Goal: Information Seeking & Learning: Learn about a topic

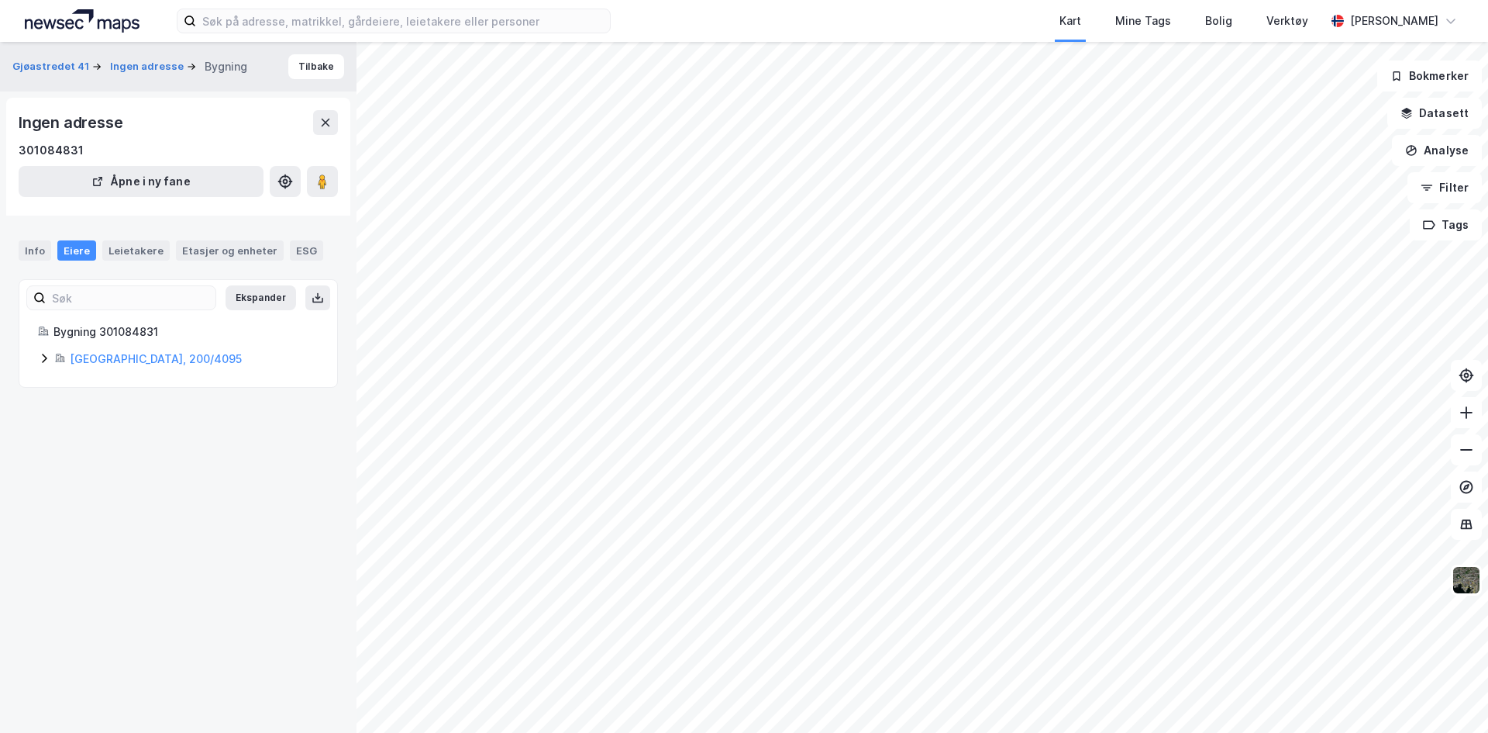
click at [46, 358] on icon at bounding box center [44, 357] width 5 height 9
click at [1458, 528] on button at bounding box center [1466, 524] width 31 height 31
click at [1471, 587] on img at bounding box center [1466, 579] width 29 height 29
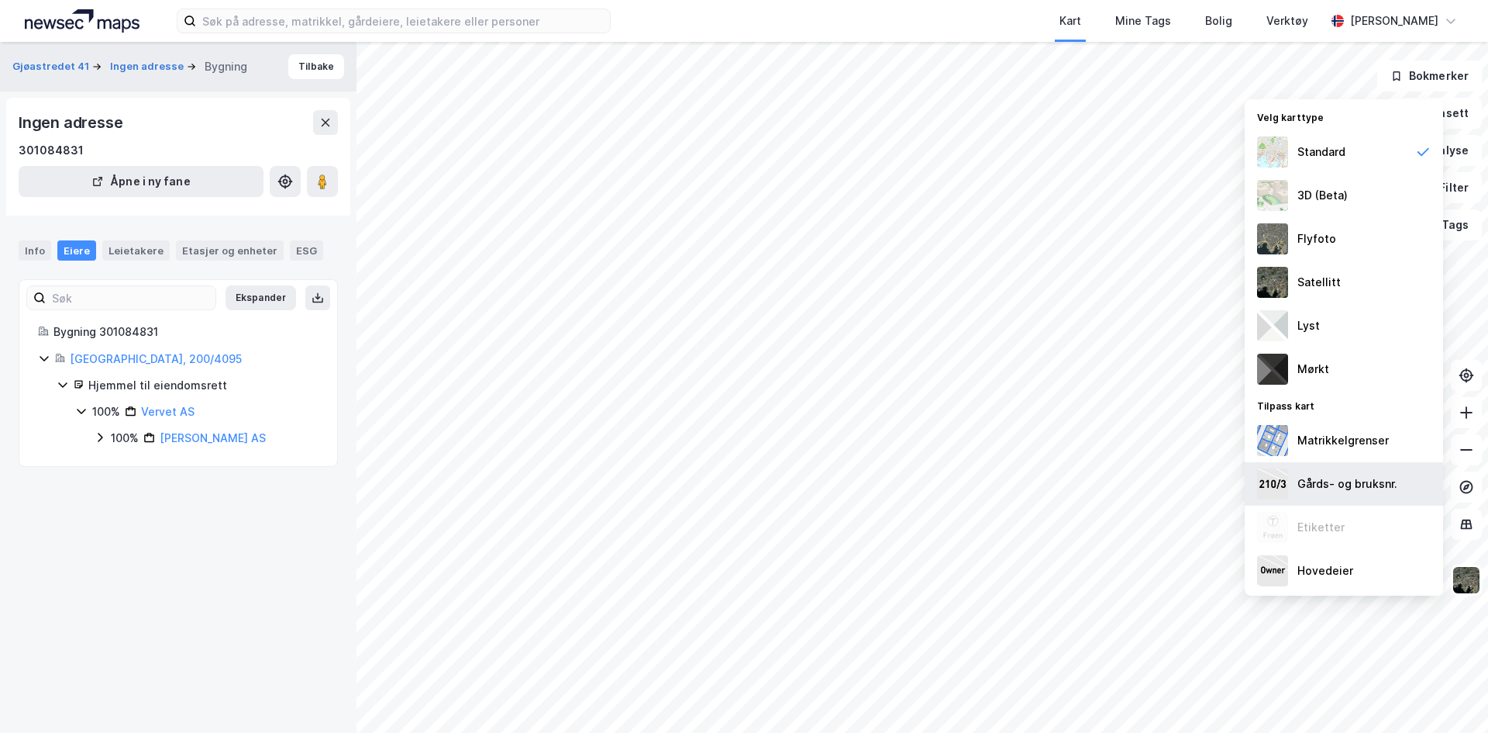
click at [1366, 488] on div "Gårds- og bruksnr." at bounding box center [1348, 483] width 100 height 19
click at [1367, 573] on div "Hovedeier" at bounding box center [1344, 570] width 198 height 43
click at [1352, 331] on div "Lyst" at bounding box center [1344, 325] width 198 height 43
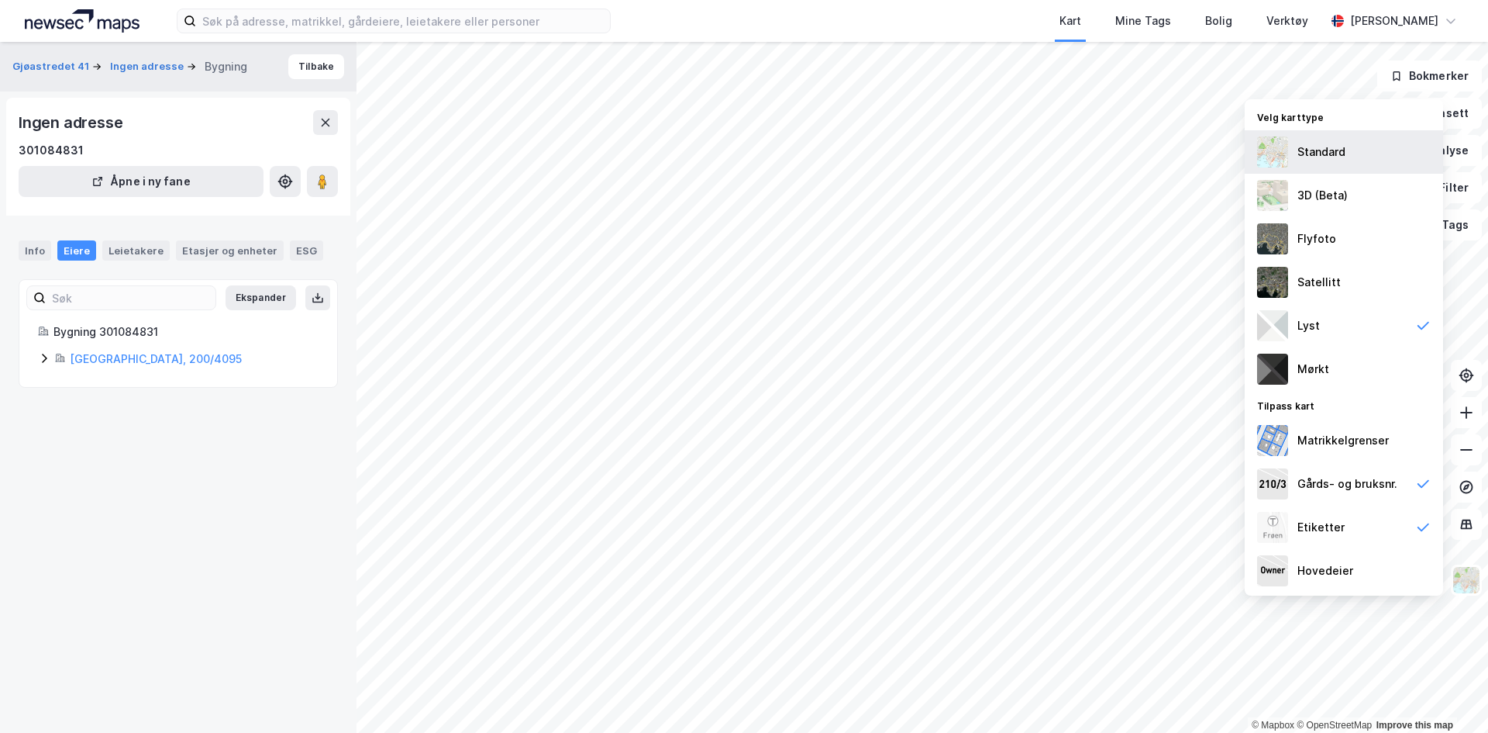
click at [1354, 158] on div "Standard" at bounding box center [1344, 151] width 198 height 43
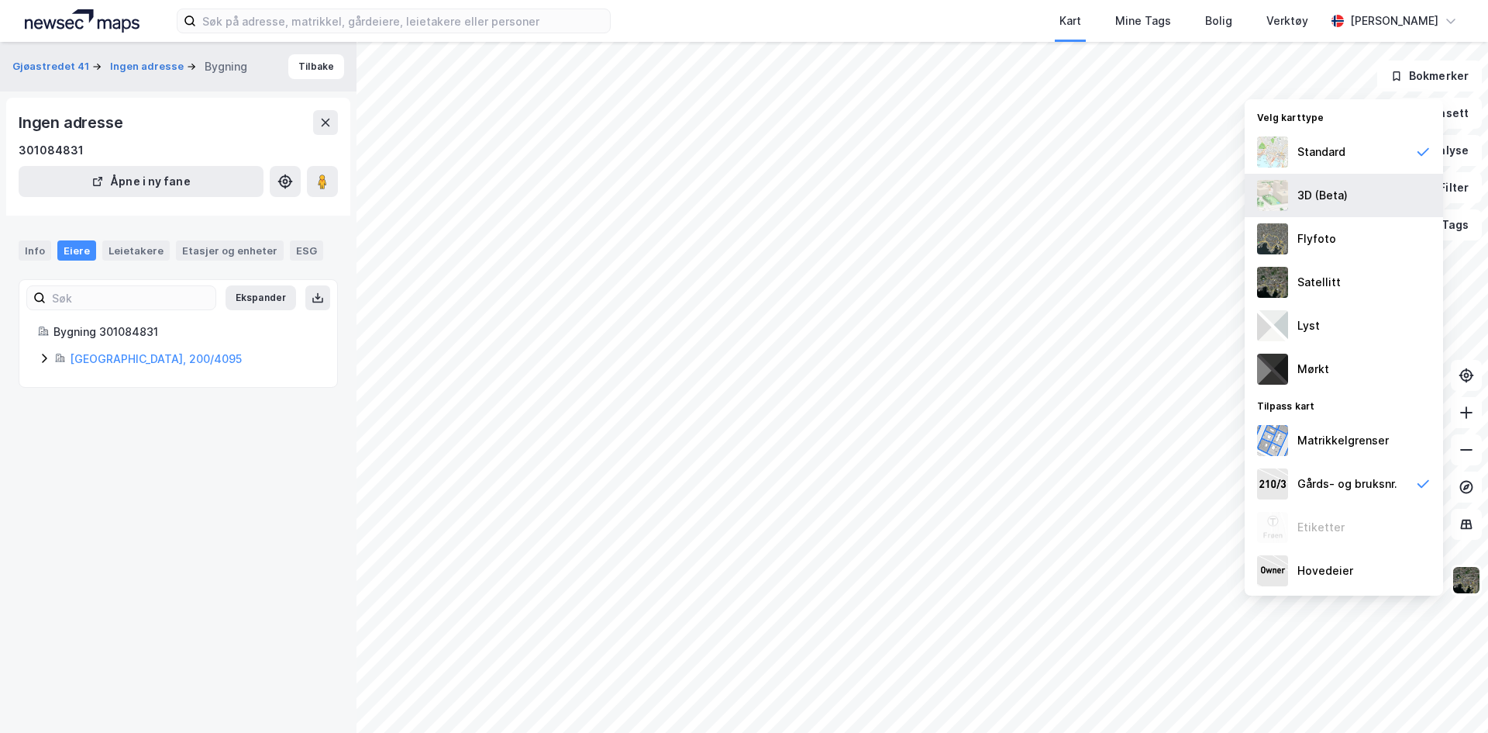
click at [1339, 193] on div "3D (Beta)" at bounding box center [1323, 195] width 50 height 19
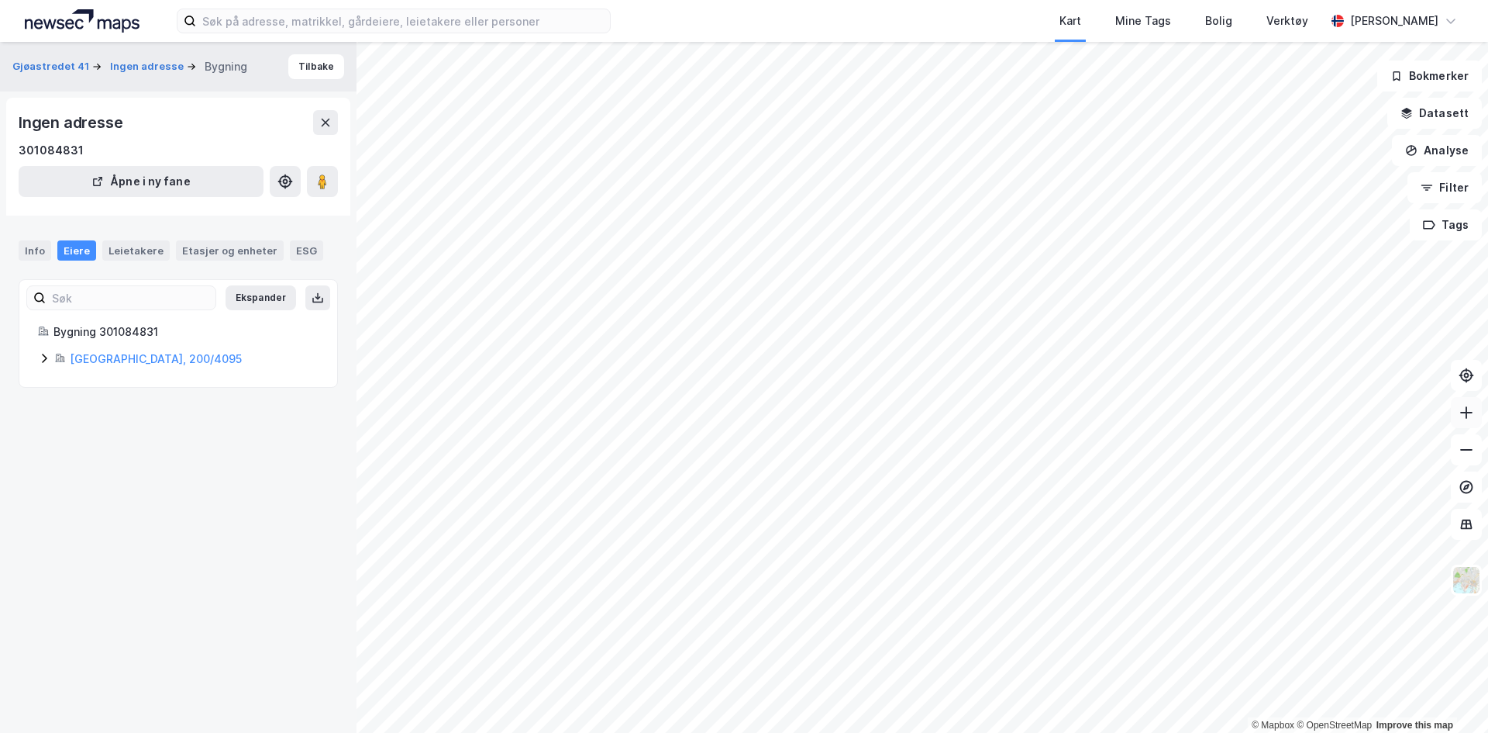
click at [1472, 427] on button at bounding box center [1466, 412] width 31 height 31
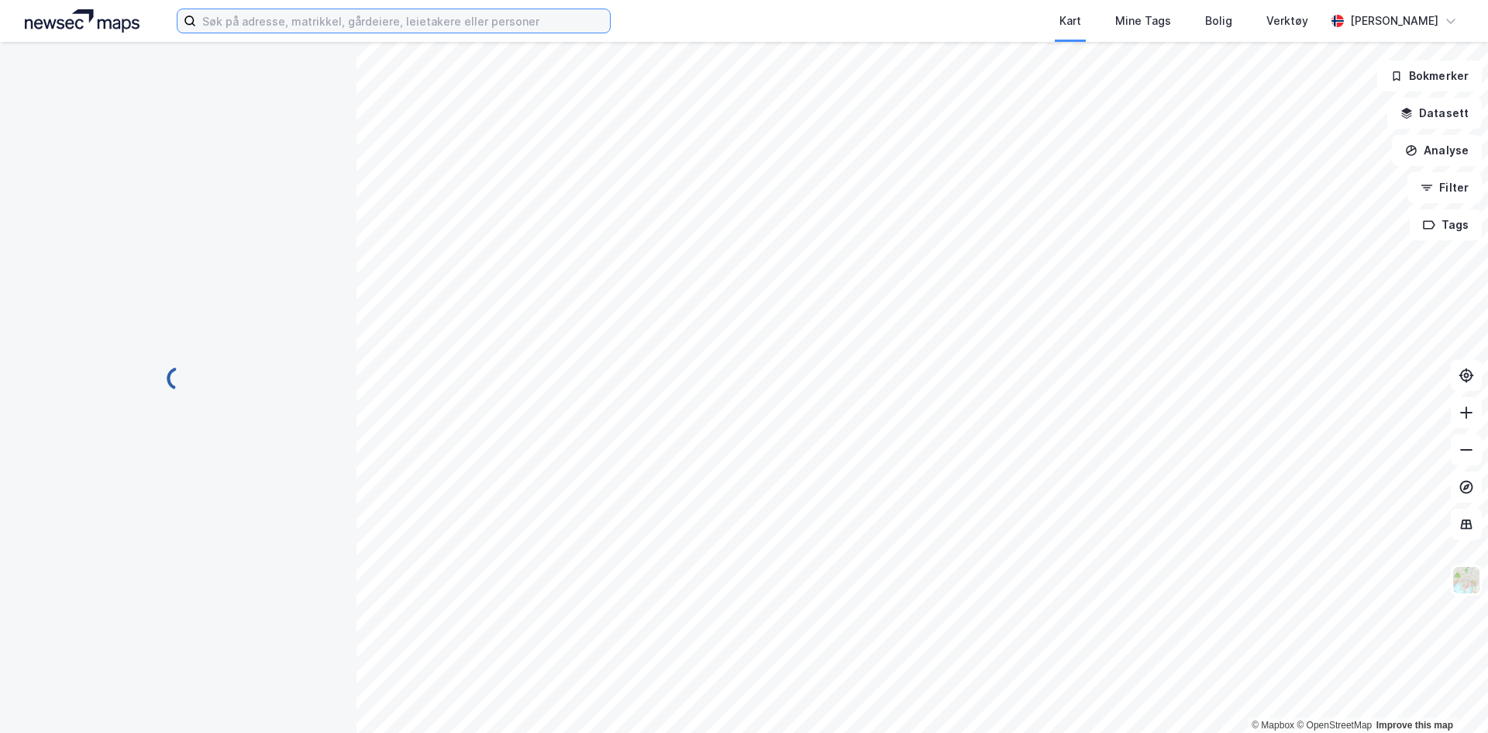
click at [246, 22] on input at bounding box center [403, 20] width 414 height 23
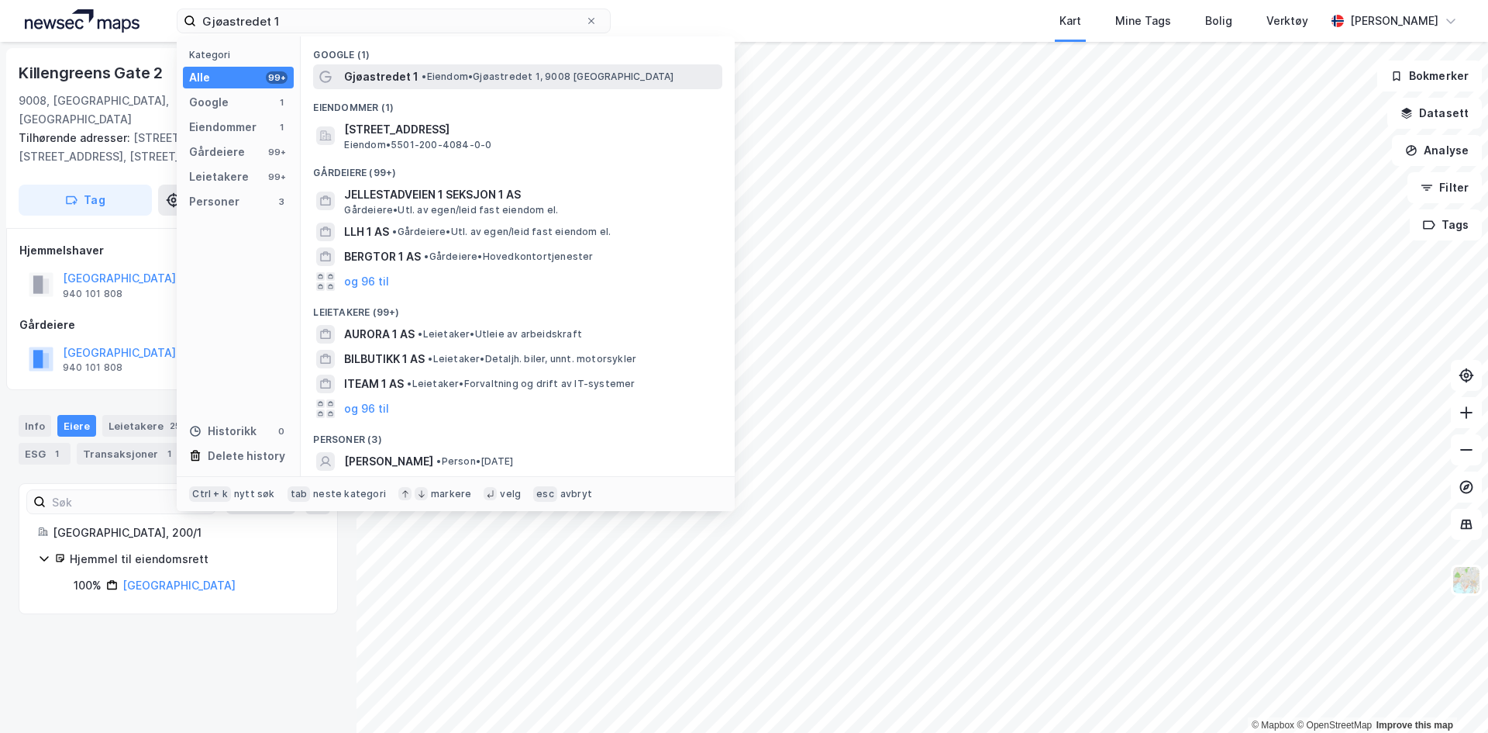
click at [481, 74] on span "• Eiendom • [STREET_ADDRESS]" at bounding box center [548, 77] width 252 height 12
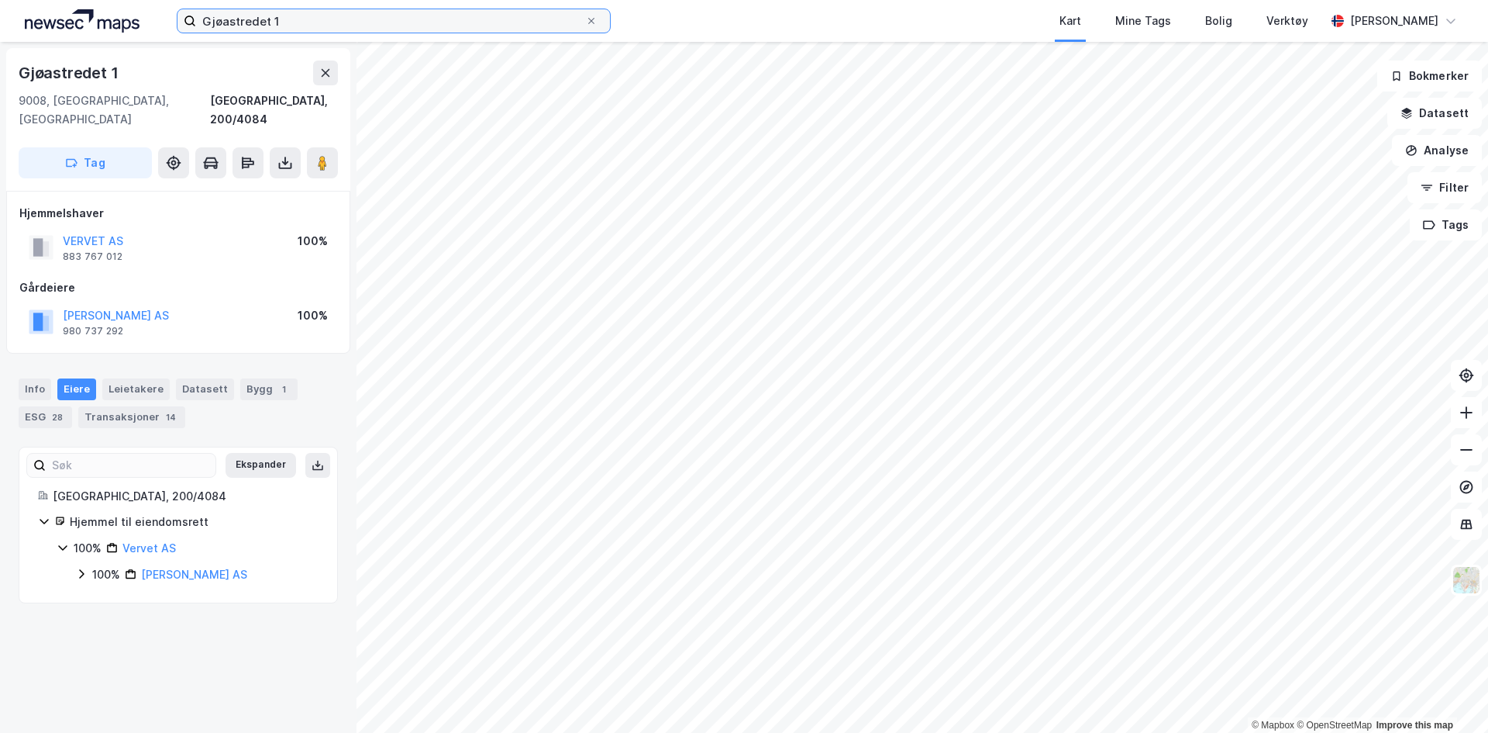
click at [281, 24] on input "Gjøastredet 1" at bounding box center [390, 20] width 389 height 23
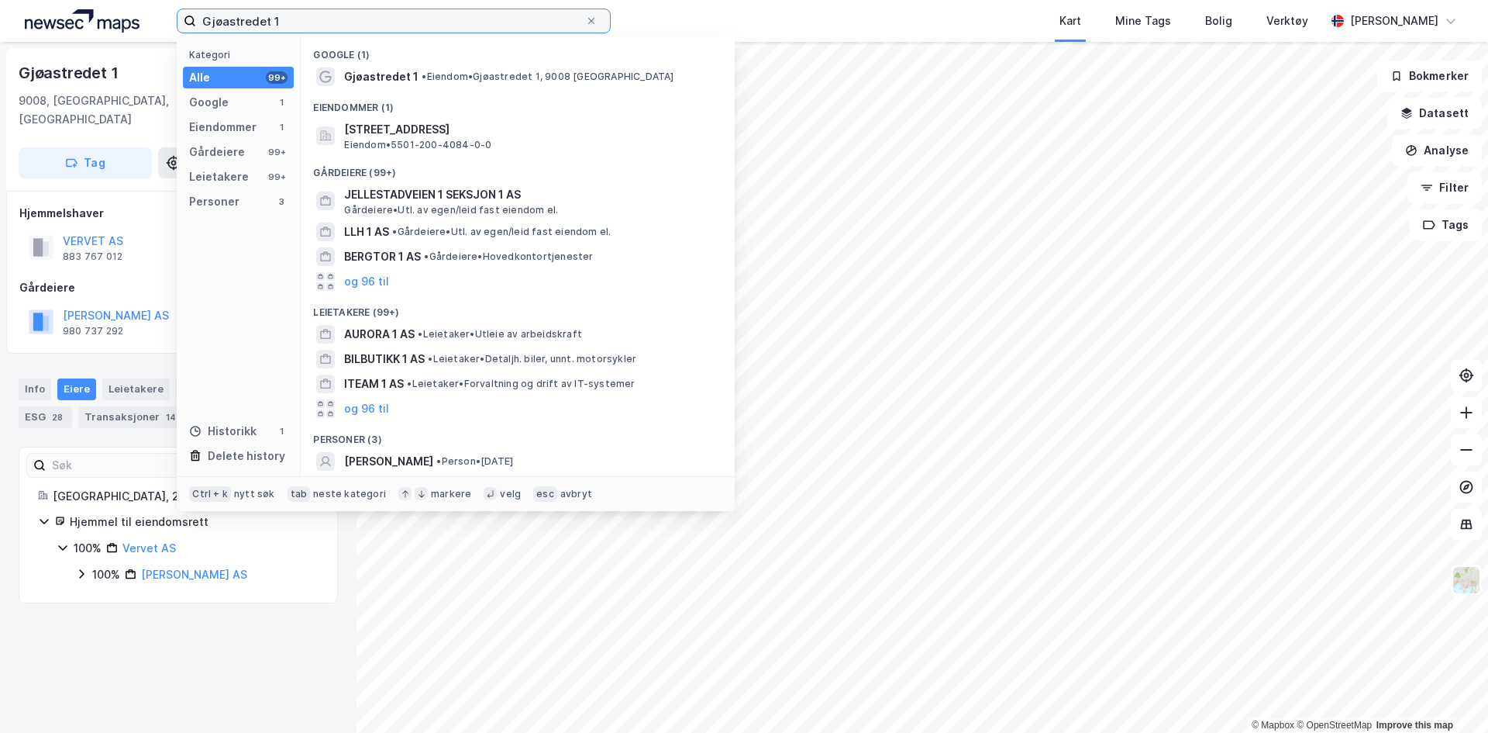
click at [281, 24] on input "Gjøastredet 1" at bounding box center [390, 20] width 389 height 23
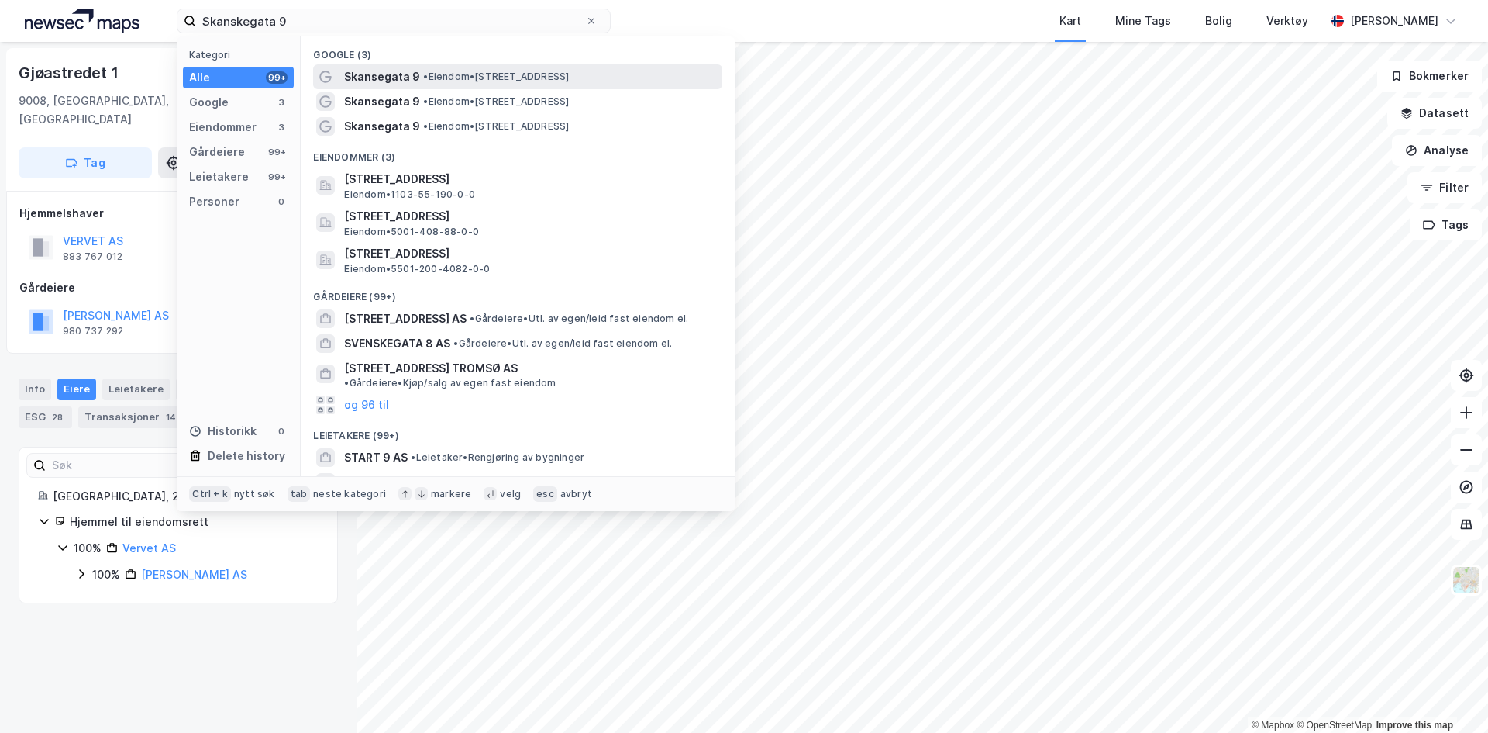
click at [374, 67] on span "Skansegata 9" at bounding box center [382, 76] width 76 height 19
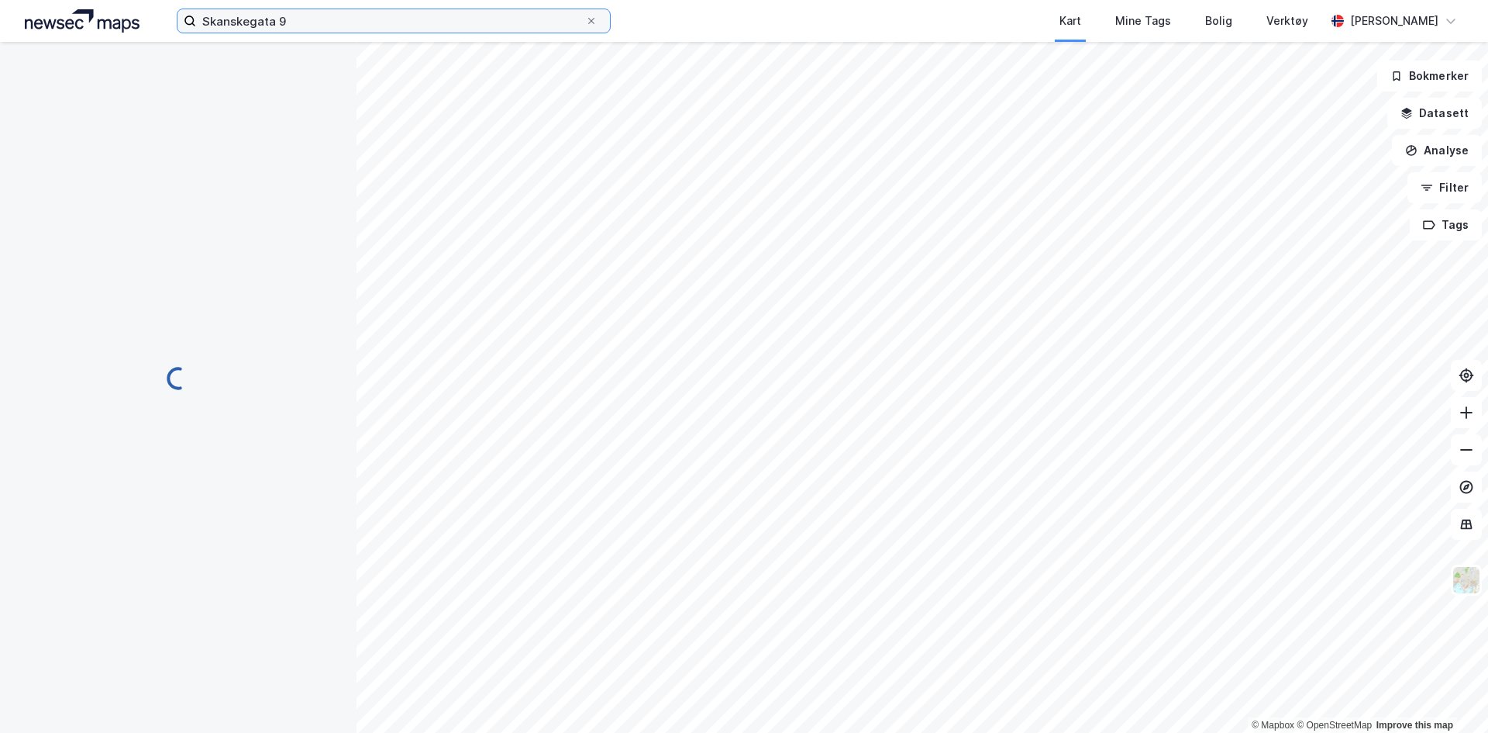
click at [331, 27] on input "Skanskegata 9" at bounding box center [390, 20] width 389 height 23
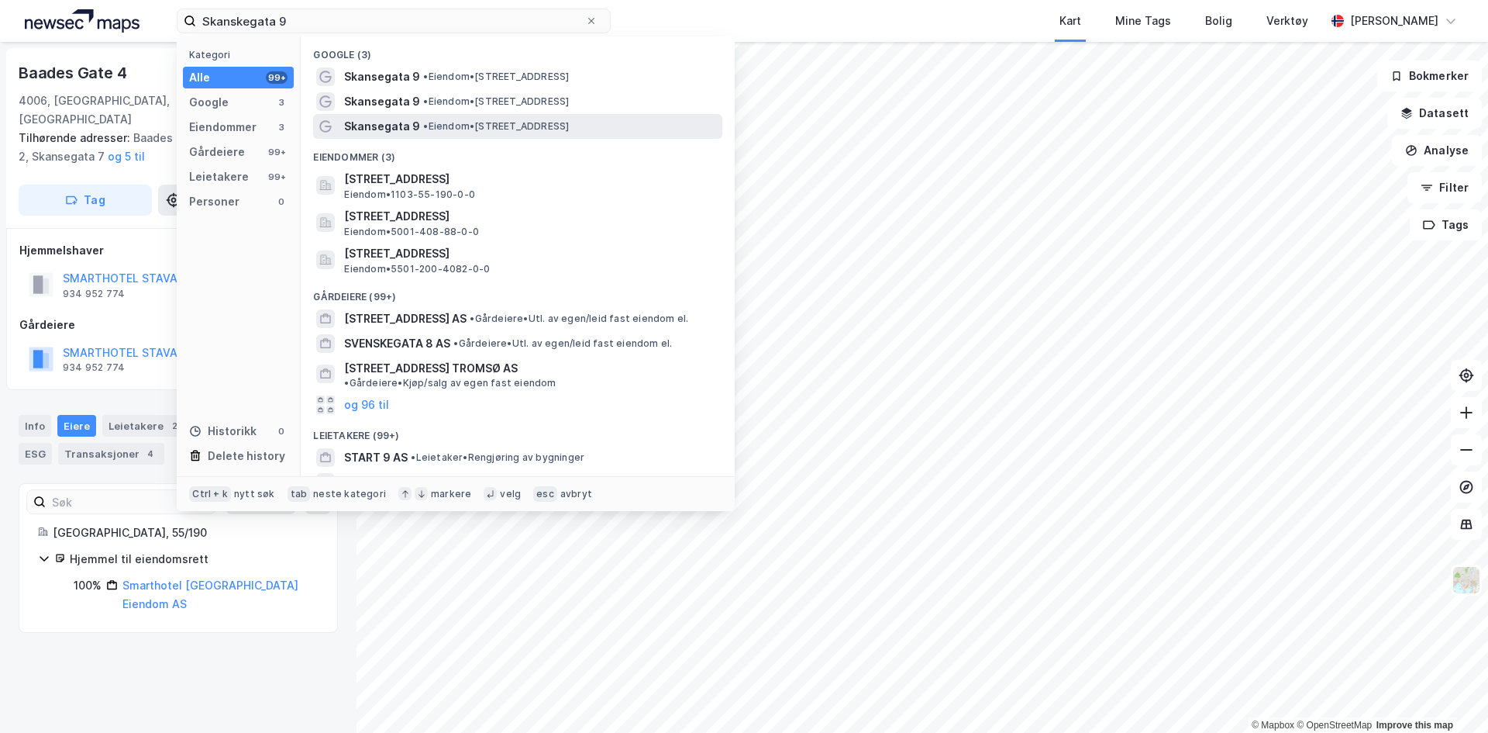
click at [424, 127] on span "•" at bounding box center [425, 126] width 5 height 12
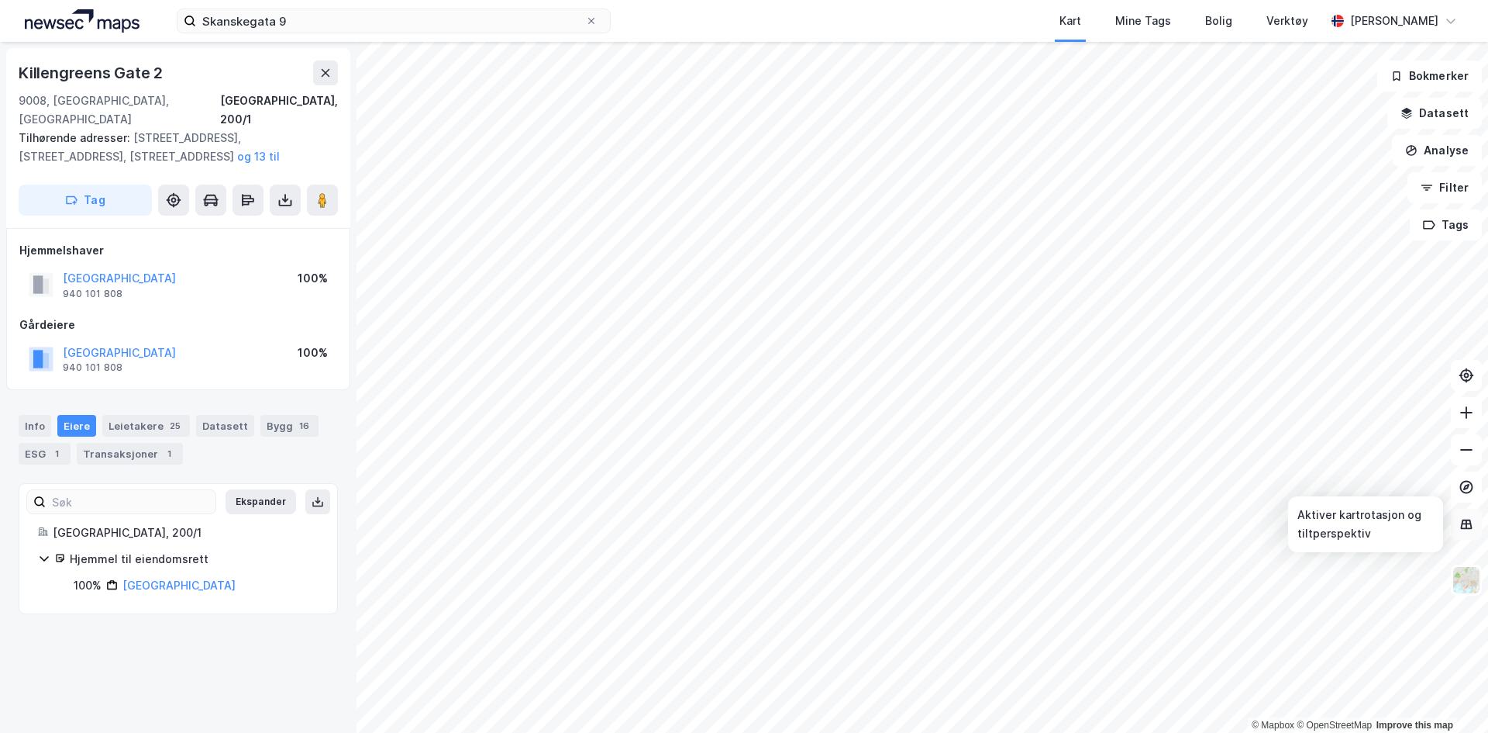
click at [1464, 528] on icon at bounding box center [1467, 524] width 12 height 10
click at [1450, 111] on button "Datasett" at bounding box center [1435, 113] width 95 height 31
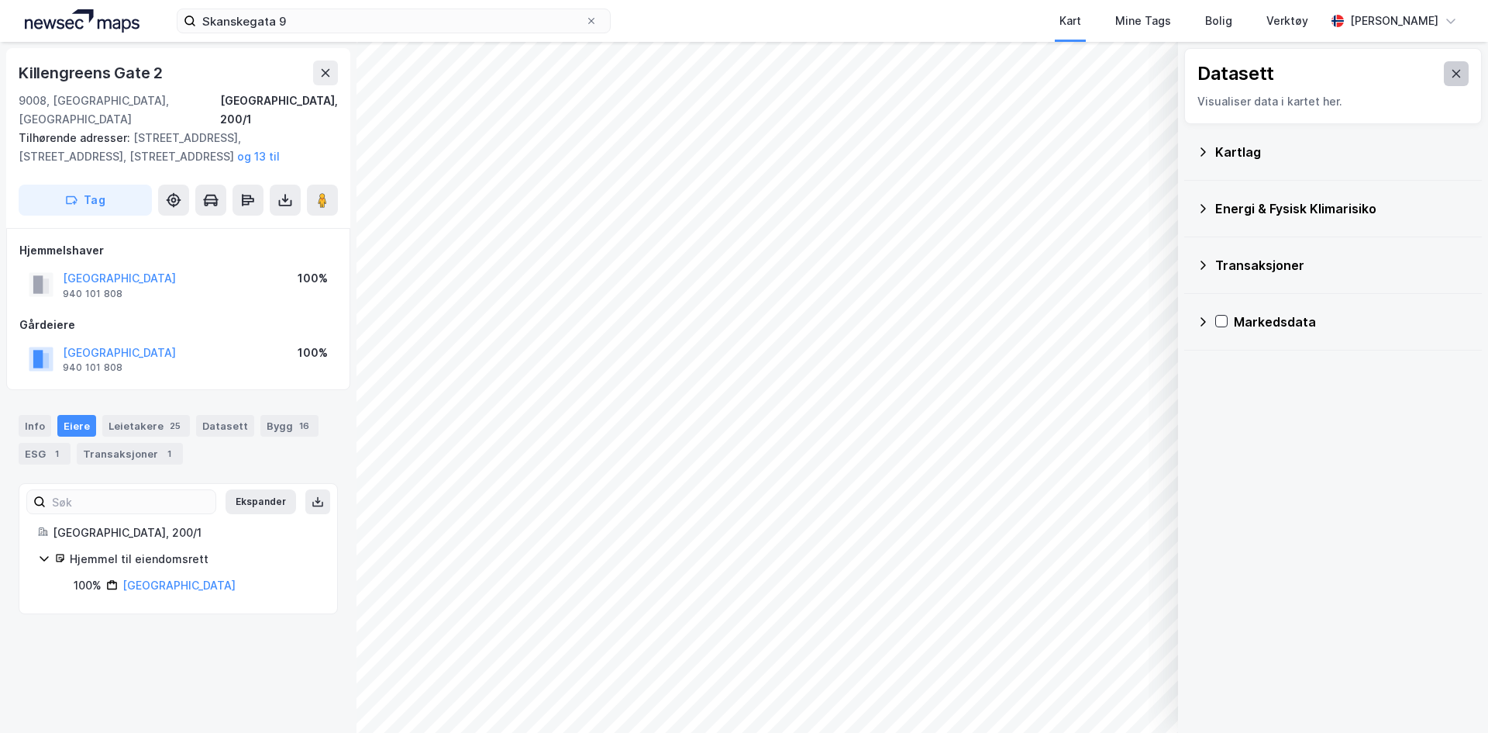
click at [1454, 71] on button at bounding box center [1456, 73] width 25 height 25
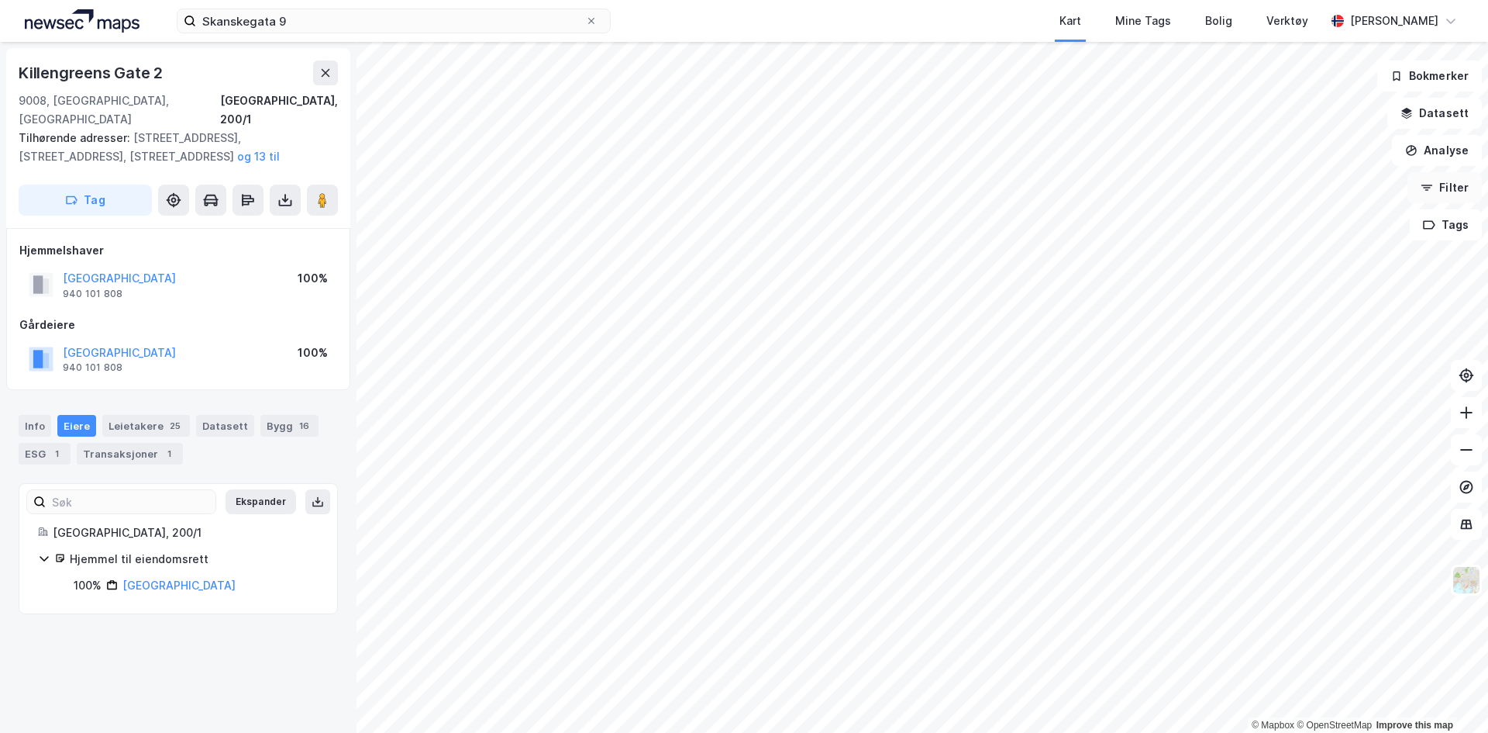
click at [1455, 194] on button "Filter" at bounding box center [1445, 187] width 74 height 31
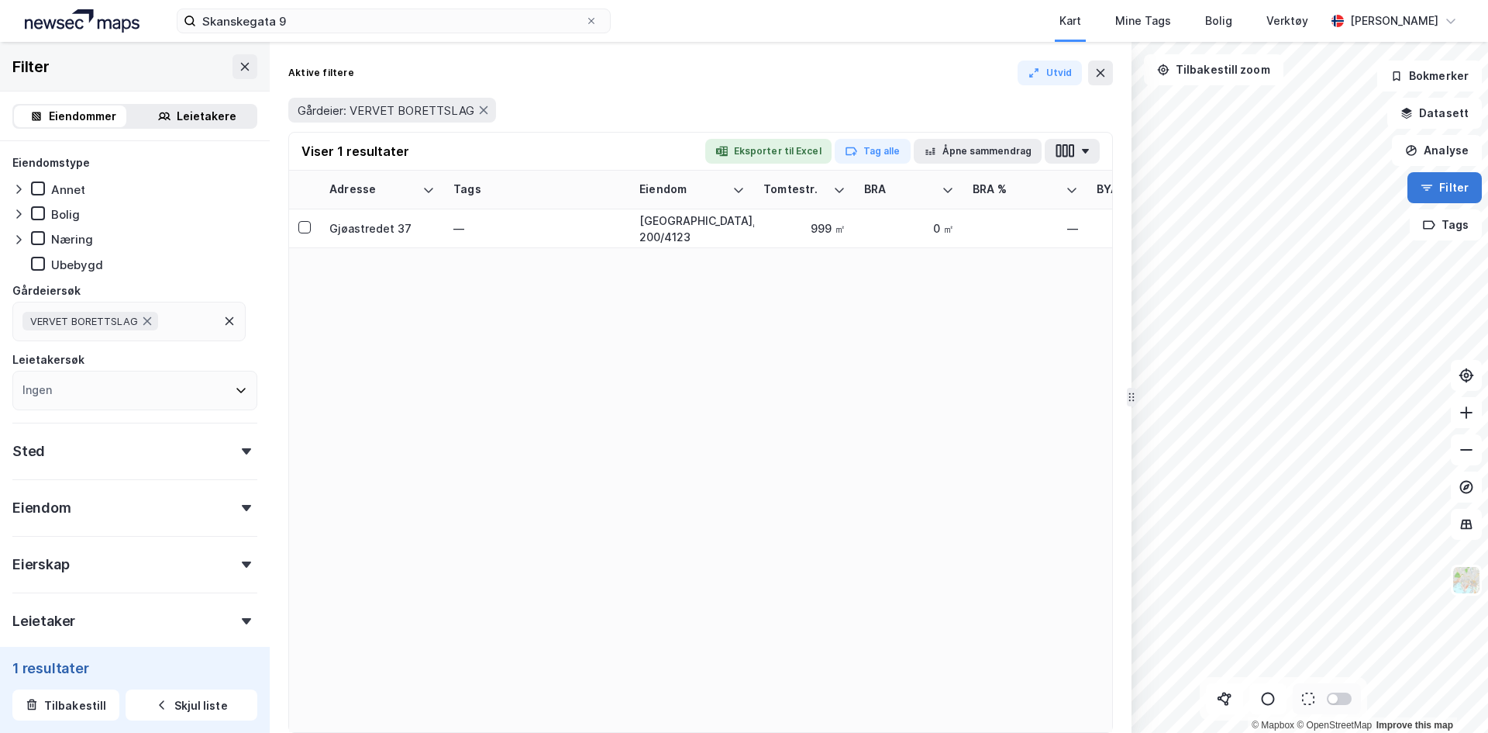
click at [1455, 194] on button "Filter" at bounding box center [1445, 187] width 74 height 31
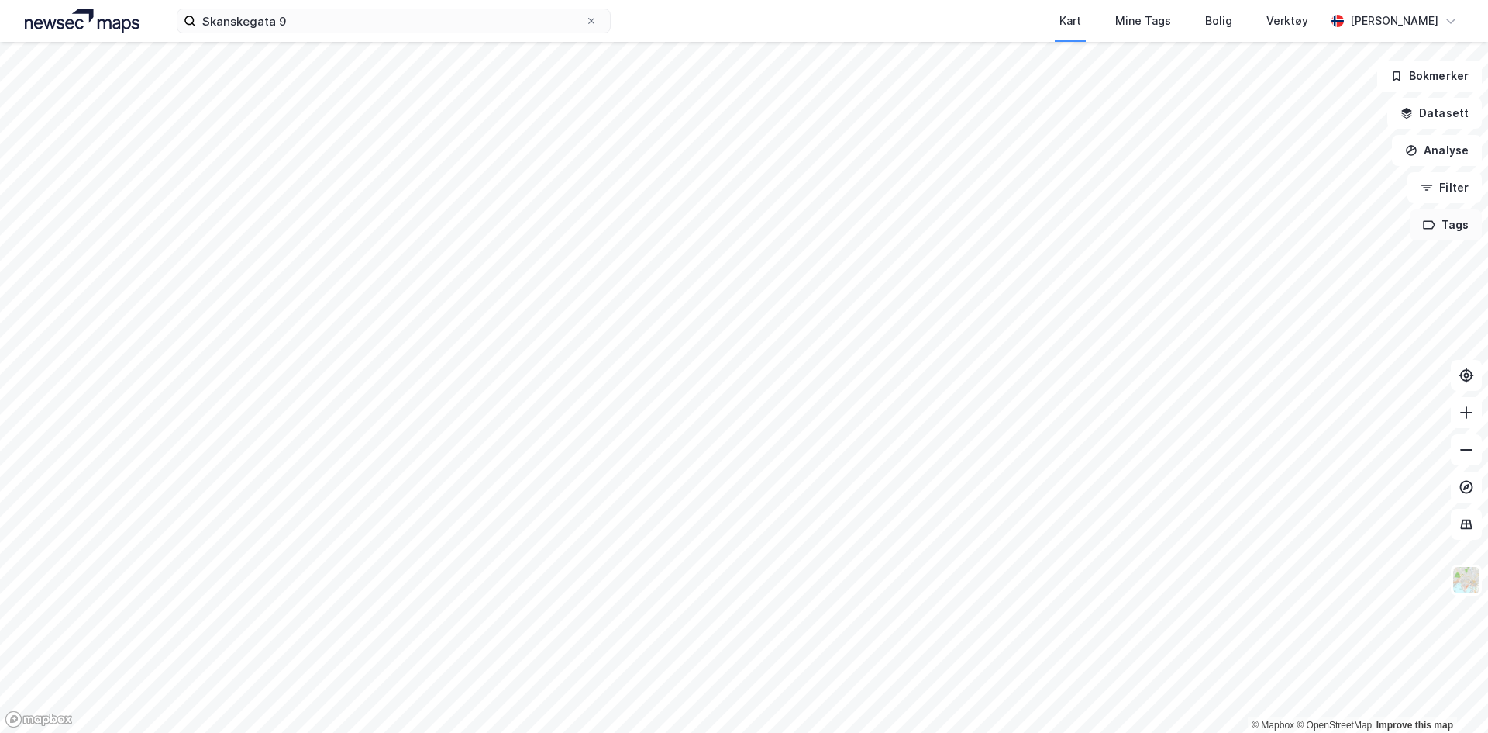
click at [1454, 233] on button "Tags" at bounding box center [1446, 224] width 72 height 31
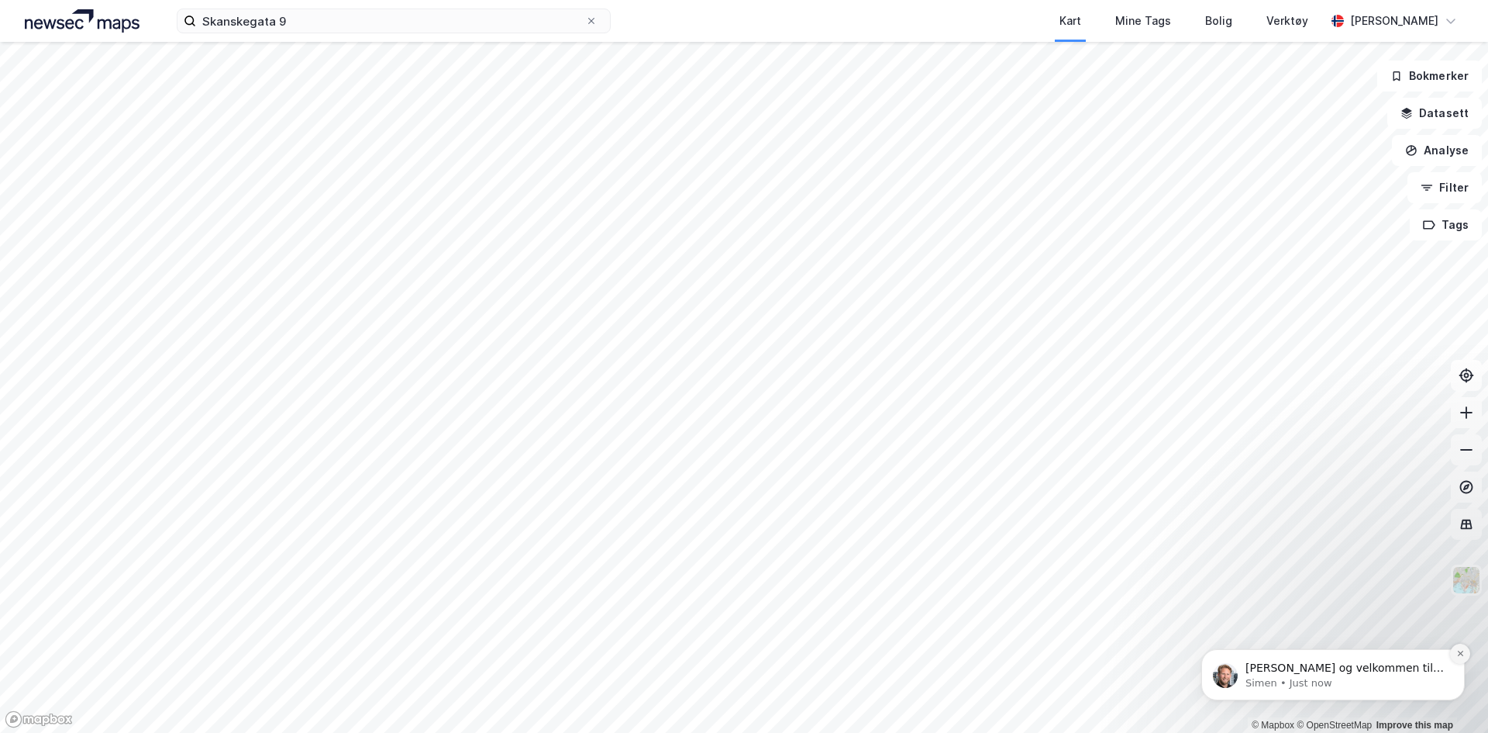
click at [1457, 650] on icon "Dismiss notification" at bounding box center [1461, 653] width 9 height 9
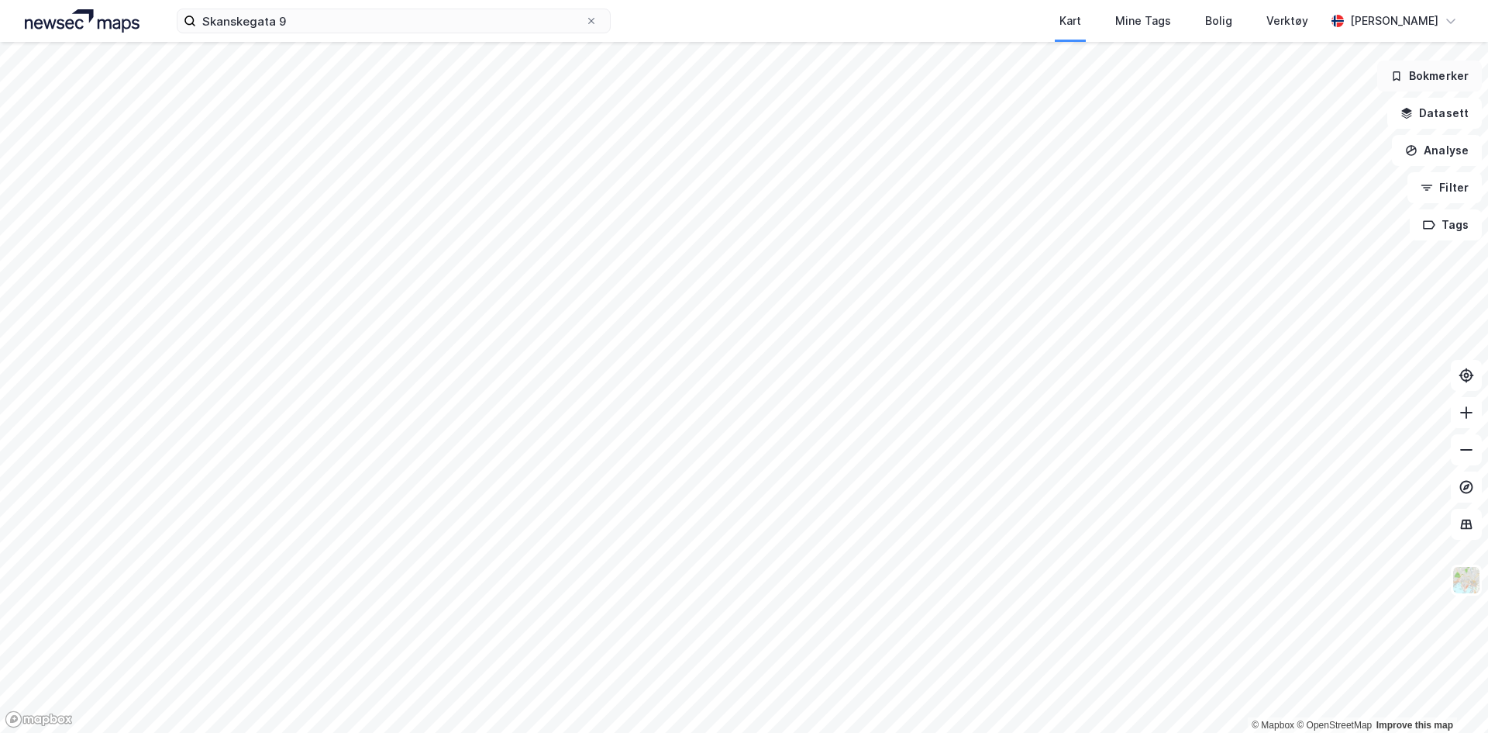
click at [1440, 84] on button "Bokmerker" at bounding box center [1430, 75] width 105 height 31
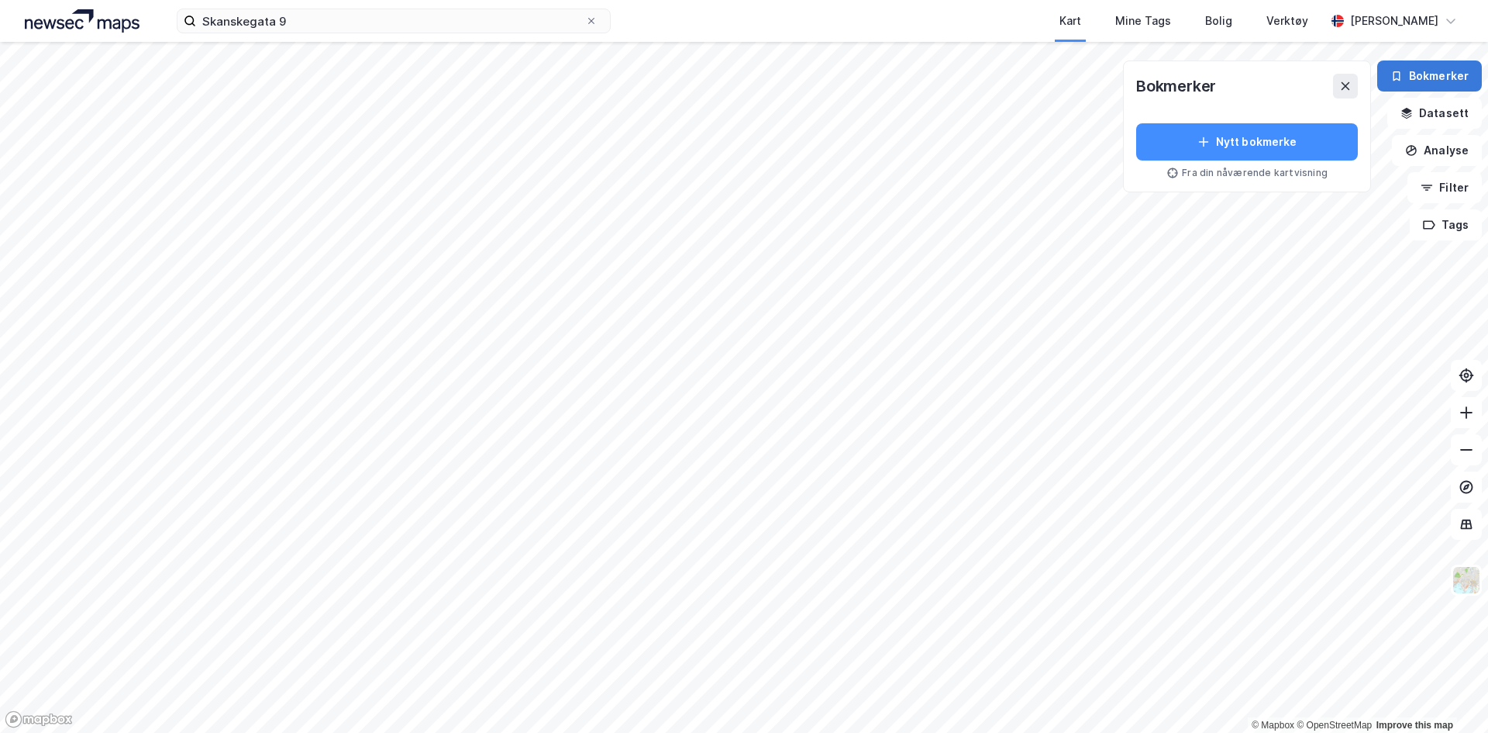
click at [1440, 84] on button "Bokmerker" at bounding box center [1430, 75] width 105 height 31
click at [1440, 111] on button "Datasett" at bounding box center [1435, 113] width 95 height 31
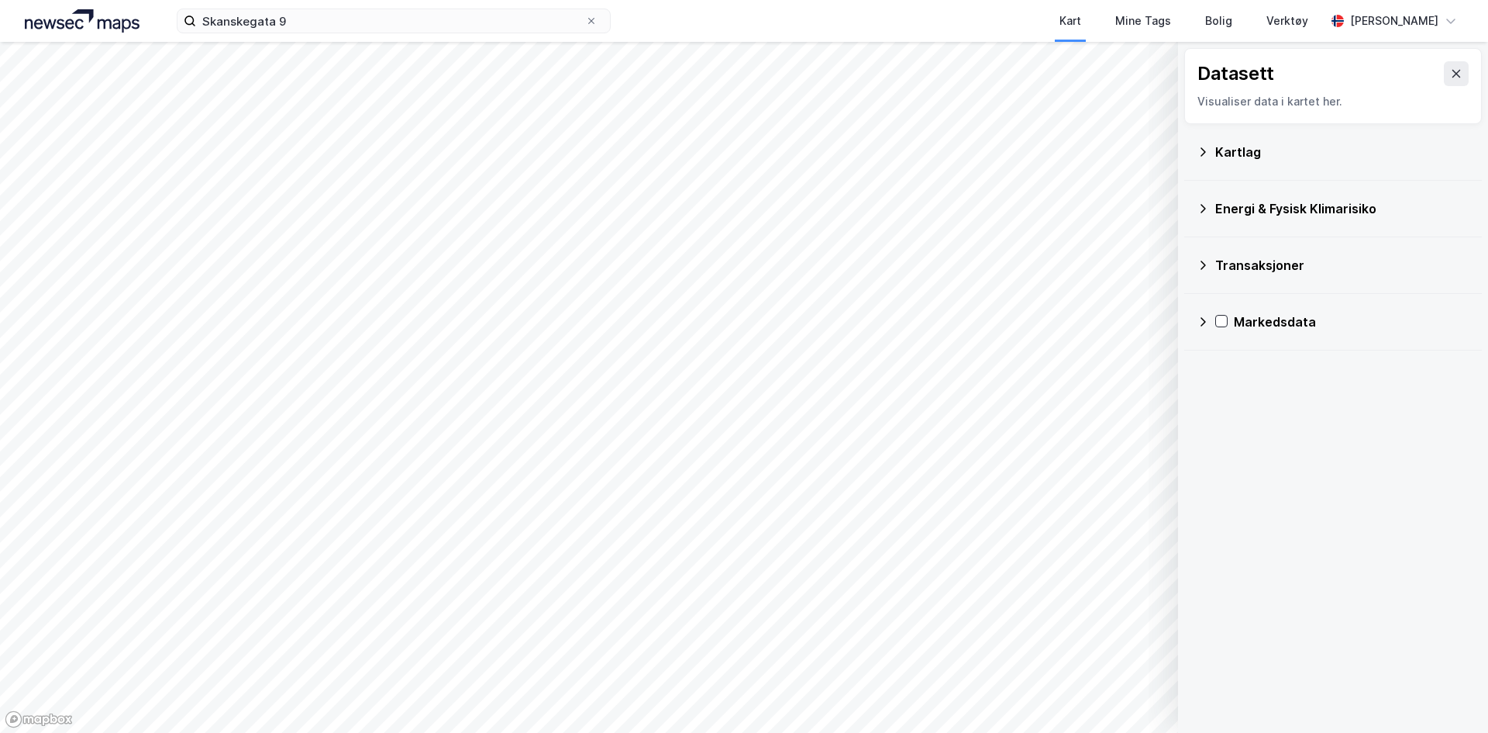
click at [1205, 209] on icon at bounding box center [1203, 208] width 5 height 9
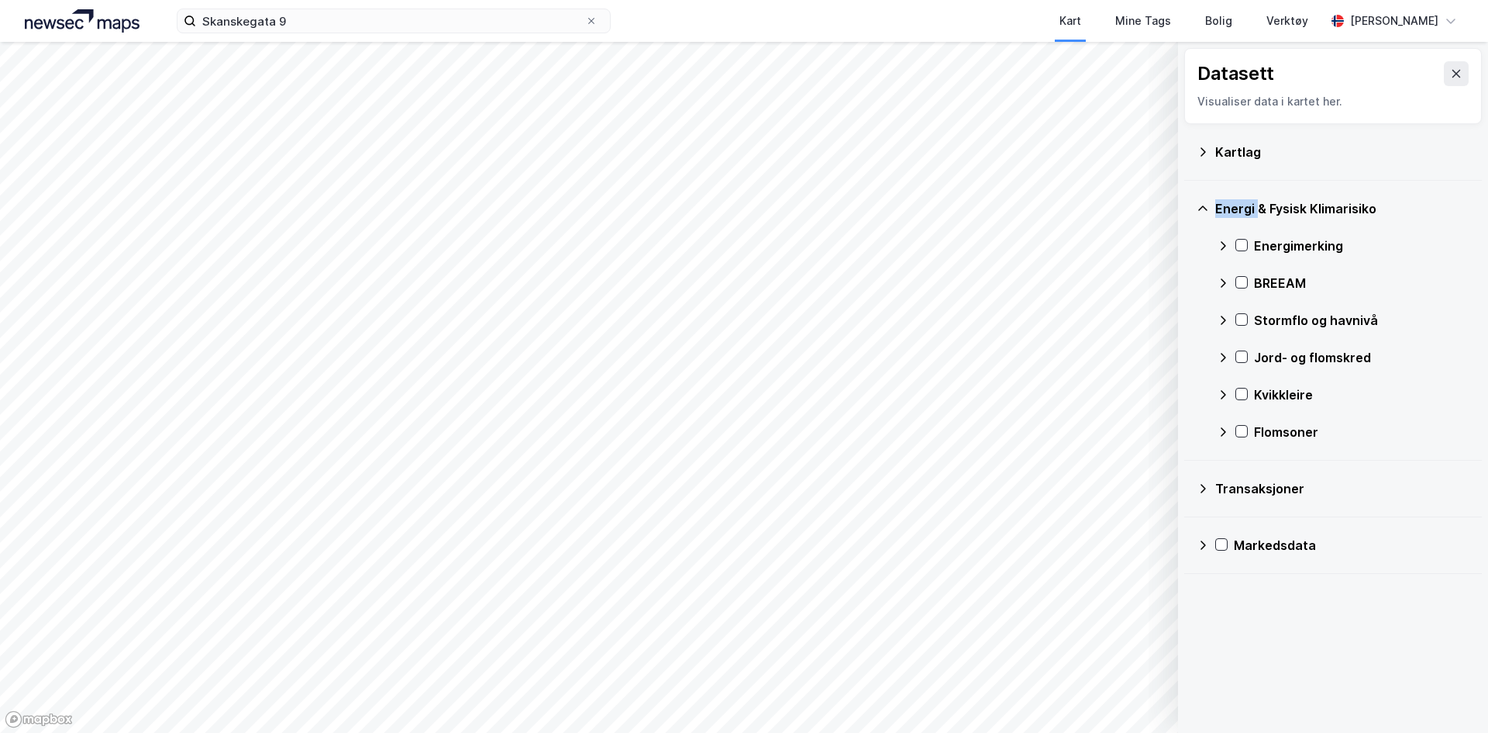
click at [1205, 209] on icon at bounding box center [1203, 208] width 12 height 12
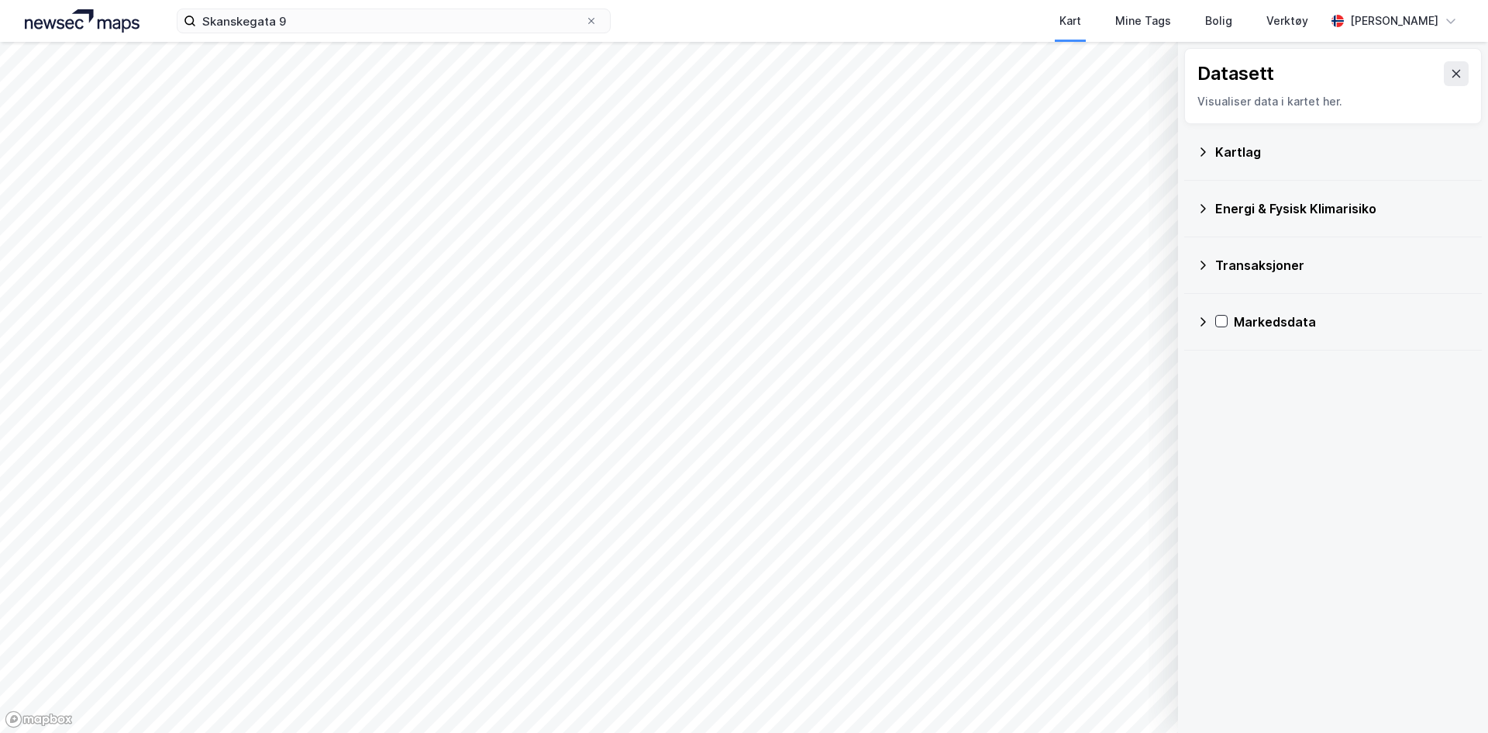
click at [1201, 158] on div "Kartlag" at bounding box center [1333, 151] width 273 height 37
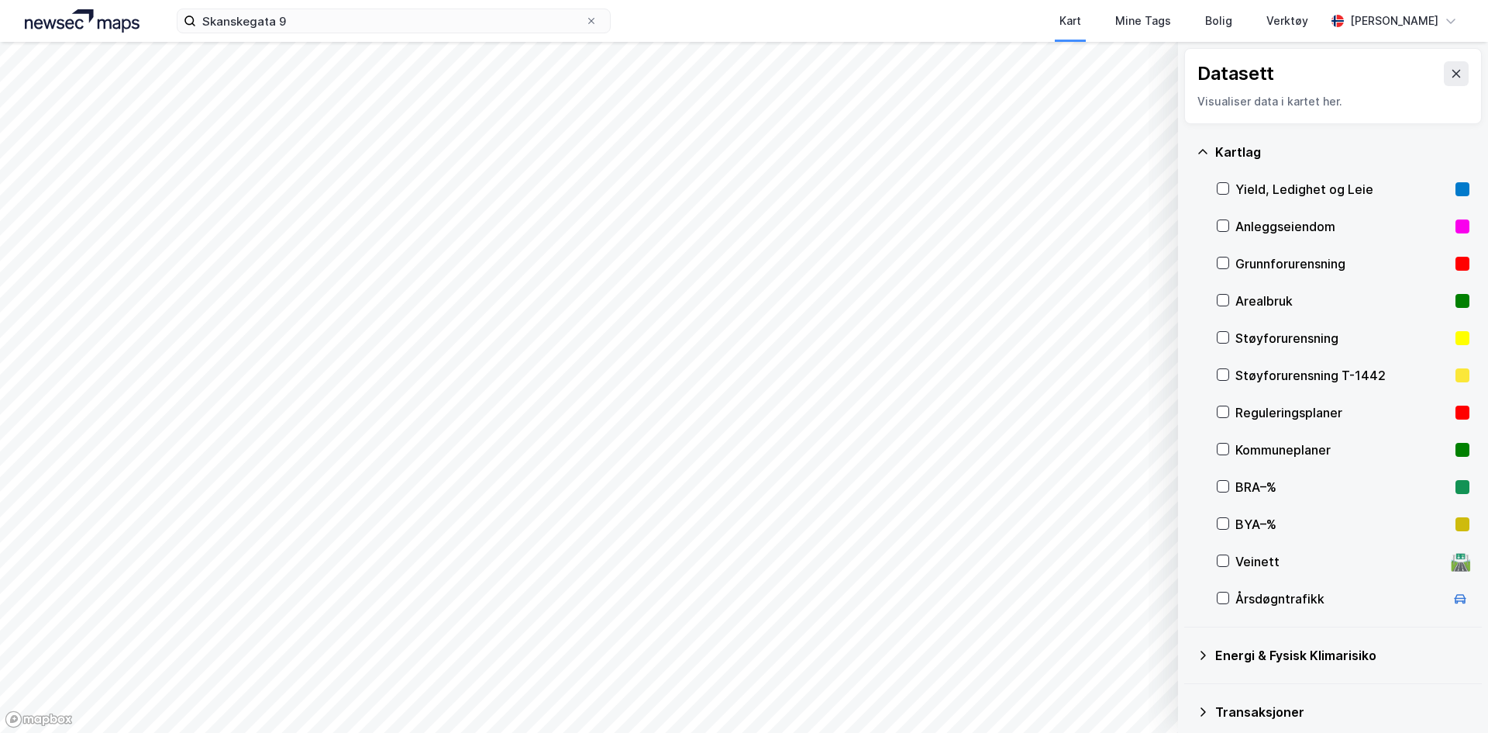
click at [1201, 158] on div "Kartlag" at bounding box center [1333, 151] width 273 height 37
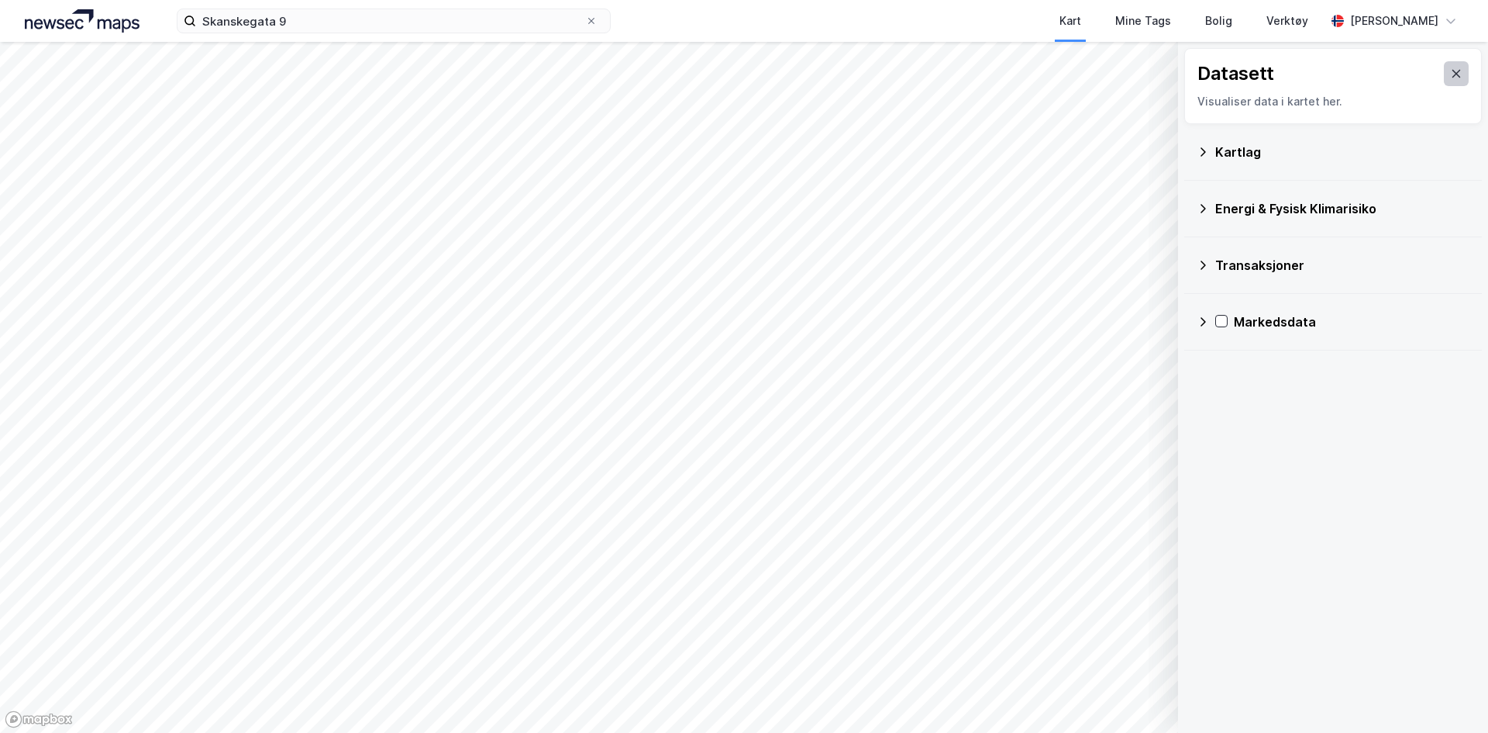
click at [1444, 74] on button at bounding box center [1456, 73] width 25 height 25
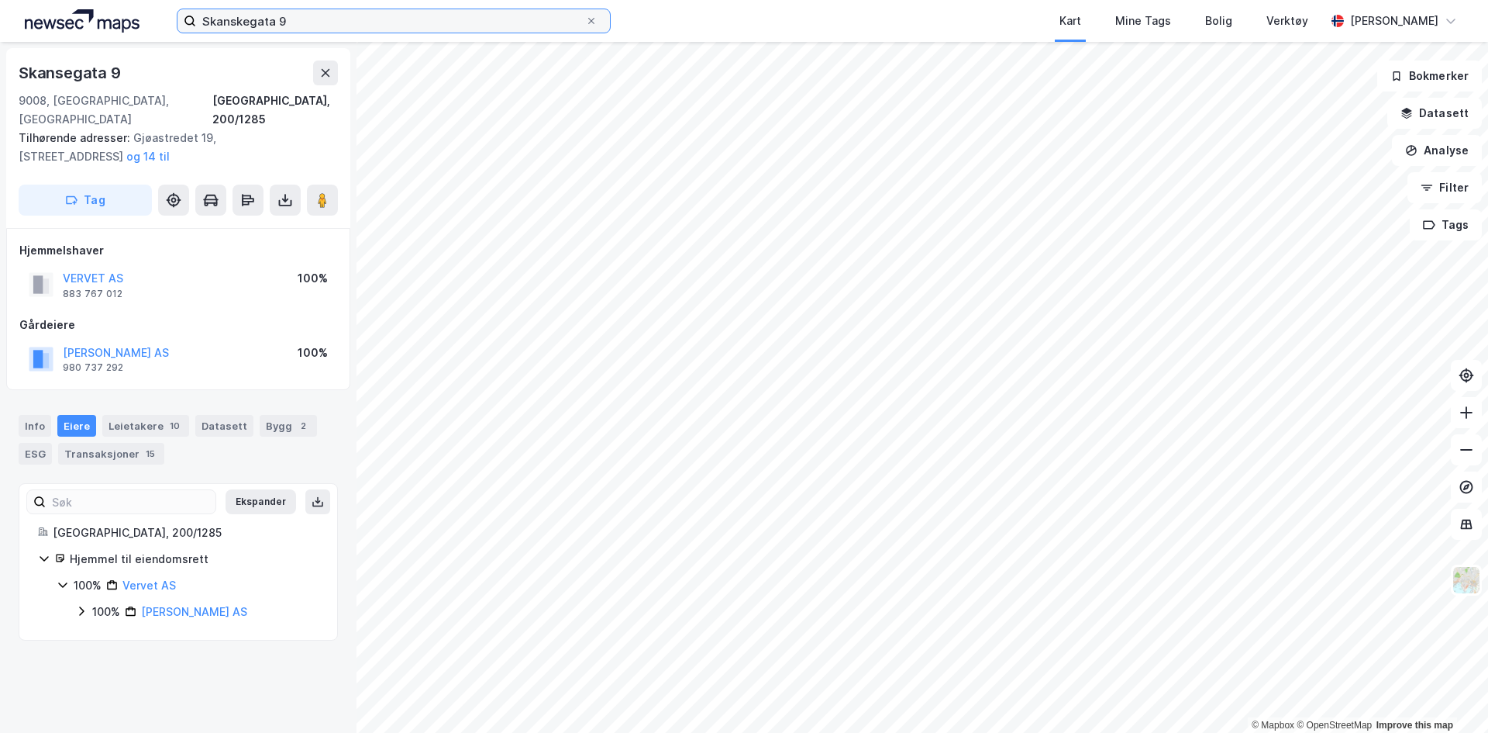
click at [347, 26] on input "Skanskegata 9" at bounding box center [390, 20] width 389 height 23
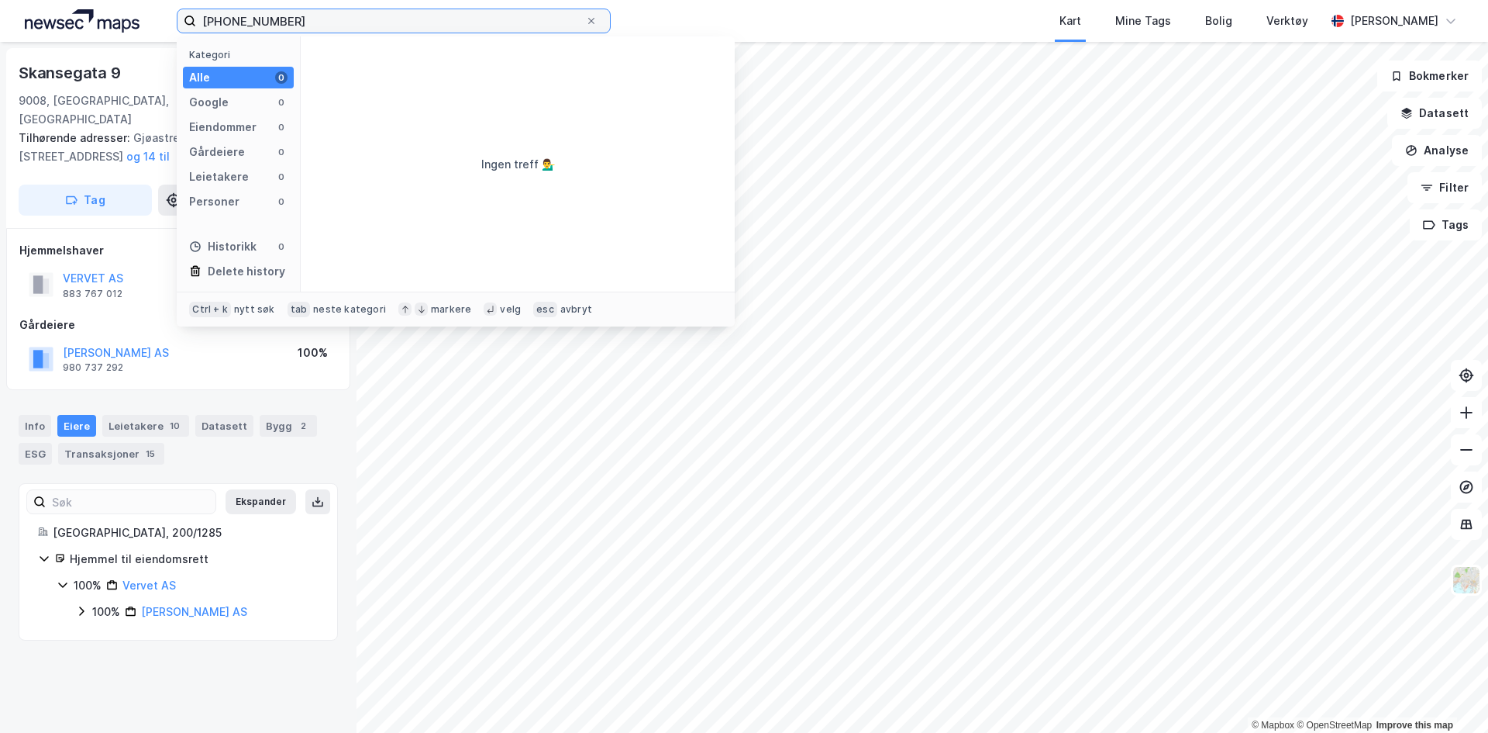
click at [319, 19] on input "[PHONE_NUMBER]" at bounding box center [390, 20] width 389 height 23
click at [260, 17] on input "[PHONE_NUMBER]" at bounding box center [390, 20] width 389 height 23
click at [258, 44] on div "Kategori Alle 0 Google 0 Eiendommer 0 Gårdeiere 0 Leietakere 0 Personer 0 Histo…" at bounding box center [239, 163] width 124 height 255
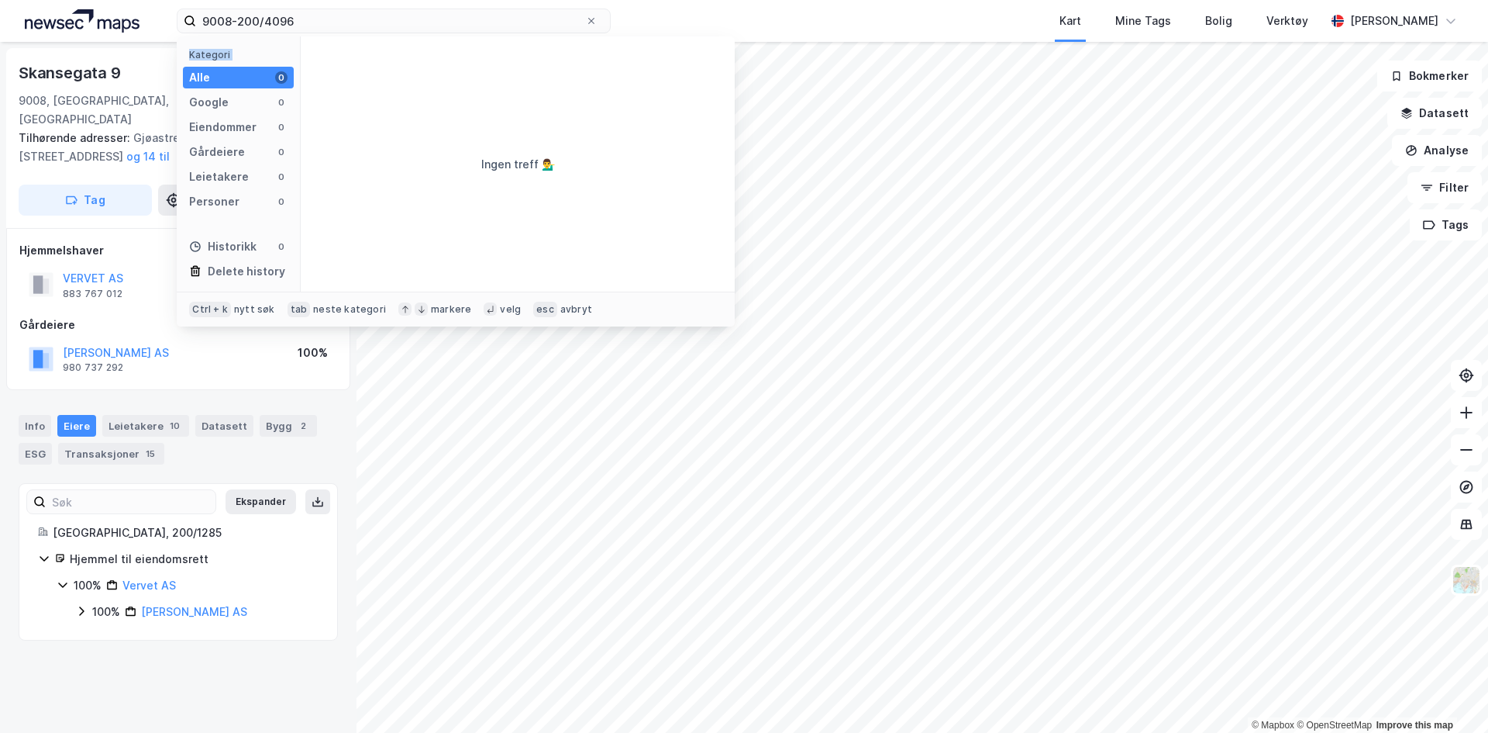
click at [258, 44] on div "Kategori Alle 0 Google 0 Eiendommer 0 Gårdeiere 0 Leietakere 0 Personer 0 Histo…" at bounding box center [239, 163] width 124 height 255
click at [266, 22] on input "9008-200/4096" at bounding box center [390, 20] width 389 height 23
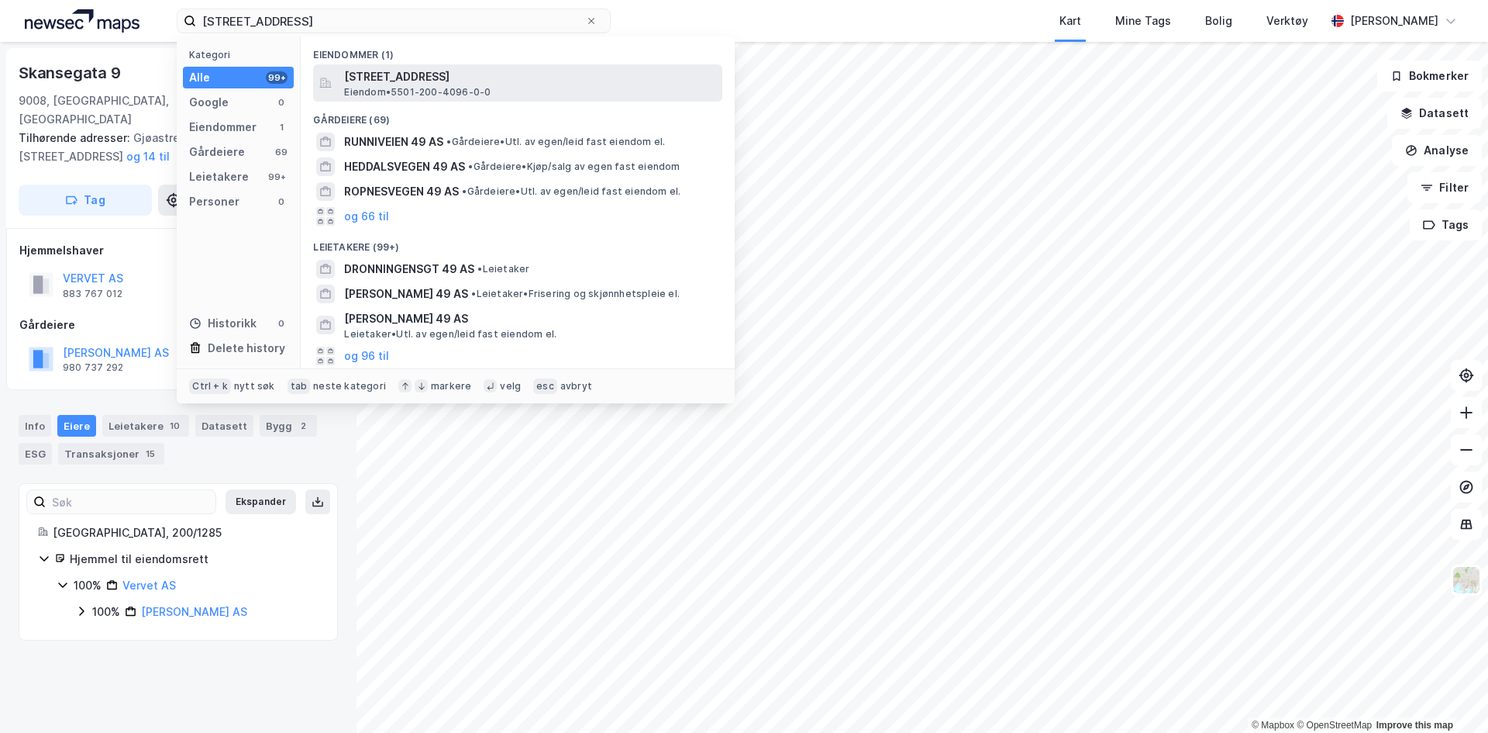
click at [440, 87] on span "Eiendom • 5501-200-4096-0-0" at bounding box center [417, 92] width 147 height 12
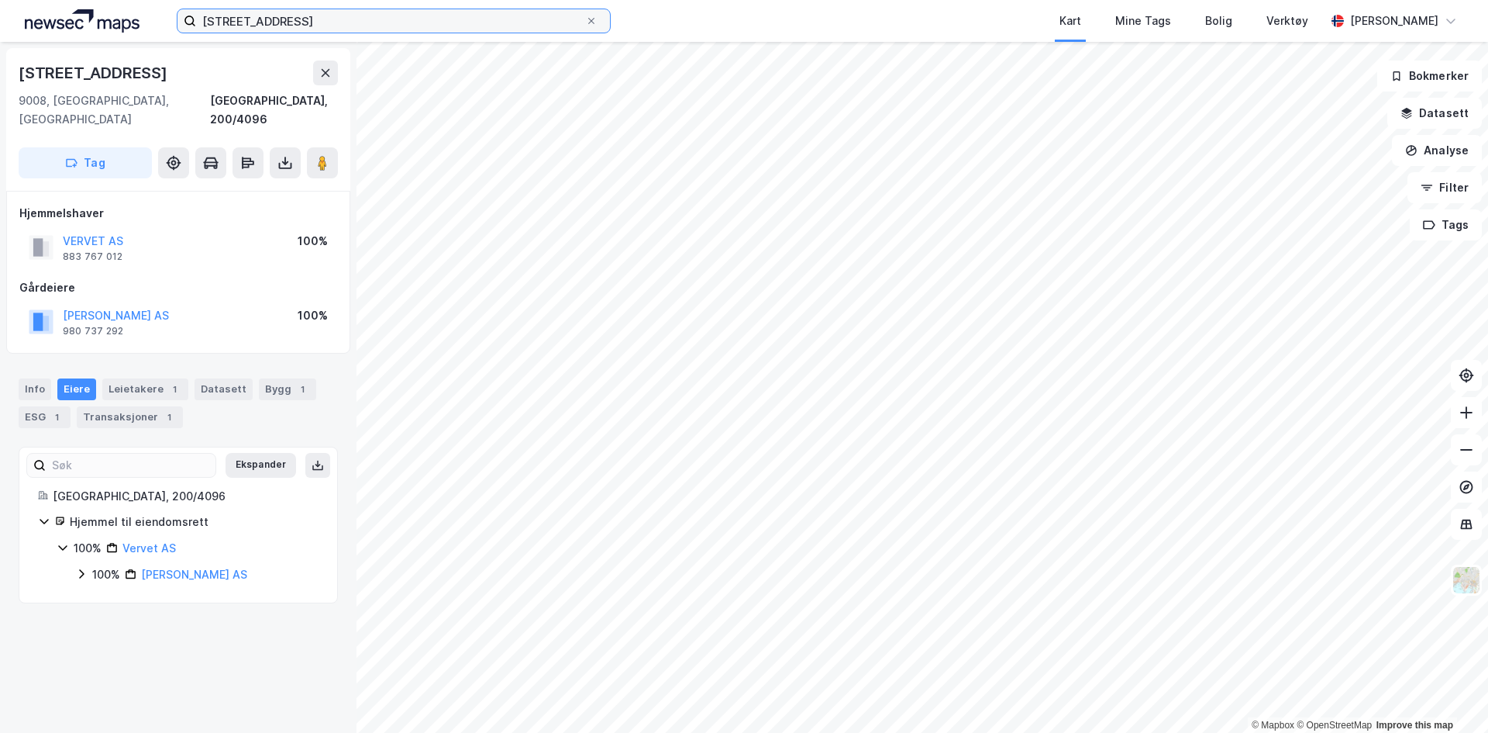
click at [371, 22] on input "[STREET_ADDRESS]" at bounding box center [390, 20] width 389 height 23
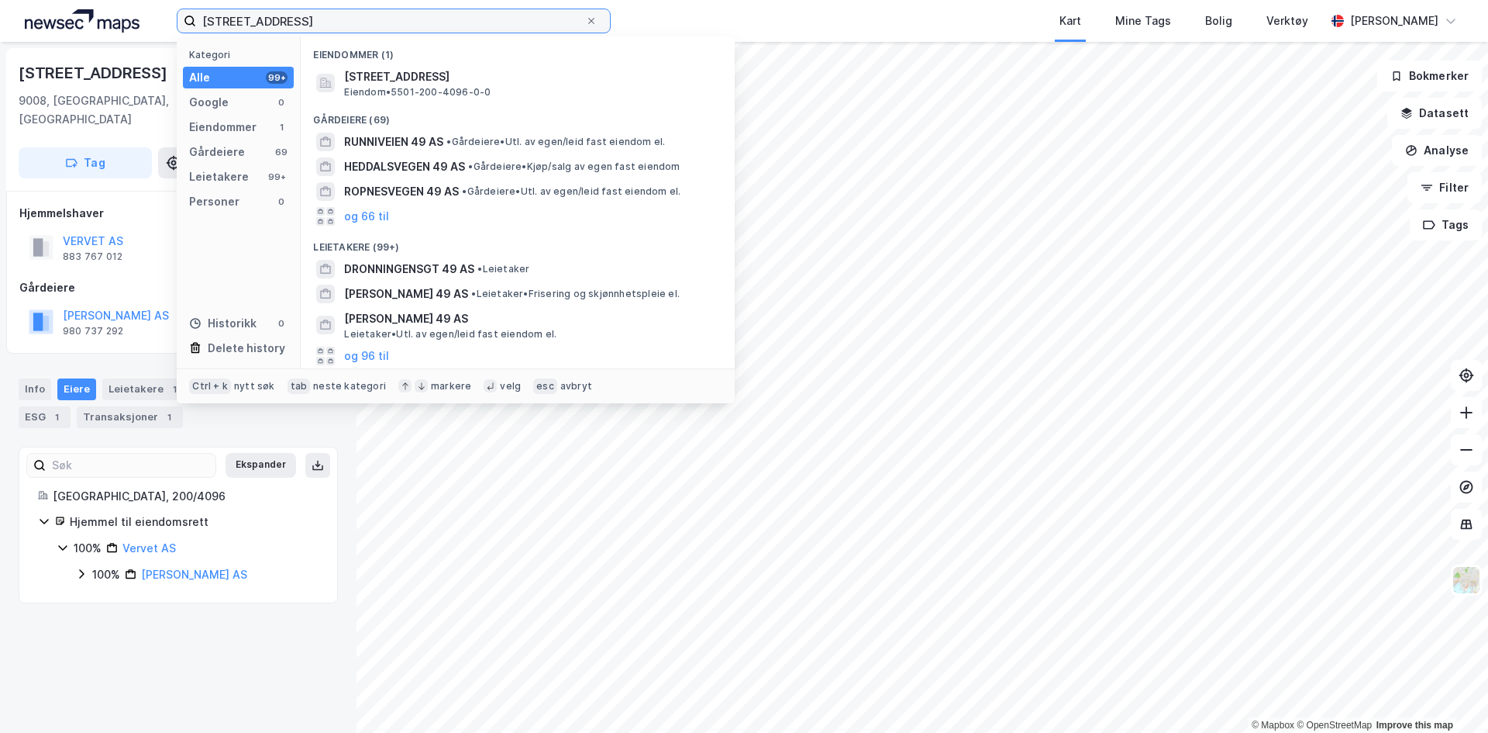
click at [371, 22] on input "[STREET_ADDRESS]" at bounding box center [390, 20] width 389 height 23
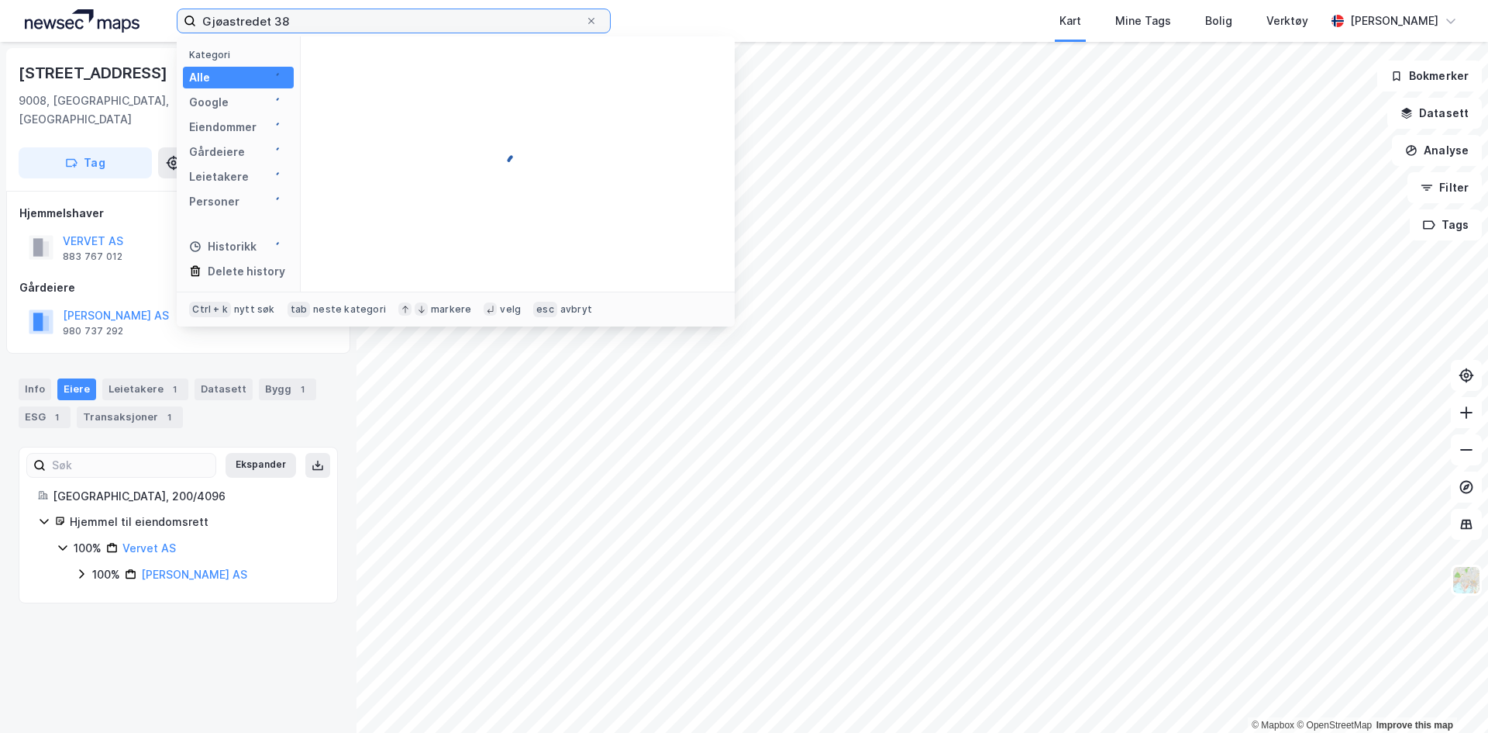
type input "Gjøastredet 38"
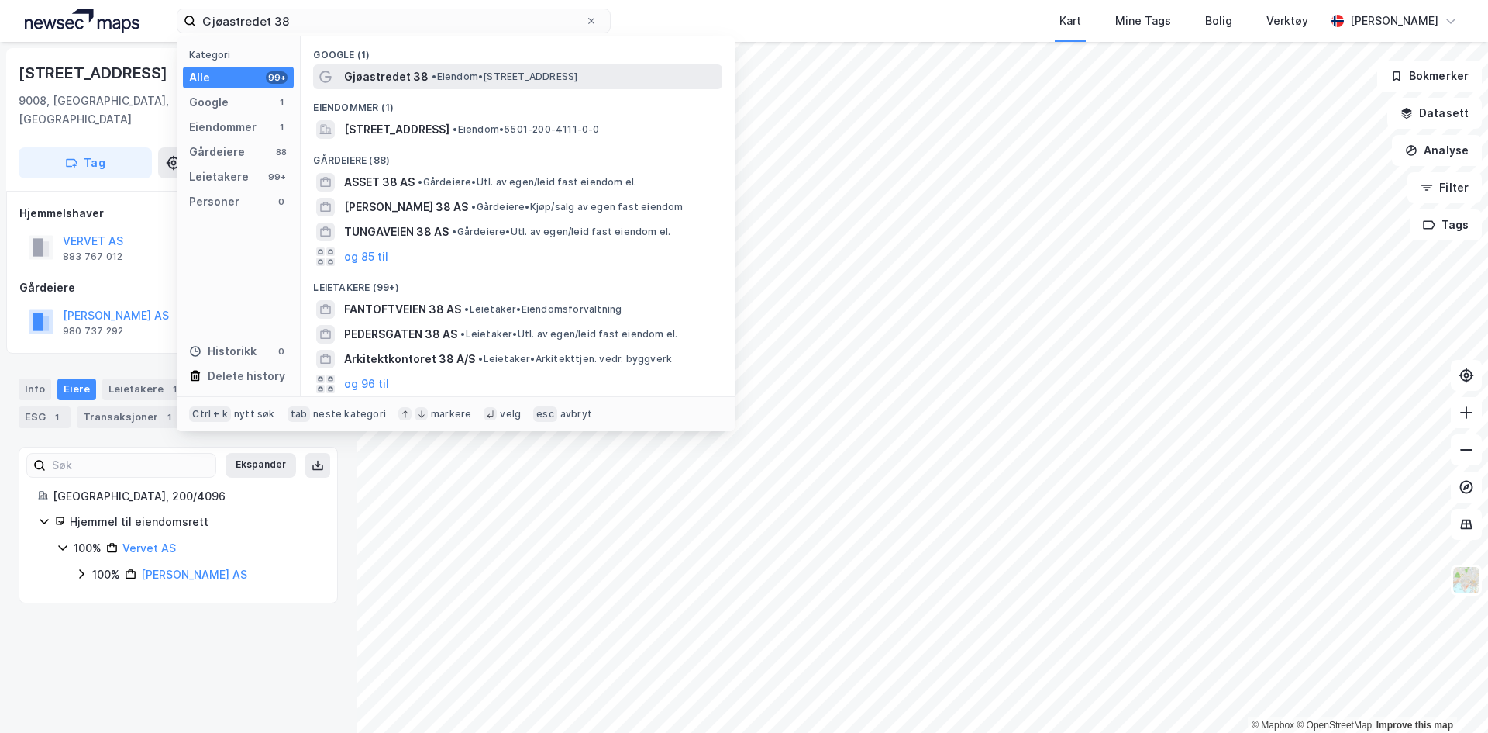
click at [553, 83] on div "Gjøastredet 38 • Eiendom • [STREET_ADDRESS]" at bounding box center [531, 76] width 375 height 19
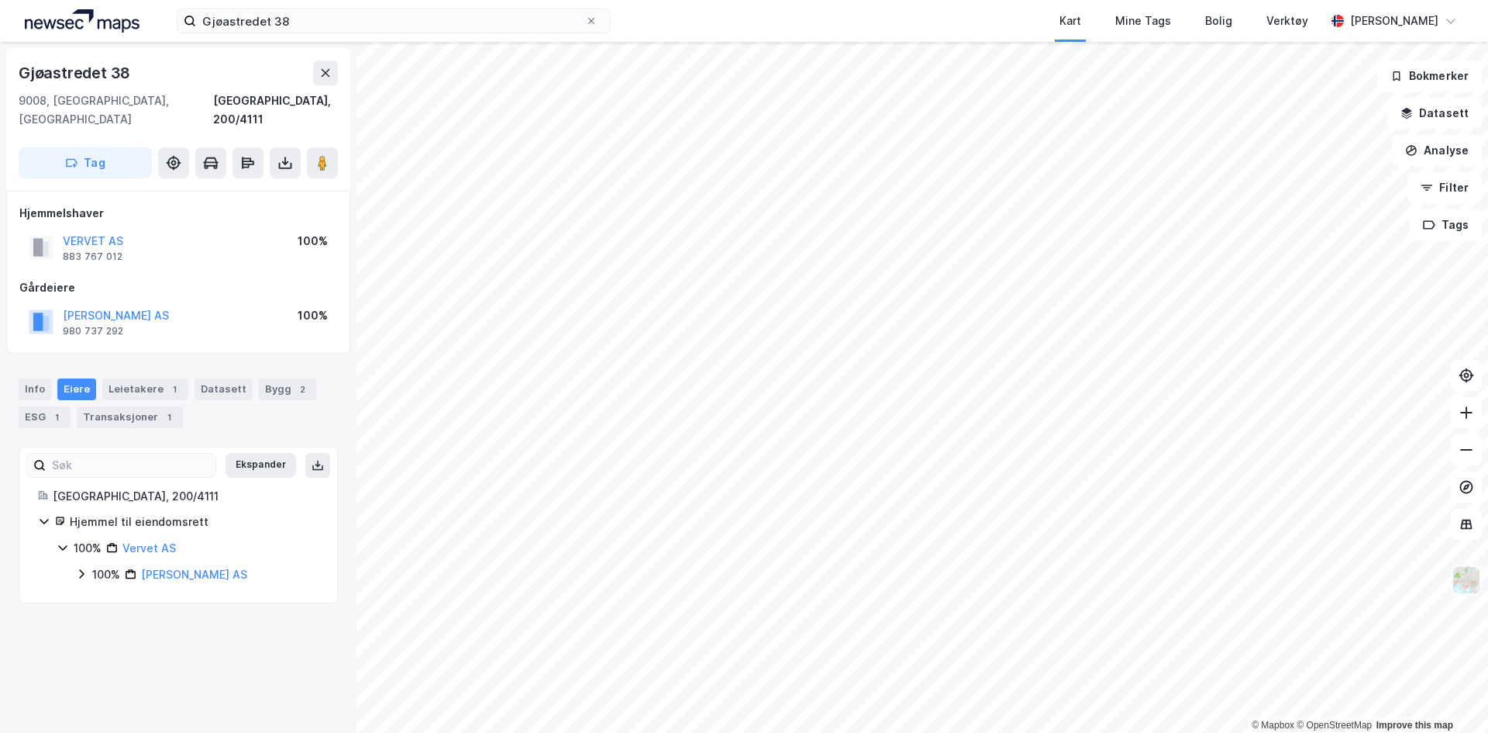
click at [1464, 588] on img at bounding box center [1466, 579] width 29 height 29
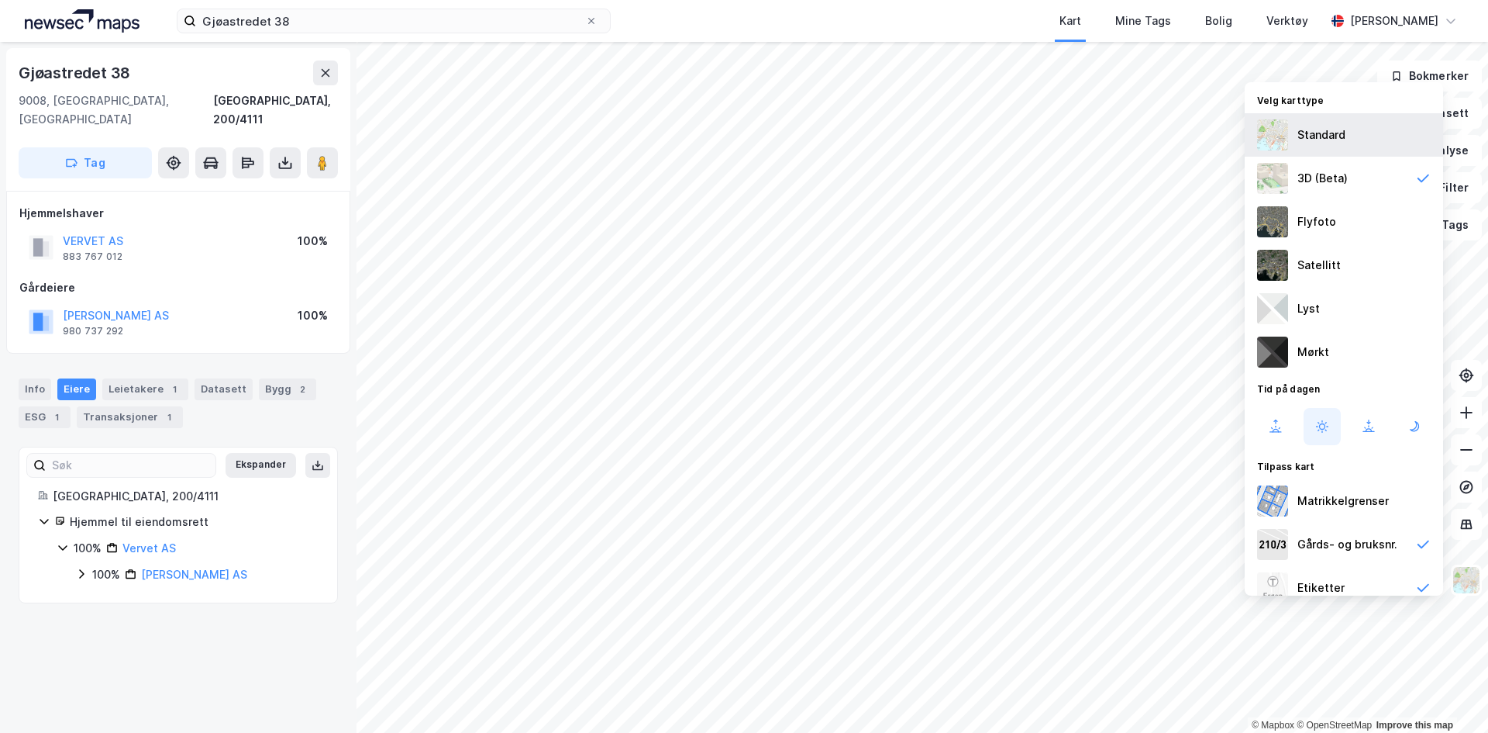
click at [1331, 141] on div "Standard" at bounding box center [1322, 135] width 48 height 19
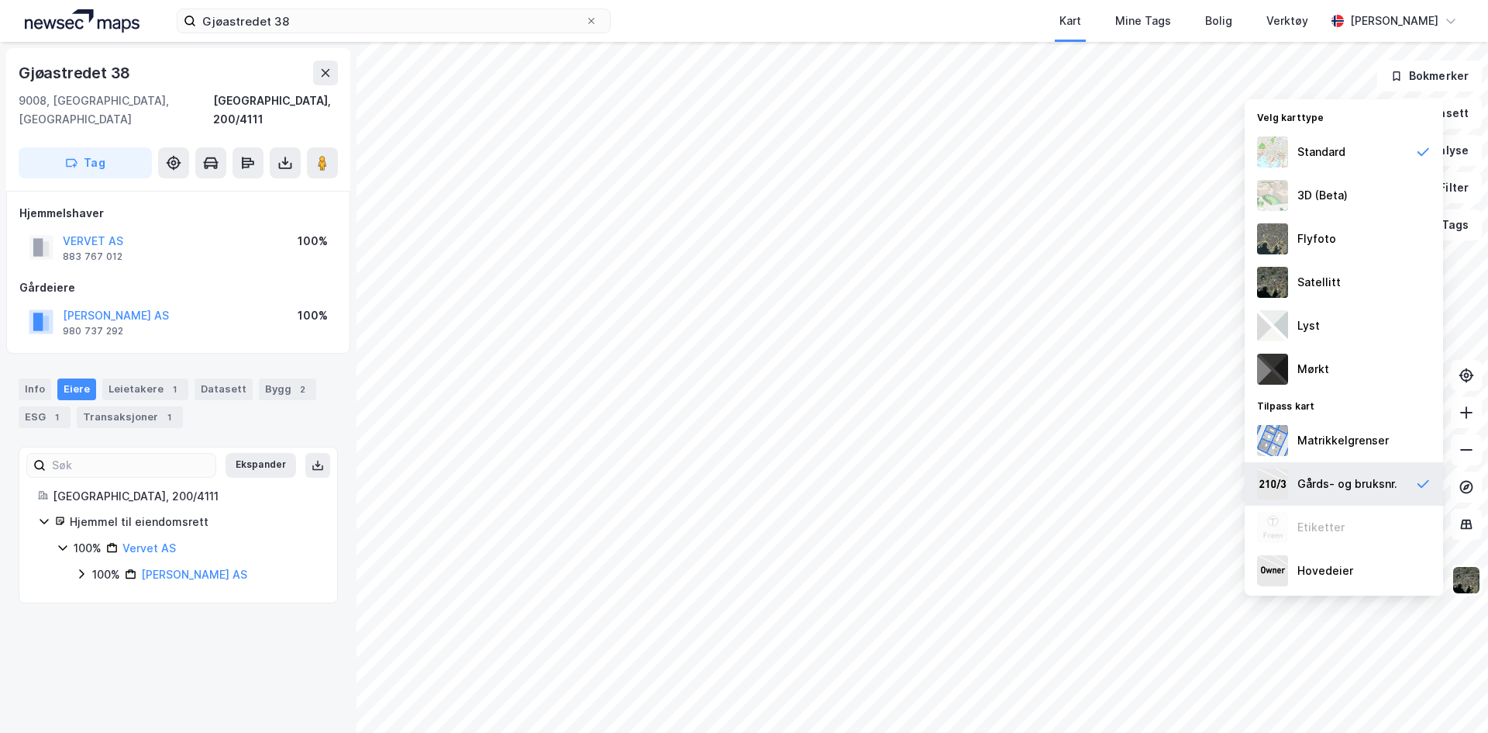
click at [1364, 485] on div "Gårds- og bruksnr." at bounding box center [1348, 483] width 100 height 19
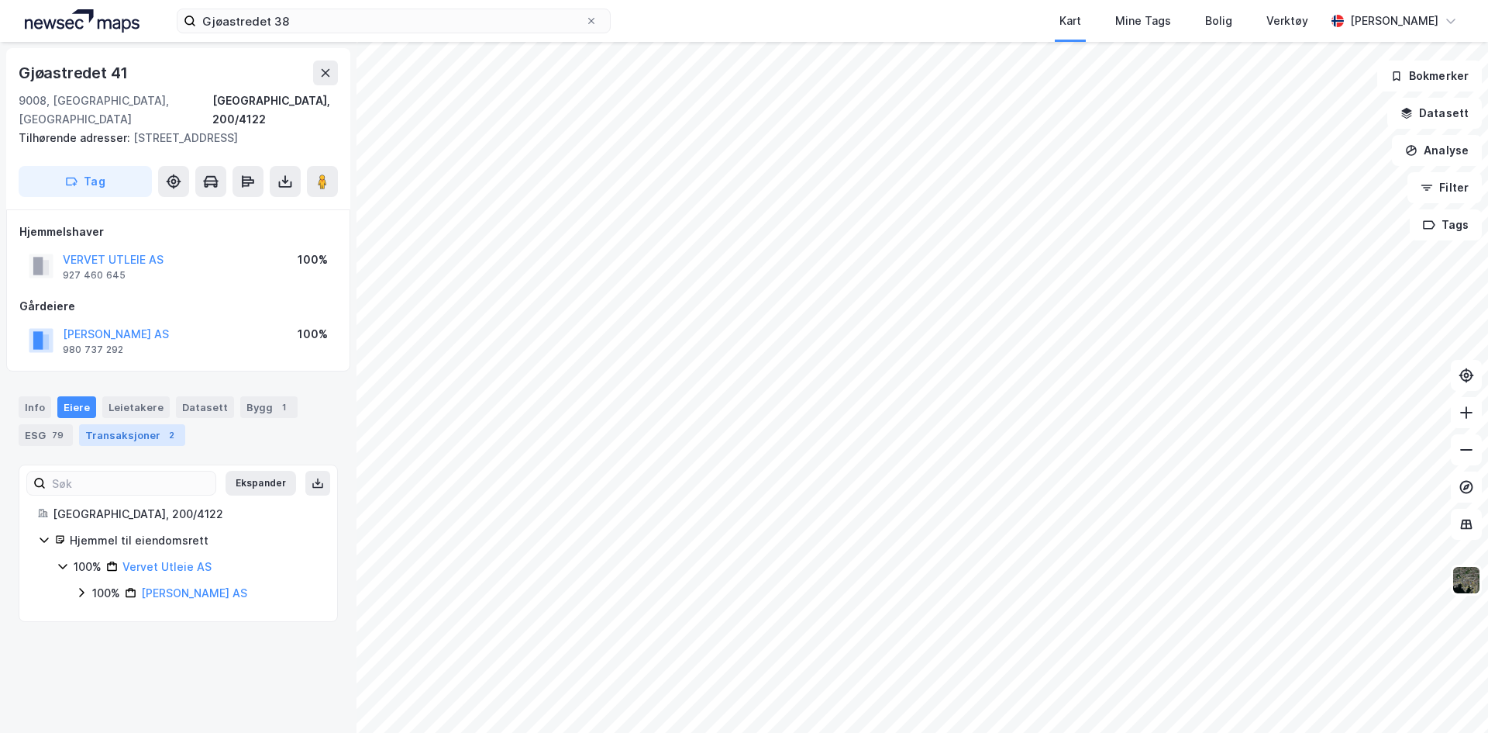
click at [143, 429] on div "Transaksjoner 2" at bounding box center [132, 435] width 106 height 22
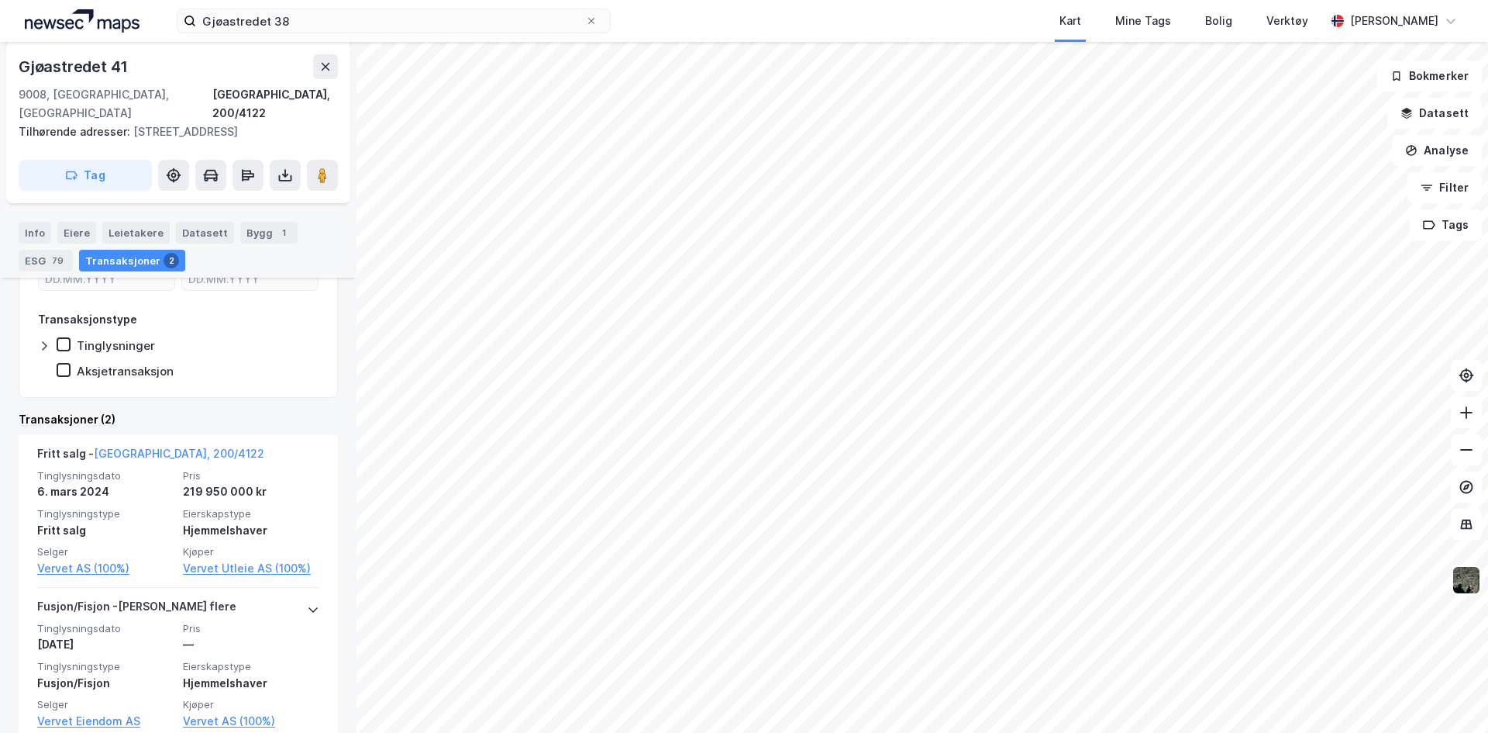
scroll to position [346, 0]
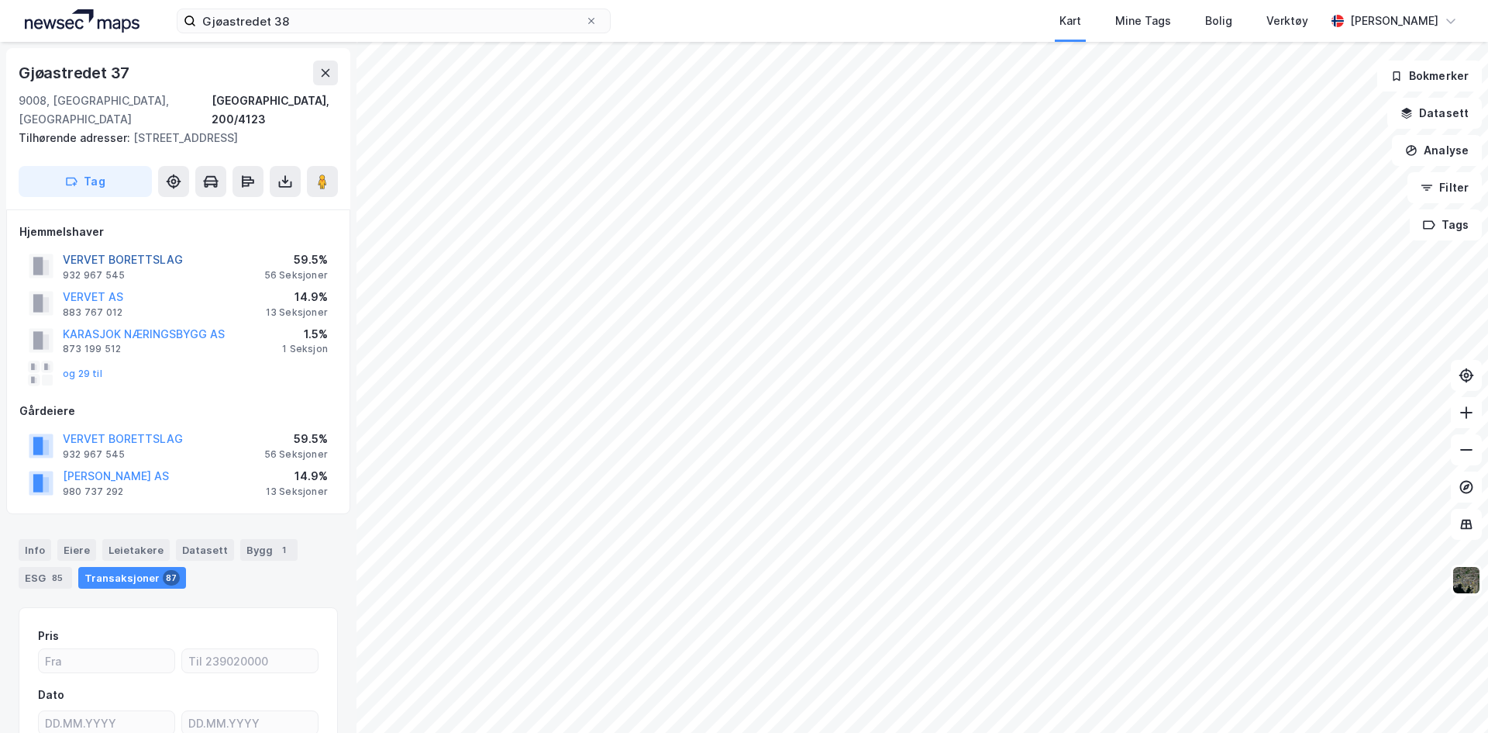
click at [0, 0] on button "VERVET BORETTSLAG" at bounding box center [0, 0] width 0 height 0
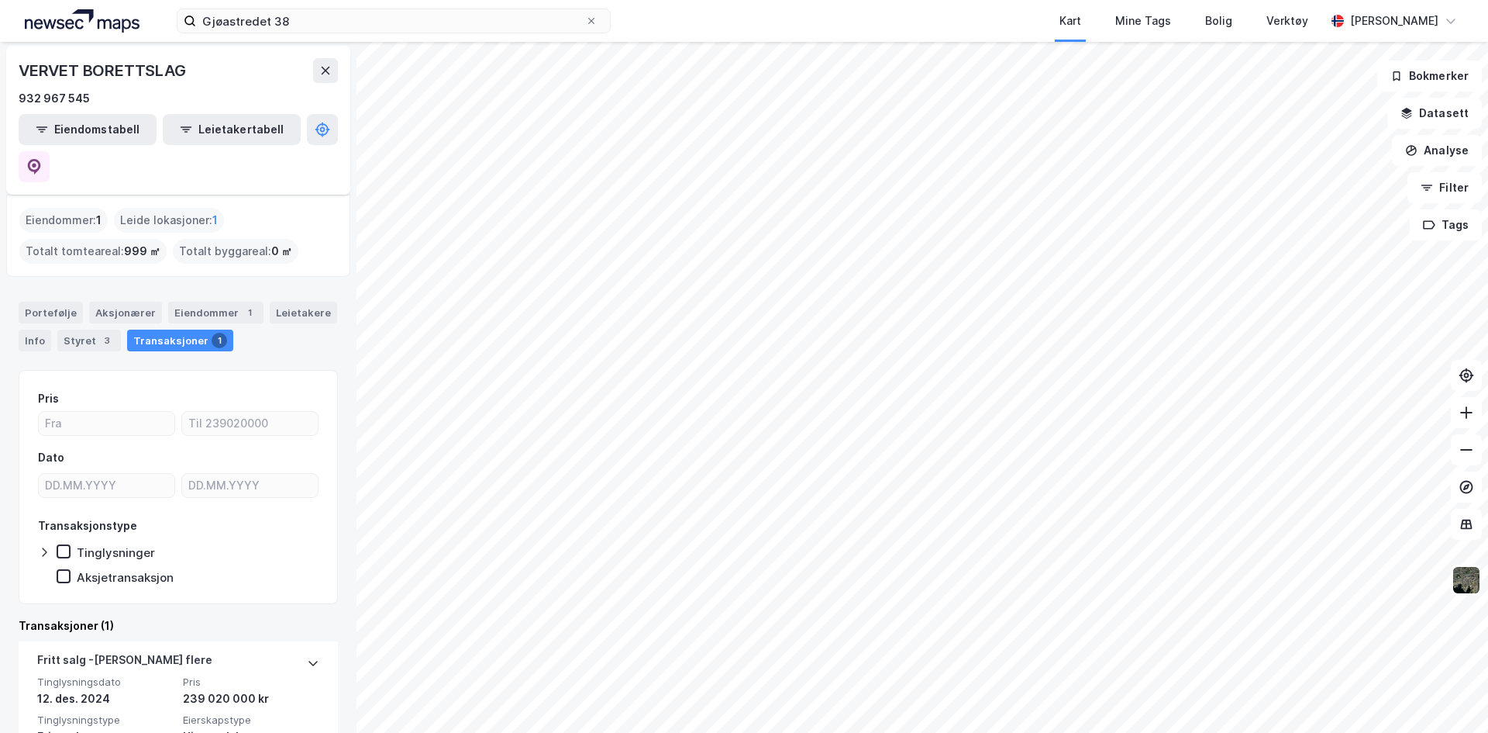
scroll to position [94, 0]
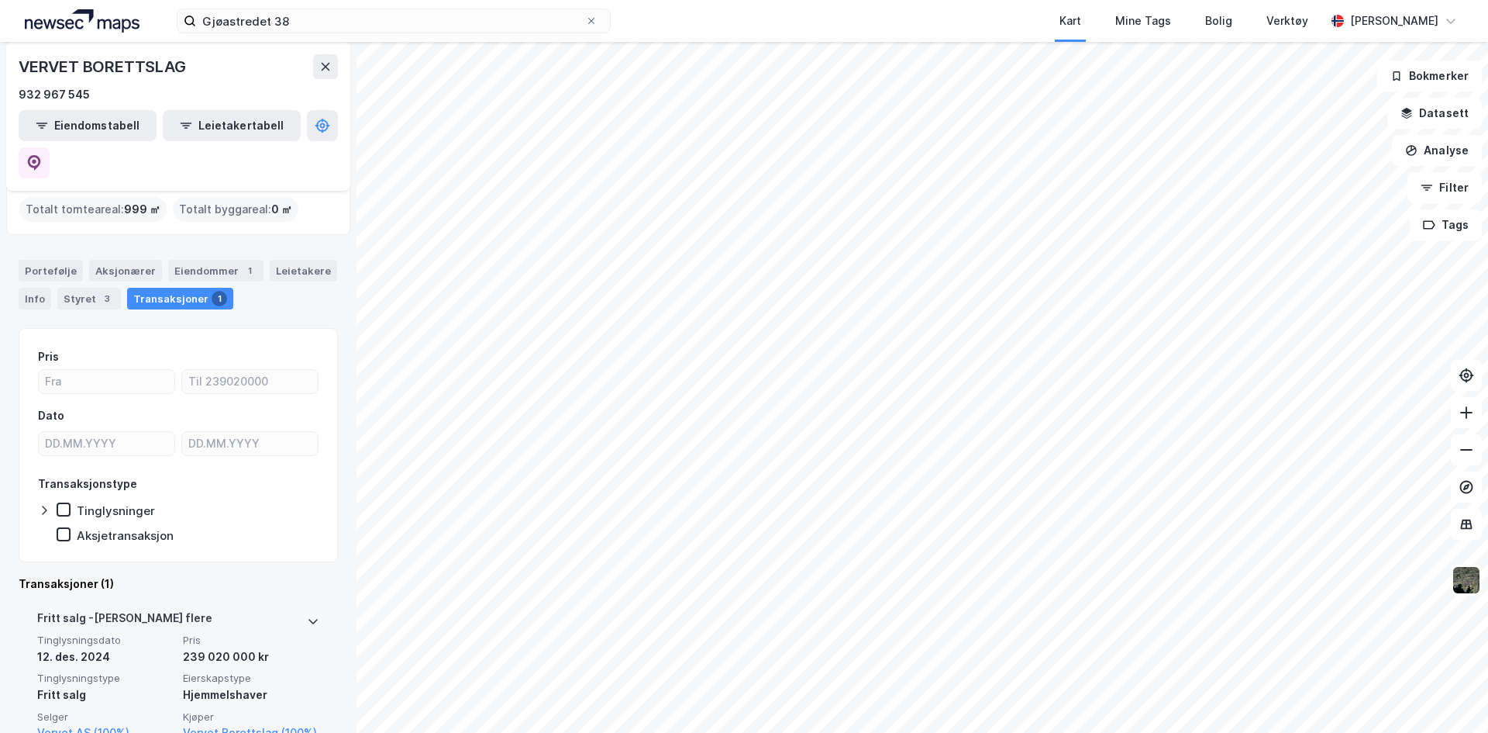
click at [307, 615] on icon at bounding box center [313, 621] width 12 height 12
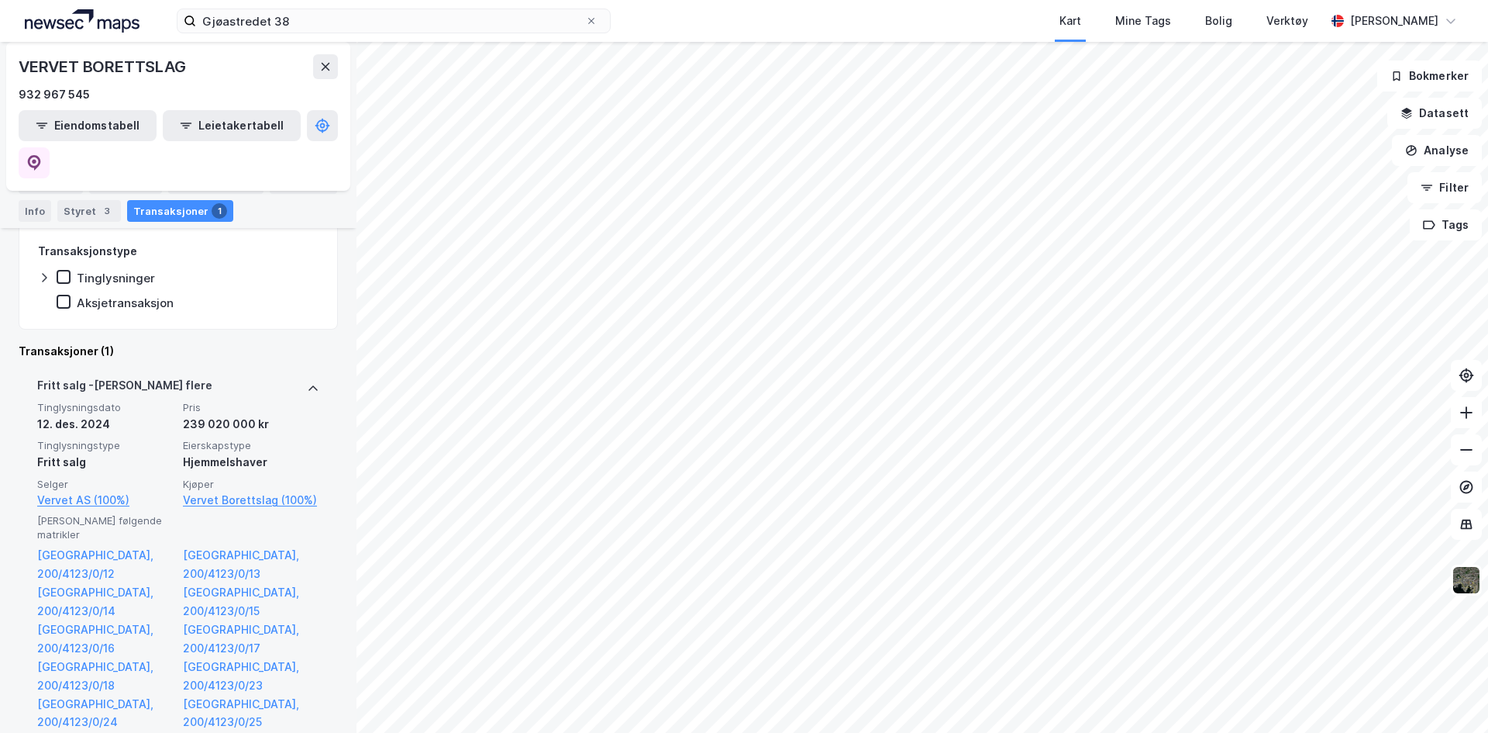
scroll to position [310, 0]
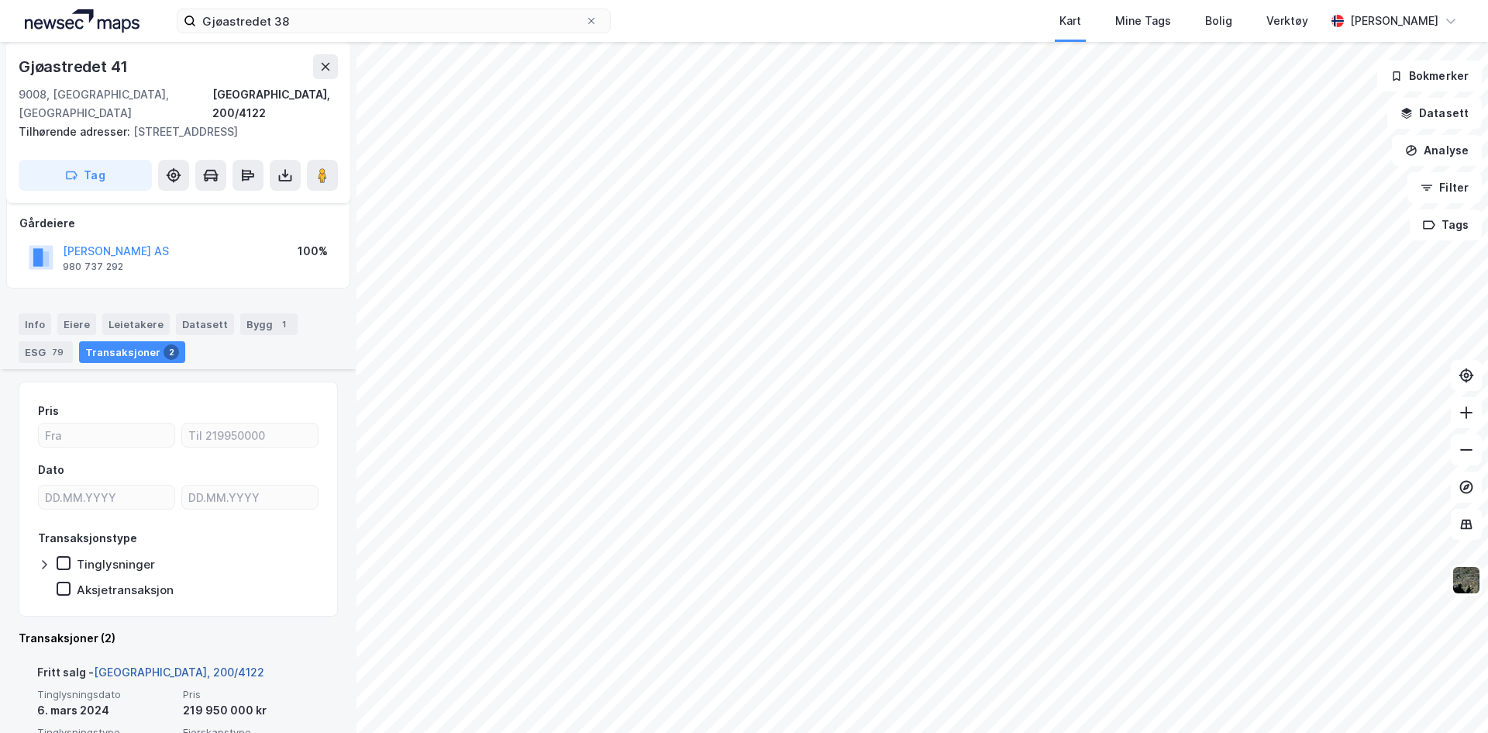
scroll to position [314, 0]
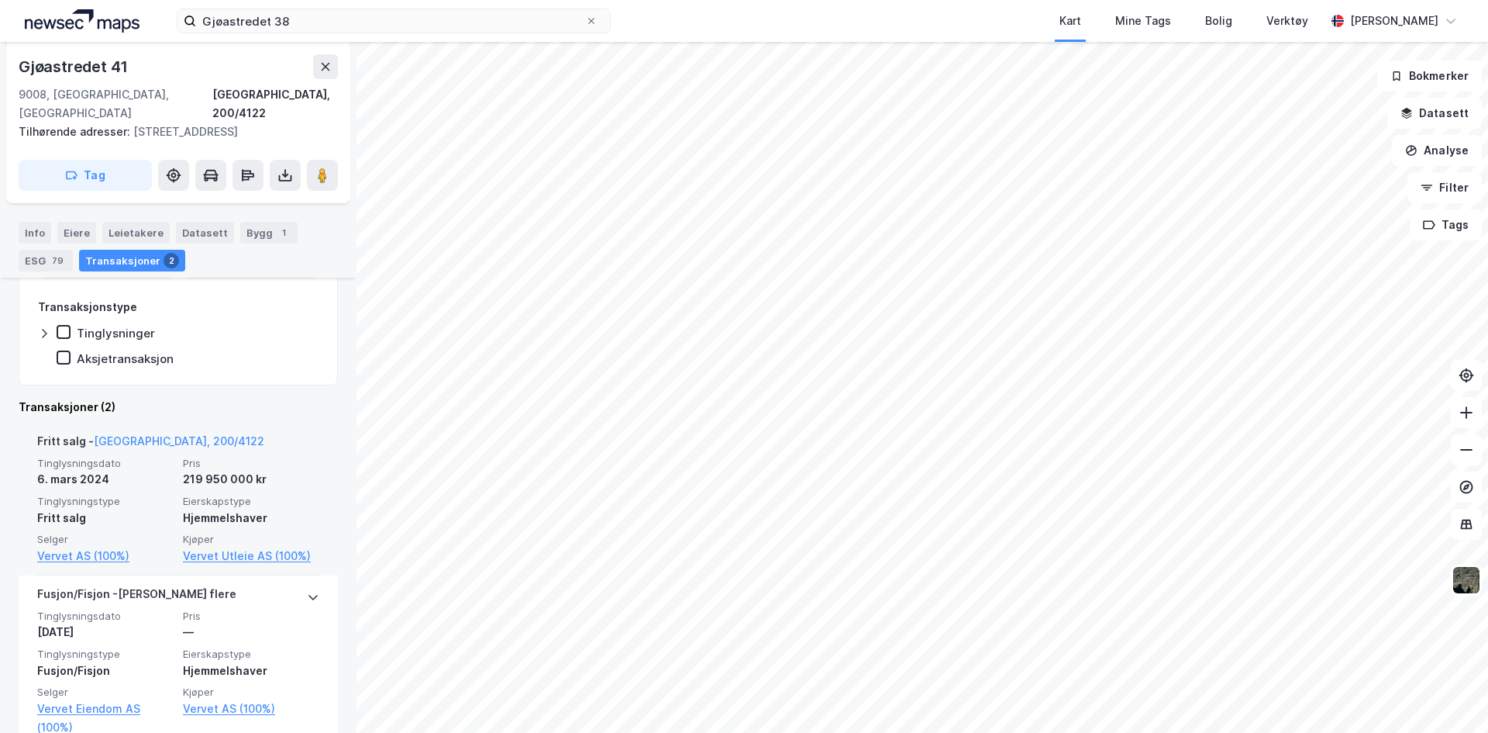
click at [241, 465] on span "Pris" at bounding box center [251, 463] width 136 height 13
click at [89, 469] on span "Tinglysningsdato" at bounding box center [105, 463] width 136 height 13
click at [168, 473] on div "Tinglysningsdato [DATE] Pris 219 950 000 kr Tinglysningstype Fritt salg Eierska…" at bounding box center [178, 511] width 282 height 109
click at [231, 467] on span "Pris" at bounding box center [251, 463] width 136 height 13
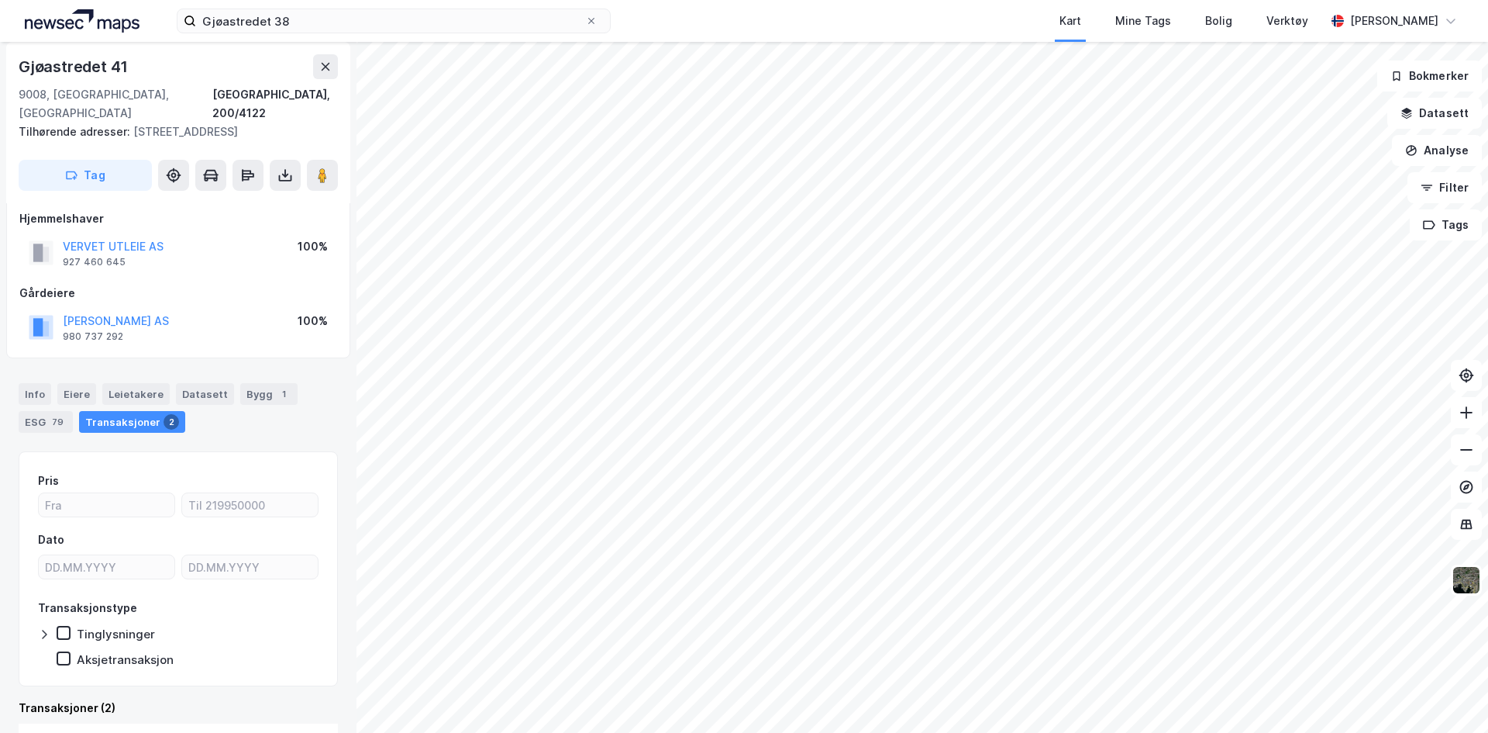
scroll to position [4, 0]
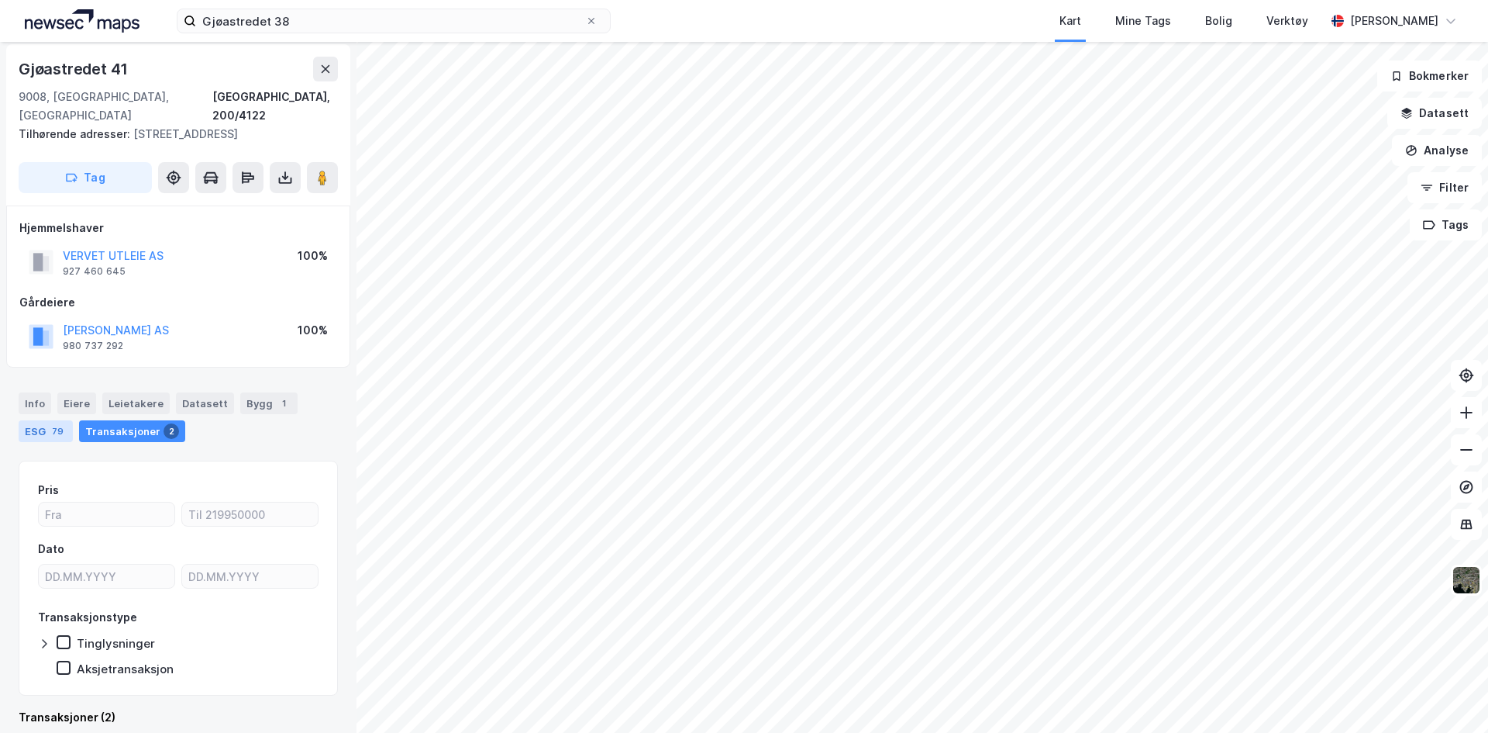
click at [49, 427] on div "79" at bounding box center [58, 431] width 18 height 16
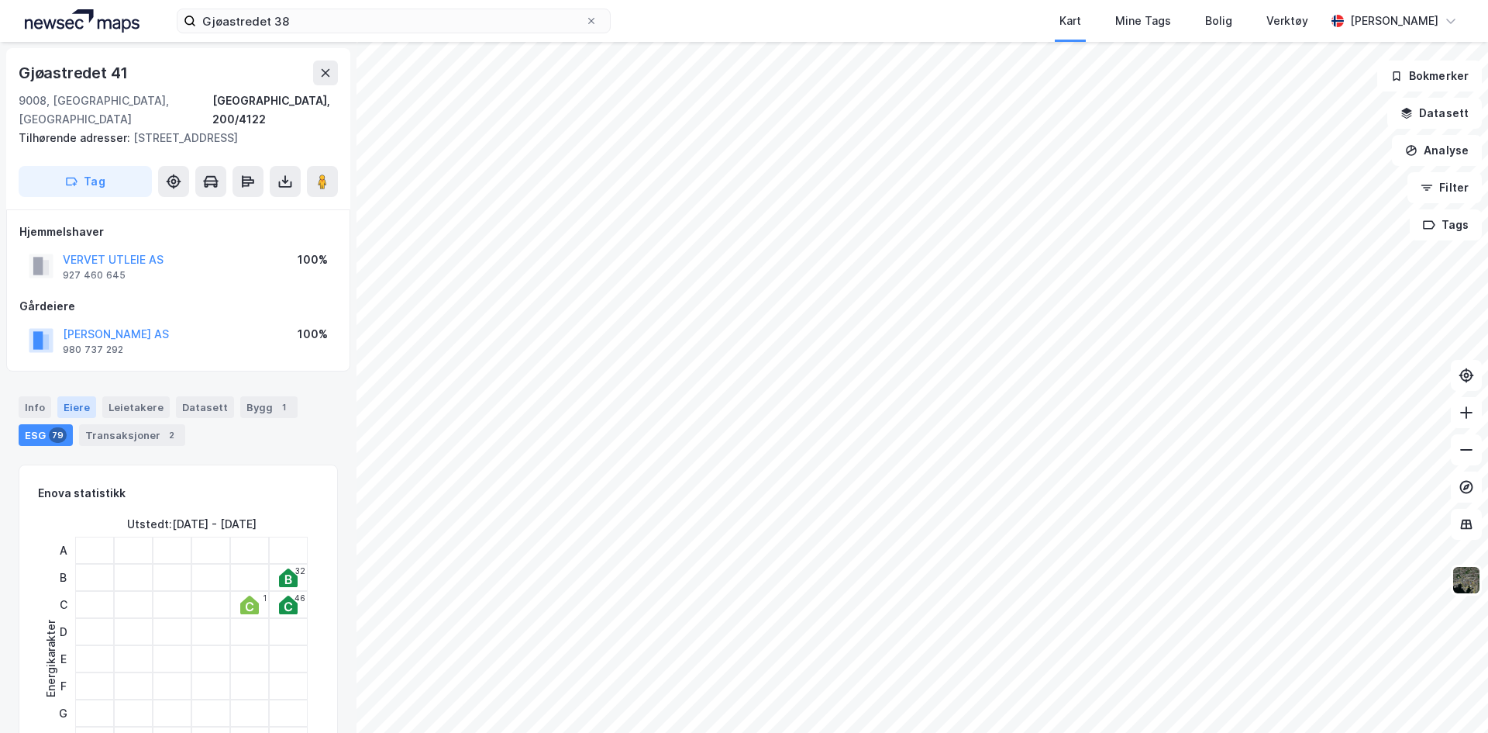
click at [74, 410] on div "Eiere" at bounding box center [76, 407] width 39 height 22
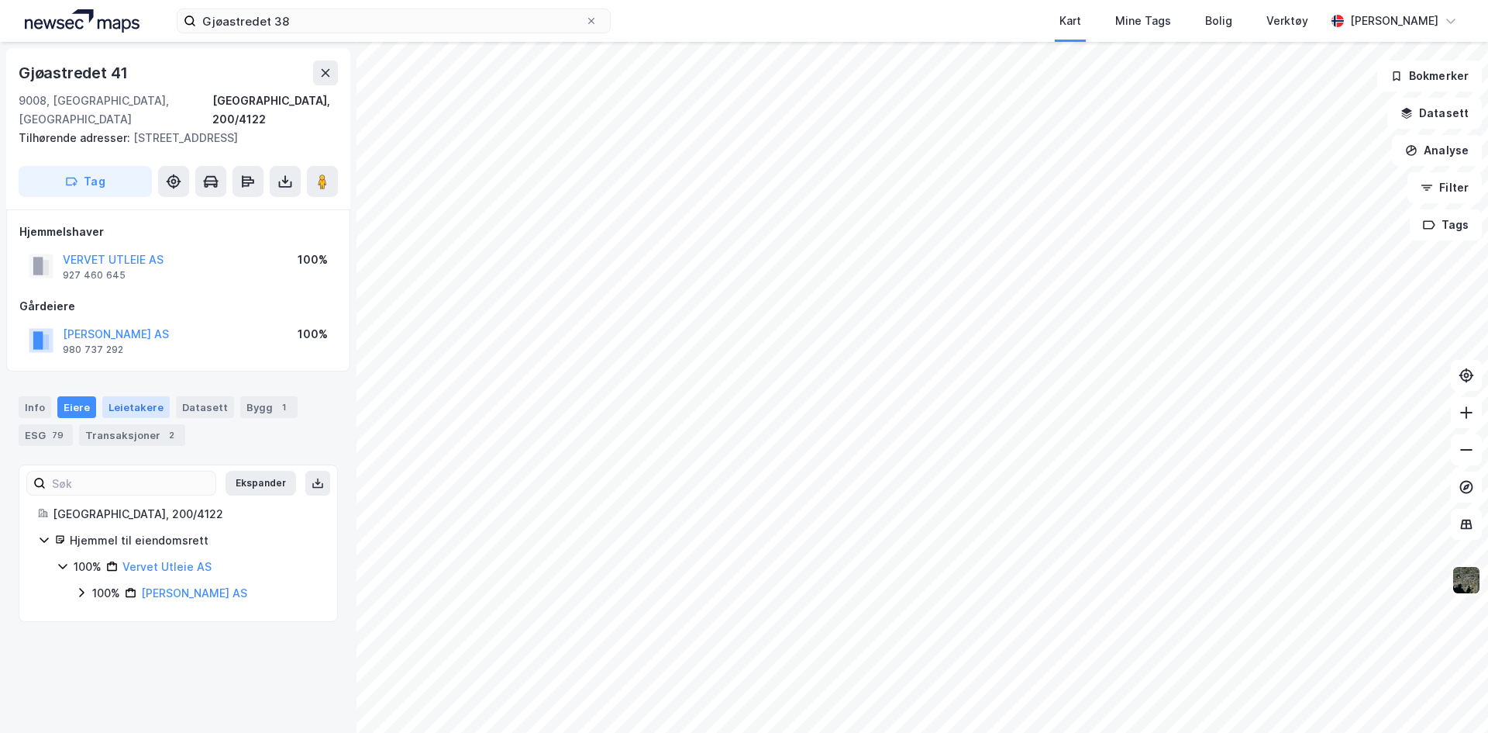
click at [134, 412] on div "Leietakere" at bounding box center [135, 407] width 67 height 22
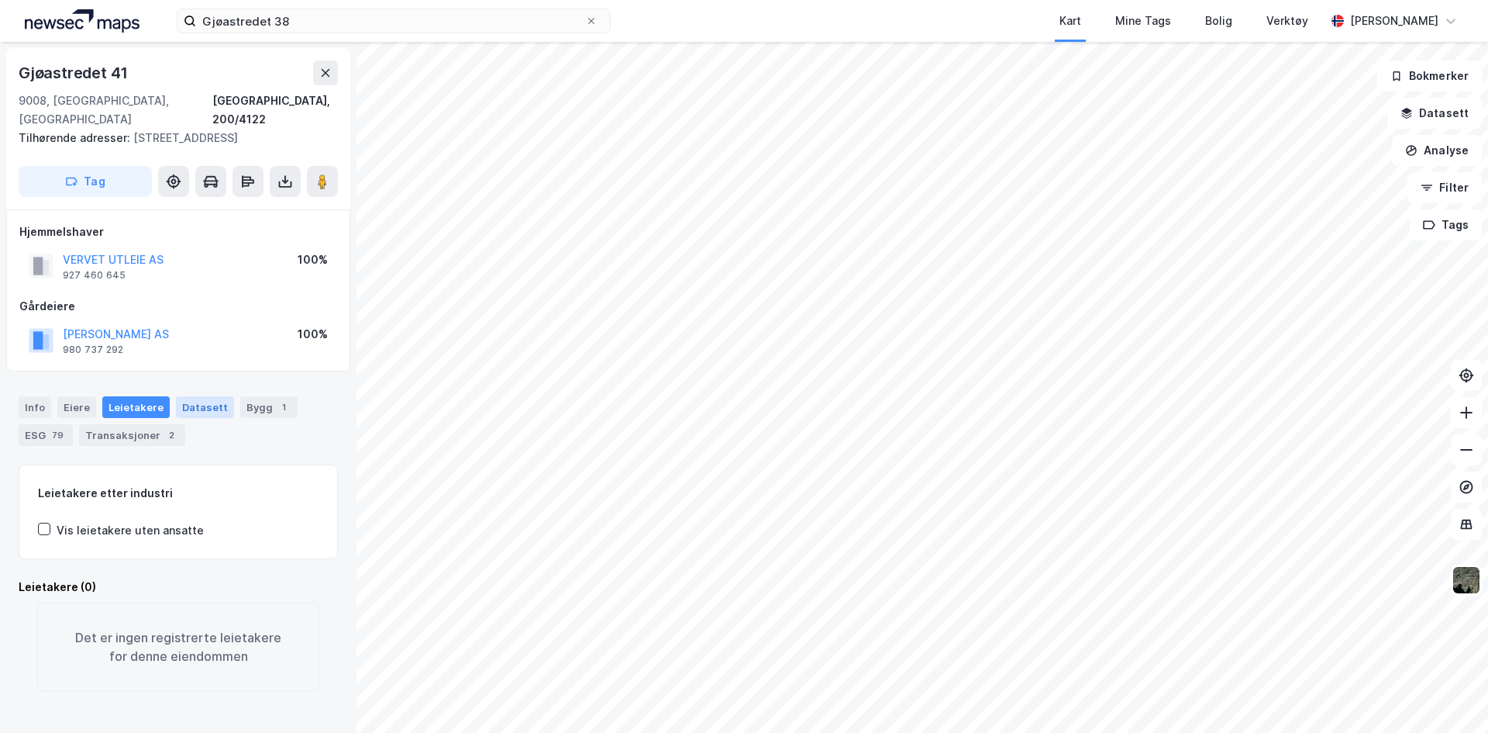
click at [191, 411] on div "Datasett" at bounding box center [205, 407] width 58 height 22
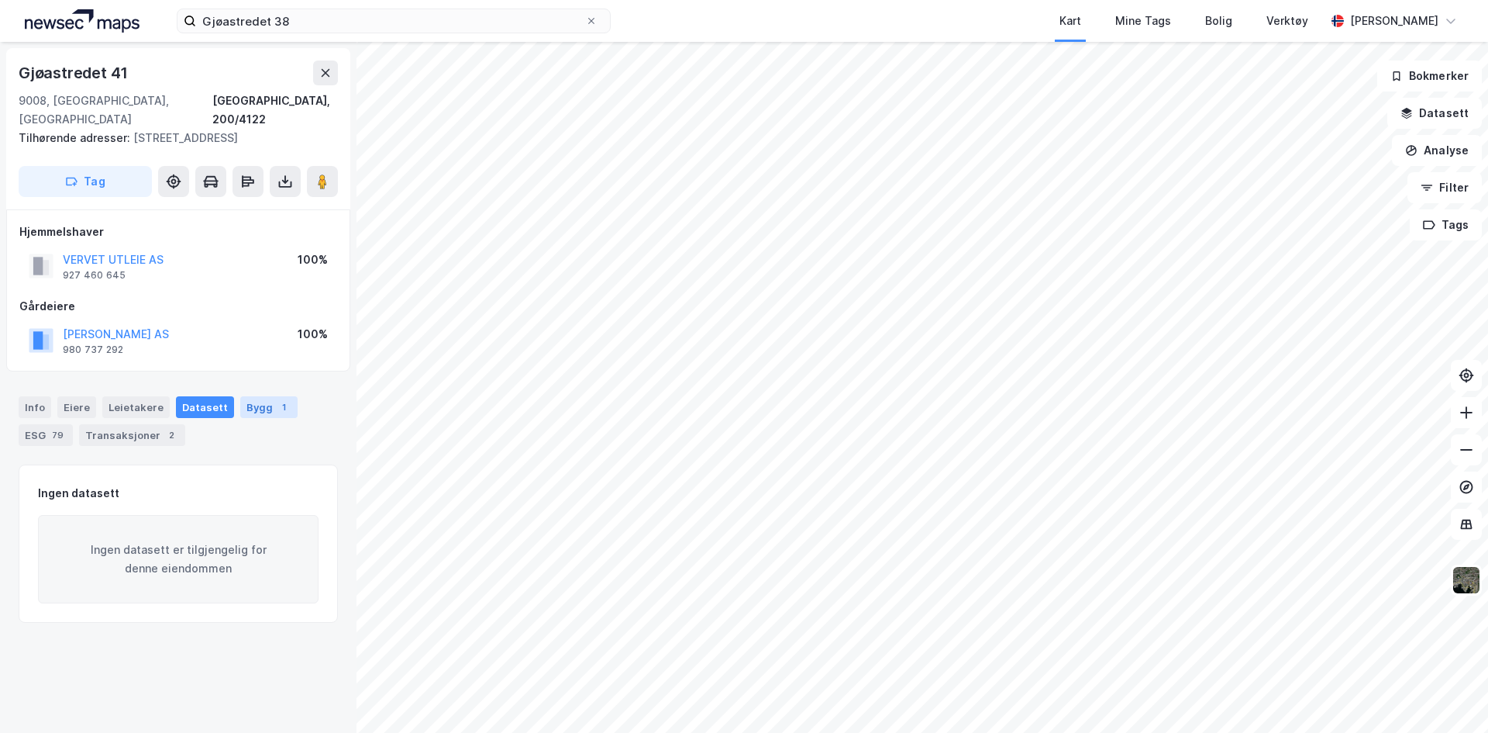
click at [258, 407] on div "Bygg 1" at bounding box center [268, 407] width 57 height 22
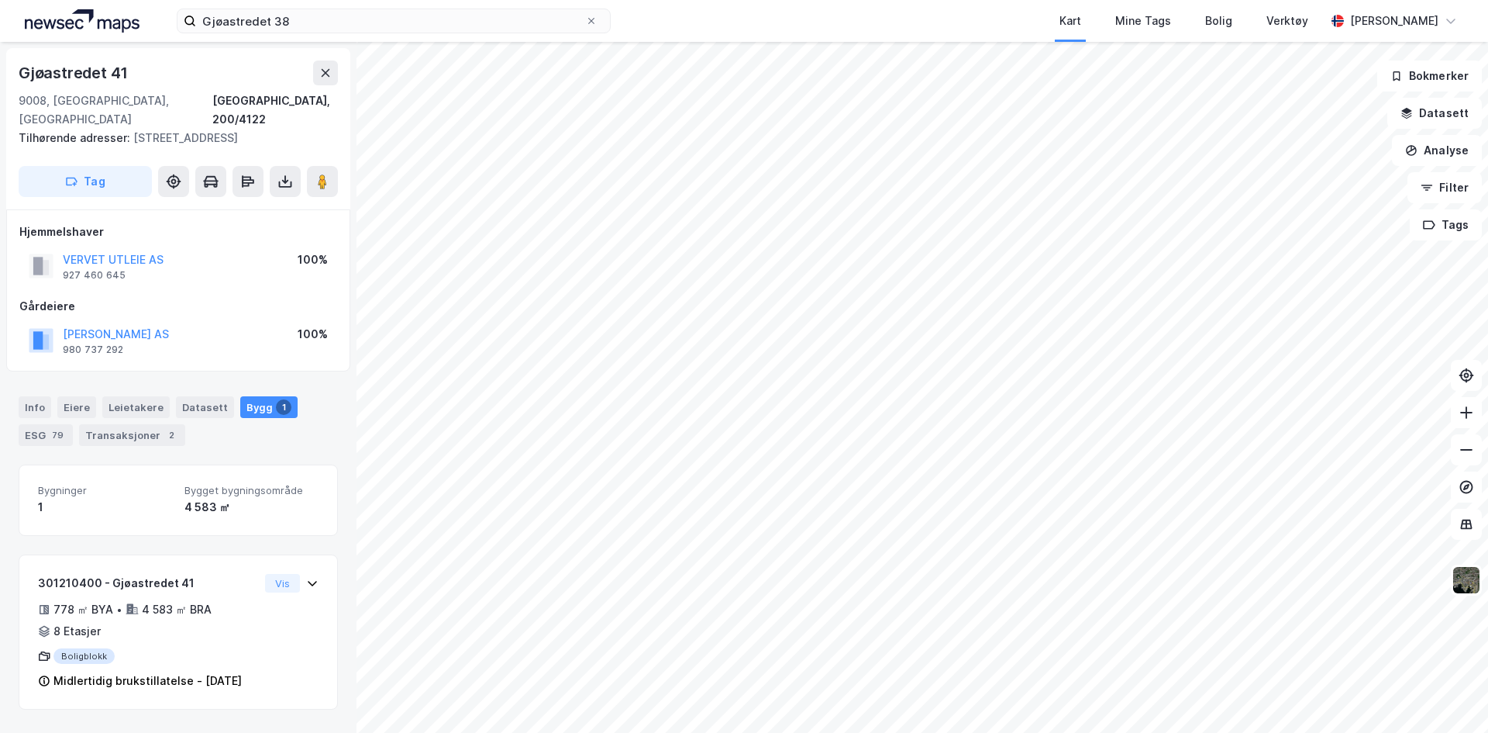
scroll to position [14, 0]
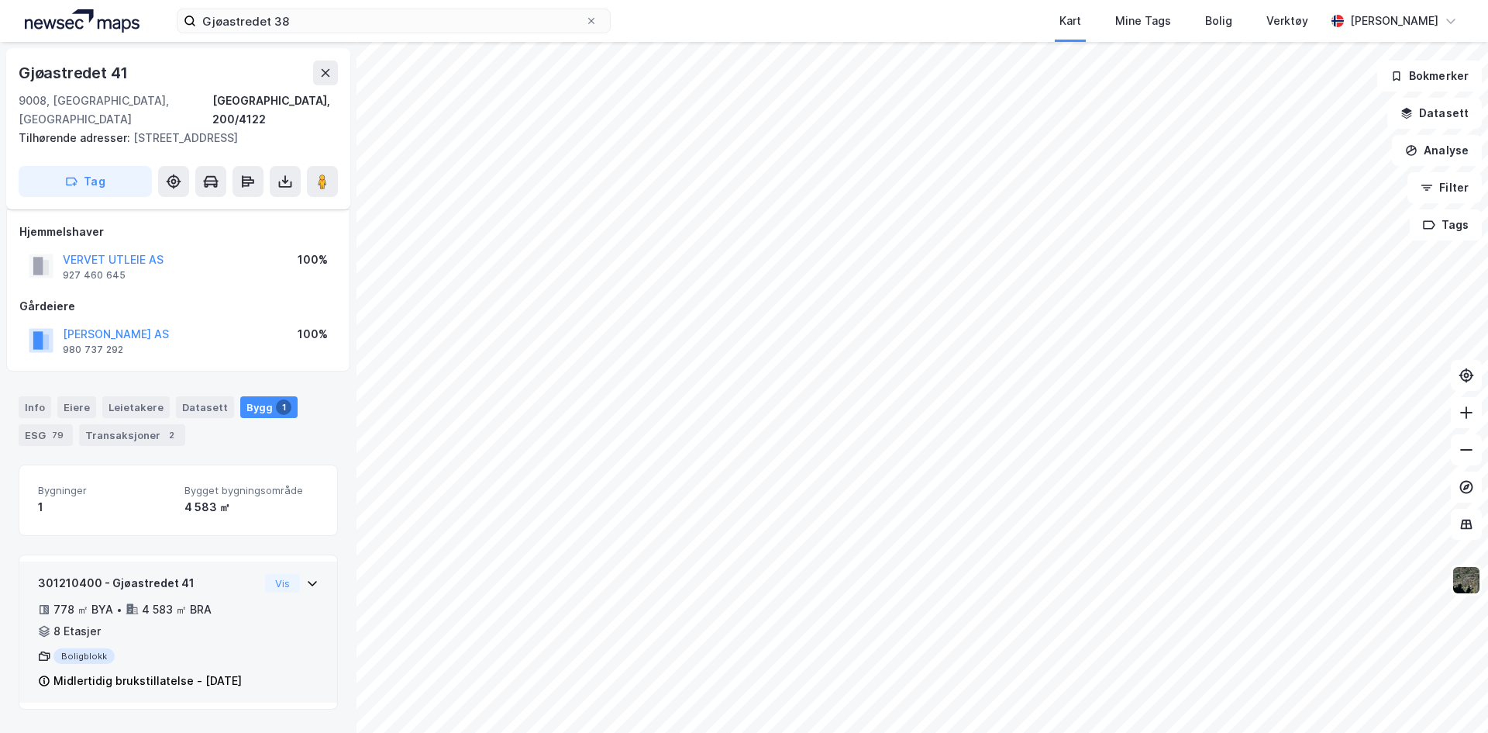
click at [161, 608] on div "778 ㎡ BYA • 4 583 ㎡ BRA • 8 Etasjer" at bounding box center [148, 620] width 221 height 40
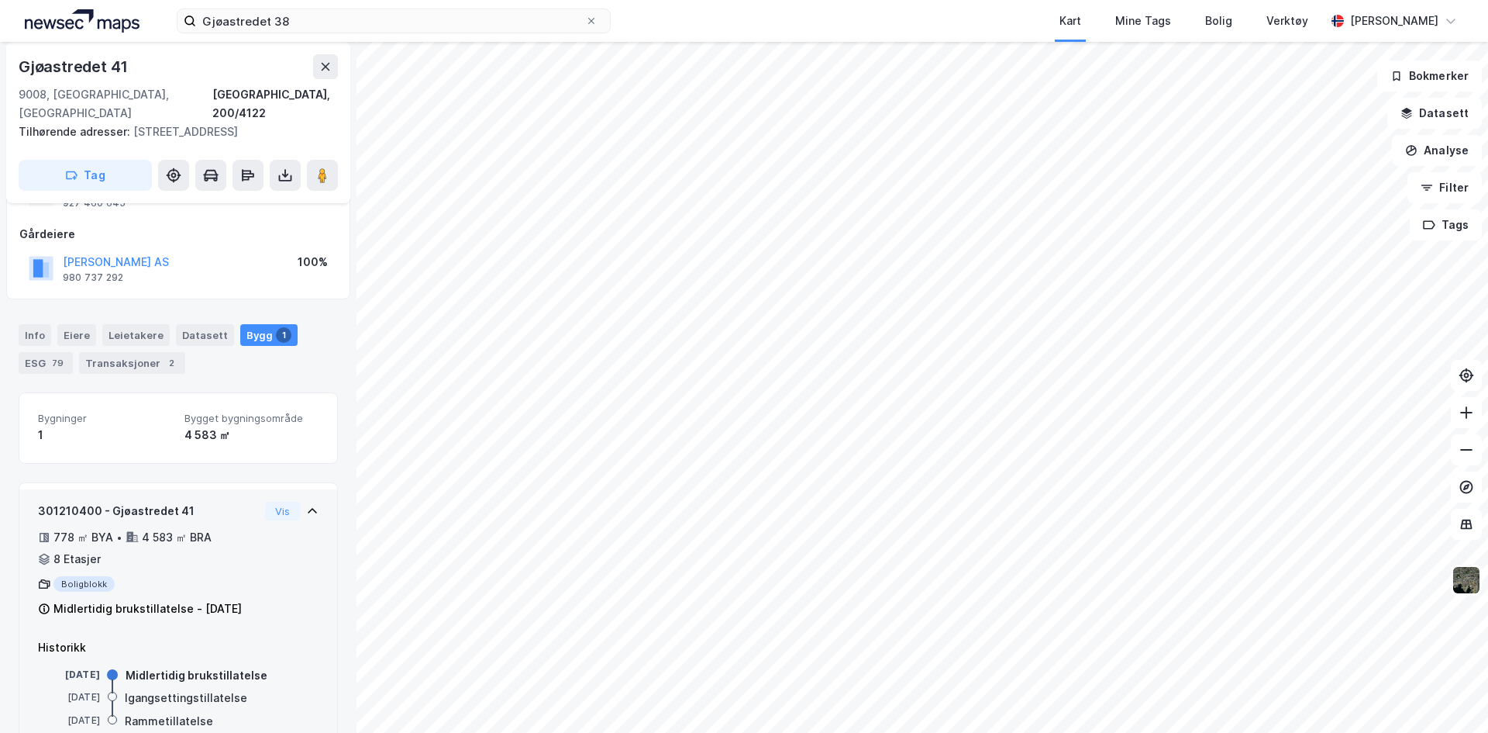
scroll to position [133, 0]
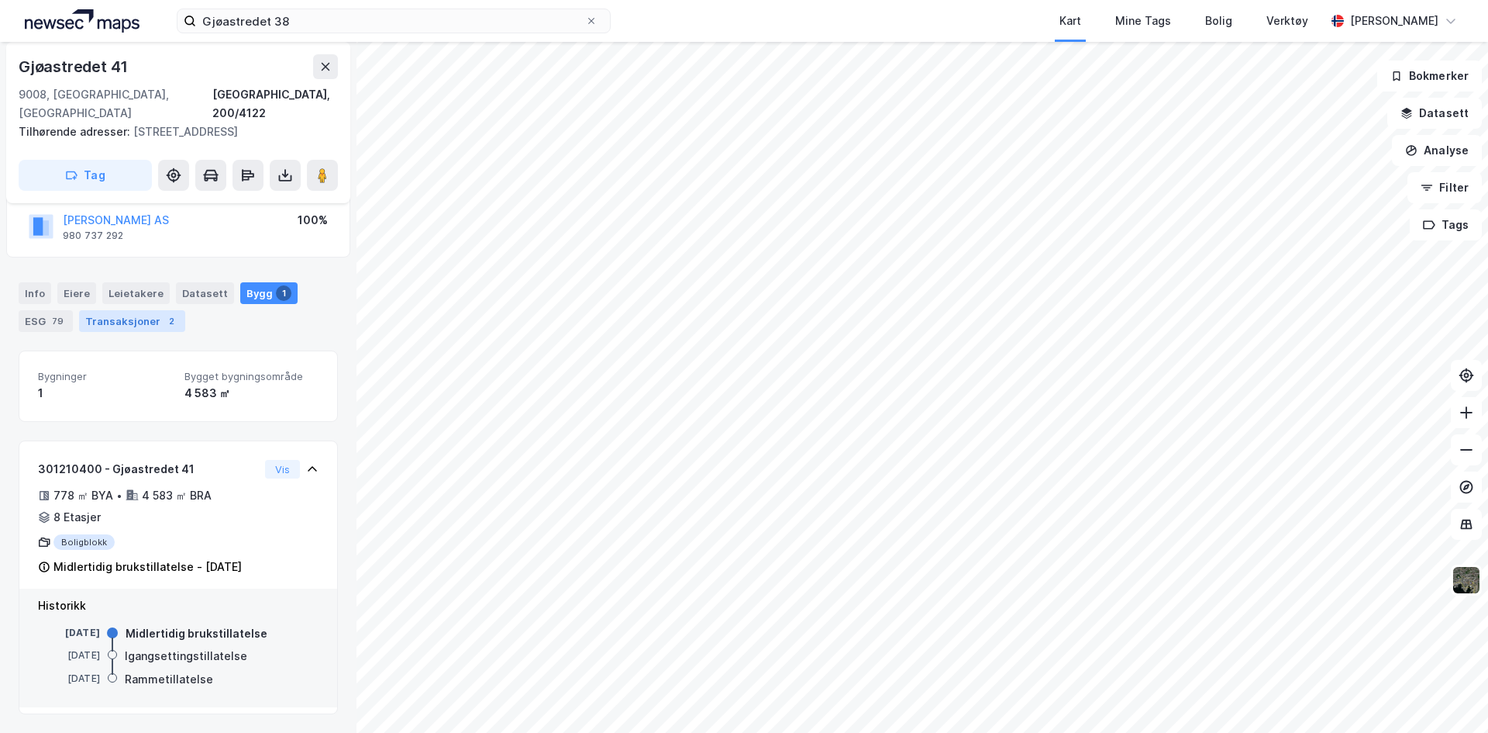
click at [132, 310] on div "Transaksjoner 2" at bounding box center [132, 321] width 106 height 22
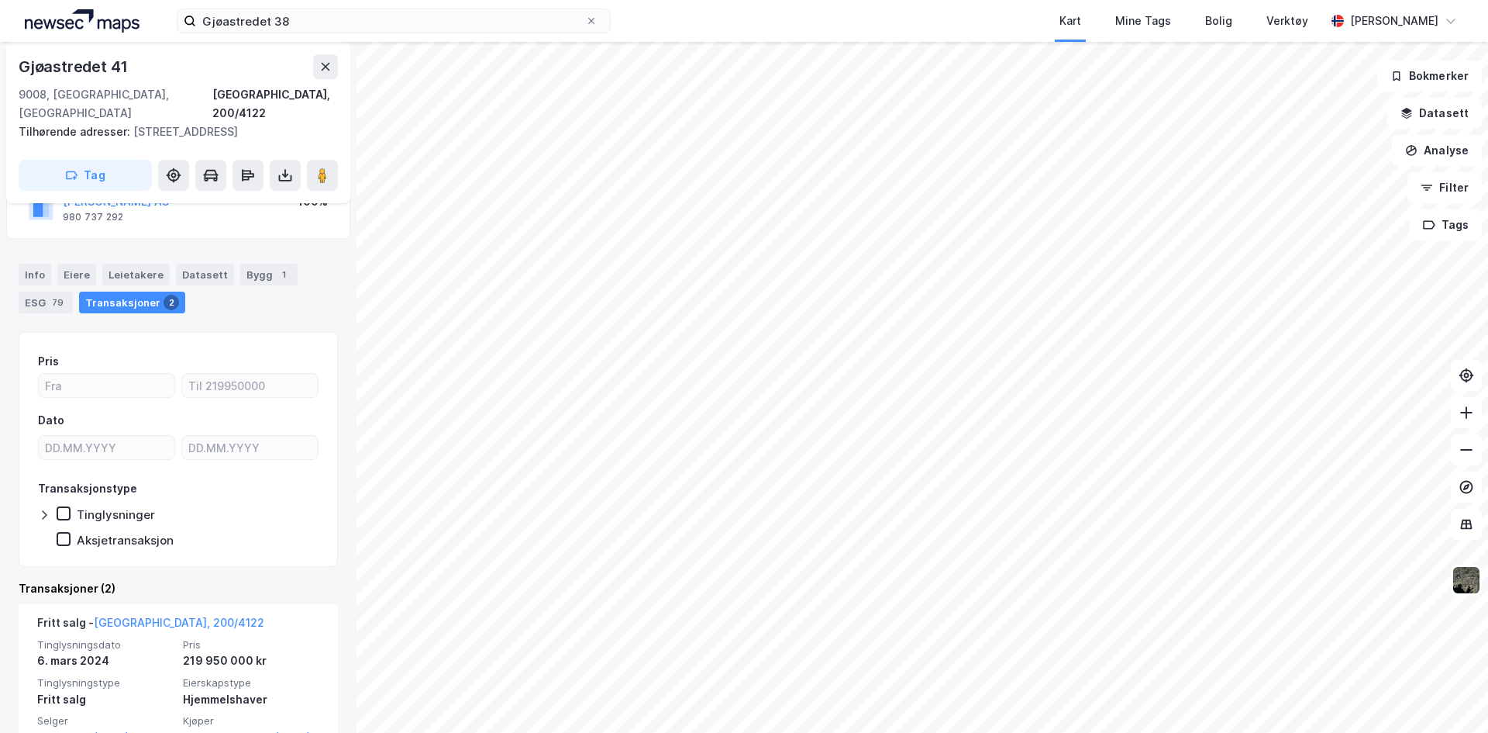
scroll to position [133, 0]
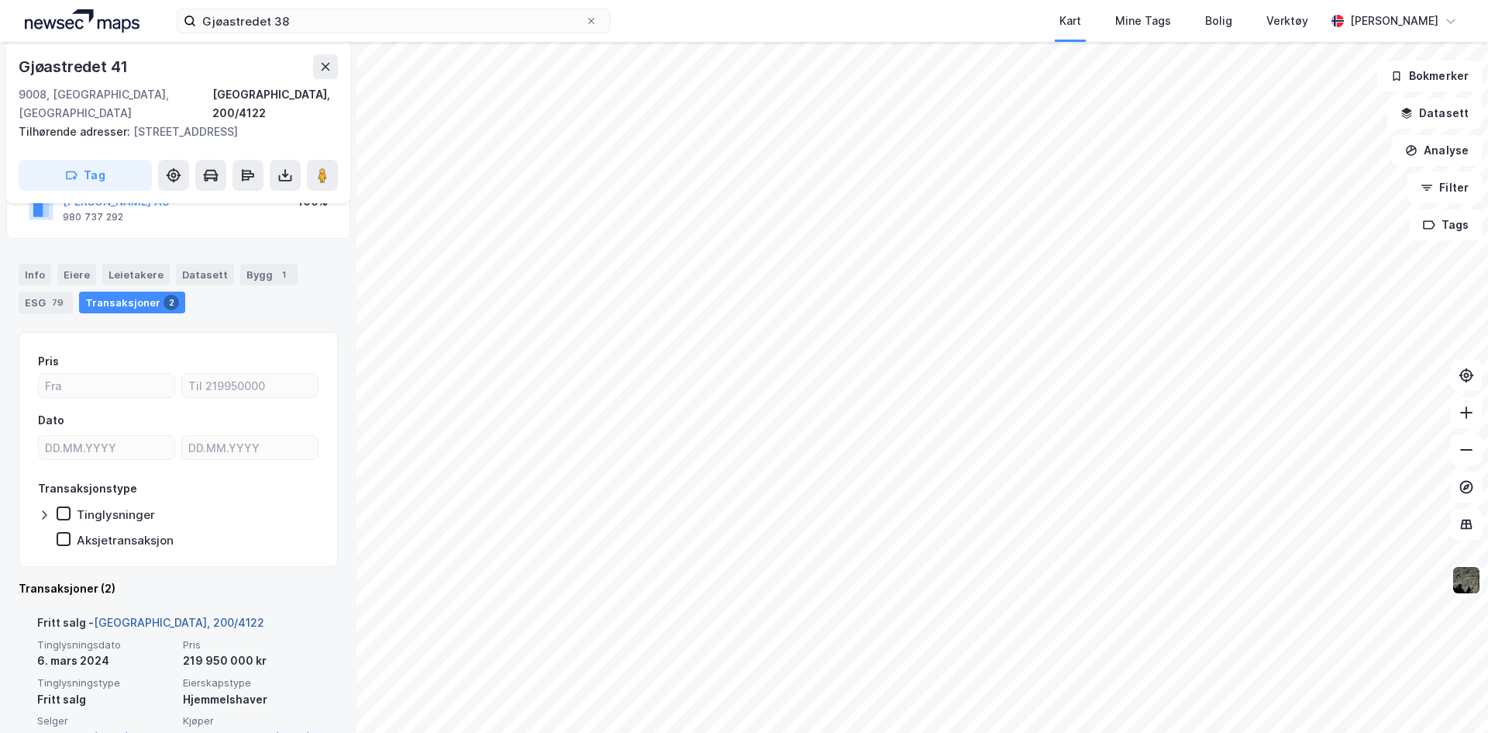
click at [157, 620] on link "[GEOGRAPHIC_DATA], 200/4122" at bounding box center [179, 622] width 171 height 13
click at [155, 622] on link "[GEOGRAPHIC_DATA], 200/4122" at bounding box center [179, 622] width 171 height 13
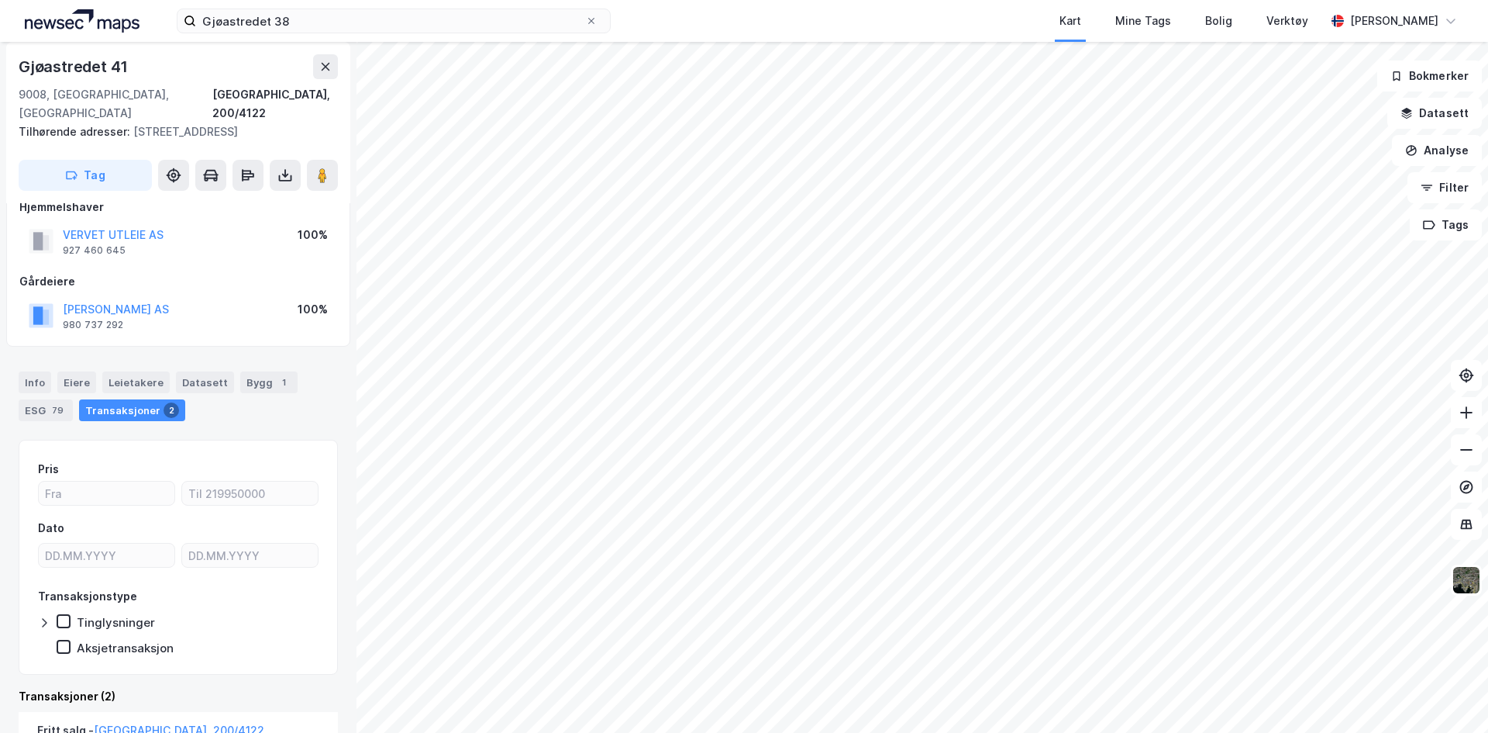
scroll to position [0, 0]
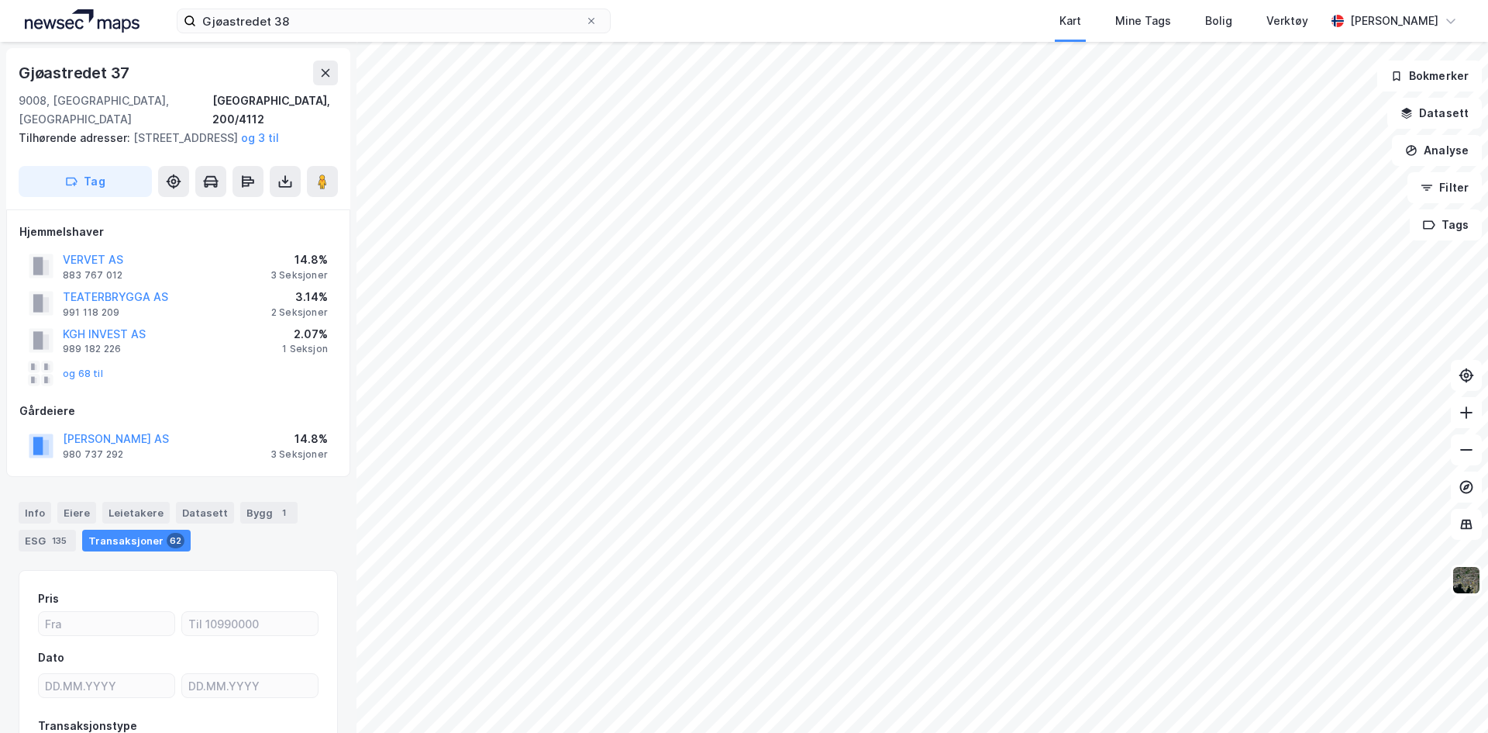
scroll to position [2, 0]
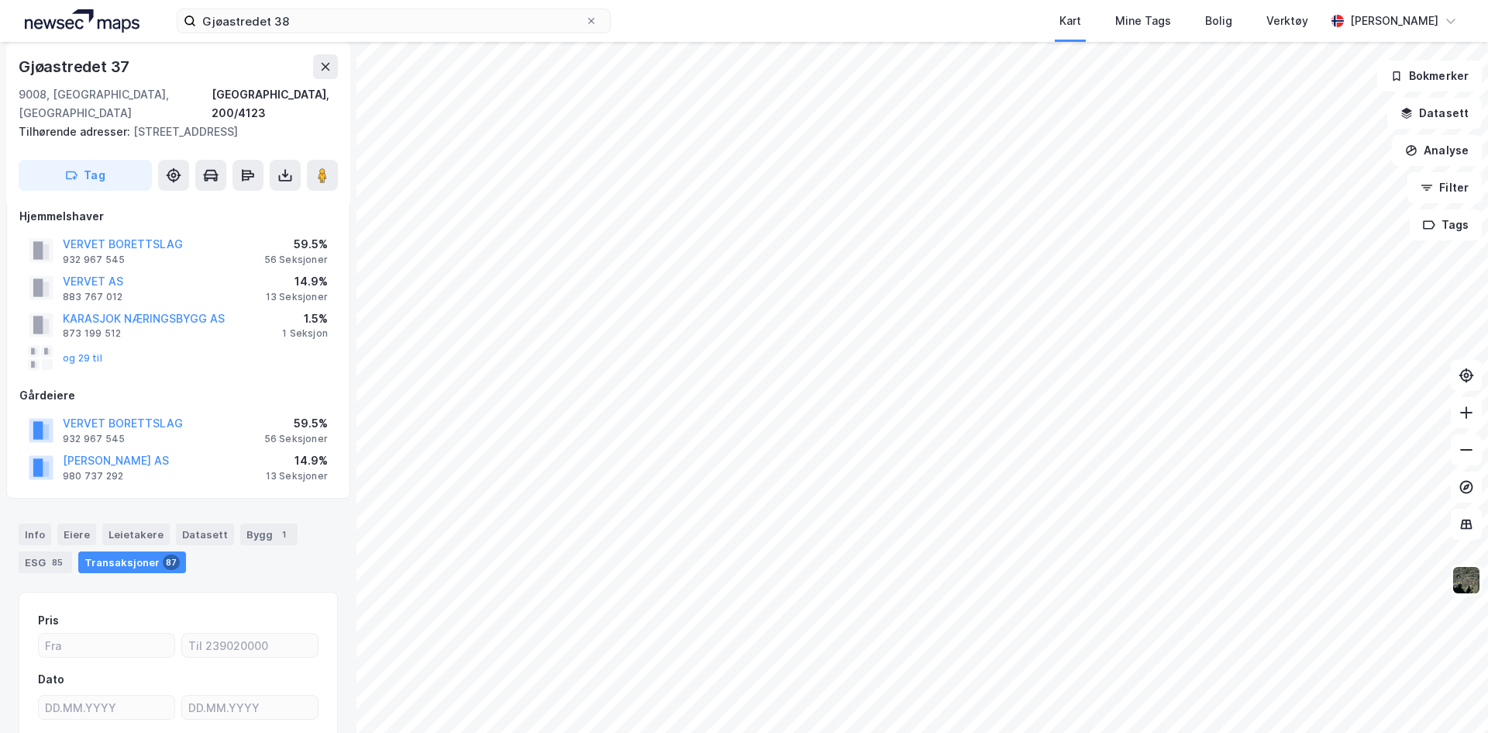
scroll to position [2, 0]
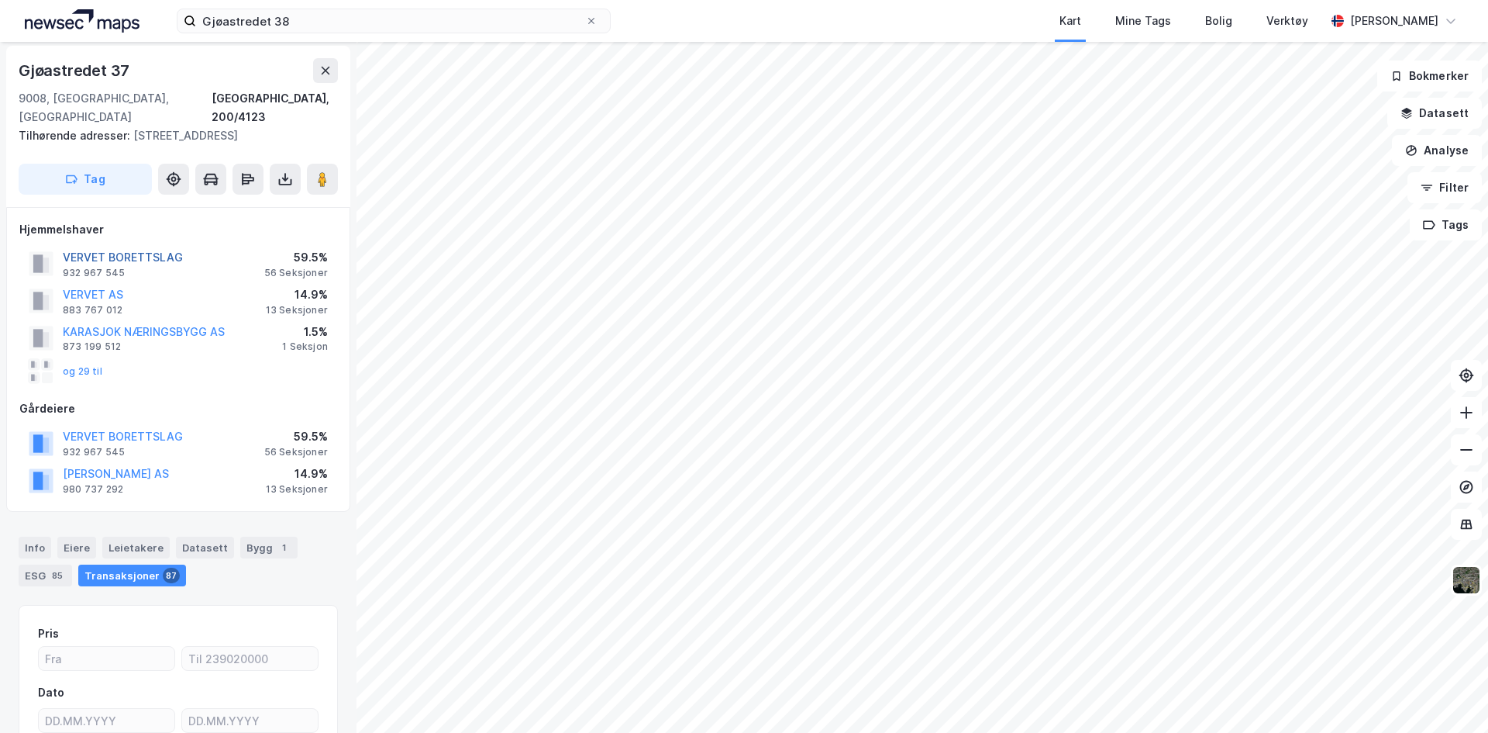
click at [0, 0] on button "VERVET BORETTSLAG" at bounding box center [0, 0] width 0 height 0
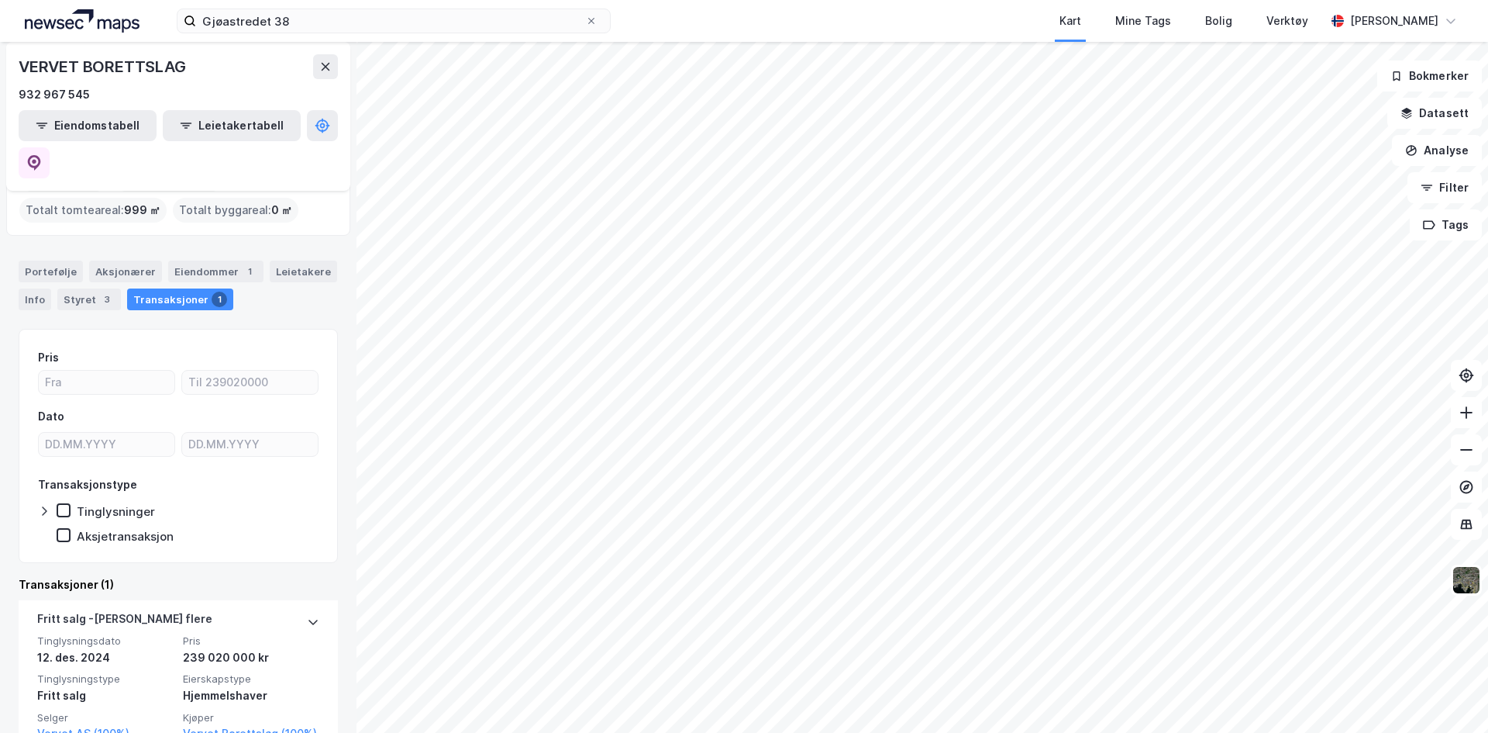
scroll to position [94, 0]
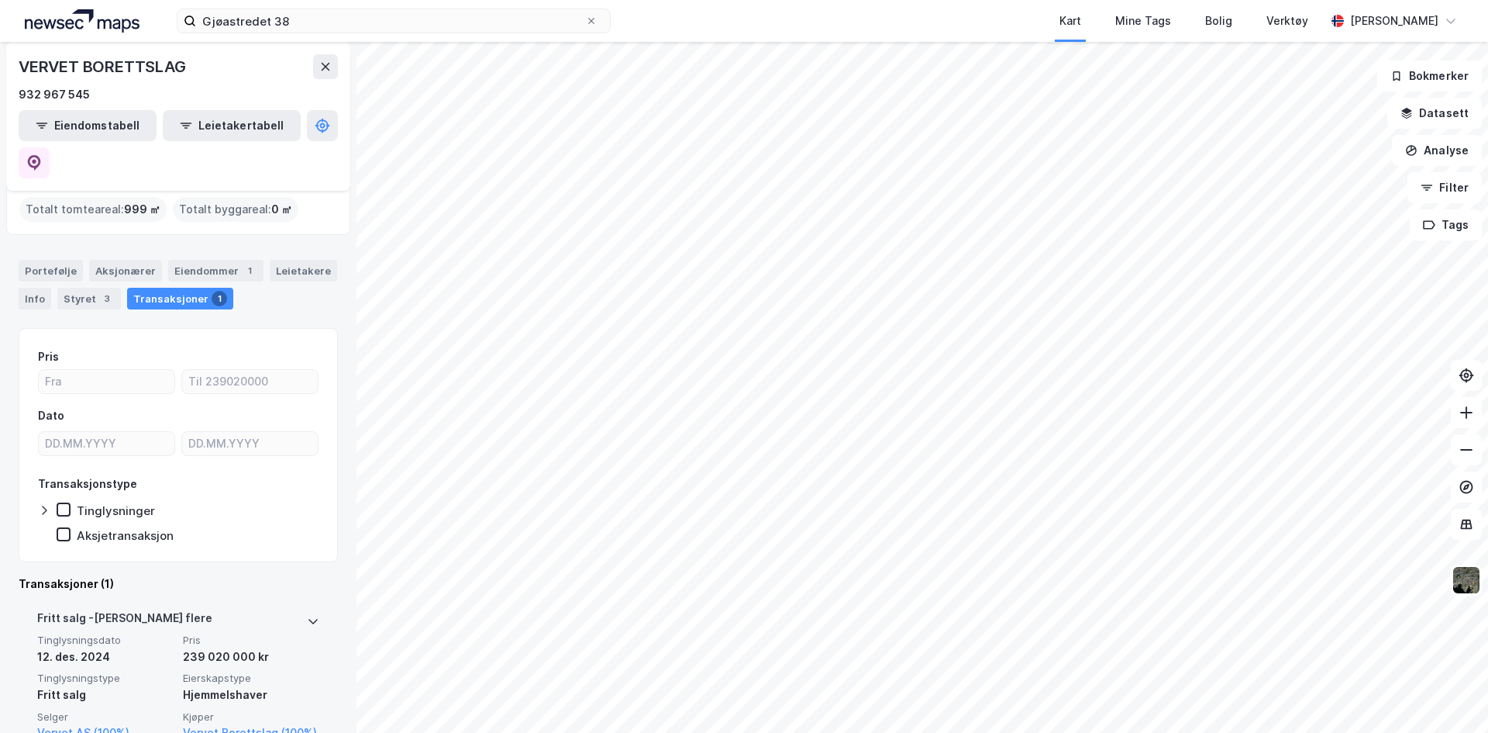
click at [307, 609] on div at bounding box center [313, 621] width 12 height 25
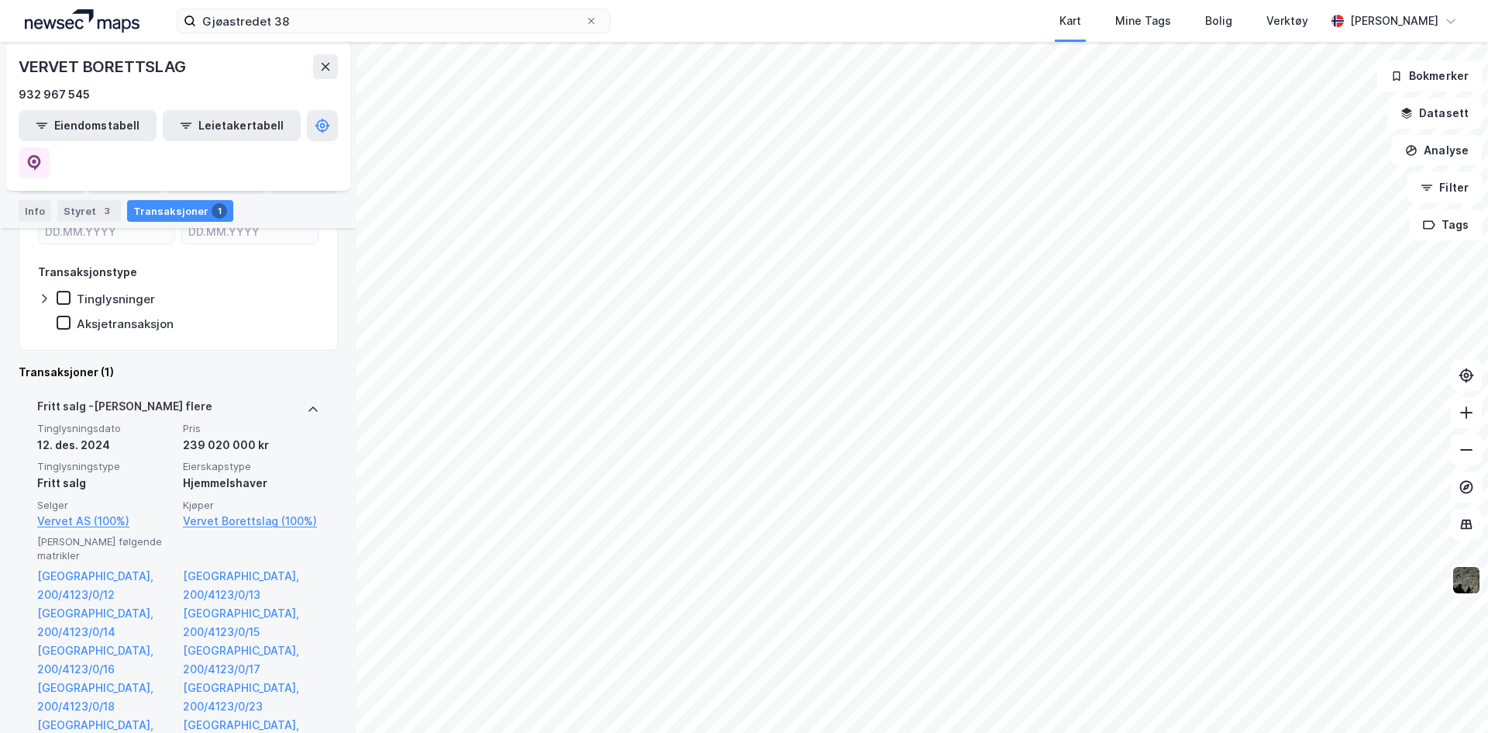
scroll to position [308, 0]
click at [307, 401] on icon at bounding box center [313, 407] width 12 height 12
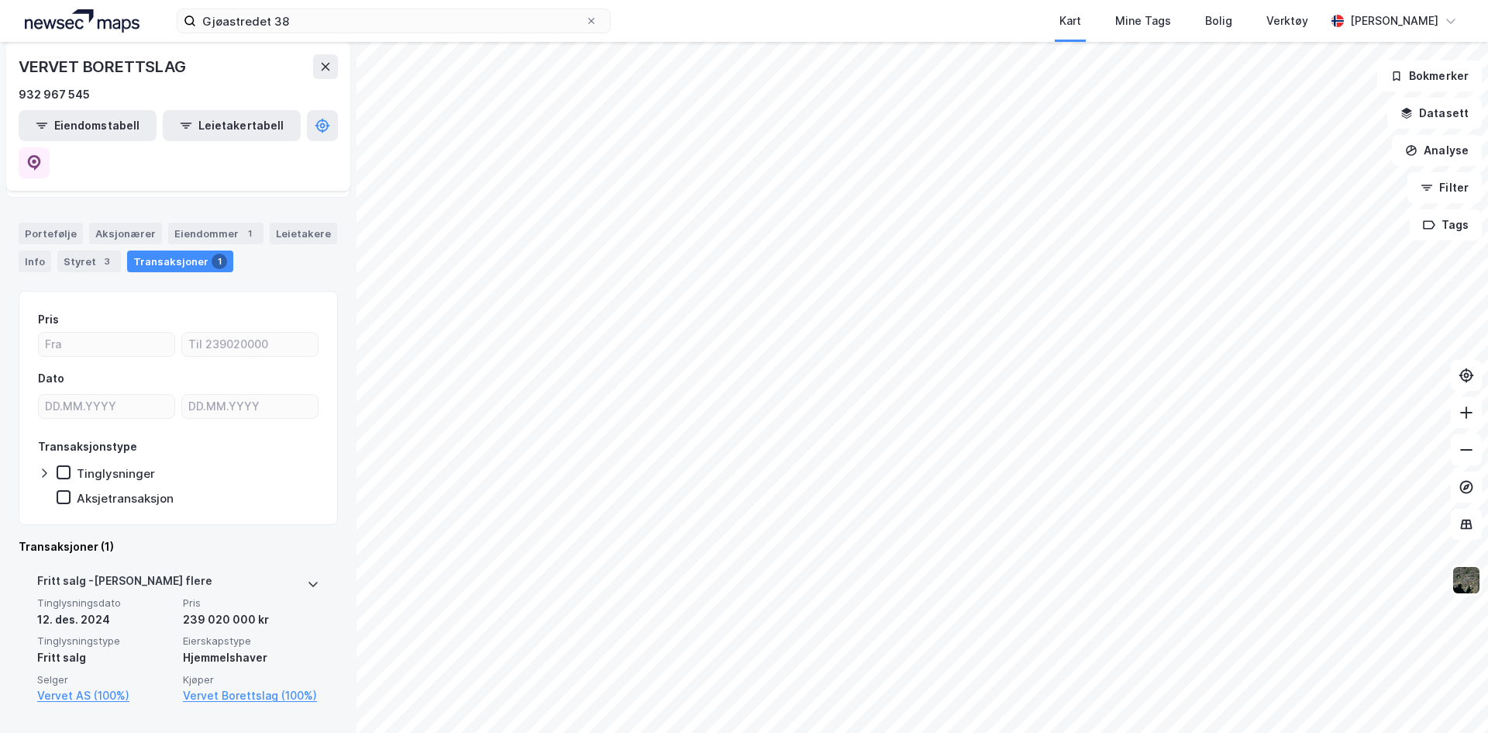
scroll to position [94, 0]
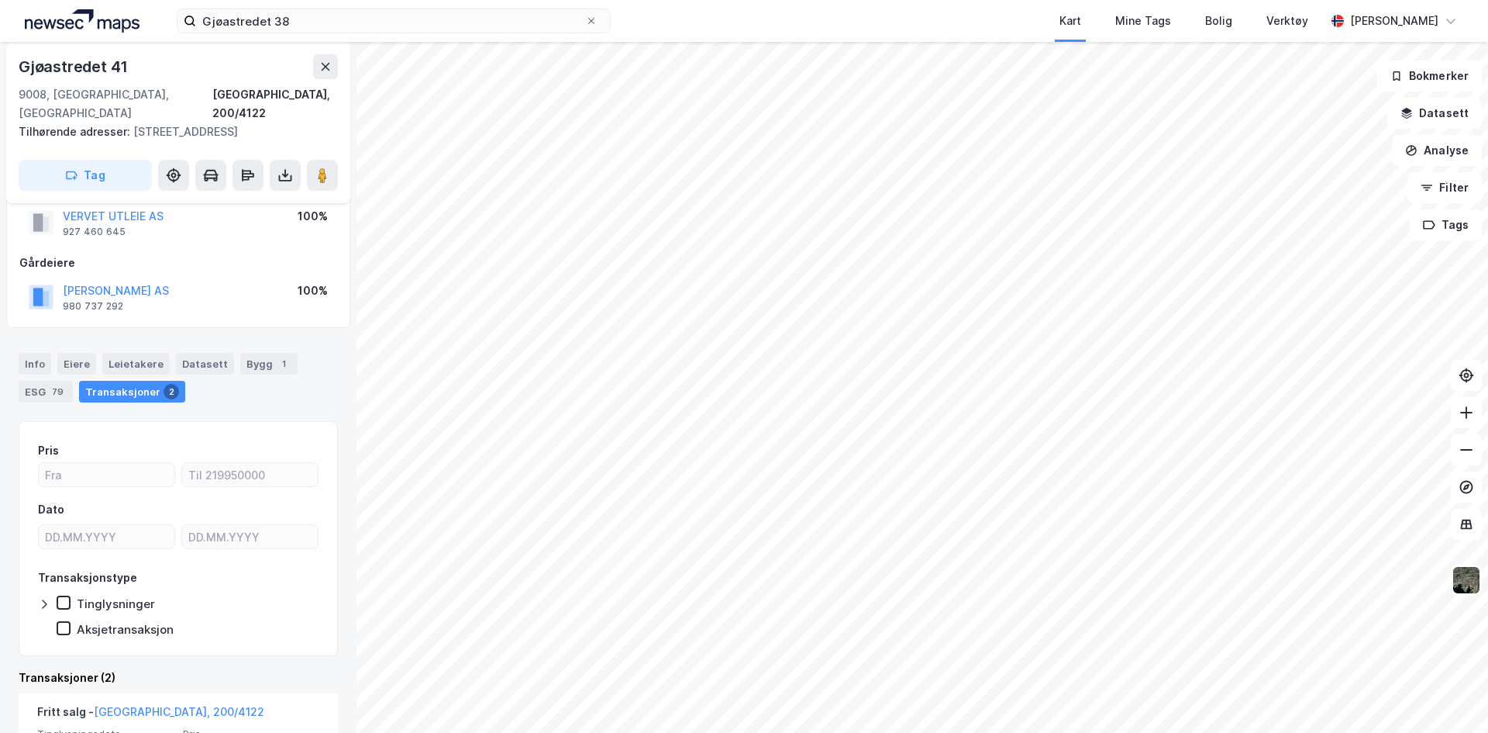
scroll to position [255, 0]
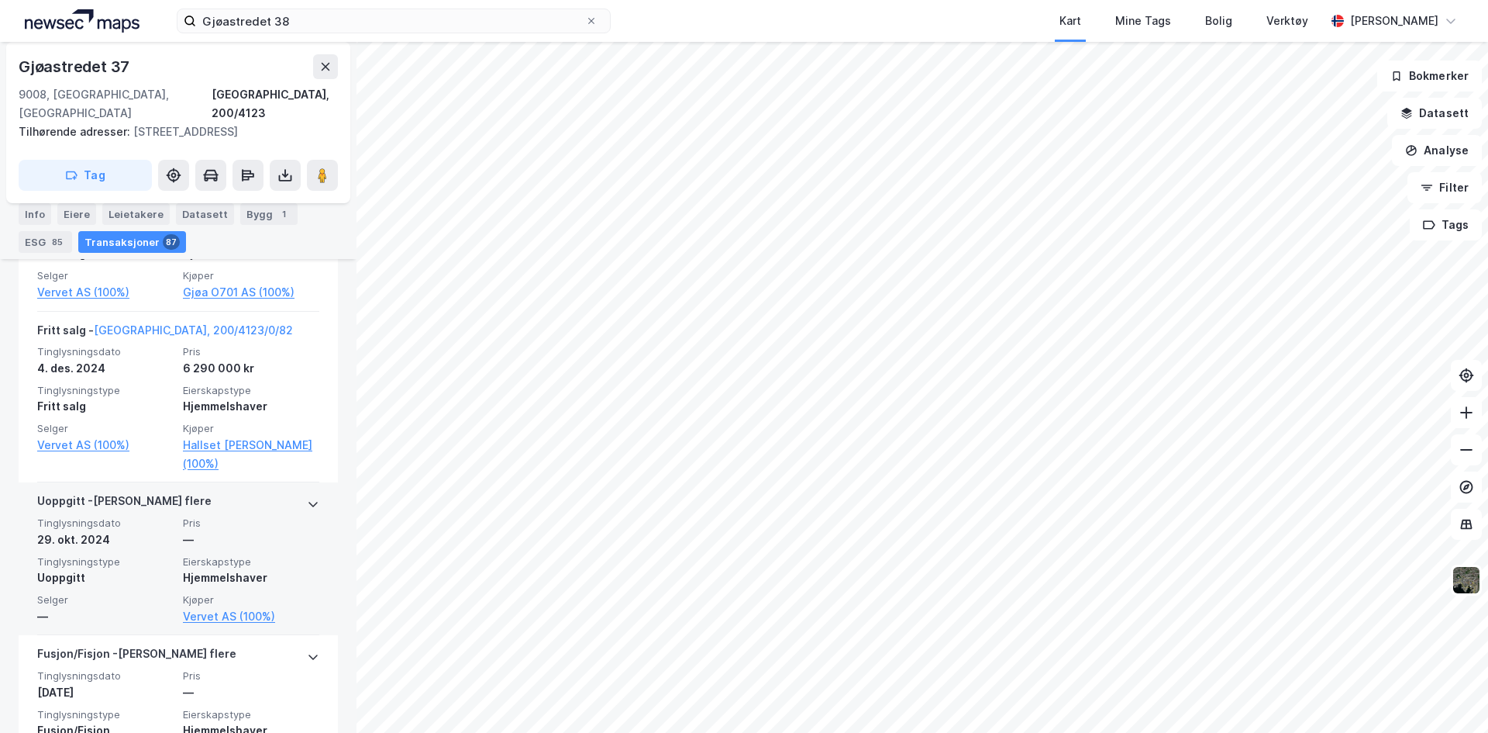
scroll to position [14858, 0]
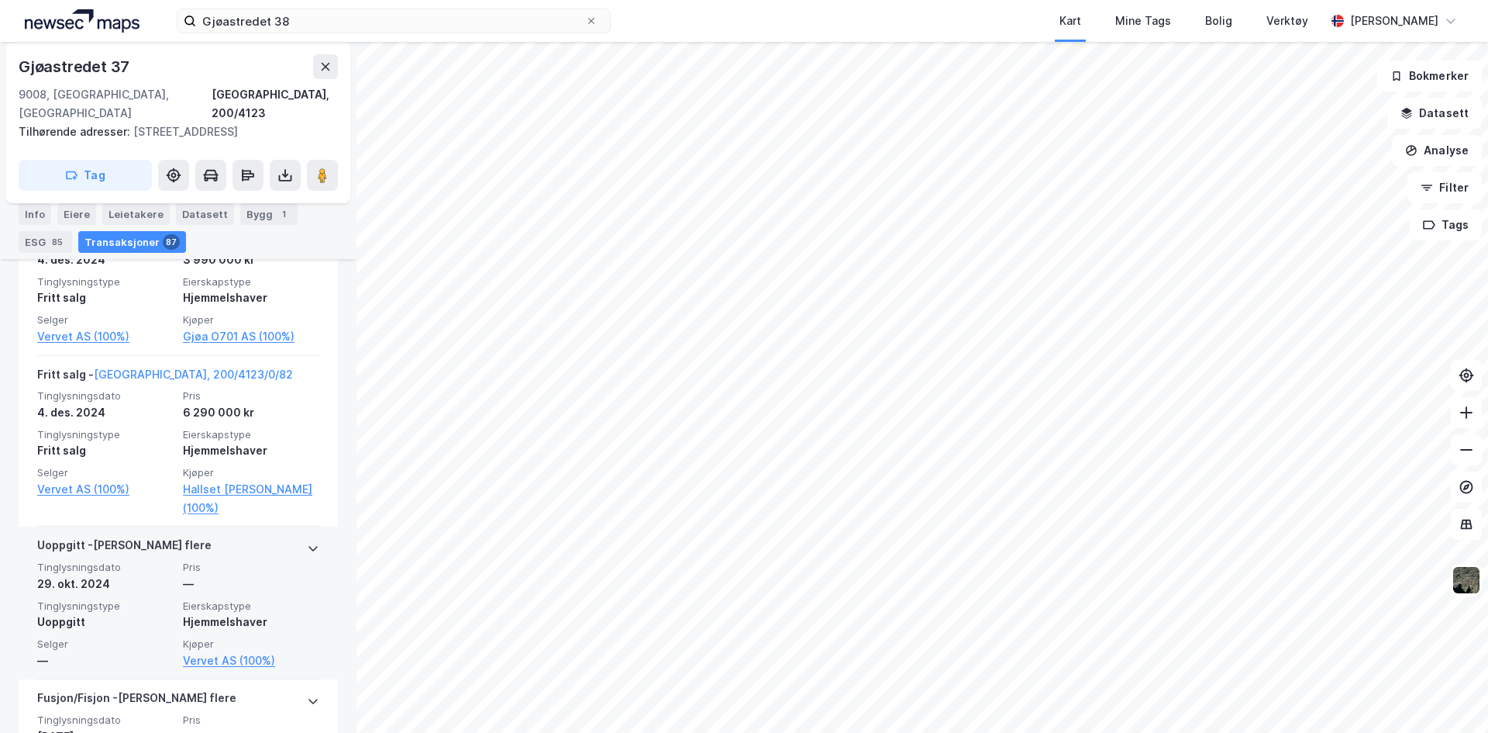
click at [290, 560] on div "Uoppgitt - [PERSON_NAME] flere" at bounding box center [178, 548] width 282 height 25
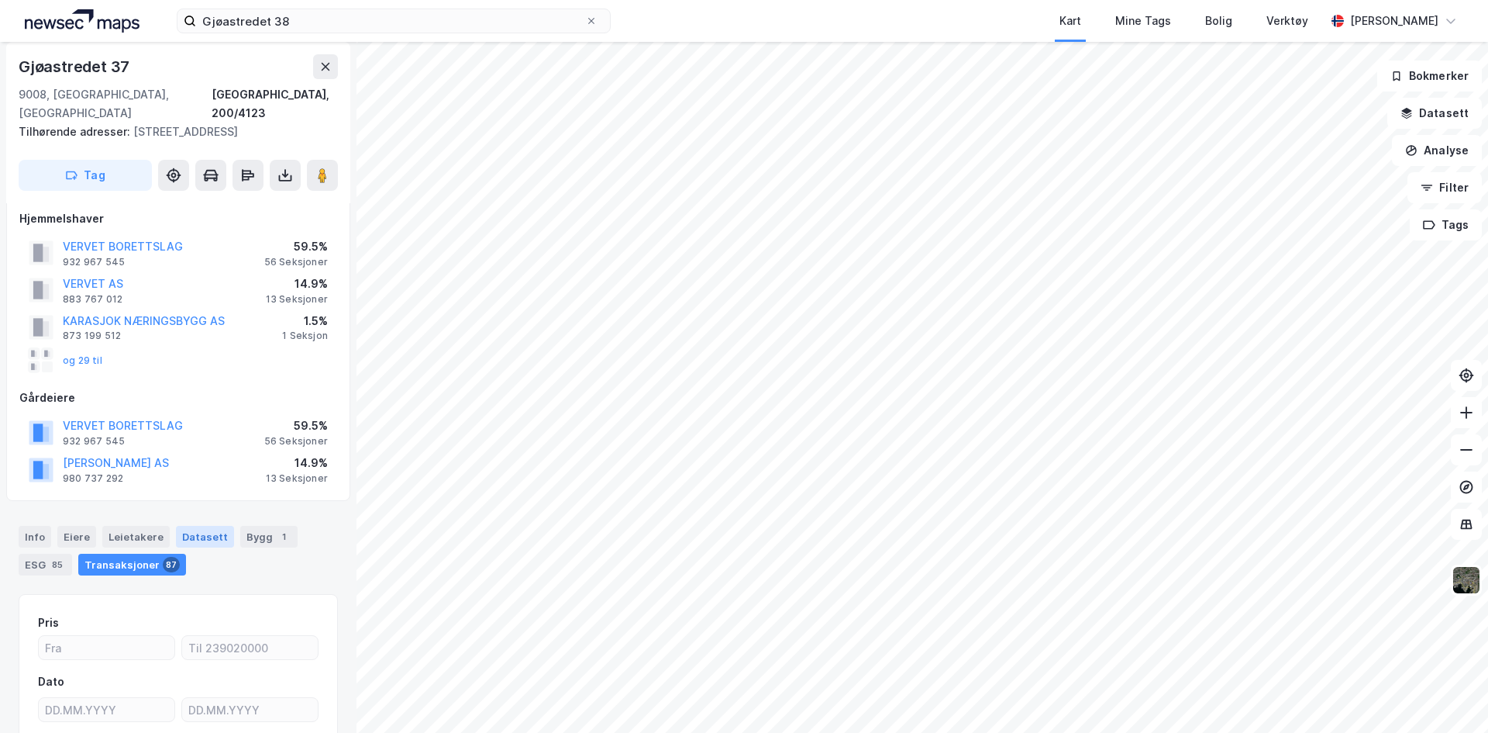
scroll to position [0, 0]
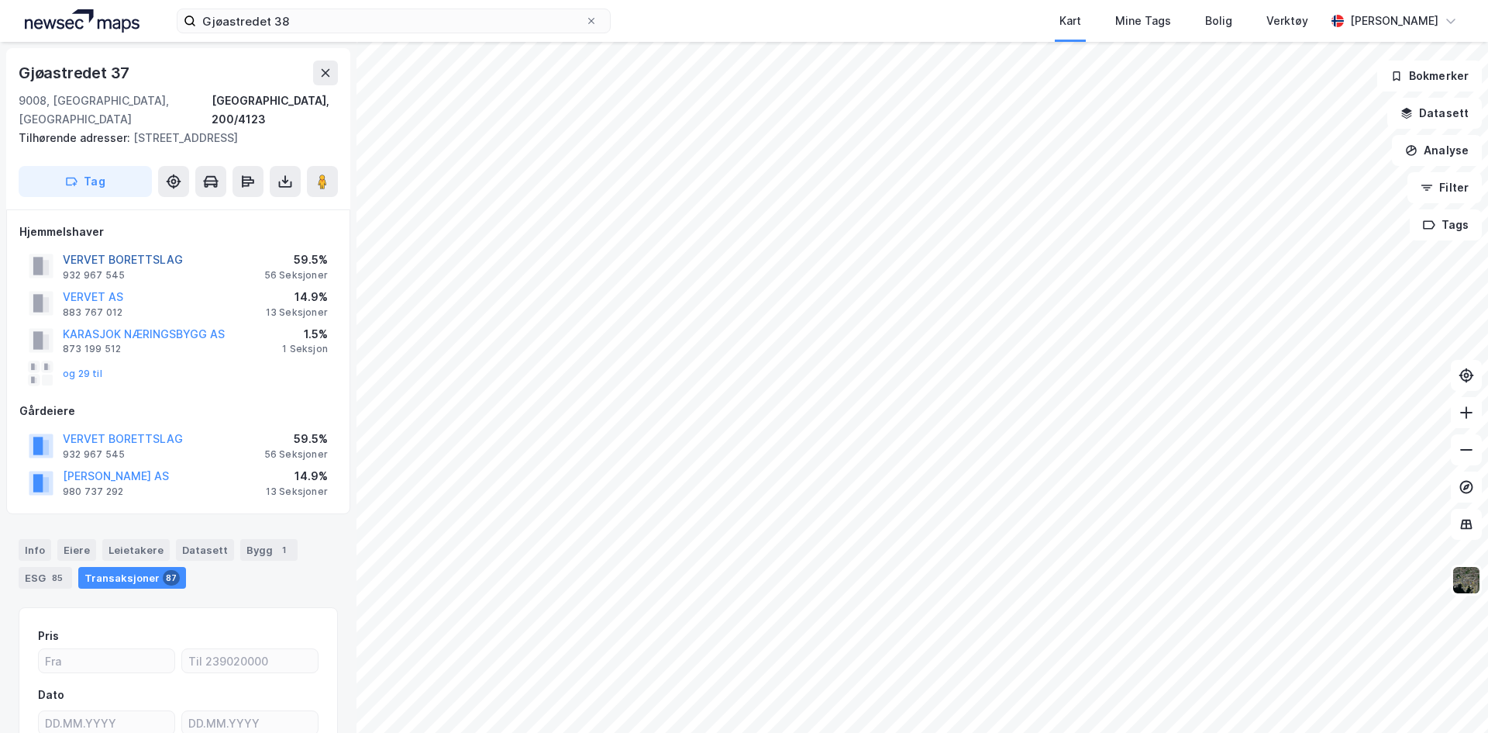
click at [0, 0] on button "VERVET BORETTSLAG" at bounding box center [0, 0] width 0 height 0
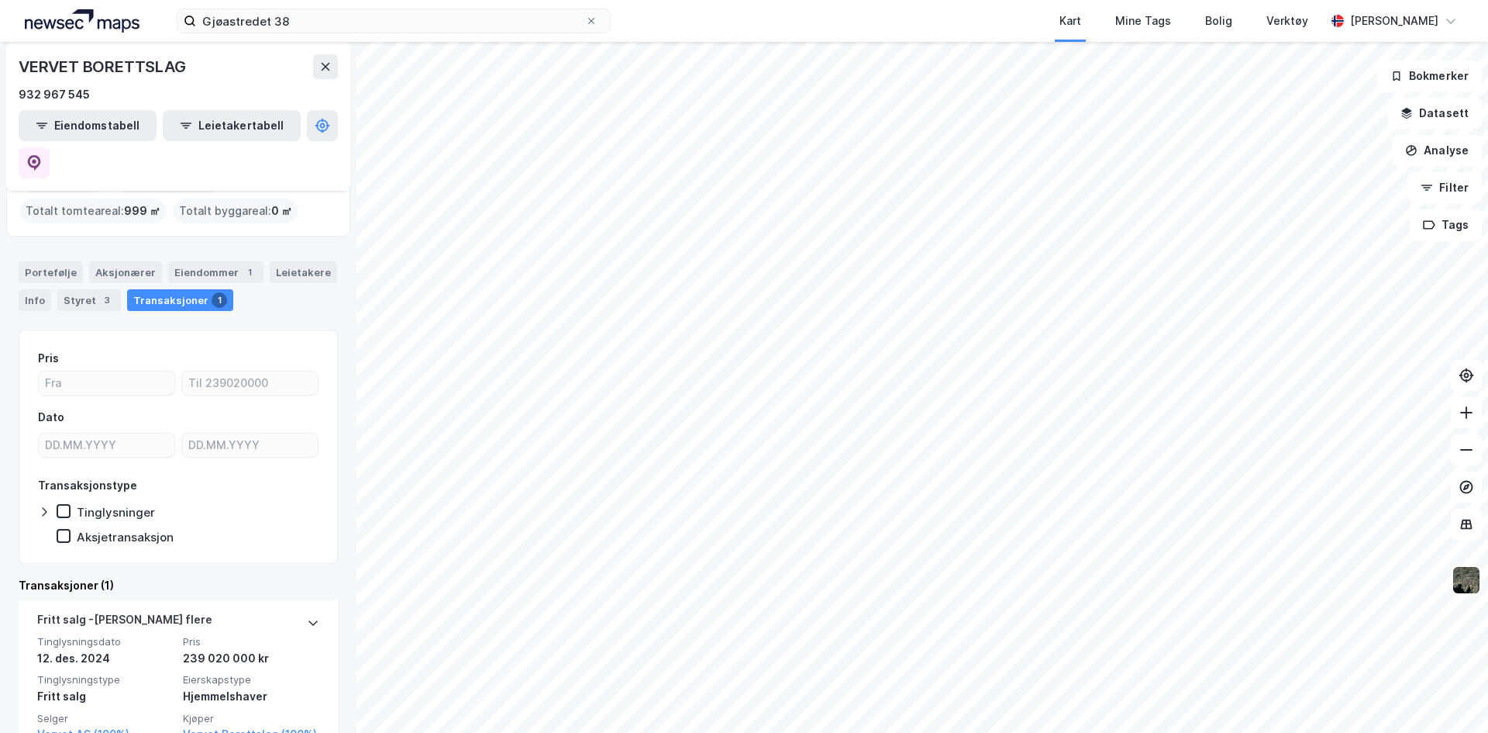
scroll to position [94, 0]
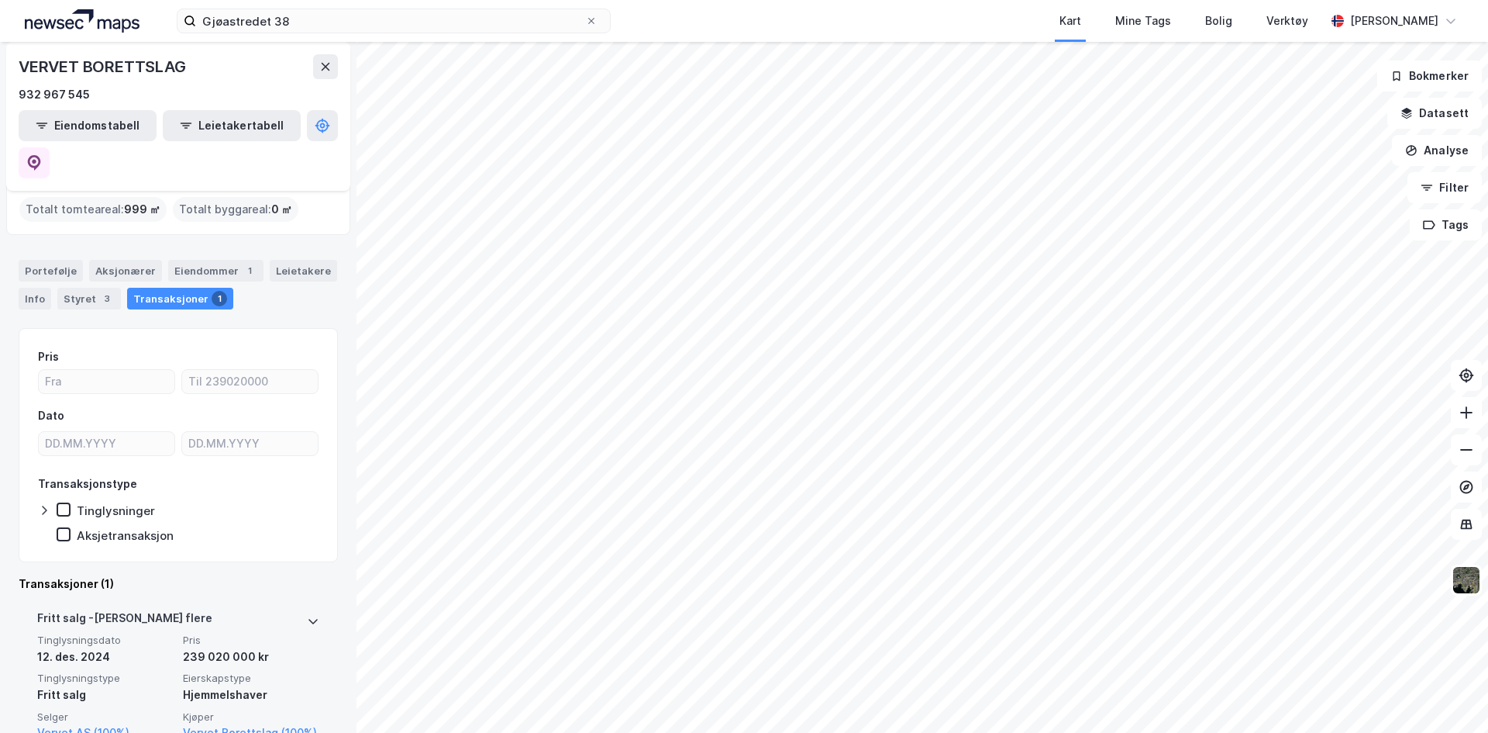
click at [307, 615] on icon at bounding box center [313, 621] width 12 height 12
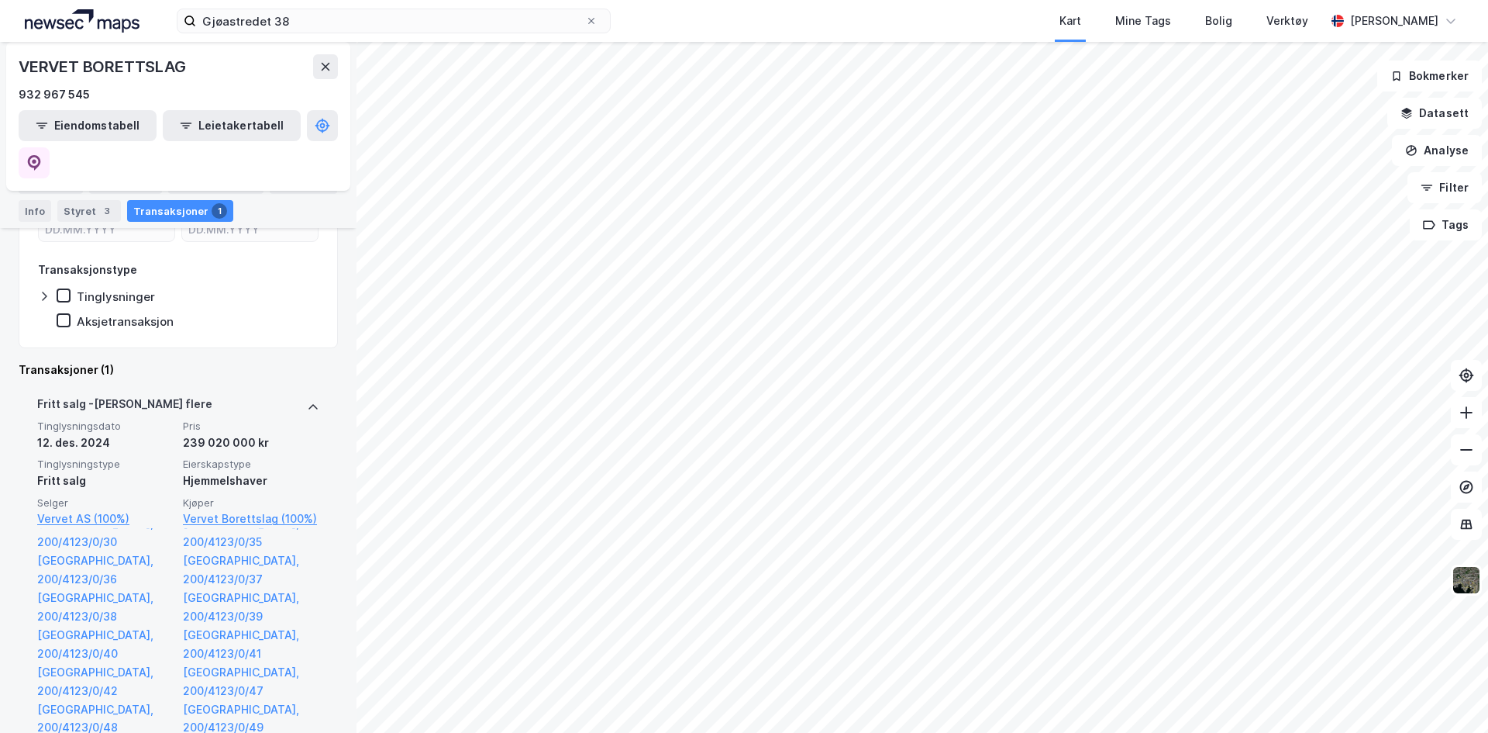
scroll to position [326, 0]
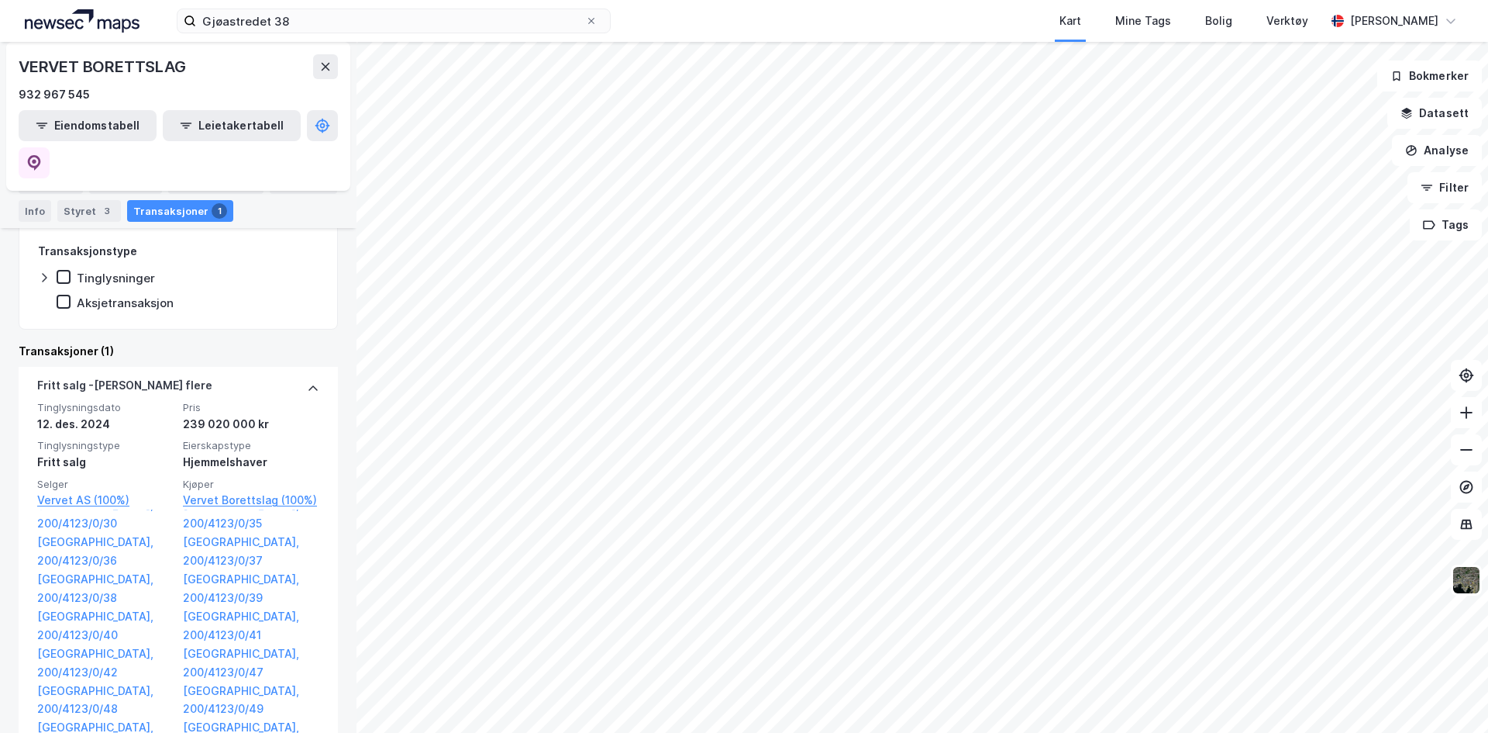
click at [307, 382] on icon at bounding box center [313, 388] width 12 height 12
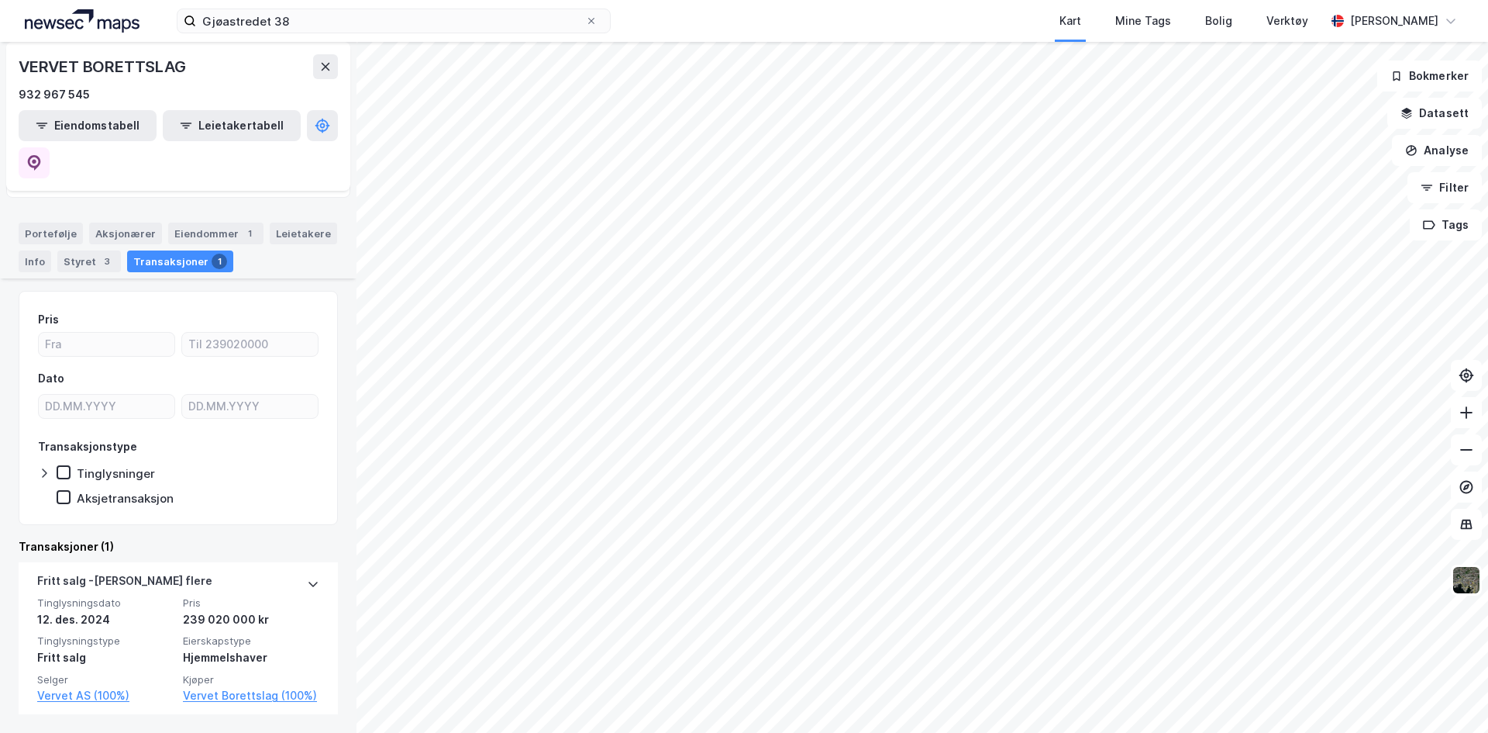
scroll to position [94, 0]
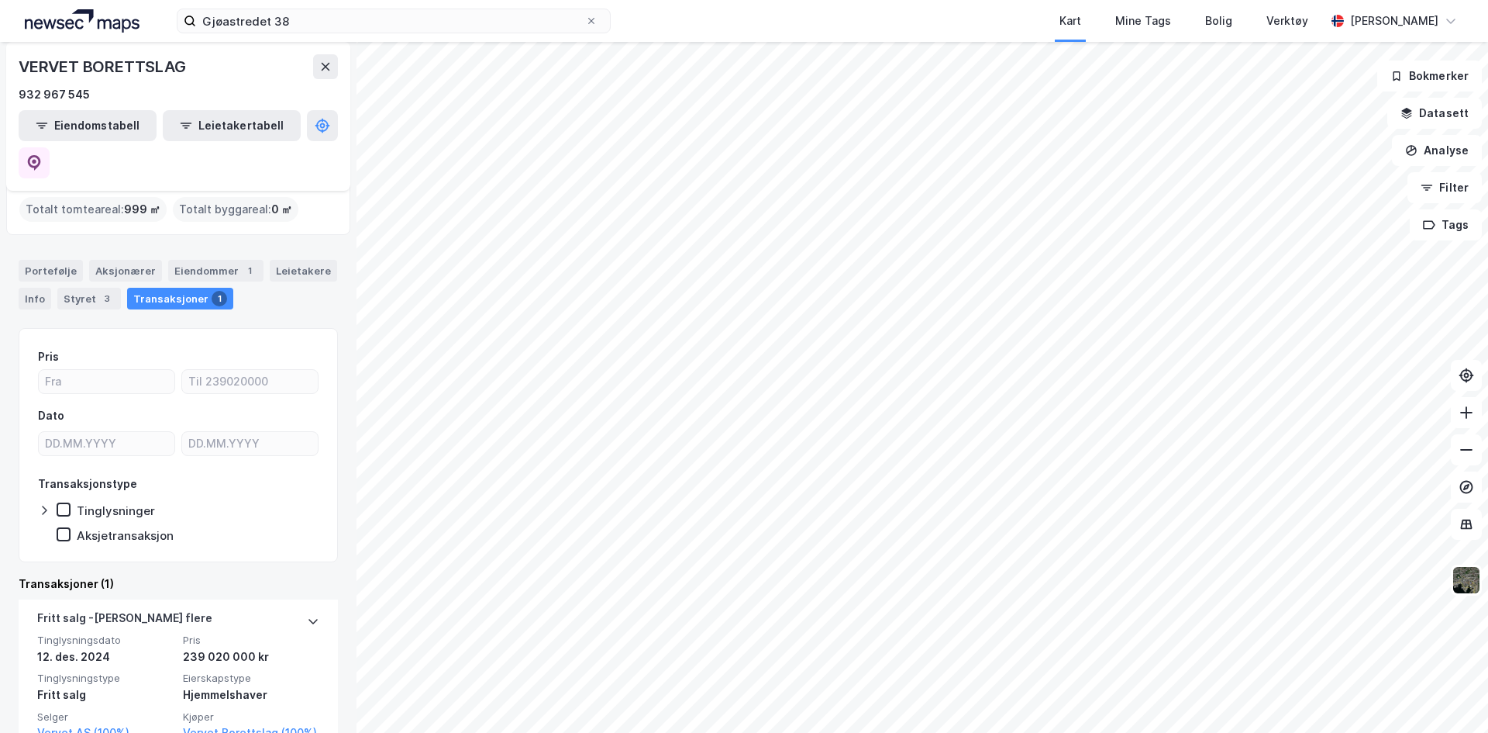
click at [307, 615] on icon at bounding box center [313, 621] width 12 height 12
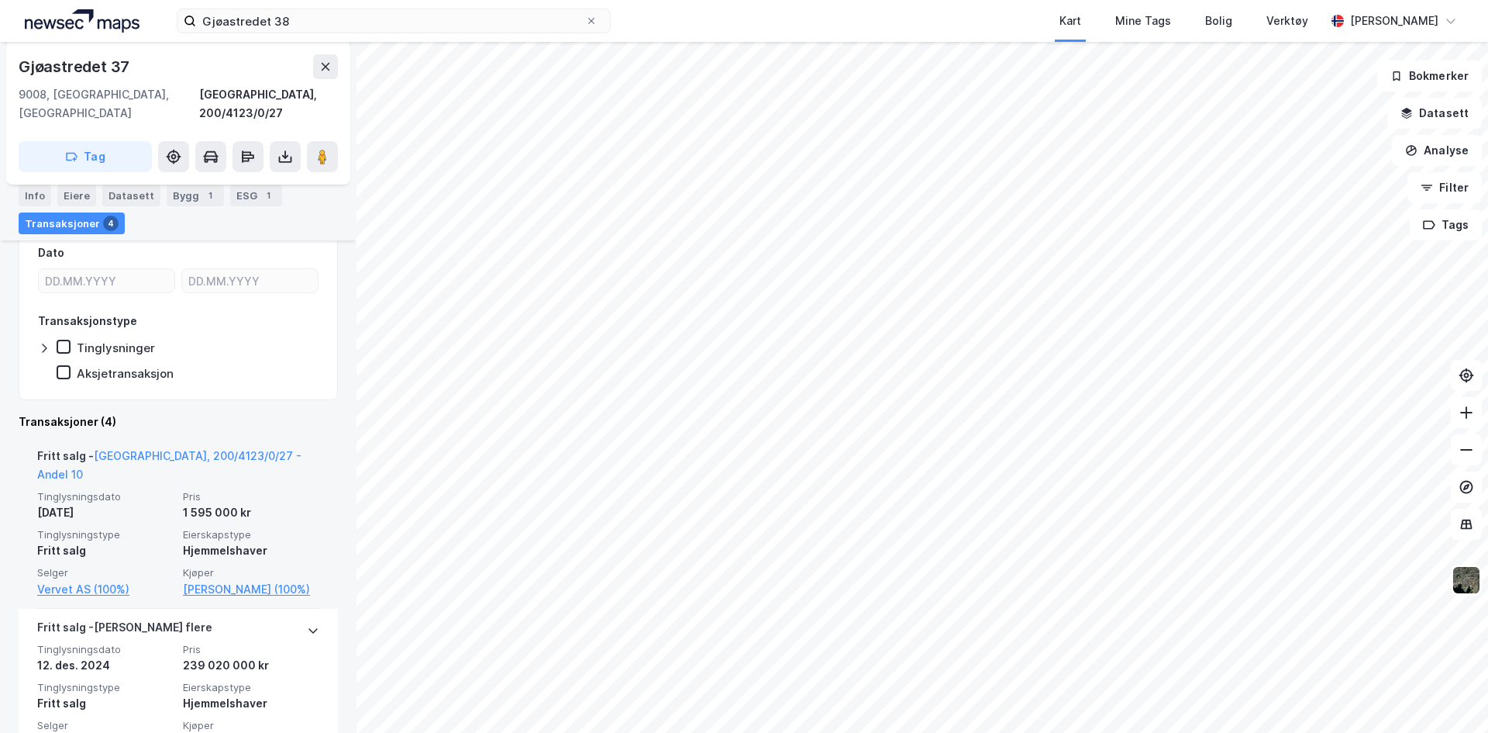
scroll to position [421, 0]
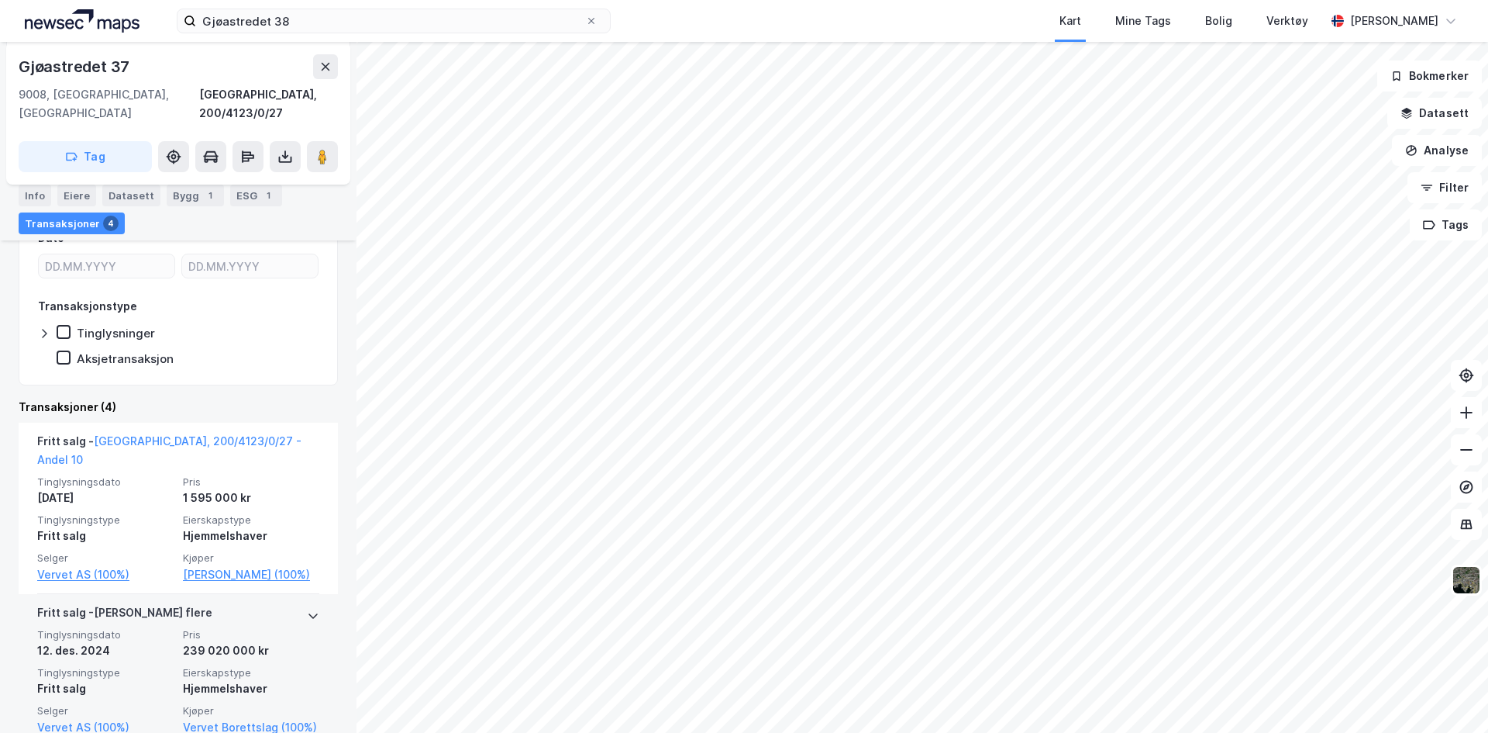
click at [307, 609] on icon at bounding box center [313, 615] width 12 height 12
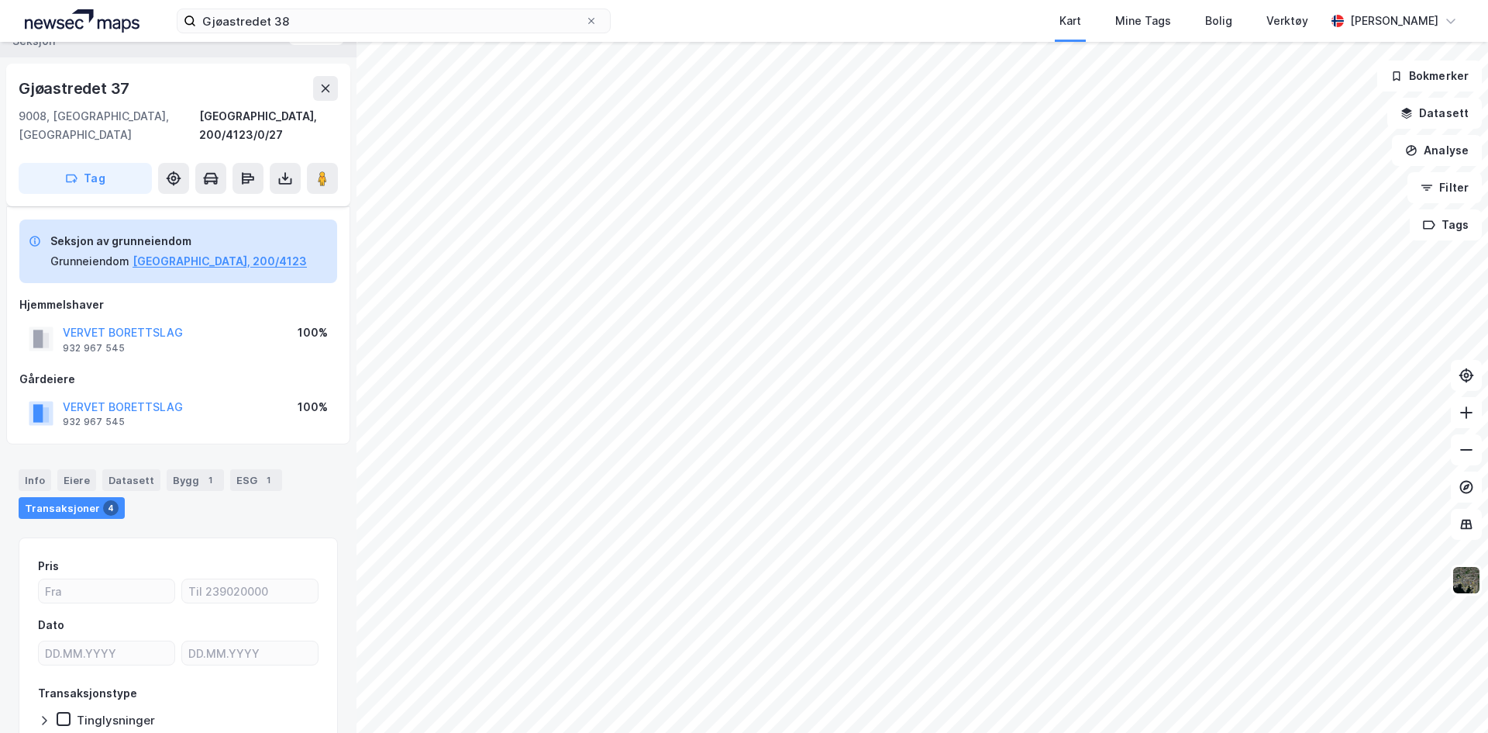
scroll to position [0, 0]
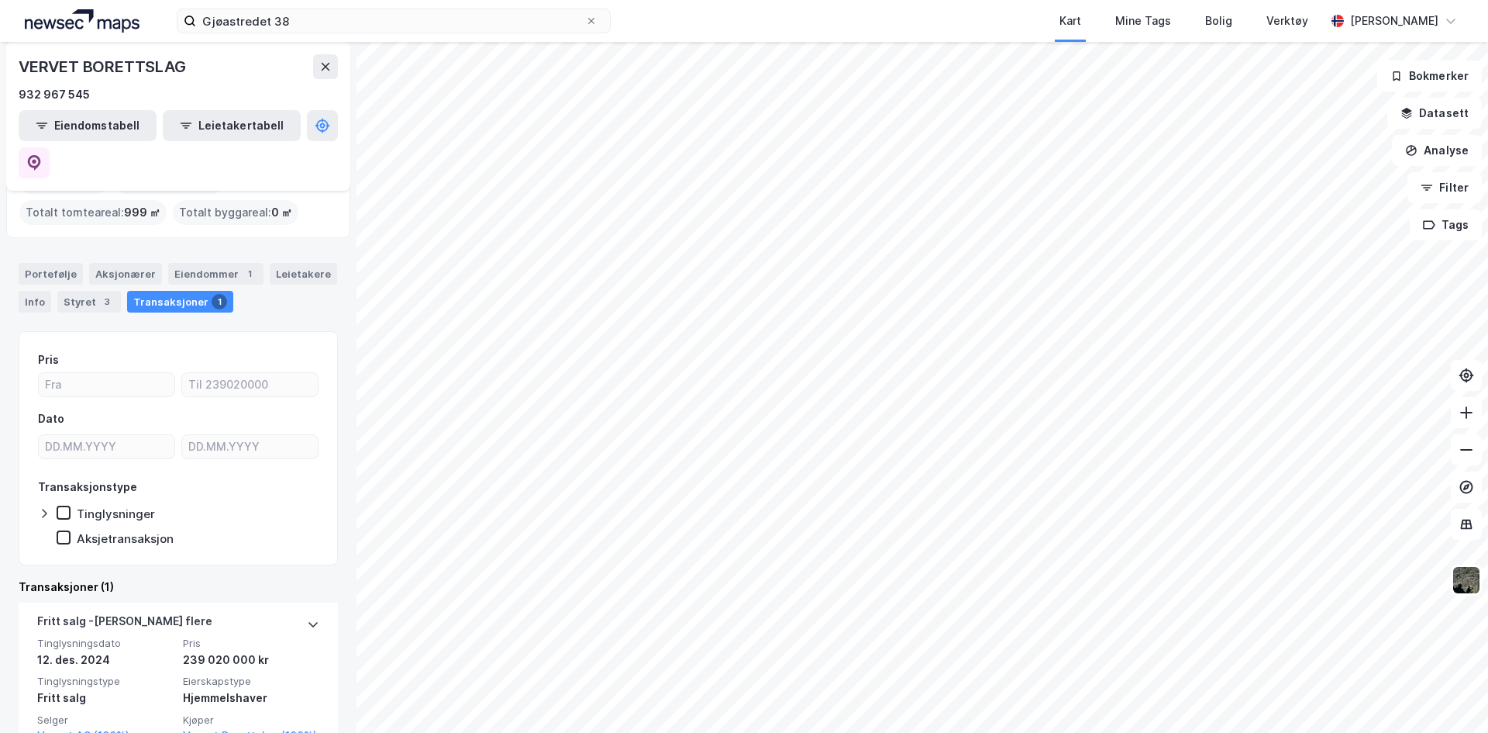
scroll to position [94, 0]
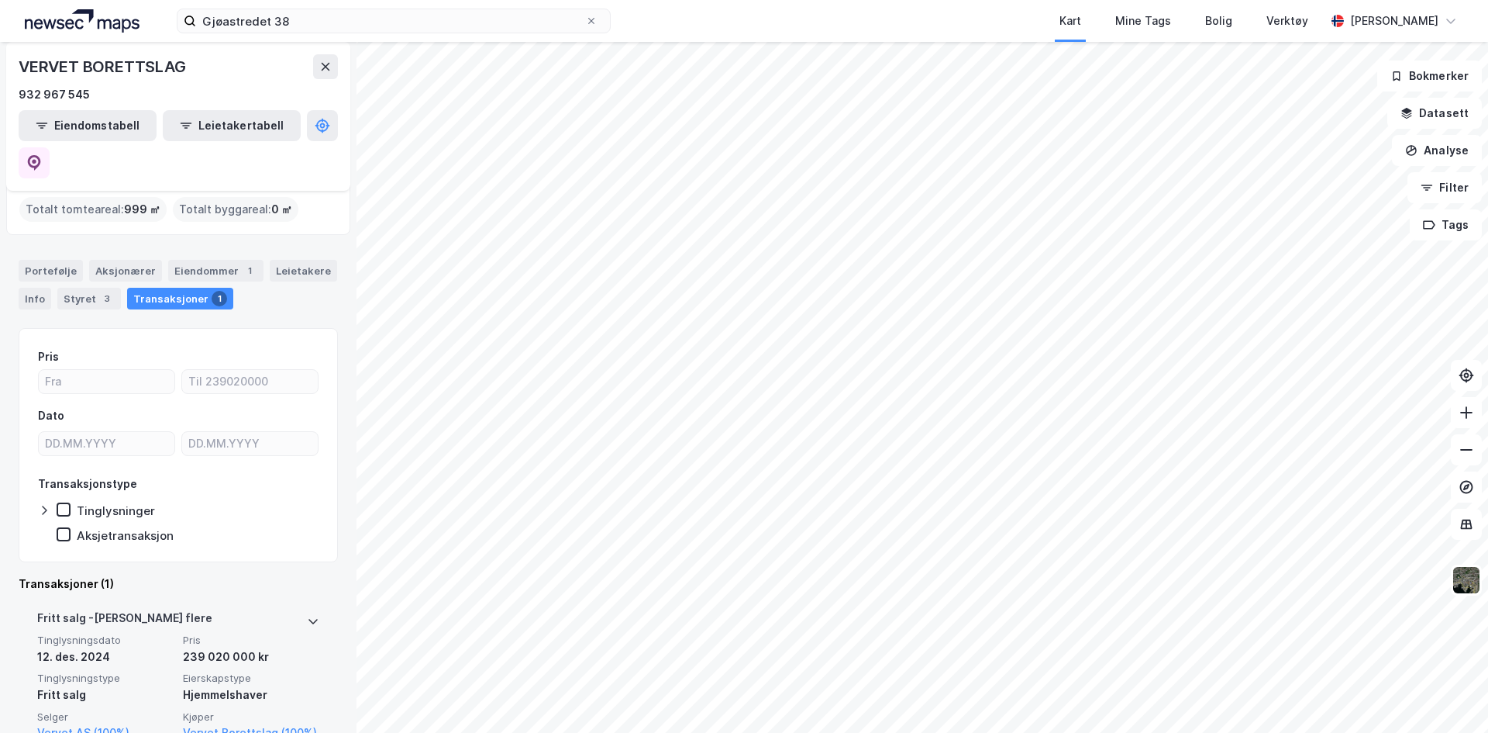
click at [307, 615] on icon at bounding box center [313, 621] width 12 height 12
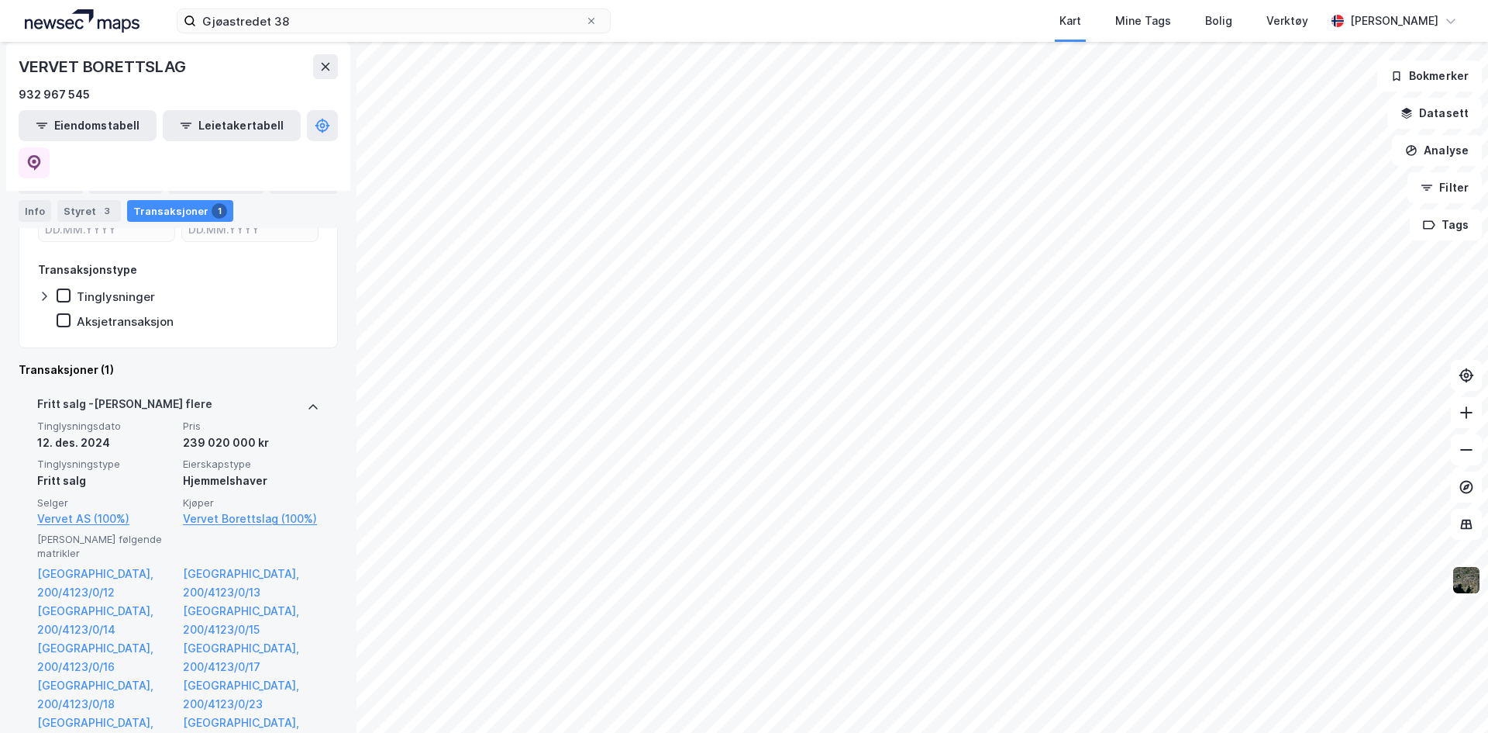
scroll to position [0, 0]
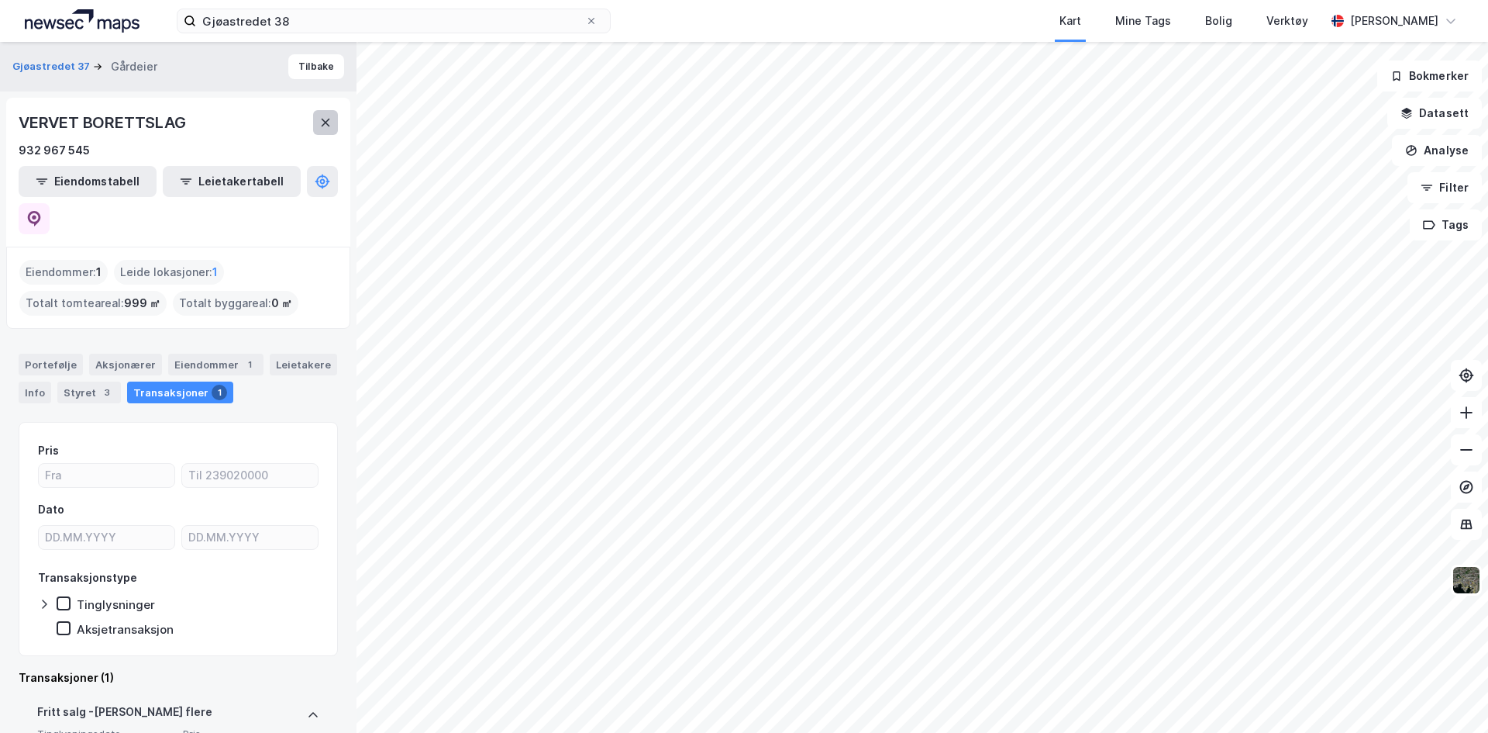
click at [325, 122] on icon at bounding box center [326, 123] width 9 height 8
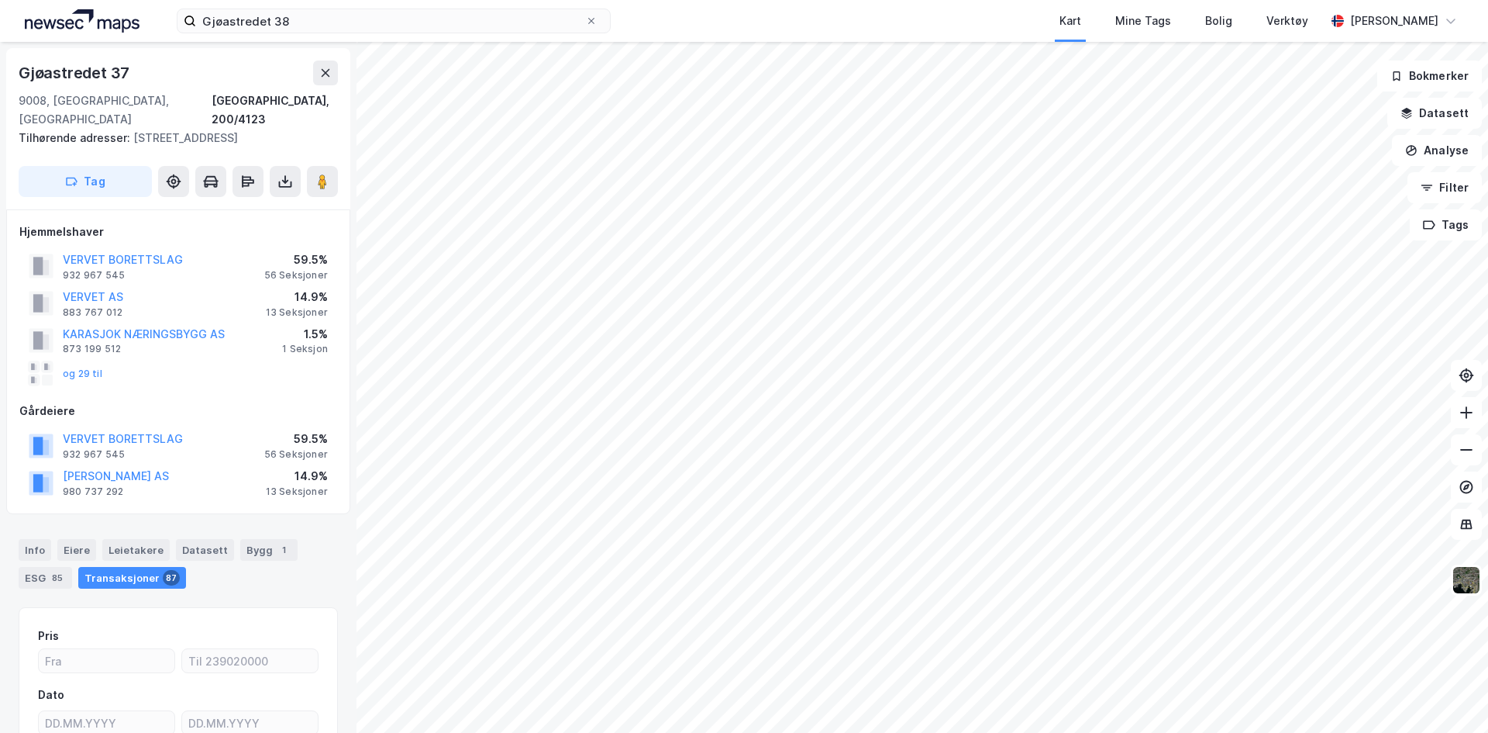
scroll to position [1, 0]
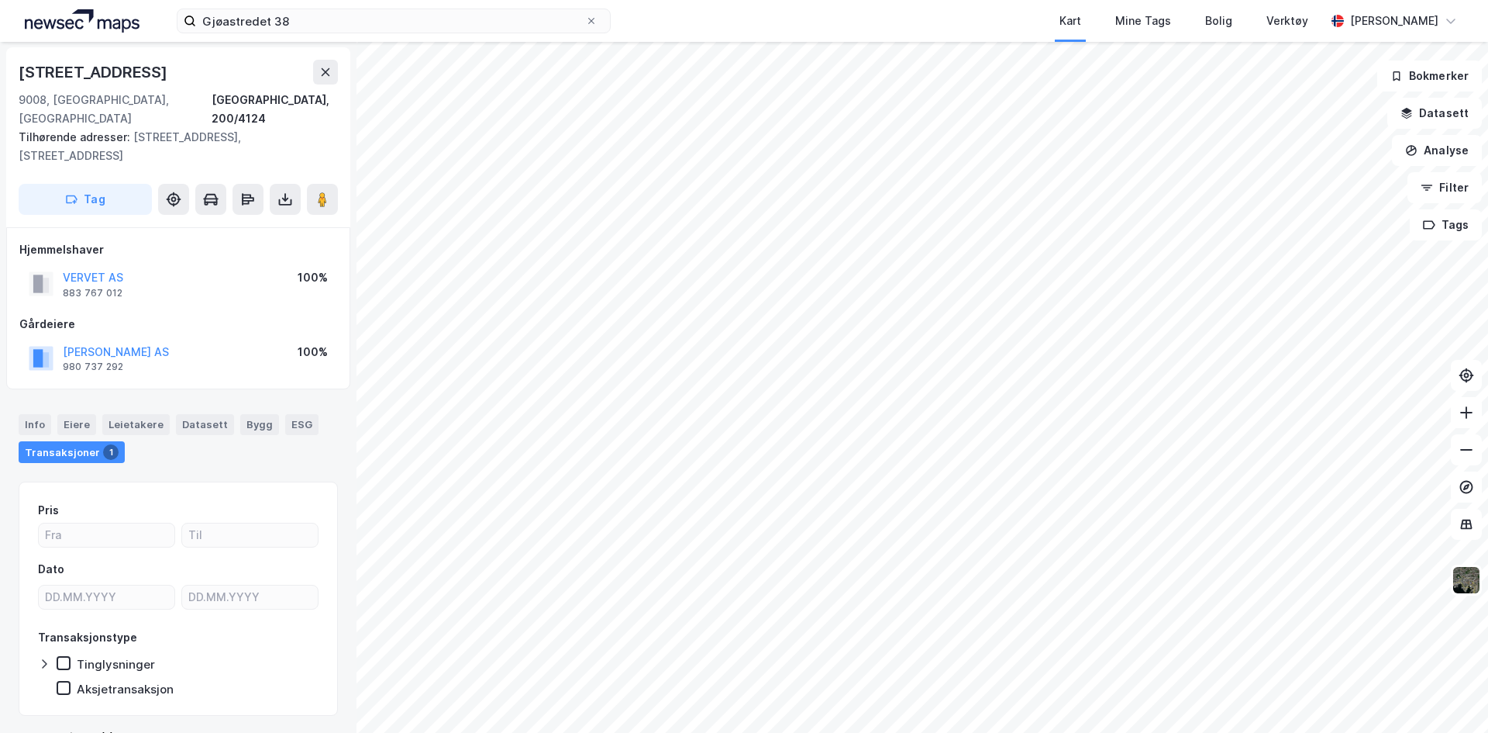
scroll to position [1, 0]
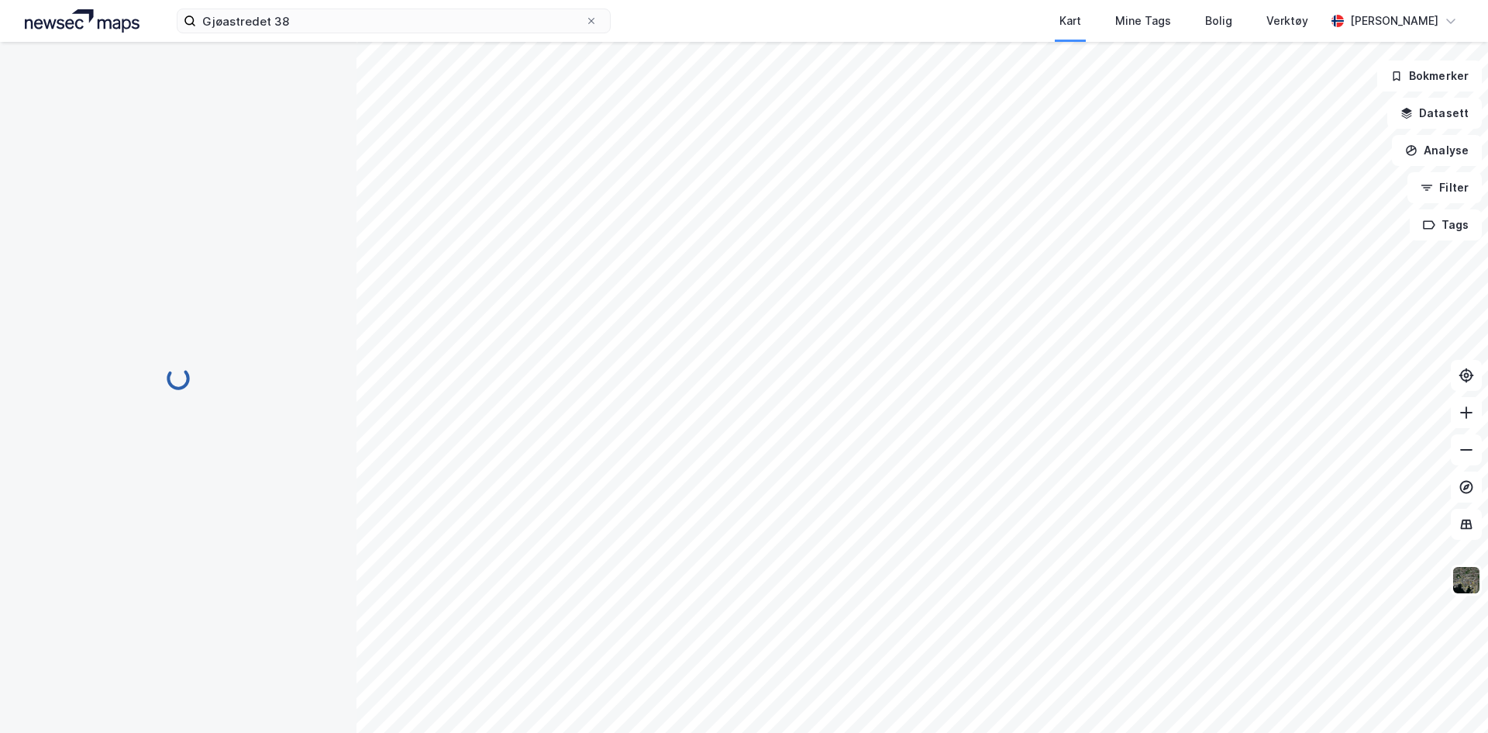
scroll to position [1, 0]
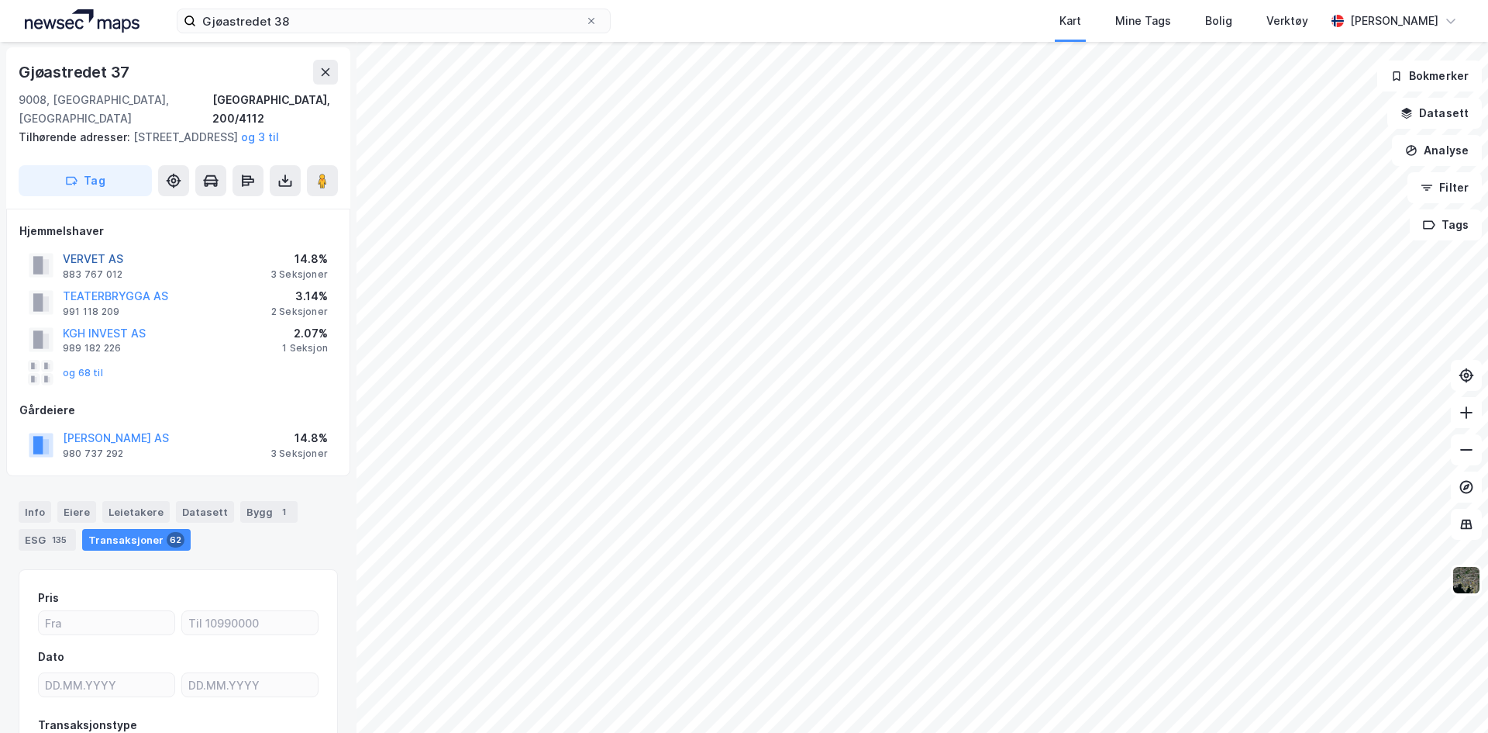
click at [0, 0] on button "VERVET AS" at bounding box center [0, 0] width 0 height 0
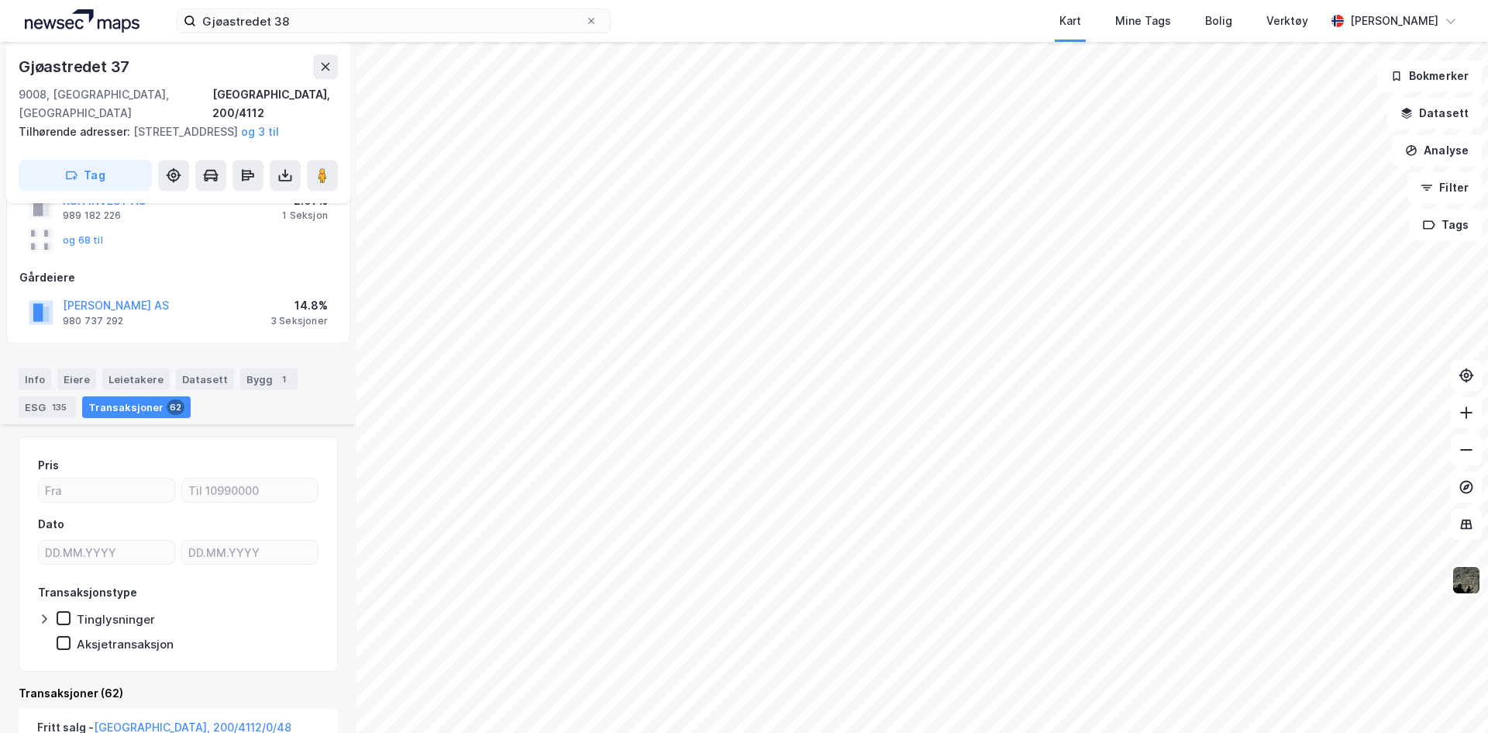
scroll to position [128, 0]
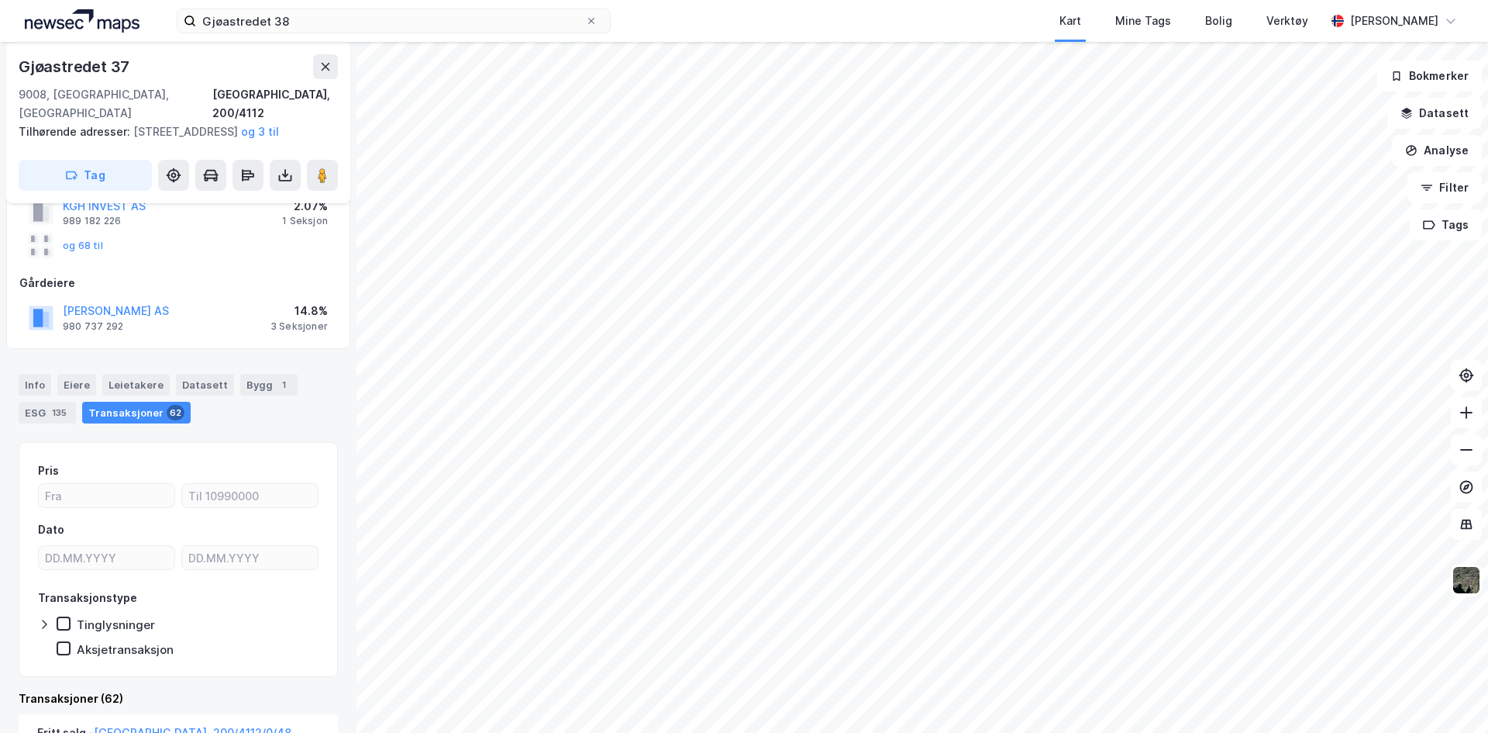
click at [81, 384] on div "Eiere" at bounding box center [76, 385] width 39 height 22
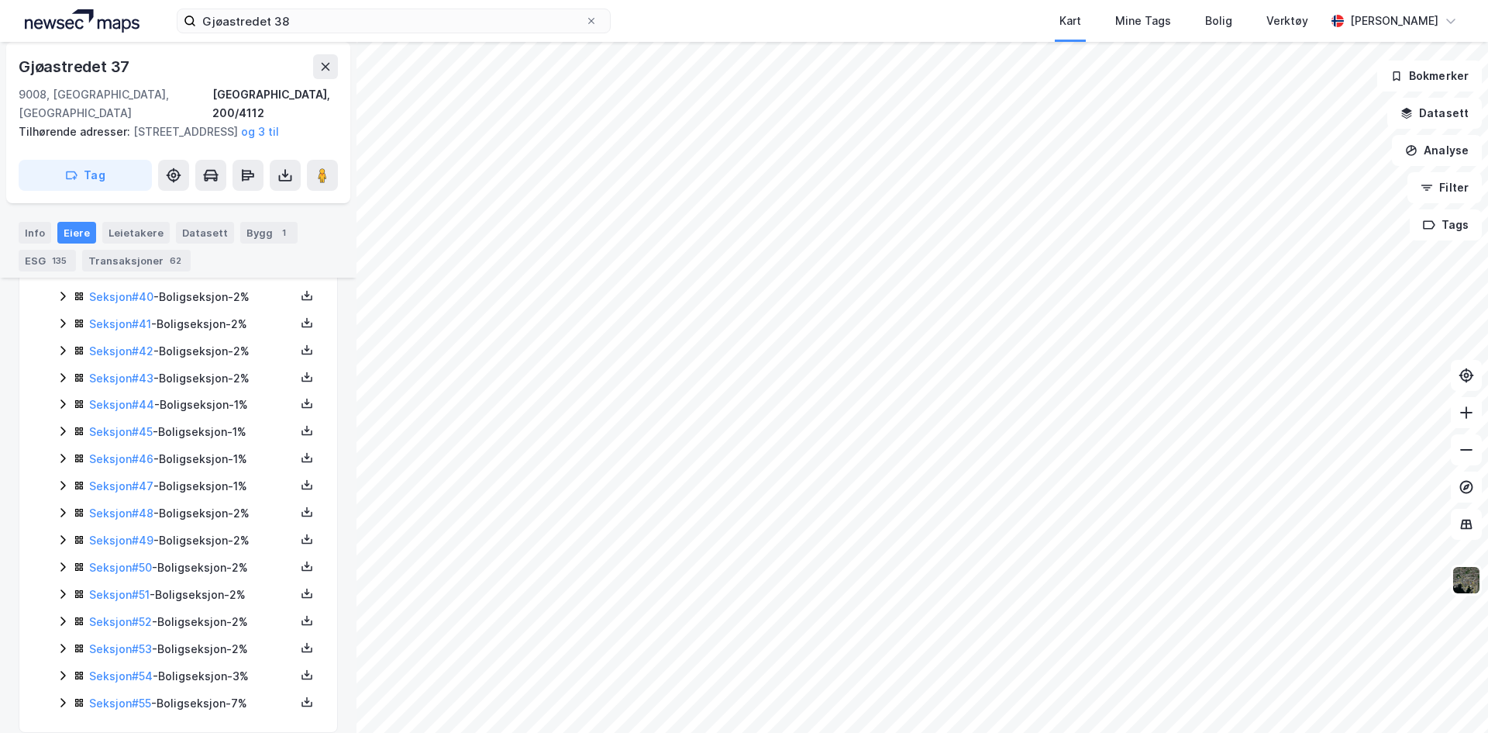
scroll to position [1451, 0]
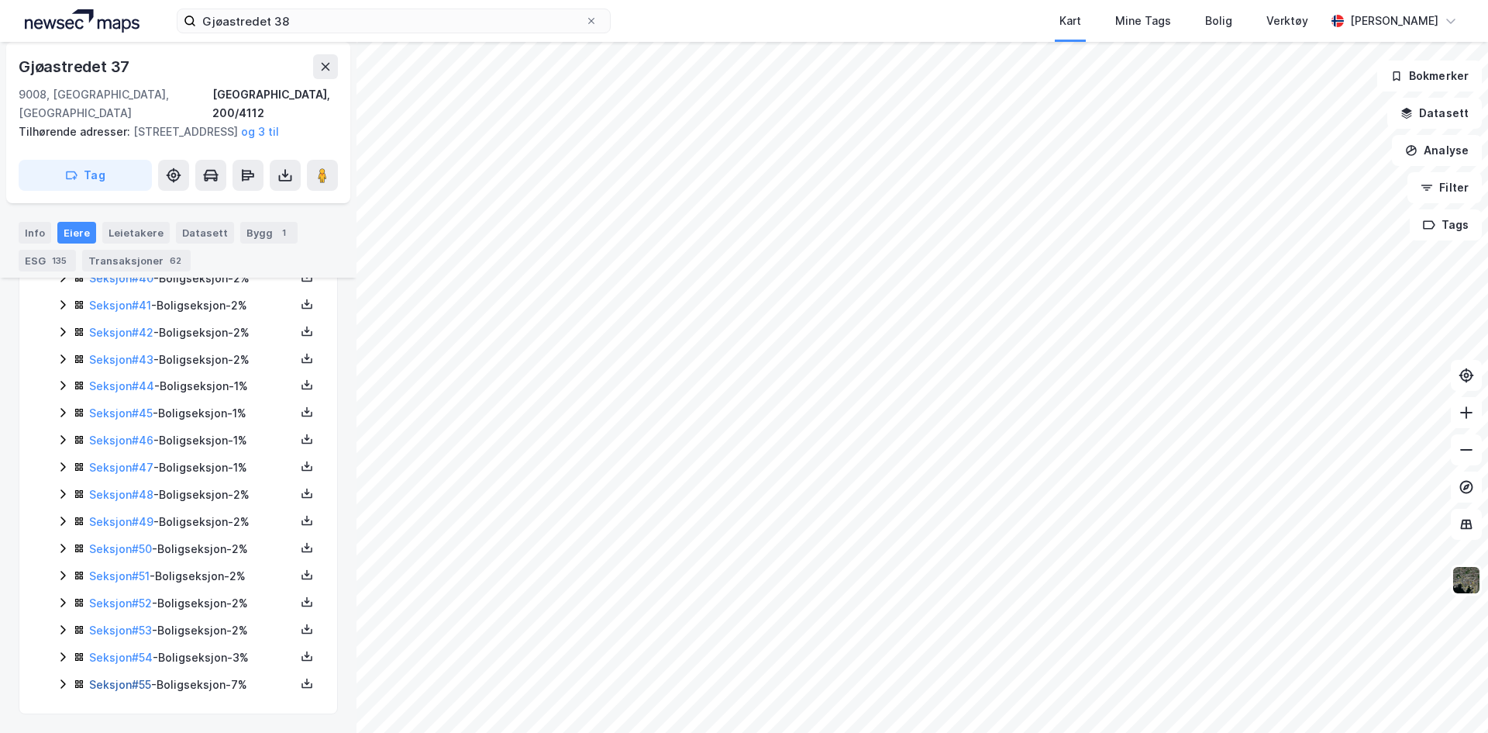
click at [119, 681] on link "Seksjon # 55" at bounding box center [120, 684] width 62 height 13
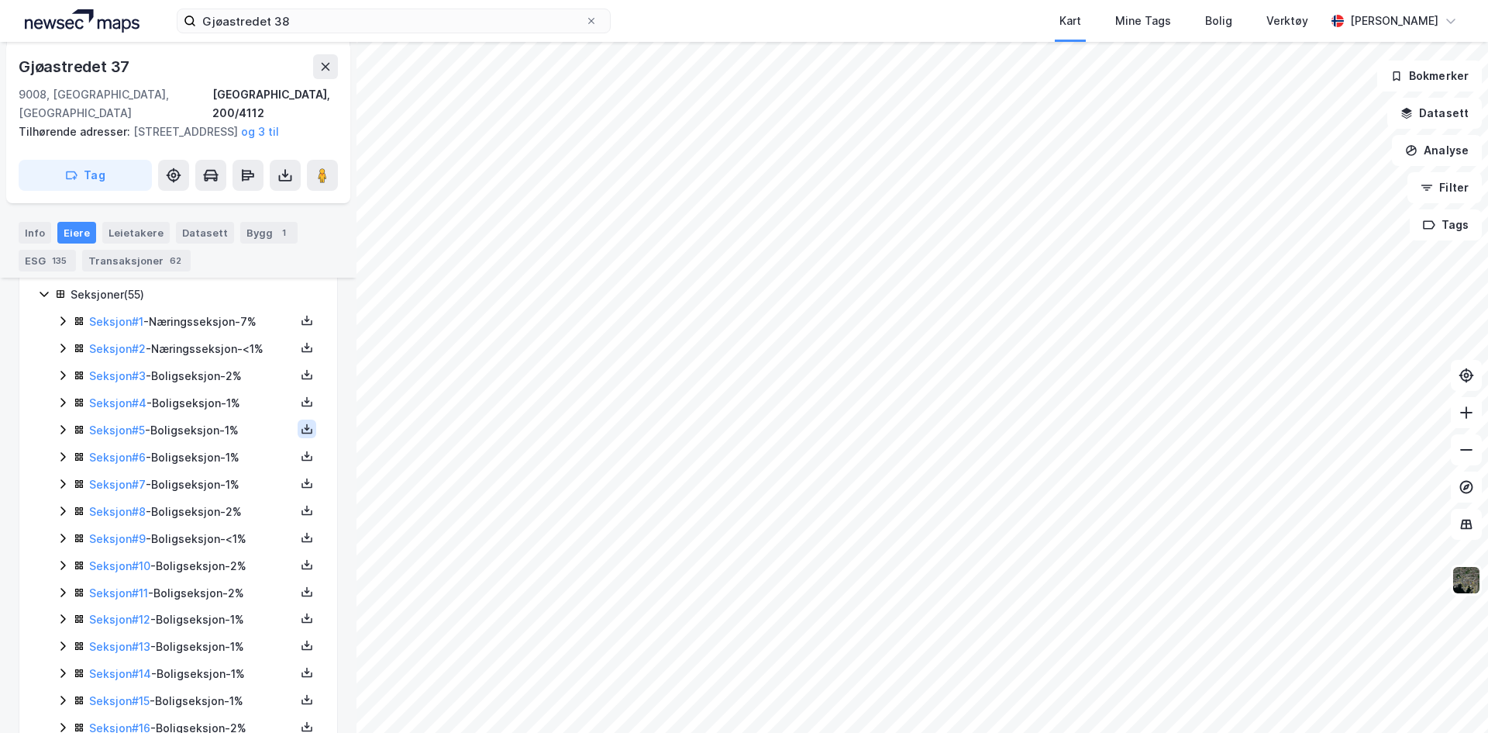
scroll to position [313, 0]
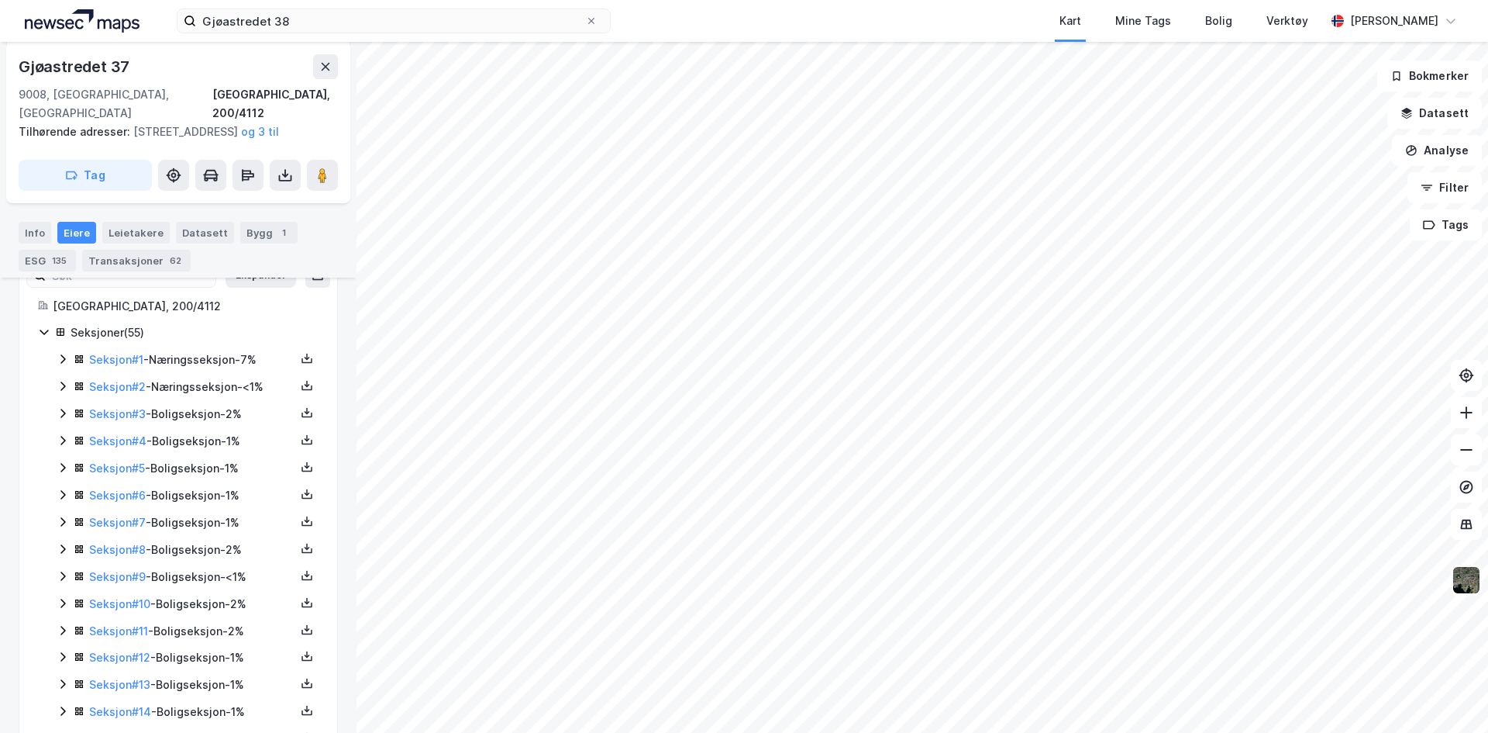
click at [47, 333] on icon at bounding box center [44, 332] width 12 height 12
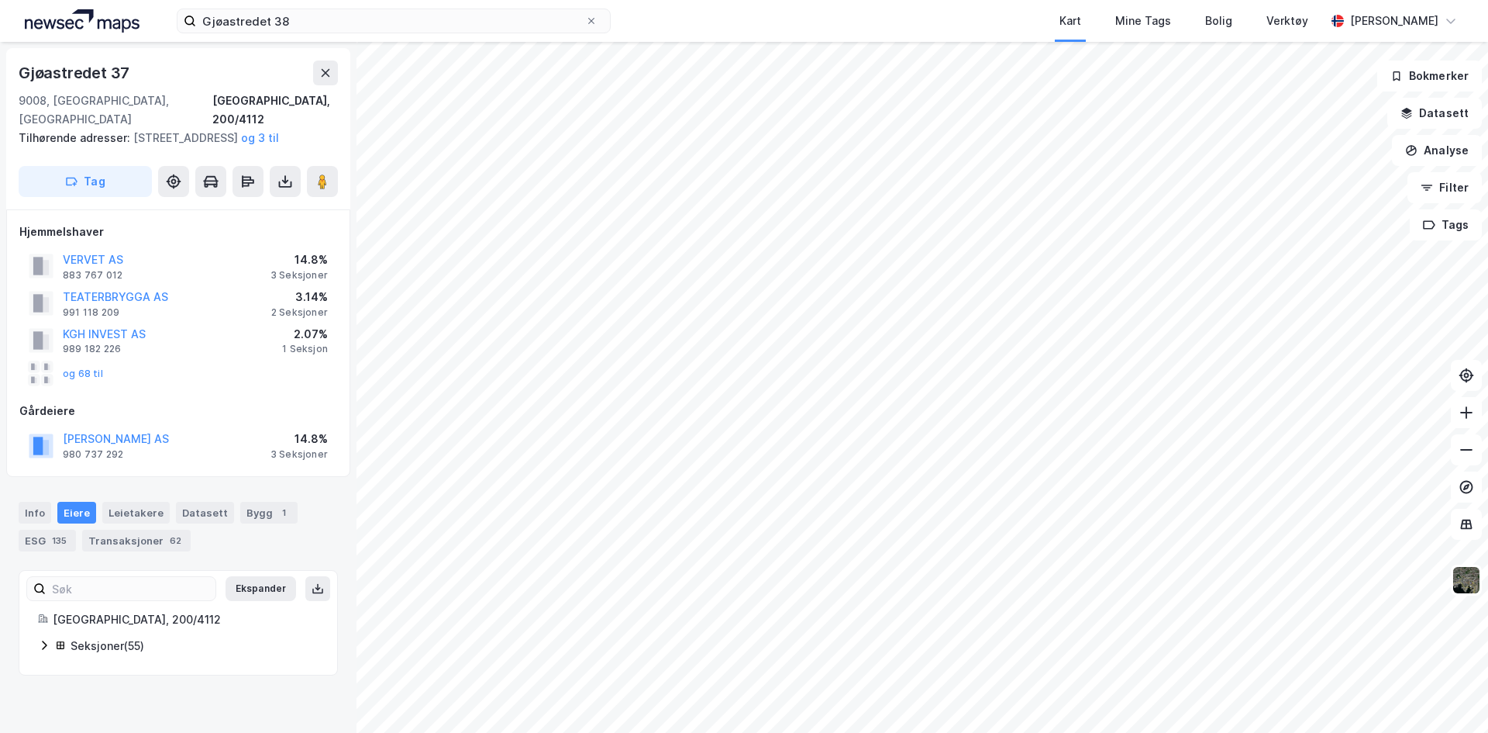
scroll to position [0, 0]
click at [0, 0] on button "VERVET AS" at bounding box center [0, 0] width 0 height 0
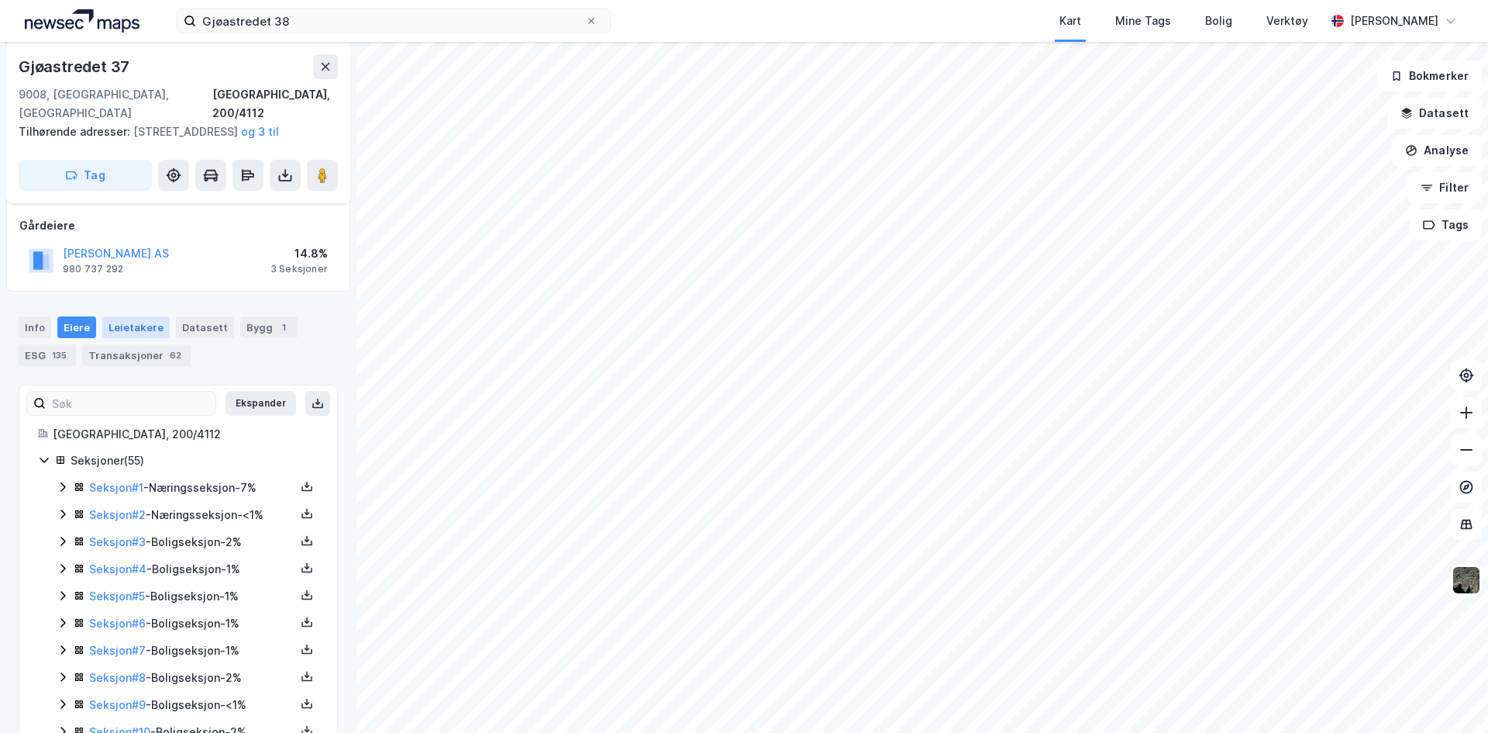
scroll to position [158, 0]
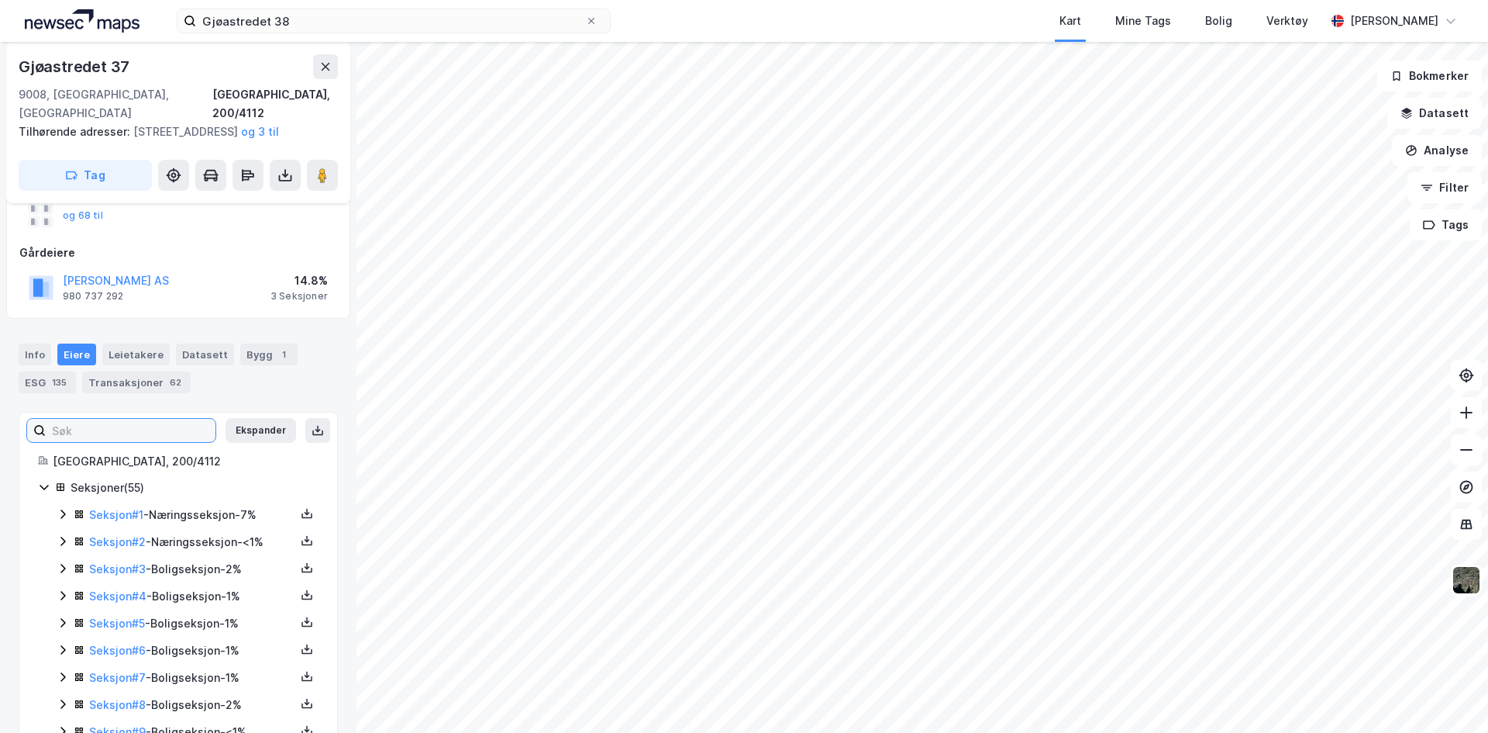
click at [88, 438] on input at bounding box center [131, 430] width 170 height 23
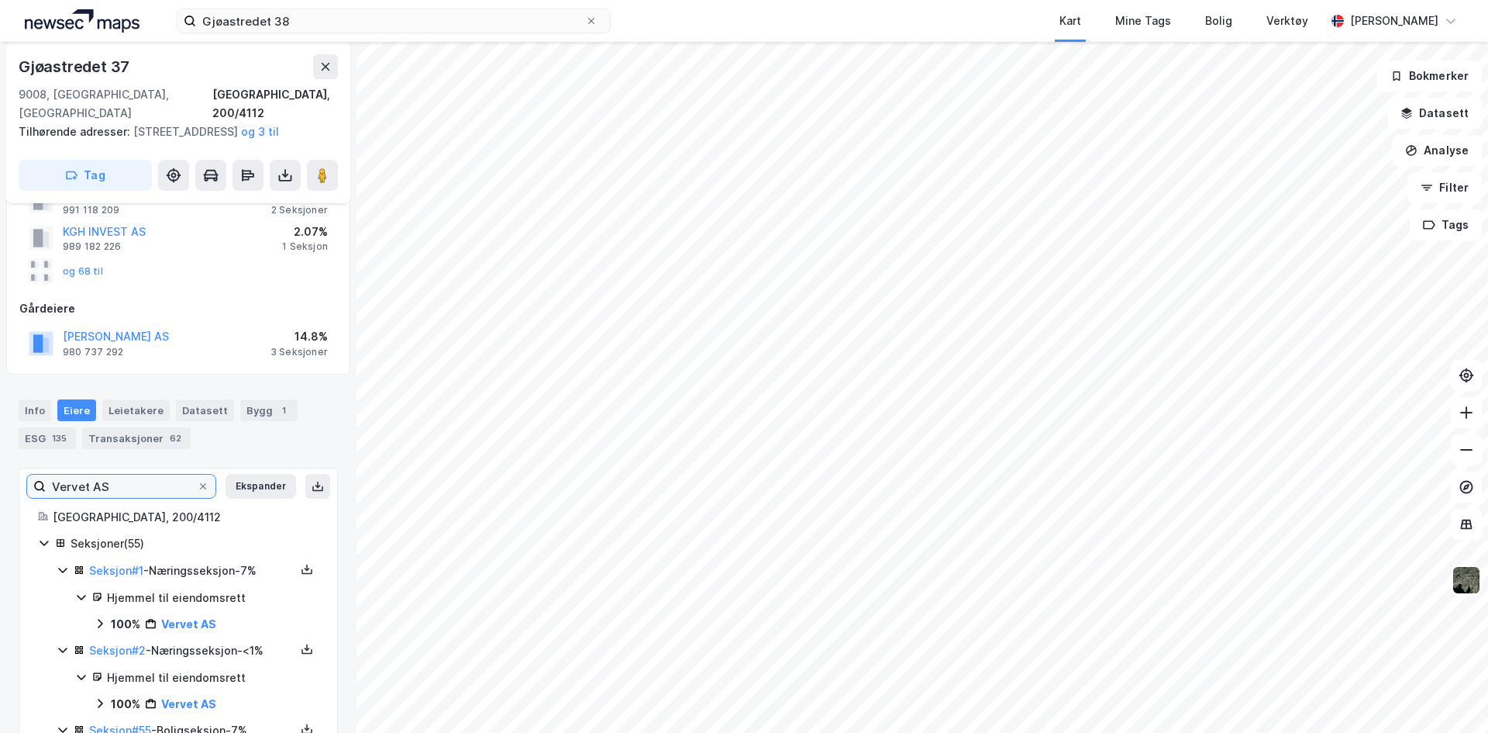
scroll to position [201, 0]
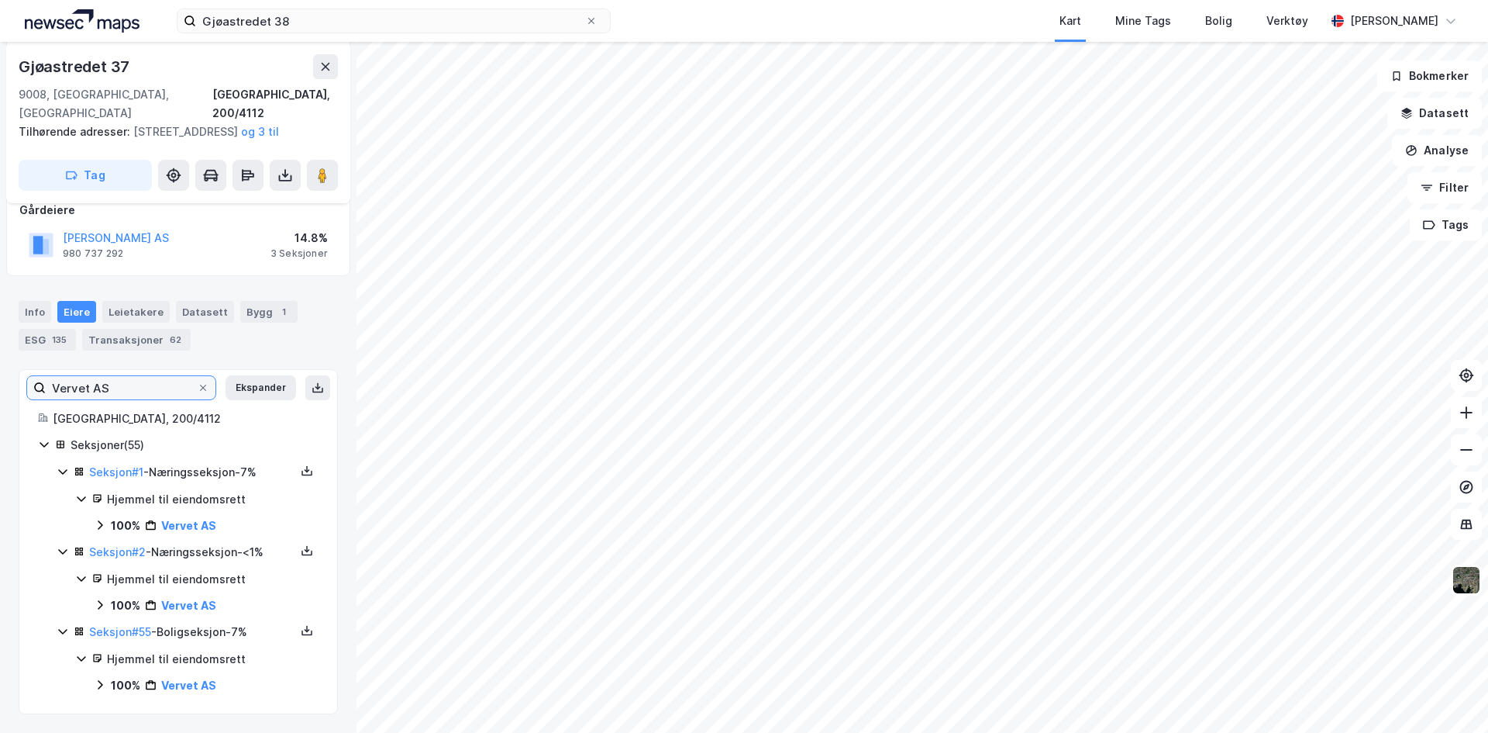
type input "Vervet AS"
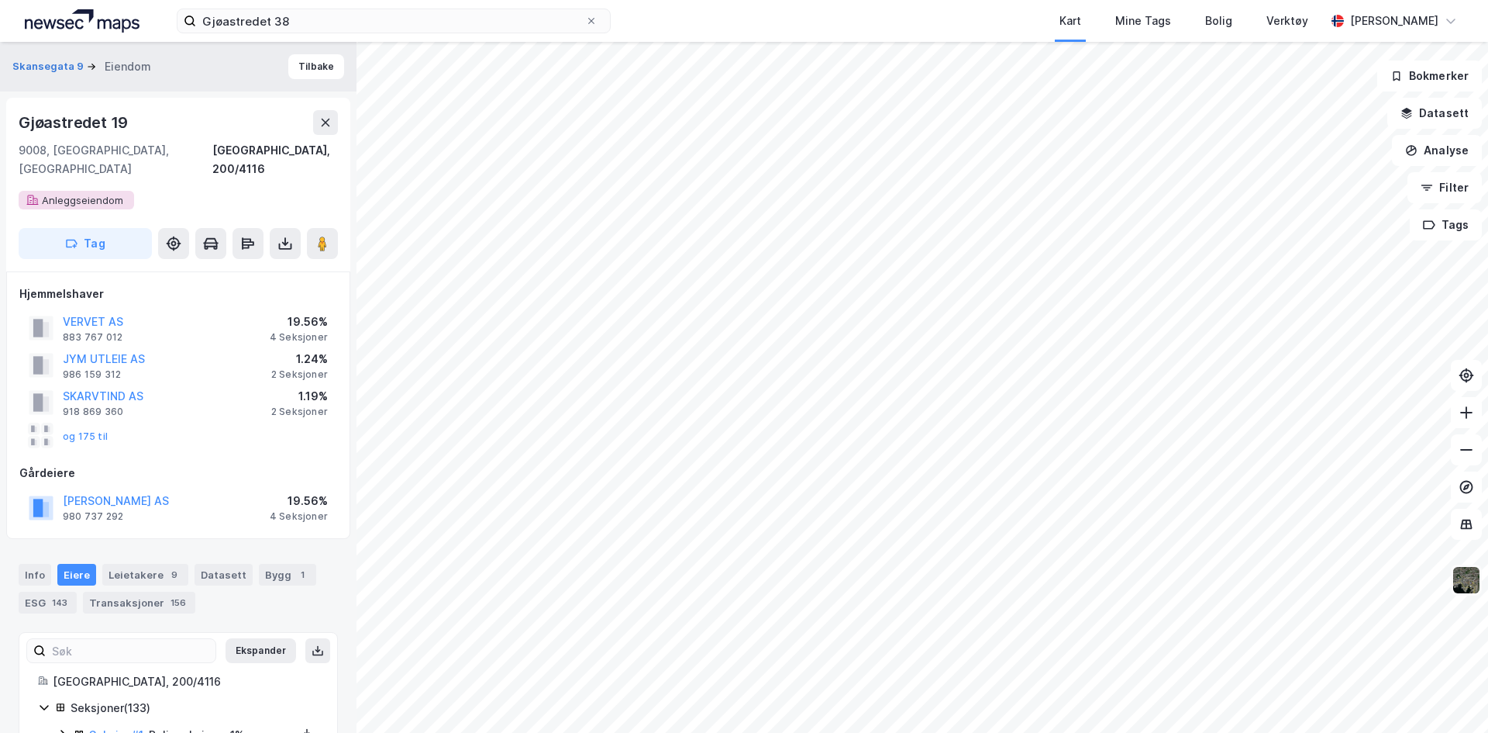
scroll to position [10, 0]
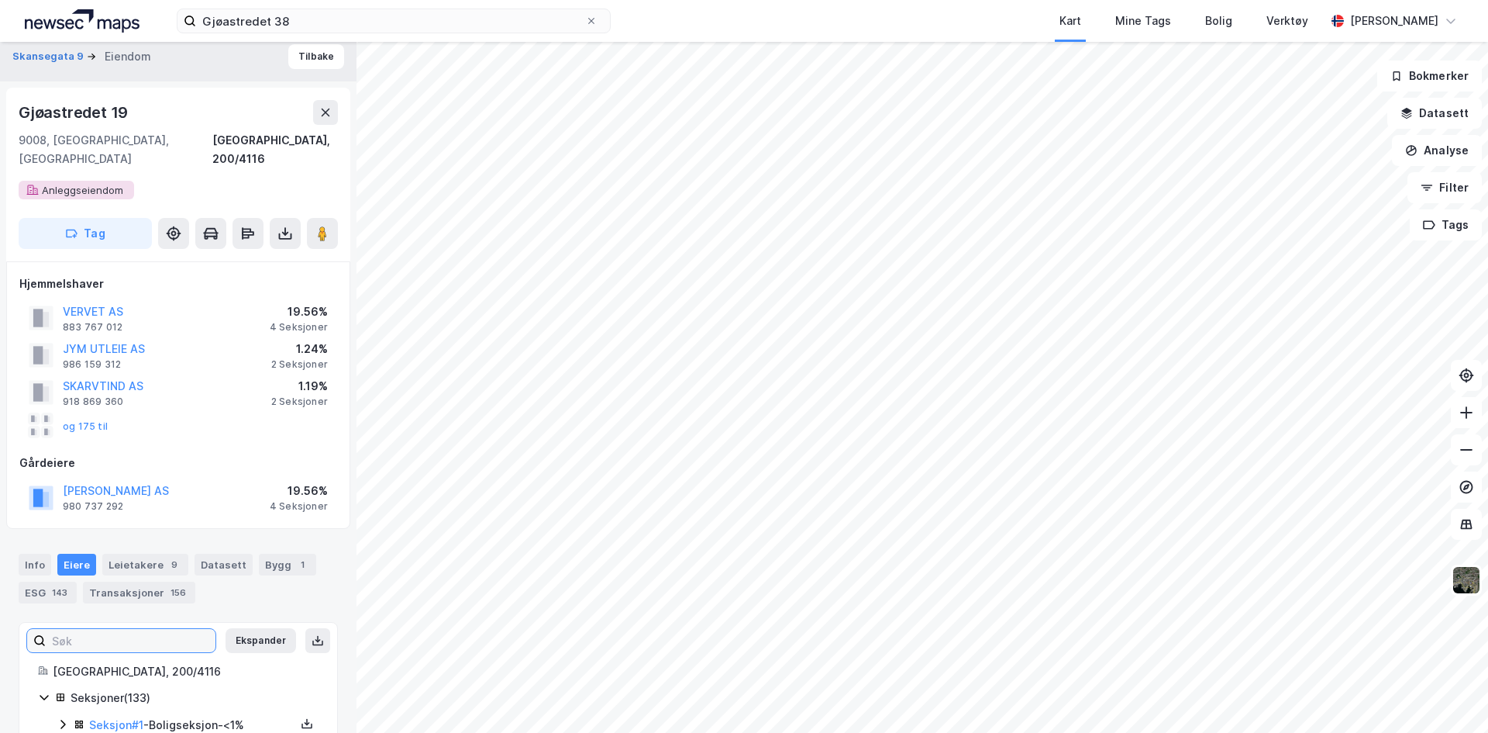
drag, startPoint x: 102, startPoint y: 616, endPoint x: 188, endPoint y: 641, distance: 88.8
click at [102, 629] on input at bounding box center [131, 640] width 170 height 23
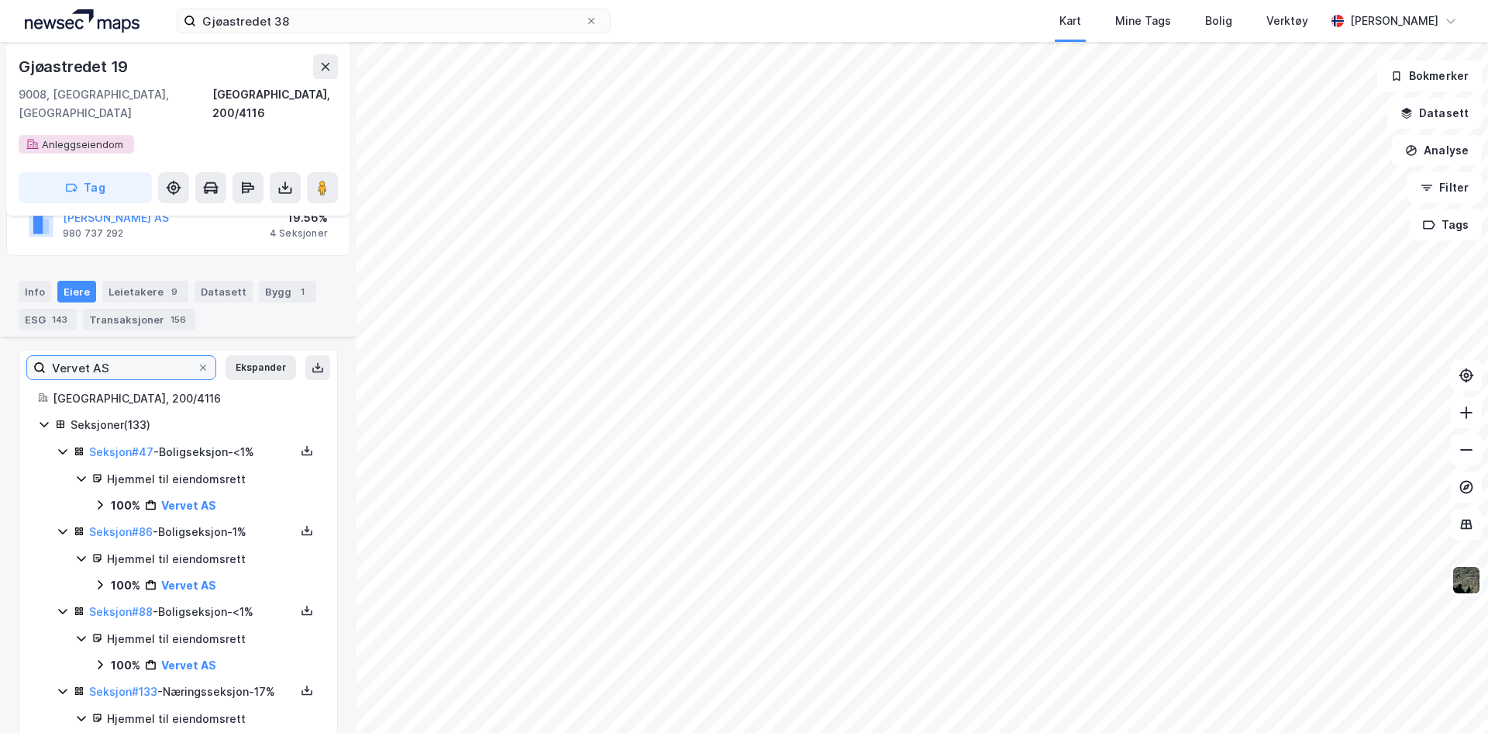
scroll to position [341, 0]
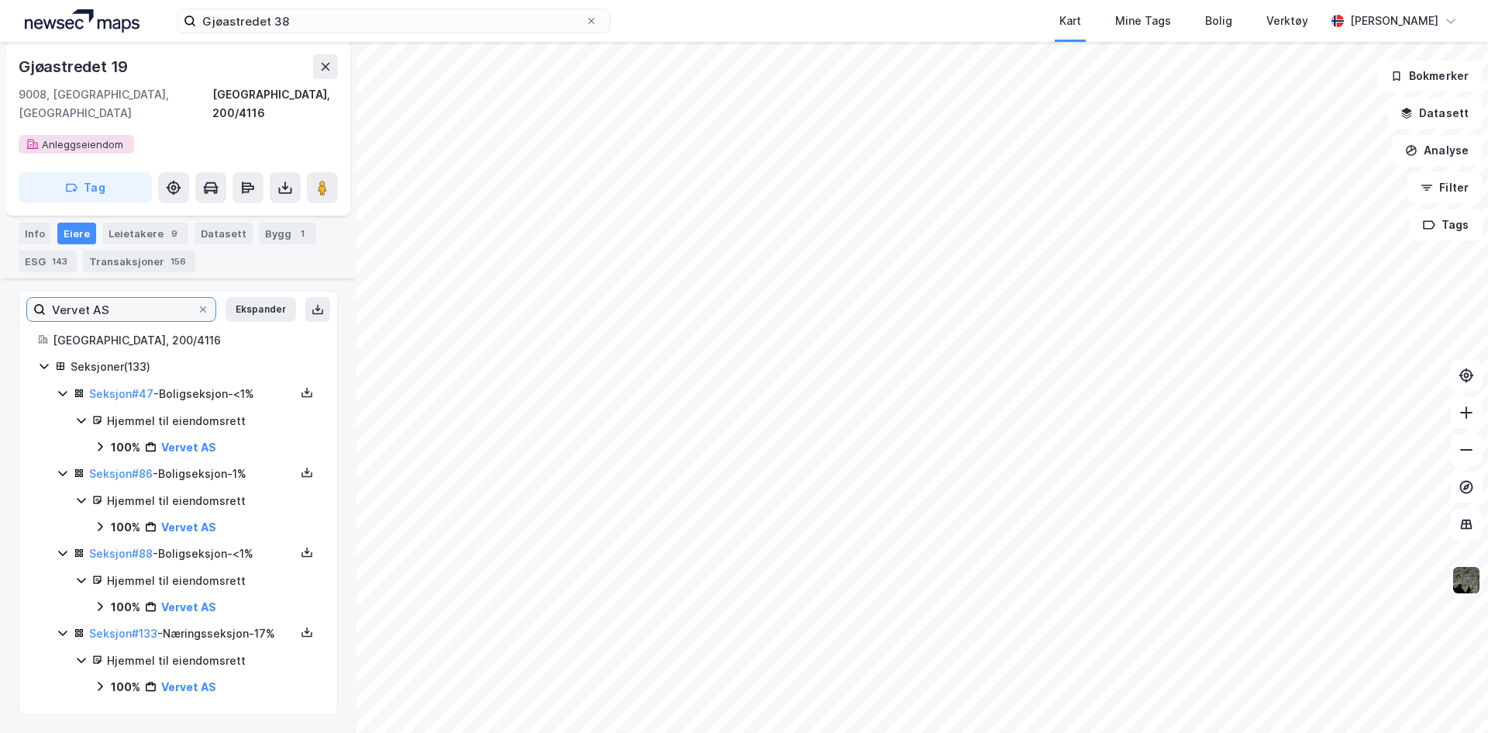
type input "Vervet AS"
click at [192, 412] on div "Hjemmel til eiendomsrett" at bounding box center [213, 421] width 212 height 19
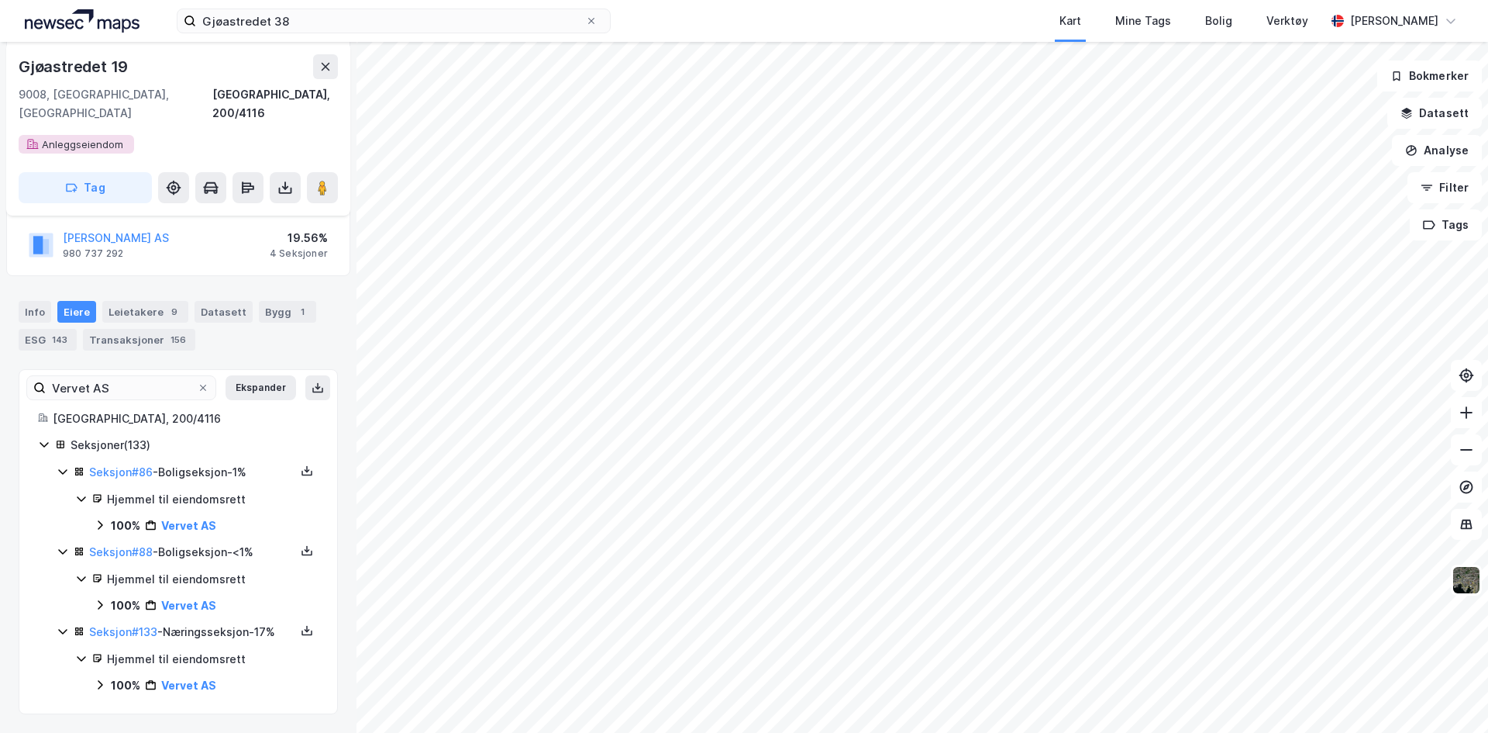
scroll to position [262, 0]
click at [81, 493] on icon at bounding box center [81, 499] width 12 height 12
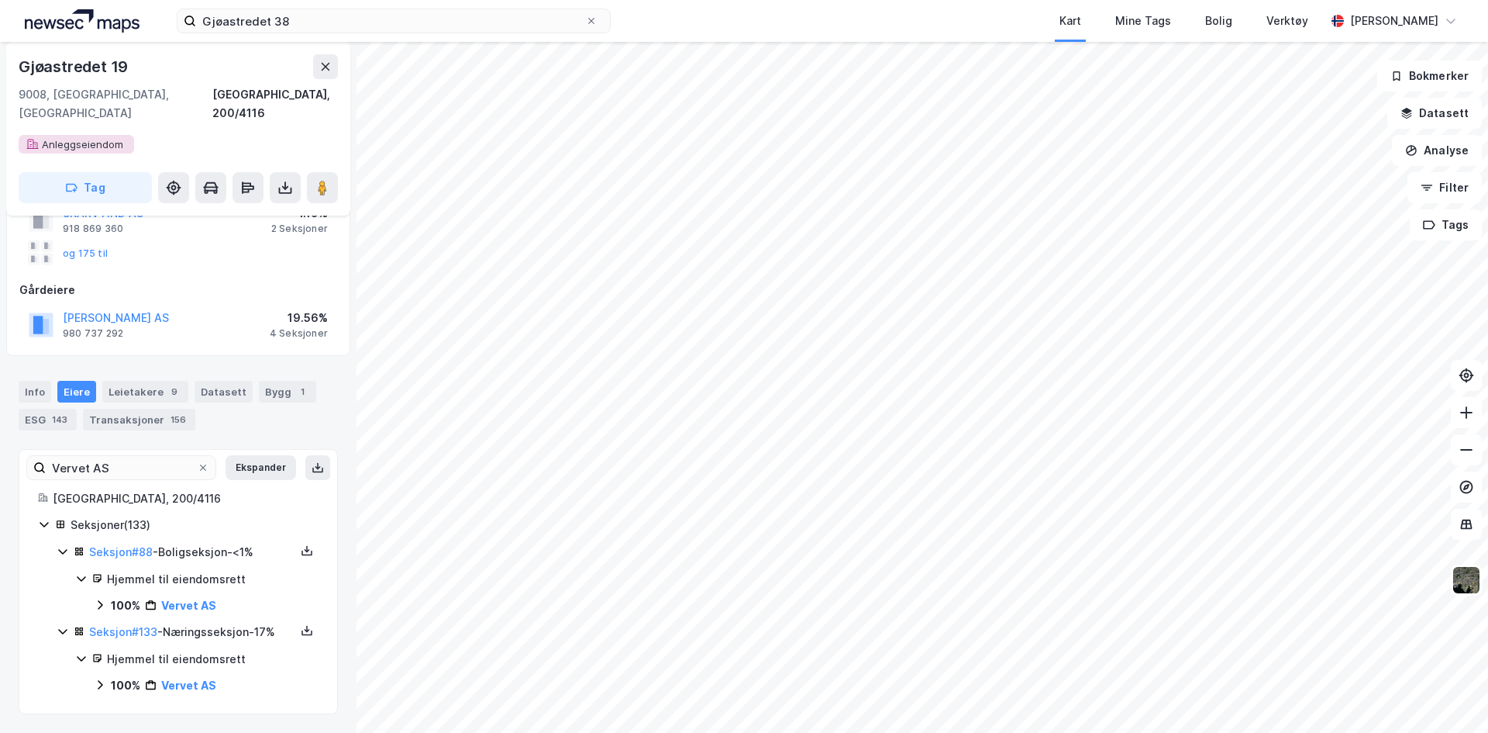
scroll to position [182, 0]
click at [40, 519] on icon at bounding box center [44, 525] width 12 height 12
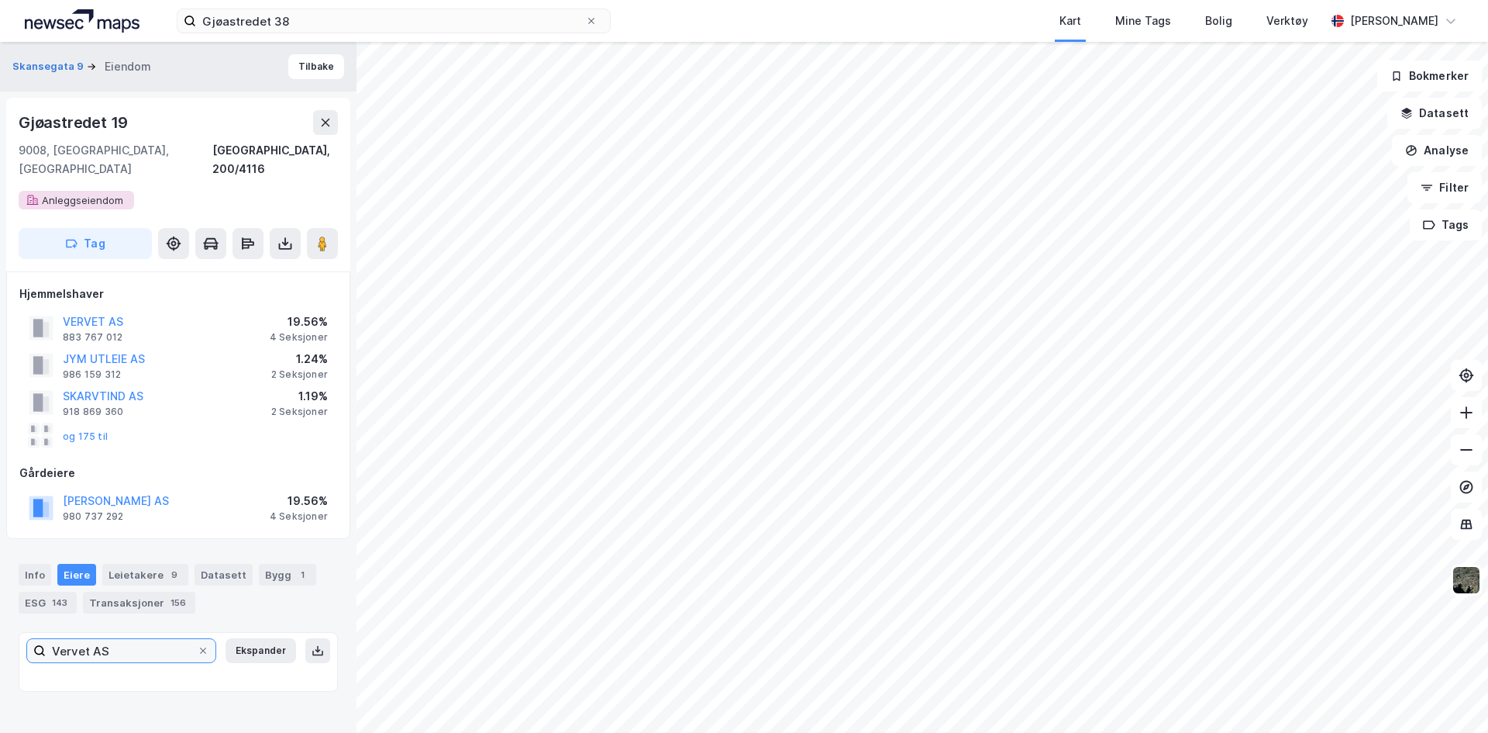
click at [174, 639] on input "Vervet AS" at bounding box center [121, 650] width 151 height 23
click at [70, 564] on div "Eiere" at bounding box center [76, 575] width 39 height 22
click at [72, 564] on div "Eiere" at bounding box center [76, 575] width 39 height 22
click at [157, 564] on div "Leietakere 9" at bounding box center [145, 575] width 86 height 22
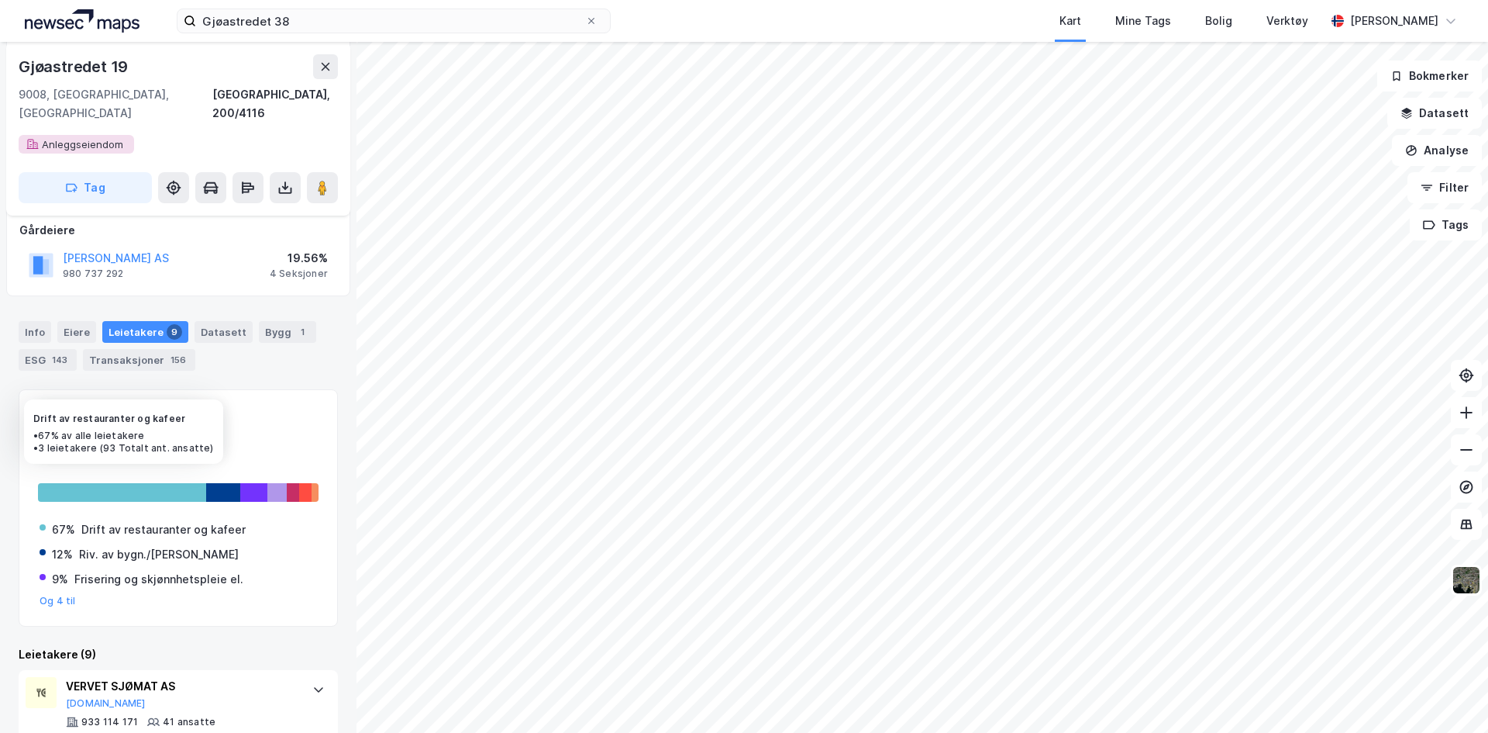
scroll to position [236, 0]
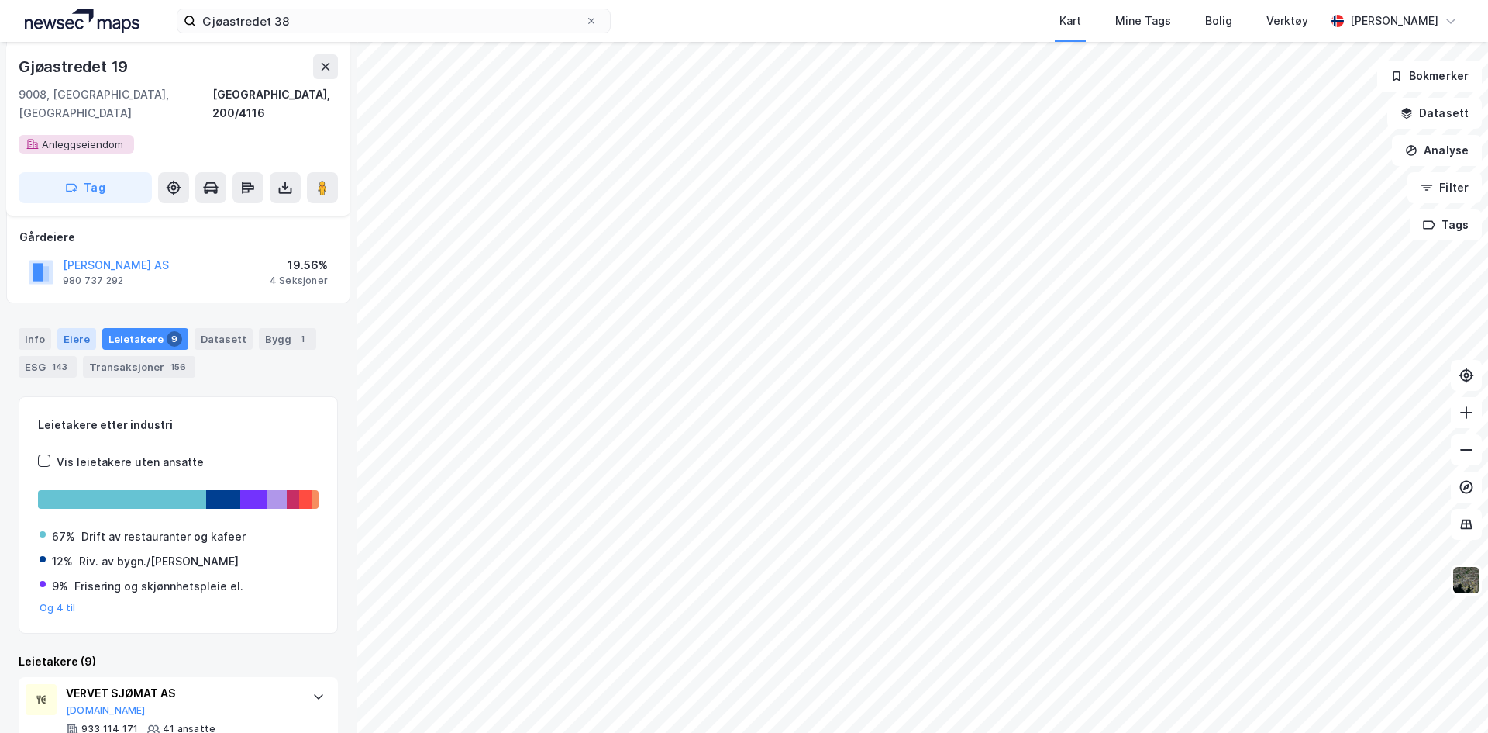
click at [76, 328] on div "Eiere" at bounding box center [76, 339] width 39 height 22
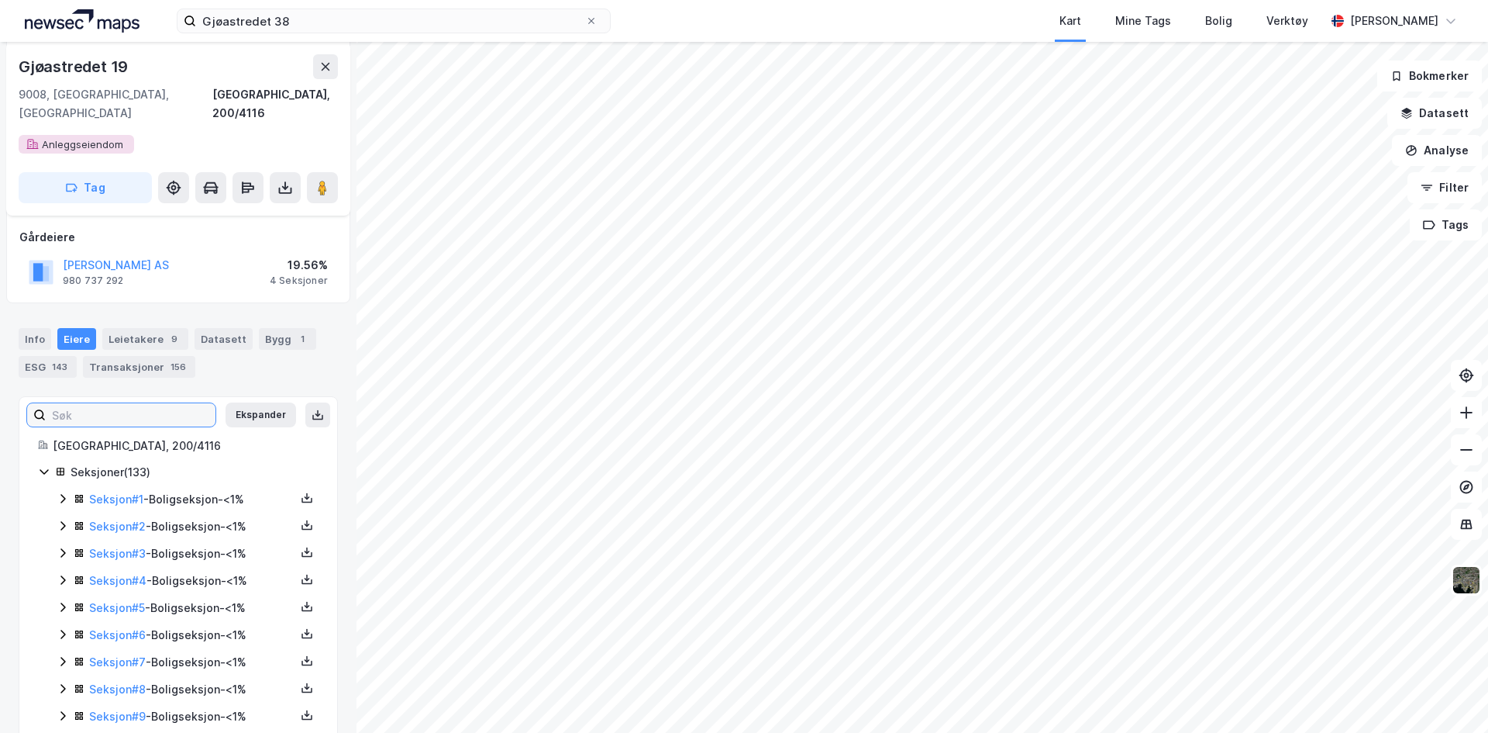
click at [132, 403] on input at bounding box center [131, 414] width 170 height 23
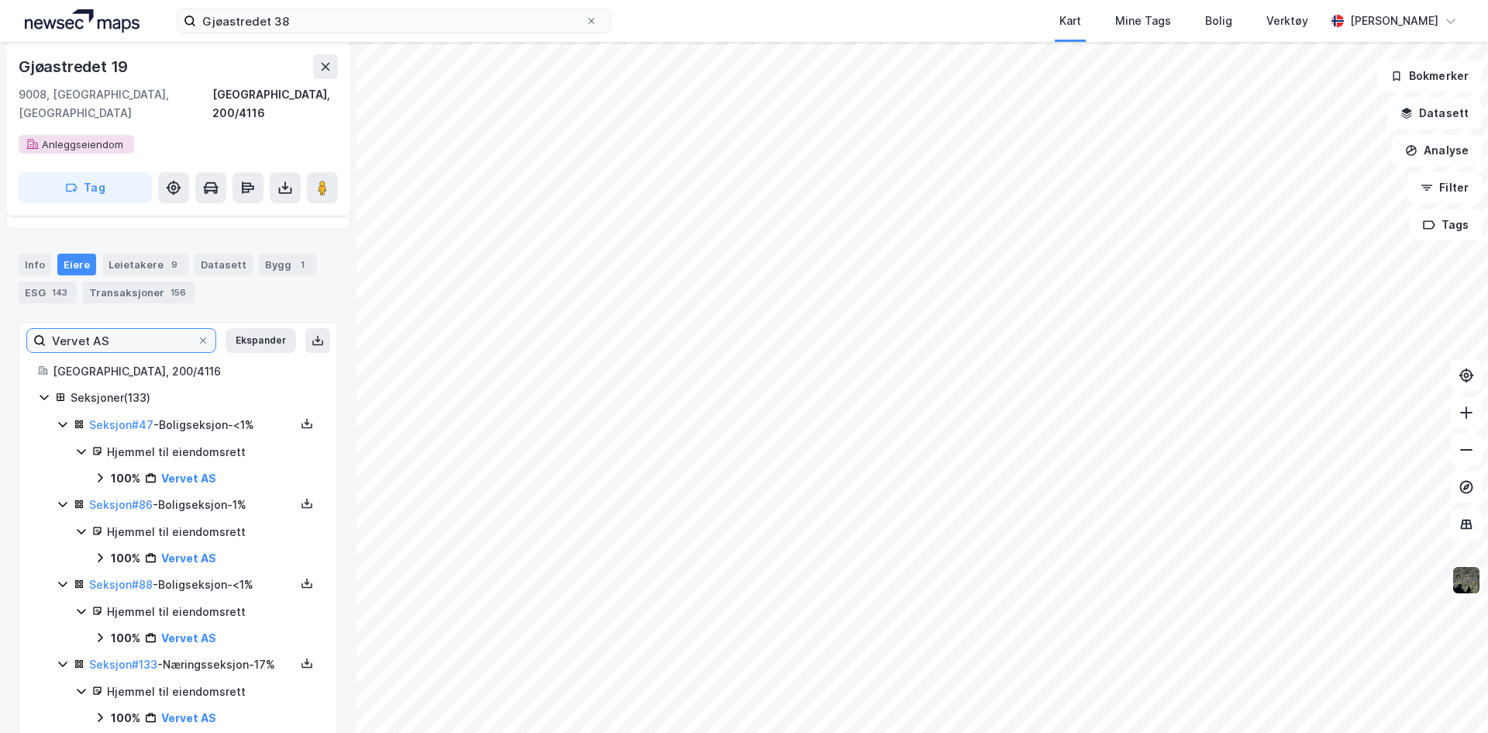
scroll to position [341, 0]
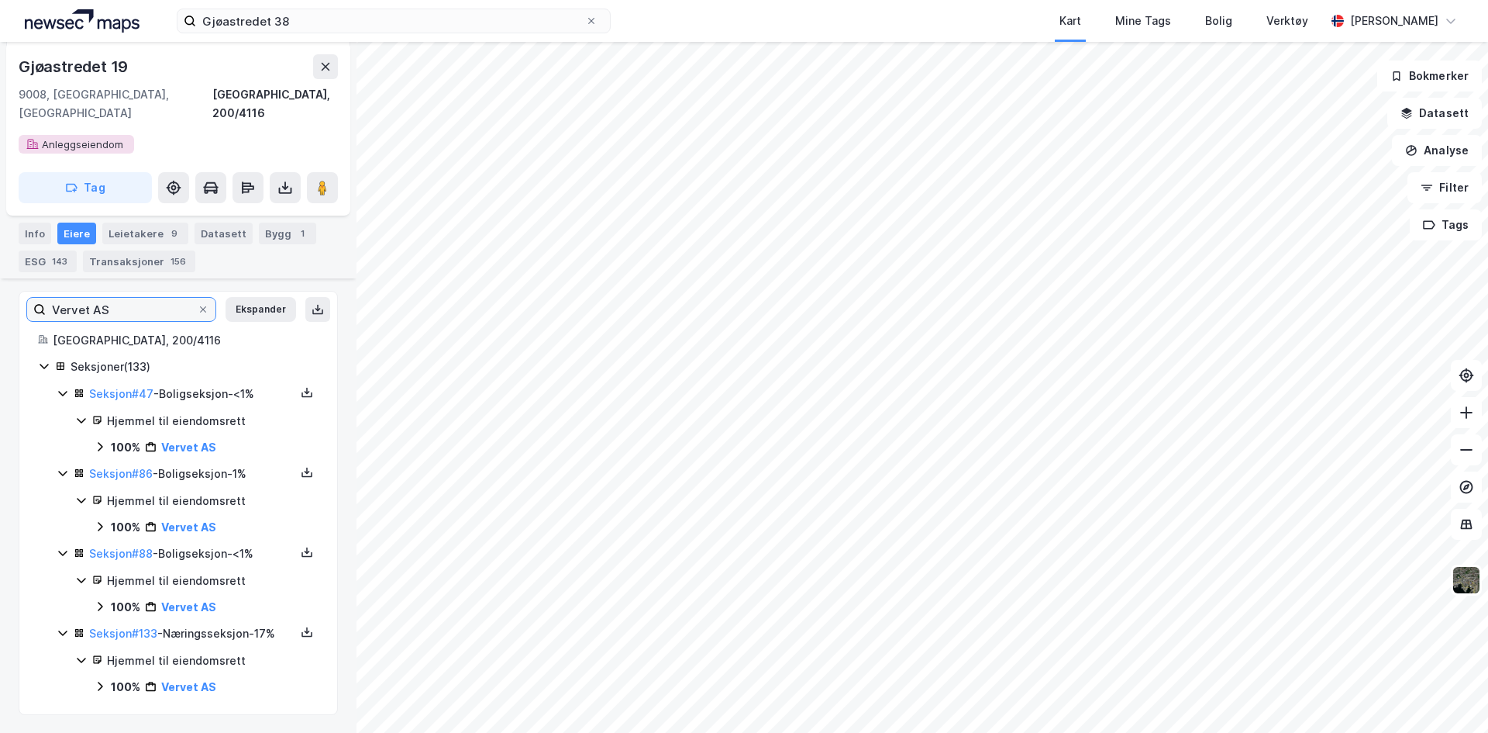
type input "Vervet AS"
click at [158, 226] on div "Leietakere 9" at bounding box center [145, 233] width 86 height 22
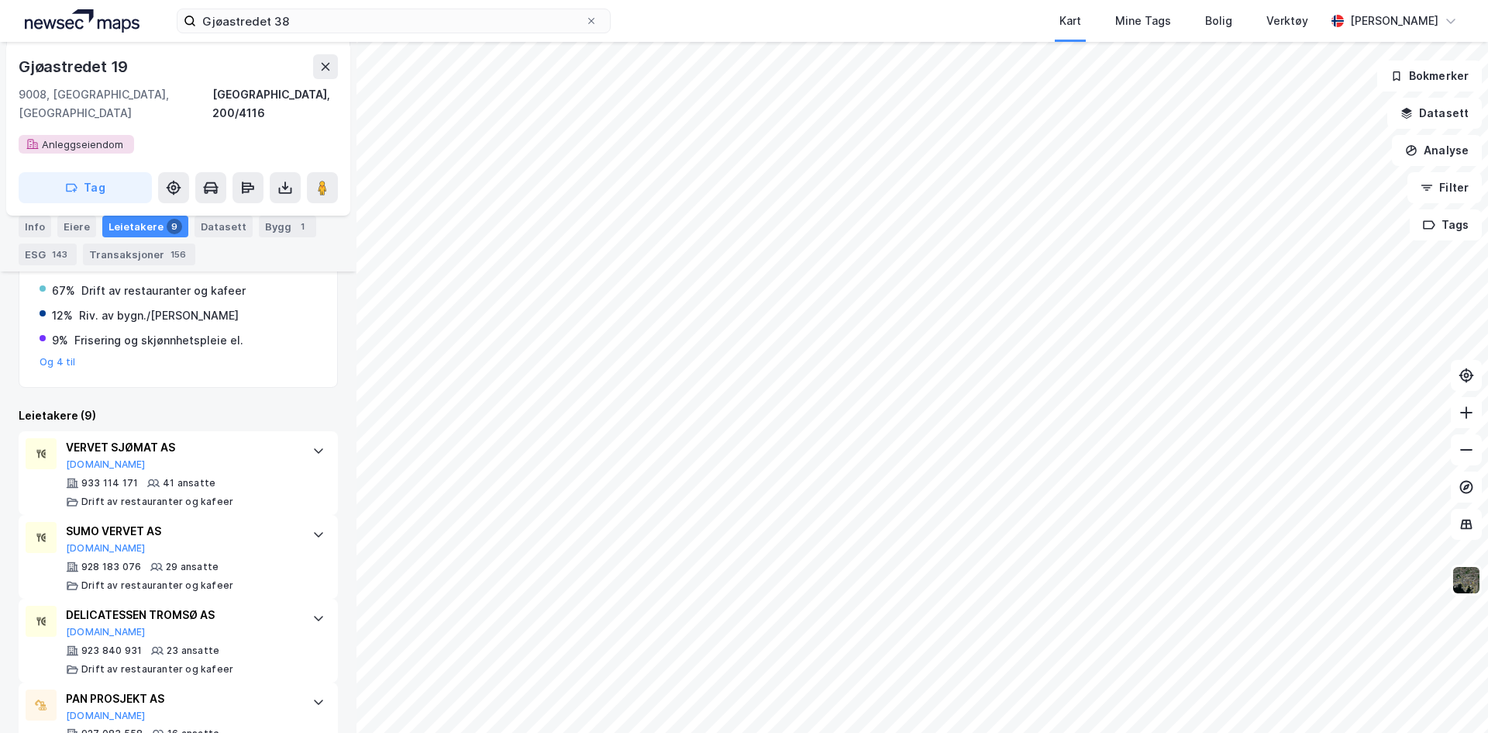
scroll to position [468, 0]
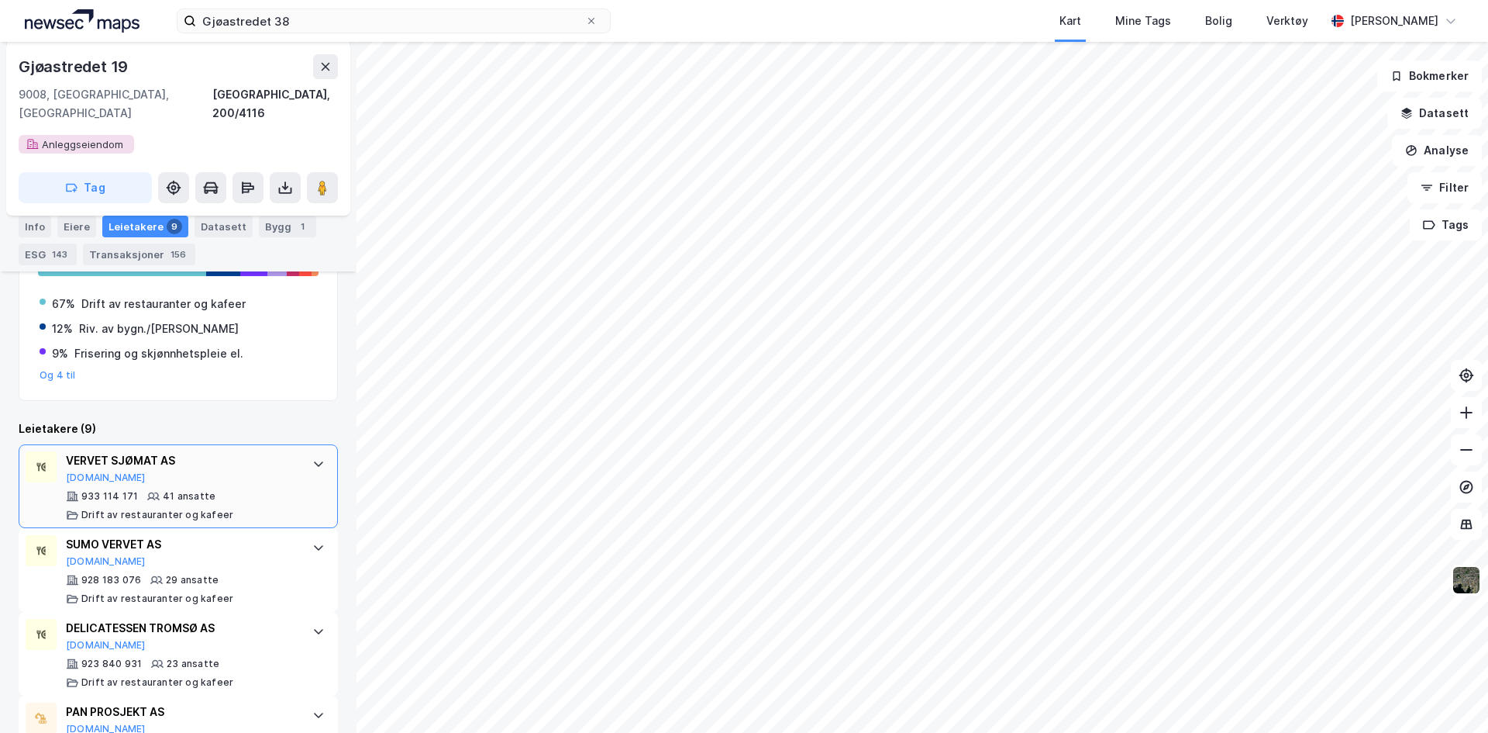
click at [312, 457] on icon at bounding box center [318, 463] width 12 height 12
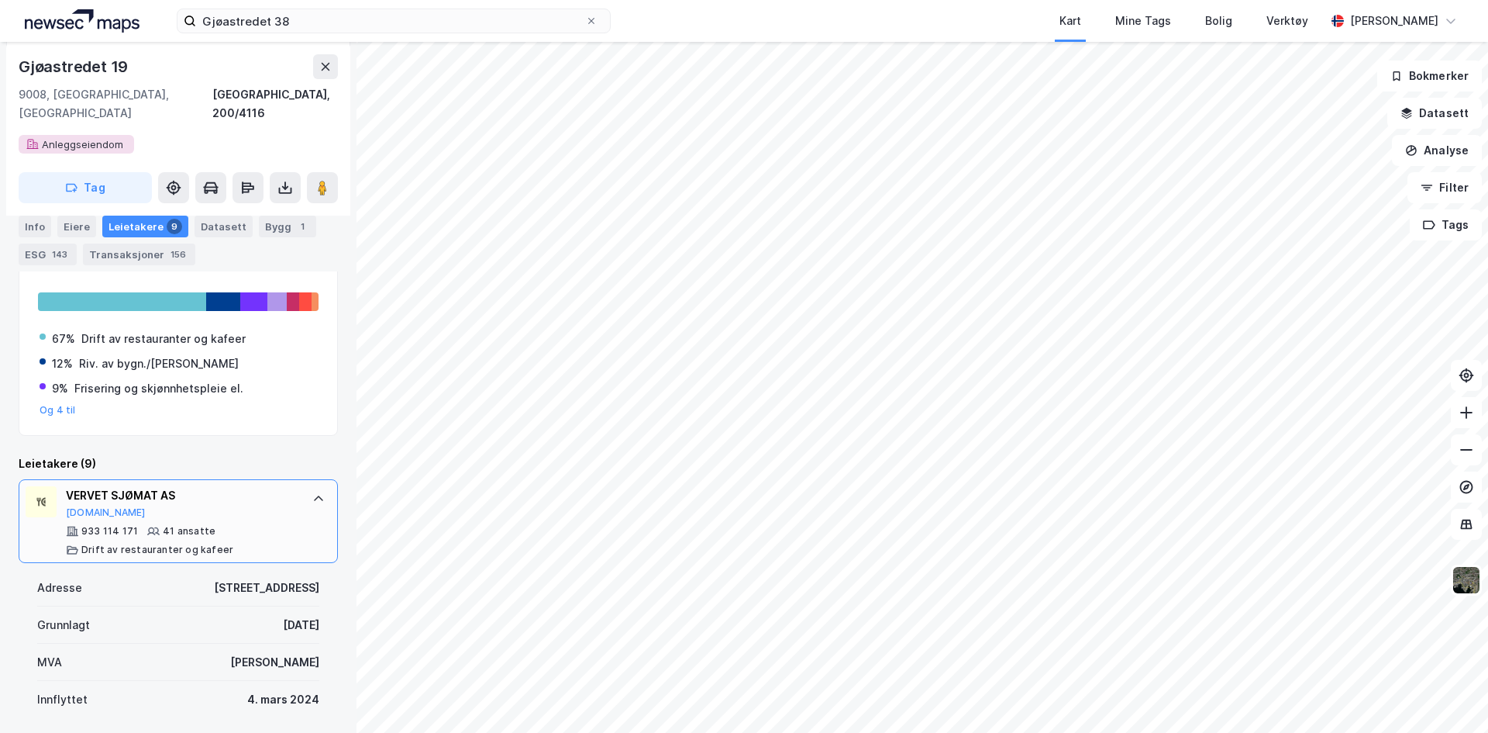
scroll to position [18, 0]
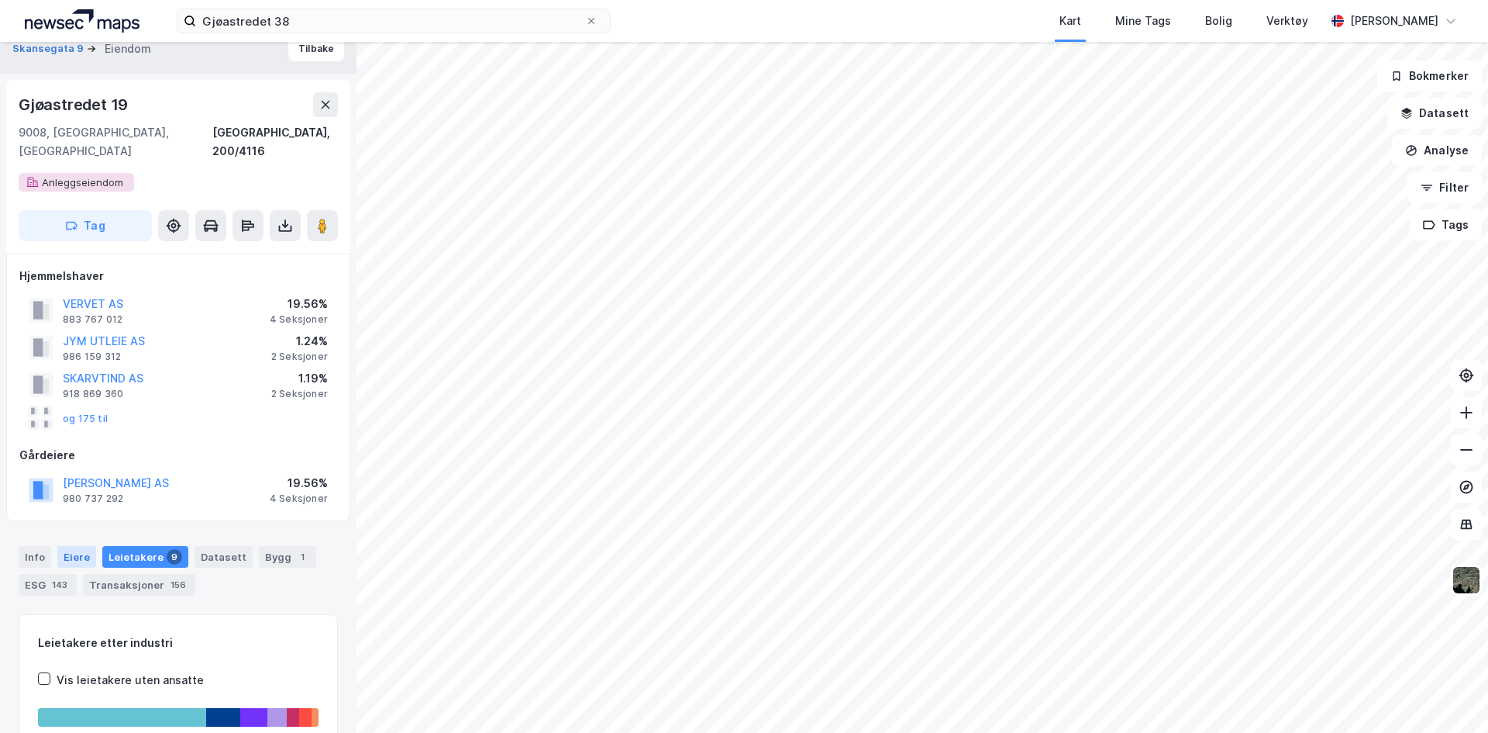
click at [85, 546] on div "Eiere" at bounding box center [76, 557] width 39 height 22
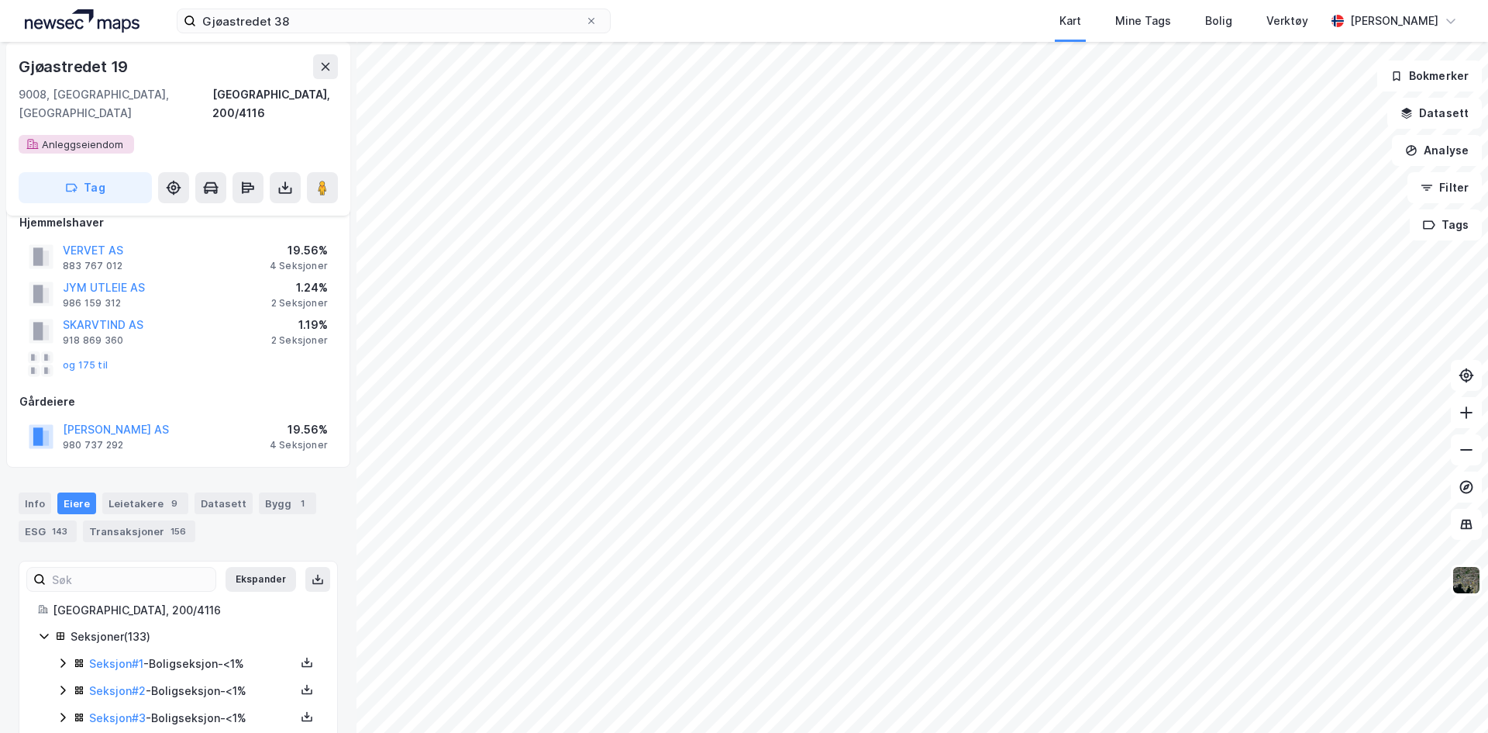
scroll to position [173, 0]
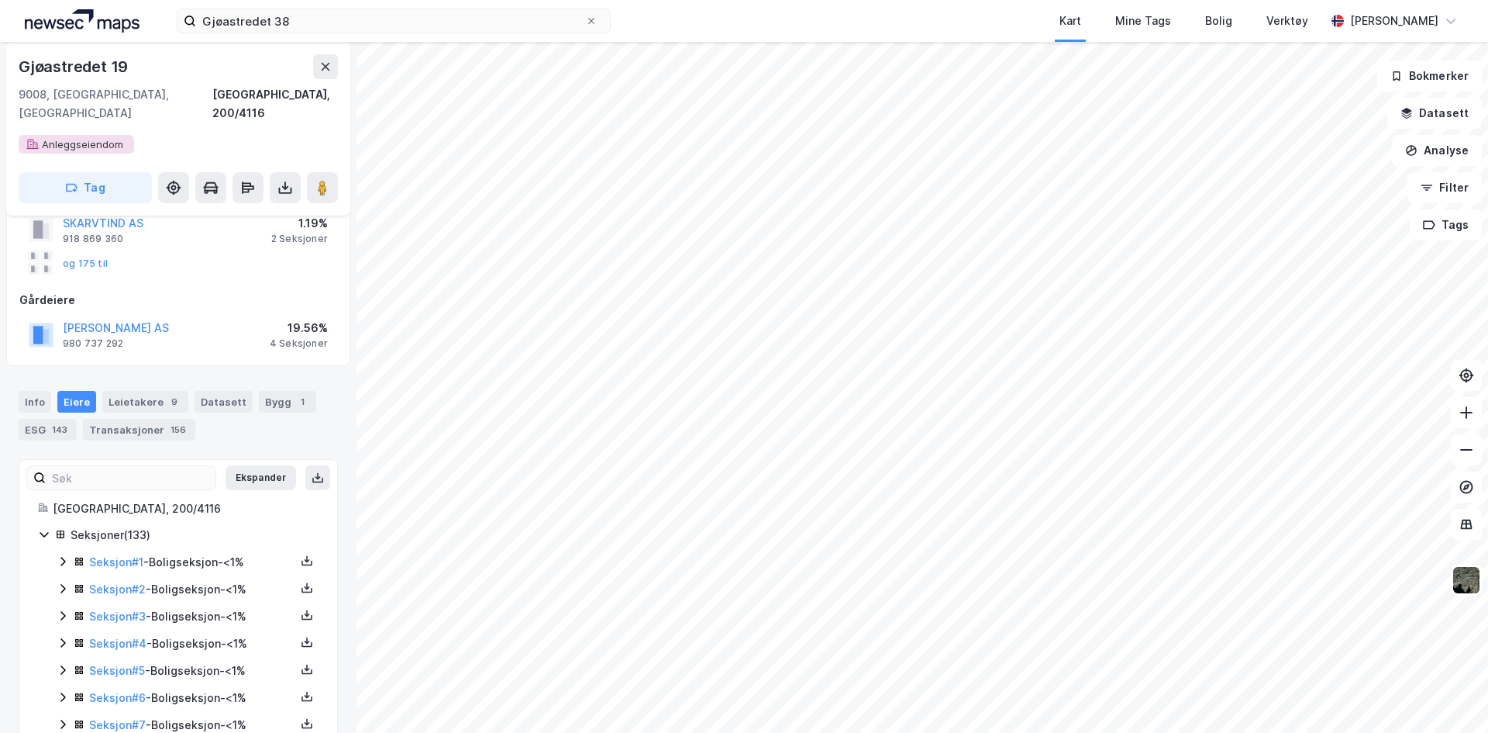
click at [102, 466] on input at bounding box center [131, 477] width 170 height 23
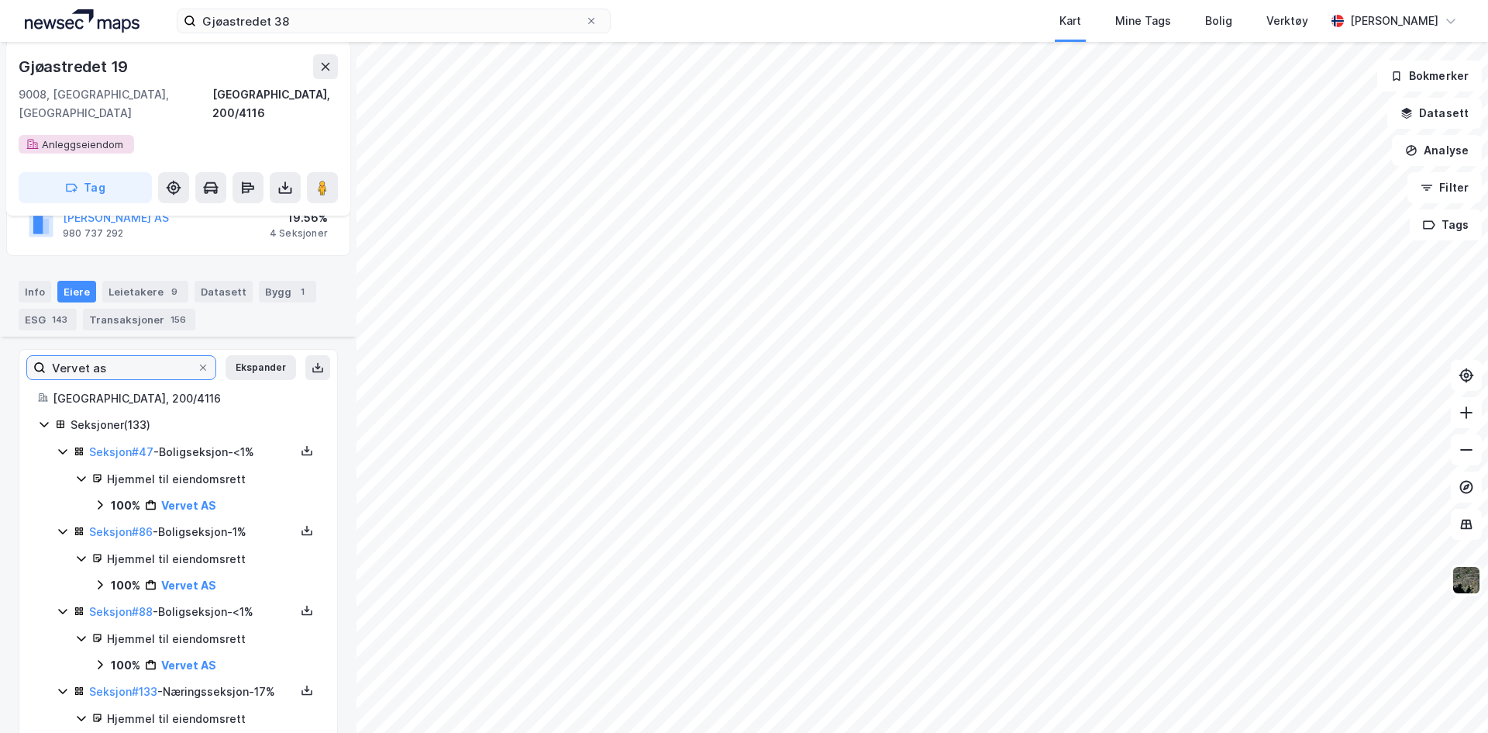
scroll to position [341, 0]
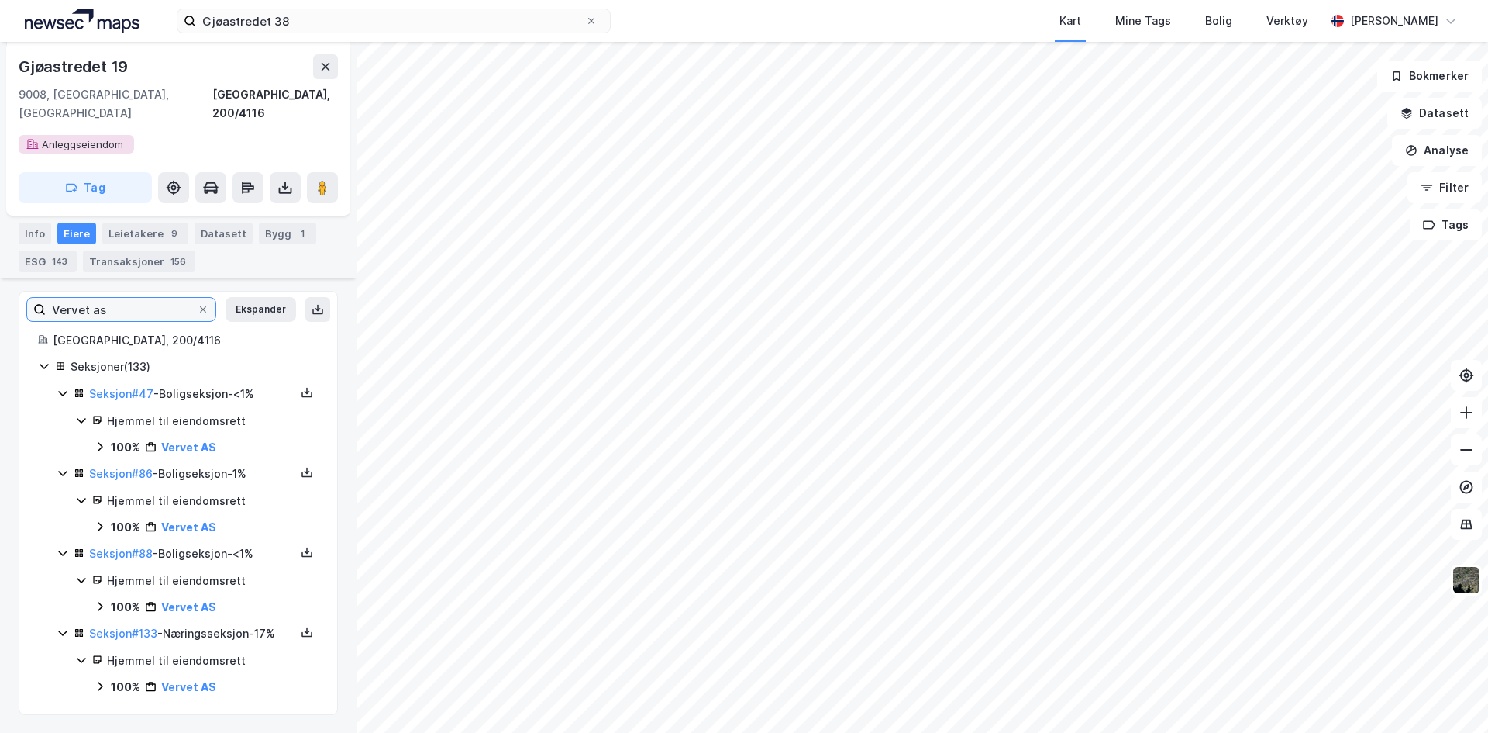
type input "Vervet as"
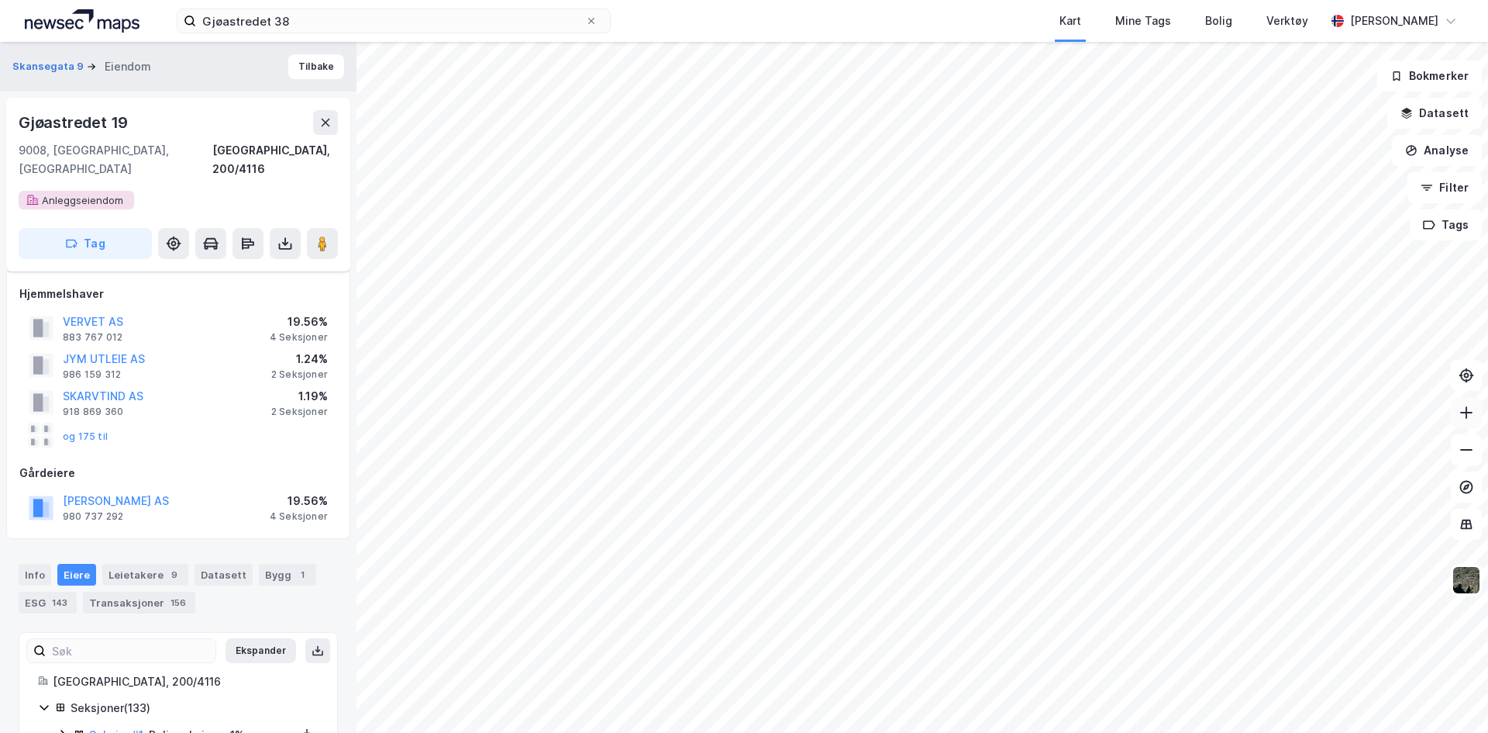
scroll to position [341, 0]
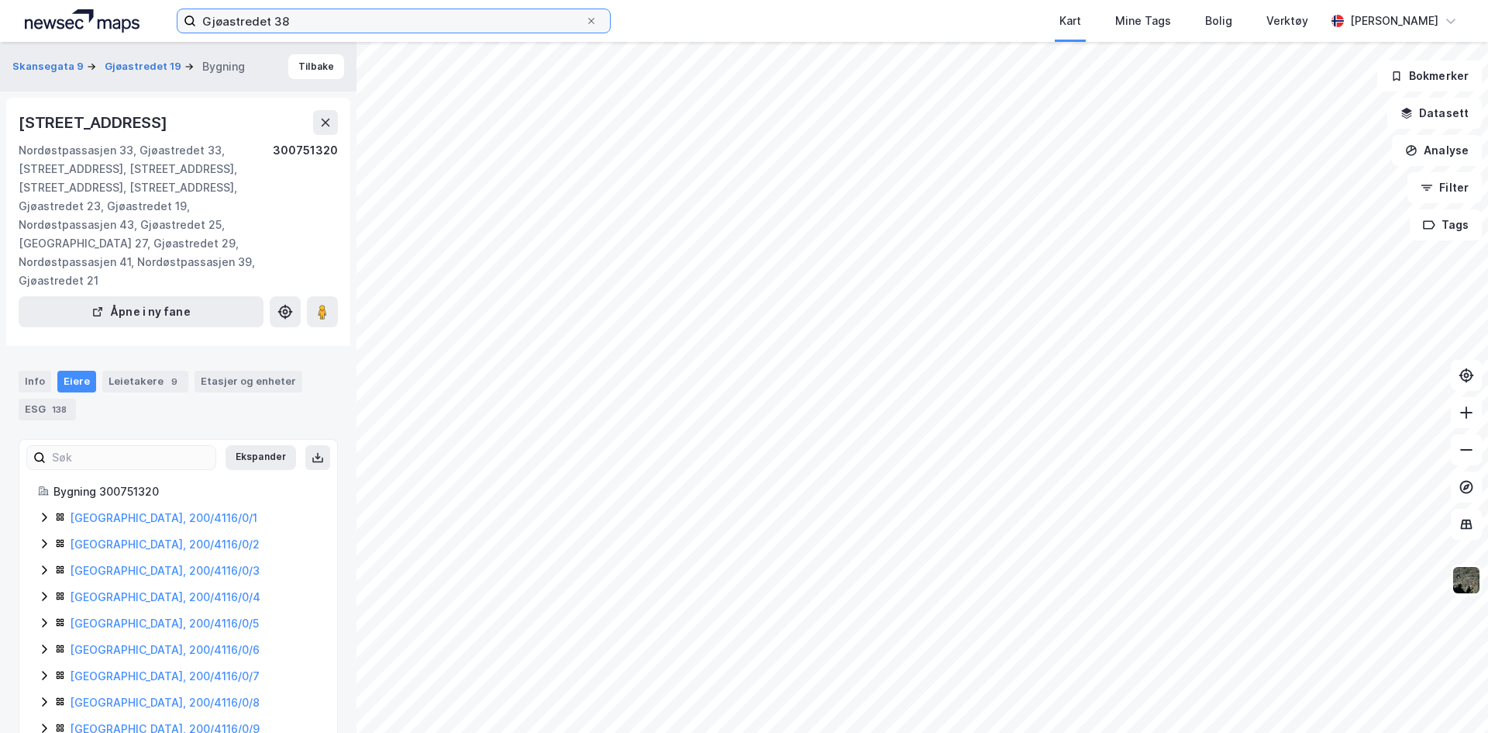
drag, startPoint x: 334, startPoint y: 26, endPoint x: 80, endPoint y: 26, distance: 254.3
click at [117, 26] on div "Gjøastredet 38 Kart Mine Tags Bolig Verktøy [PERSON_NAME]" at bounding box center [744, 21] width 1488 height 42
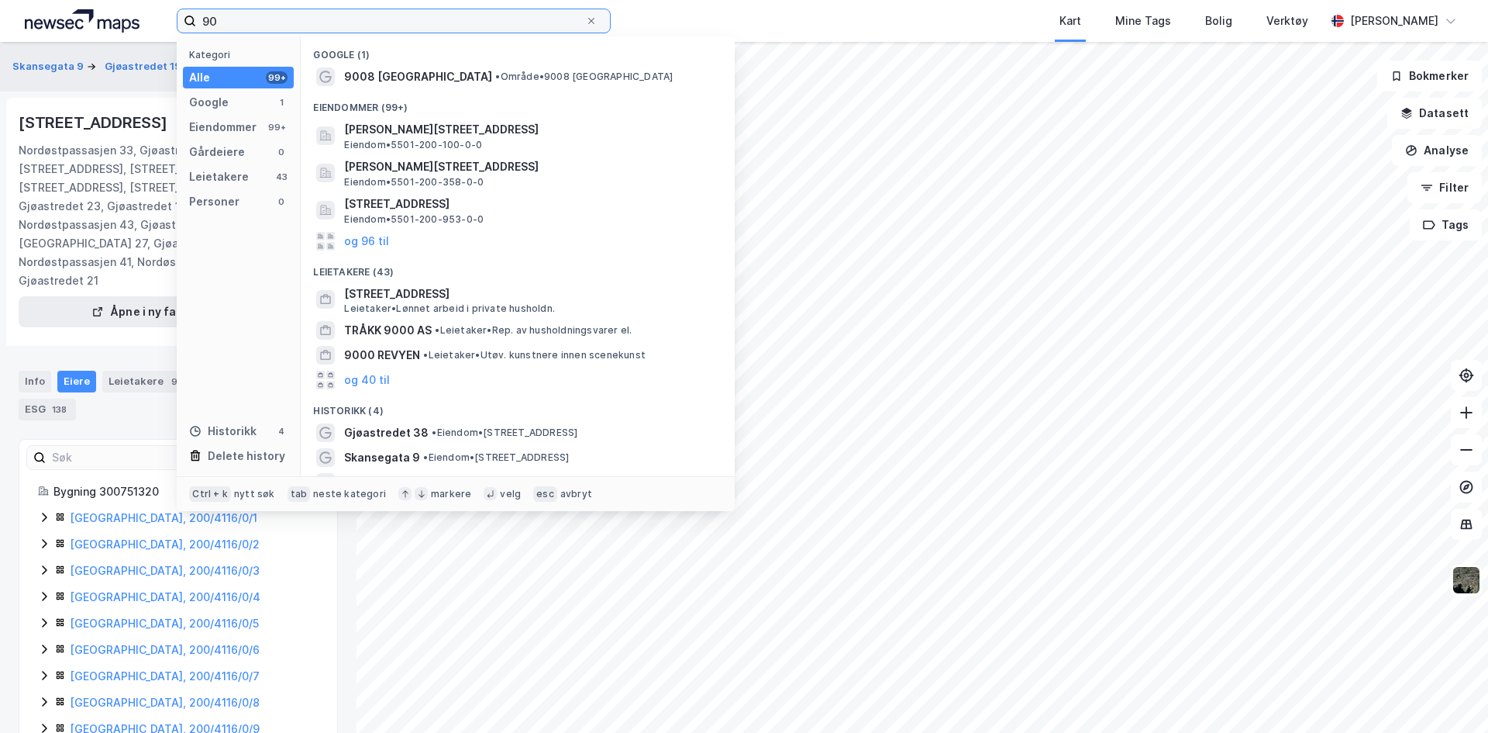
type input "9"
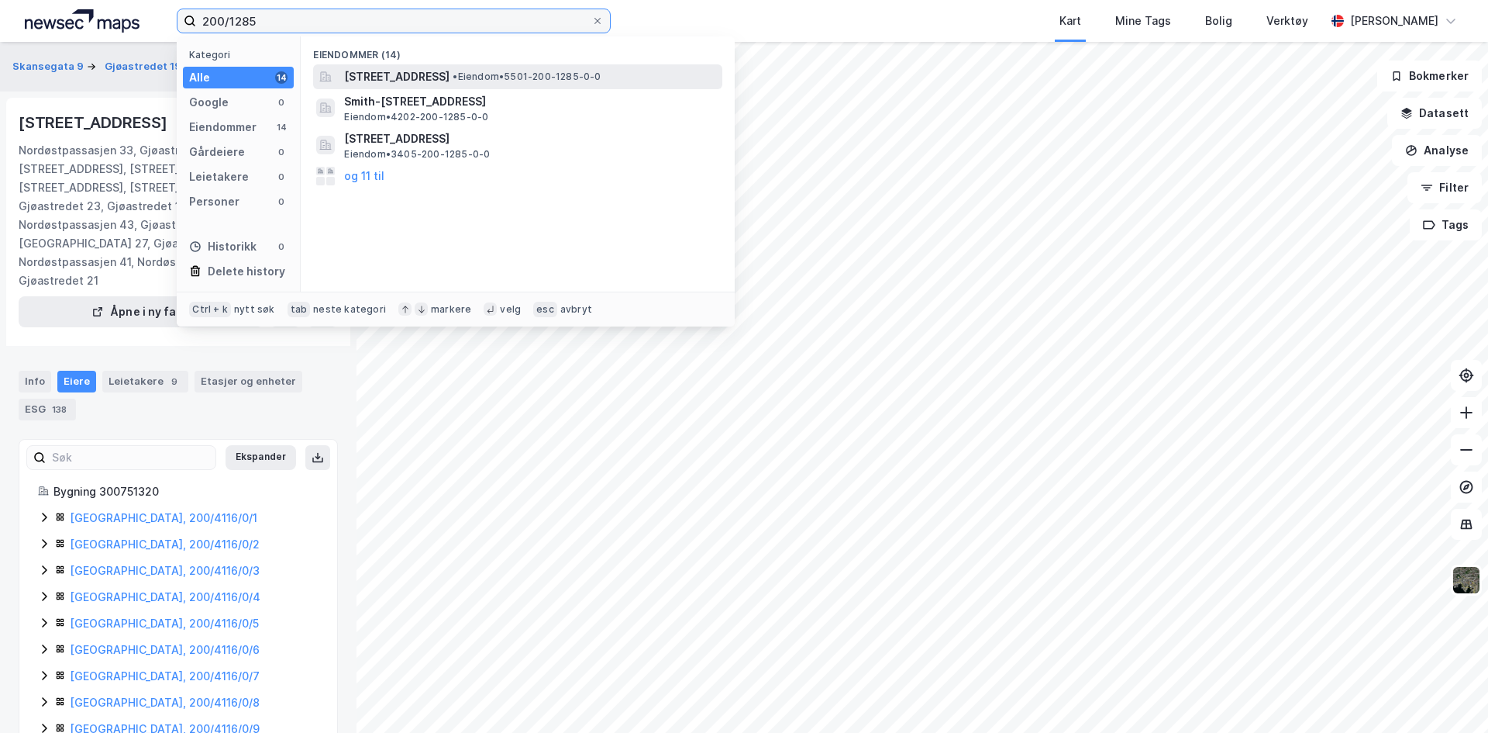
type input "200/1285"
click at [447, 73] on span "[STREET_ADDRESS]" at bounding box center [396, 76] width 105 height 19
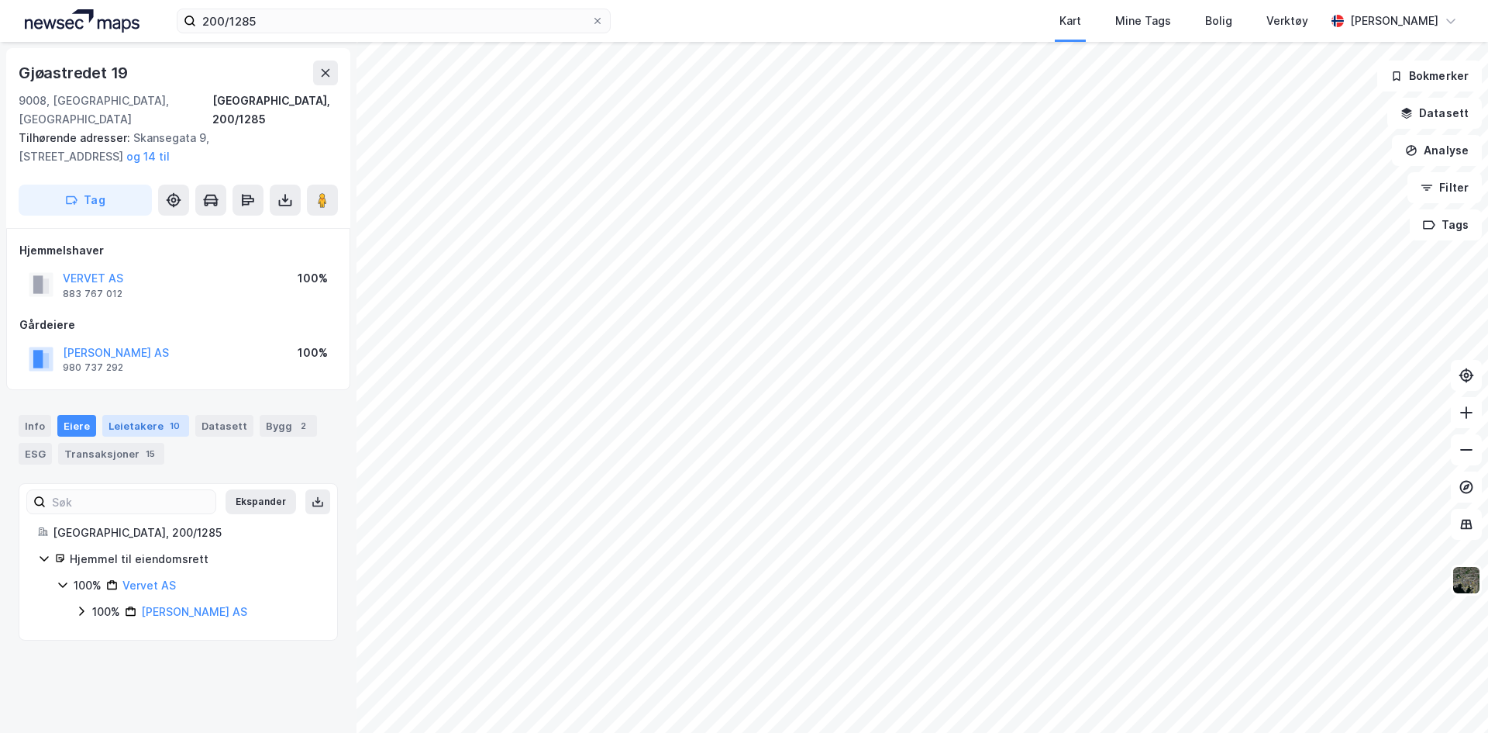
click at [144, 415] on div "Leietakere 10" at bounding box center [145, 426] width 87 height 22
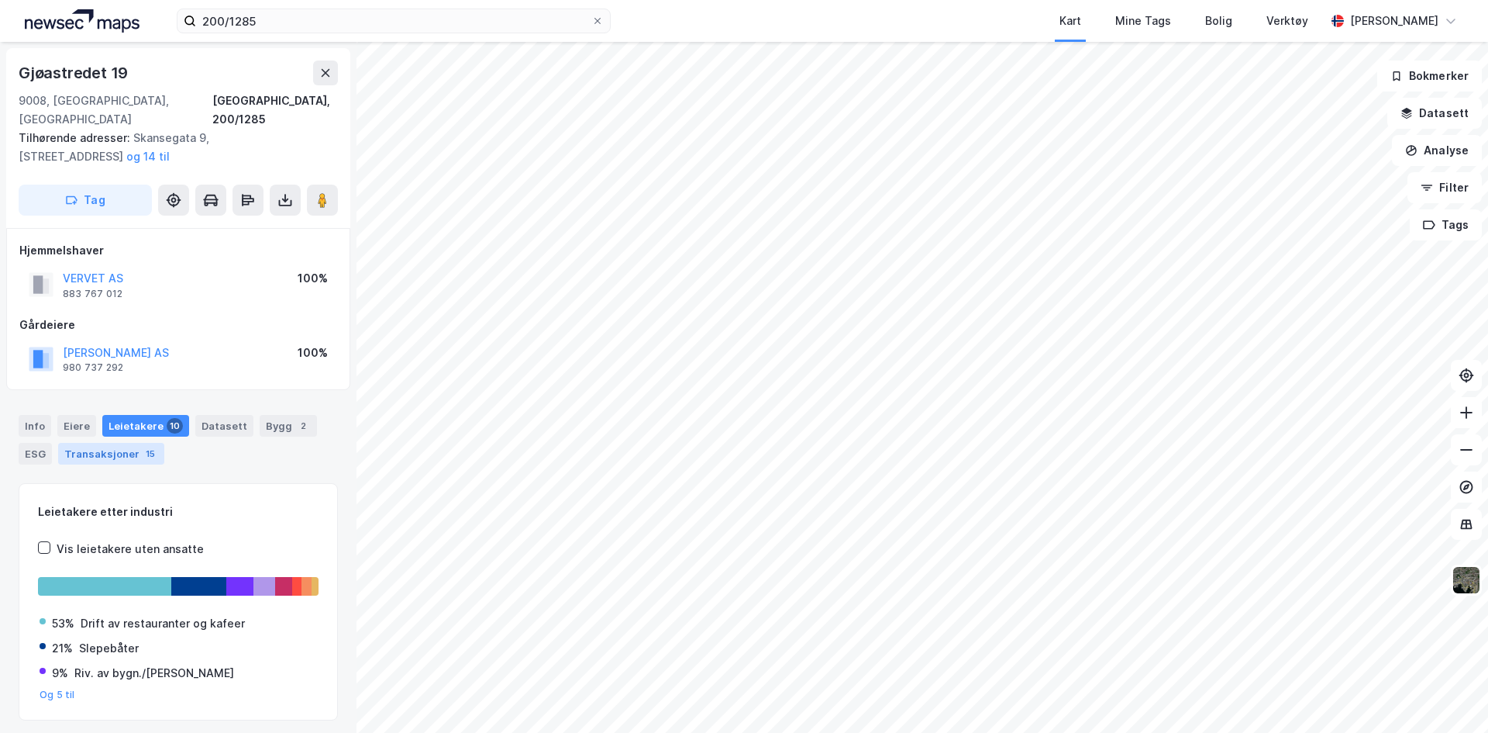
click at [136, 443] on div "Transaksjoner 15" at bounding box center [111, 454] width 106 height 22
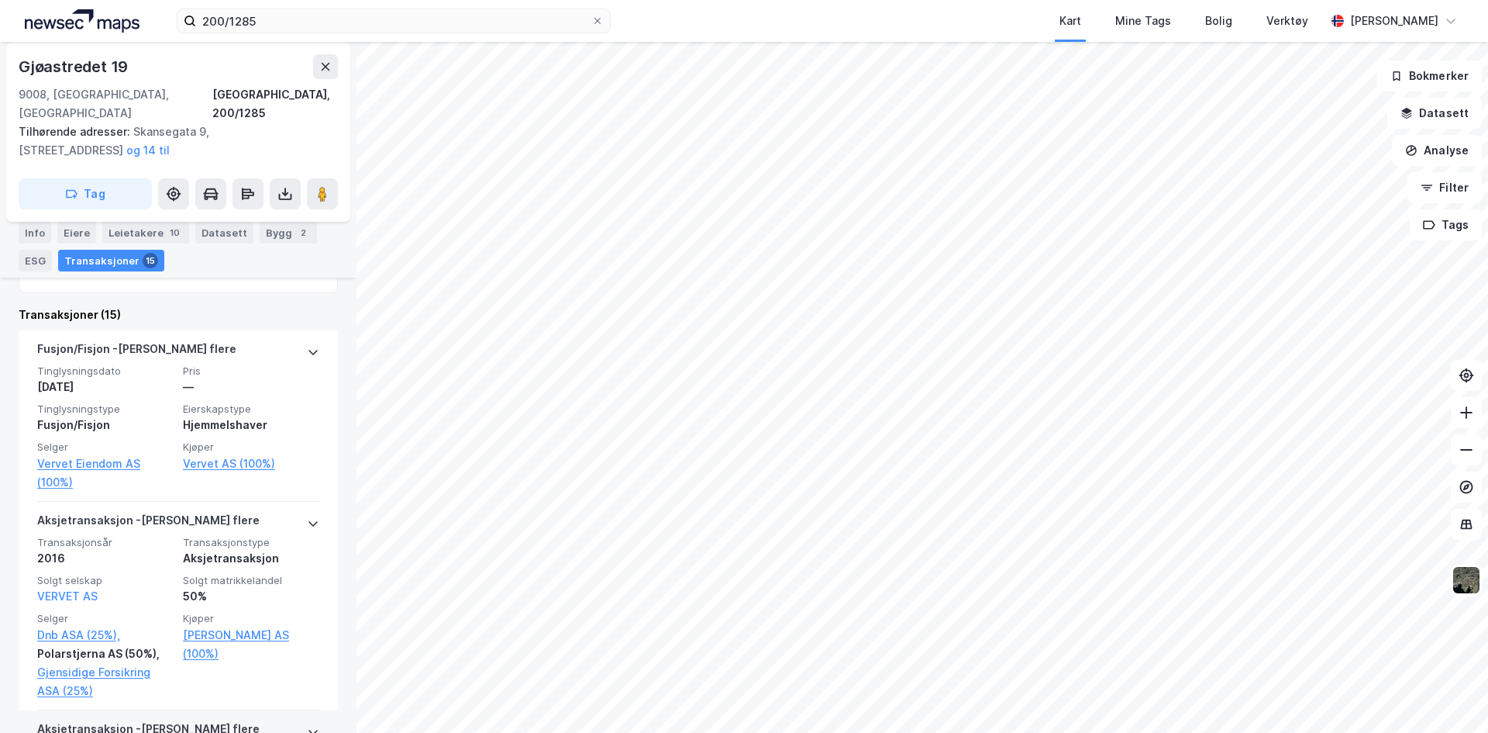
scroll to position [410, 0]
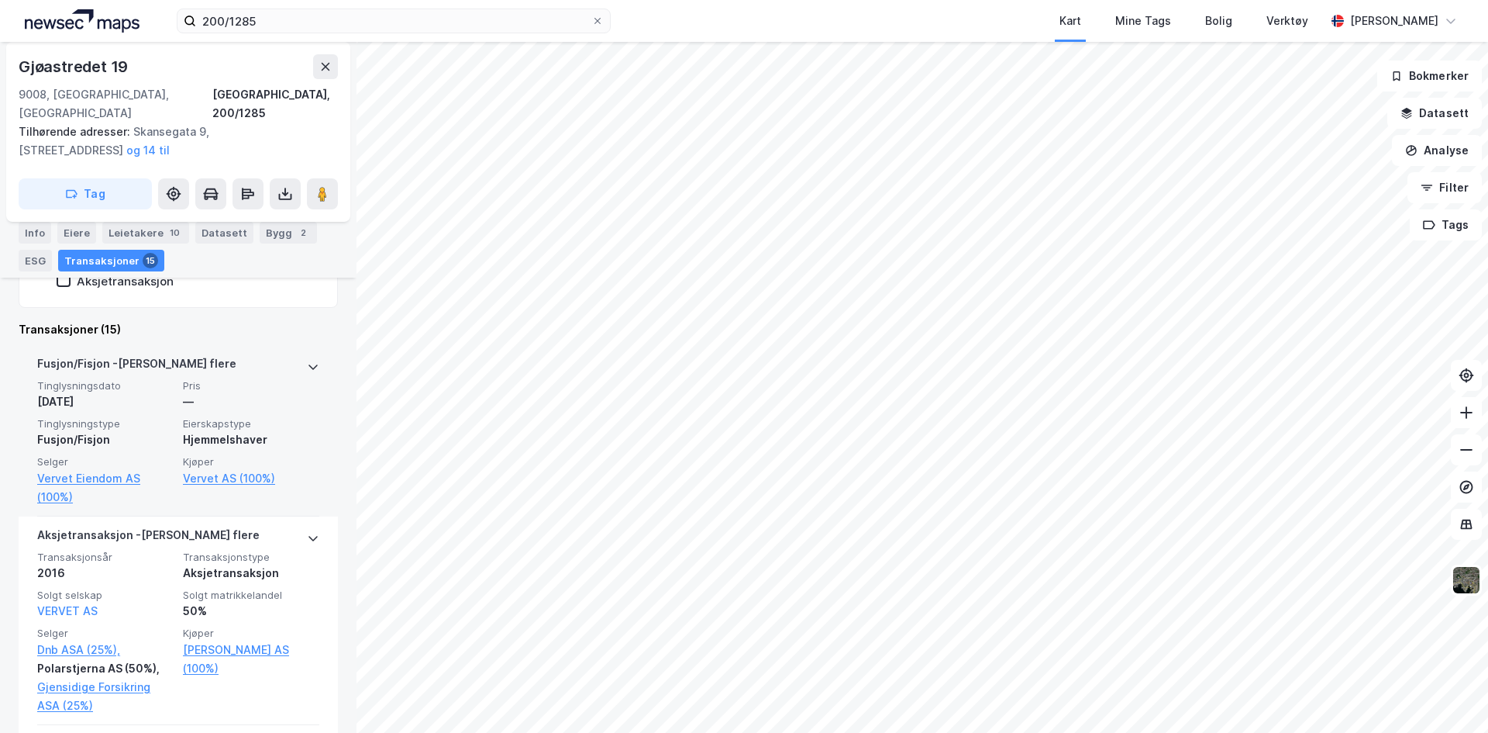
click at [290, 354] on div "Fusjon/Fisjon - Gjelder flere" at bounding box center [178, 366] width 282 height 25
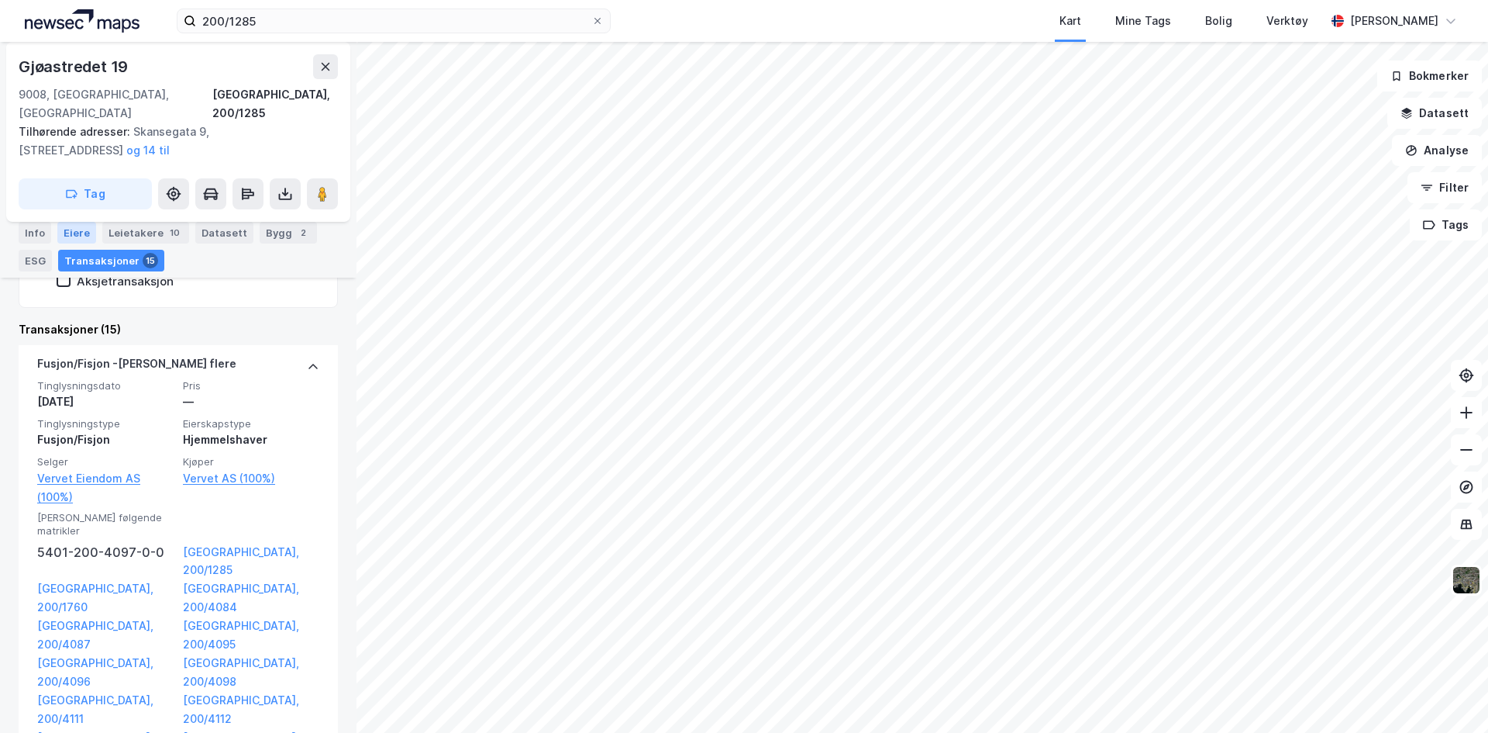
click at [71, 236] on div "Eiere" at bounding box center [76, 233] width 39 height 22
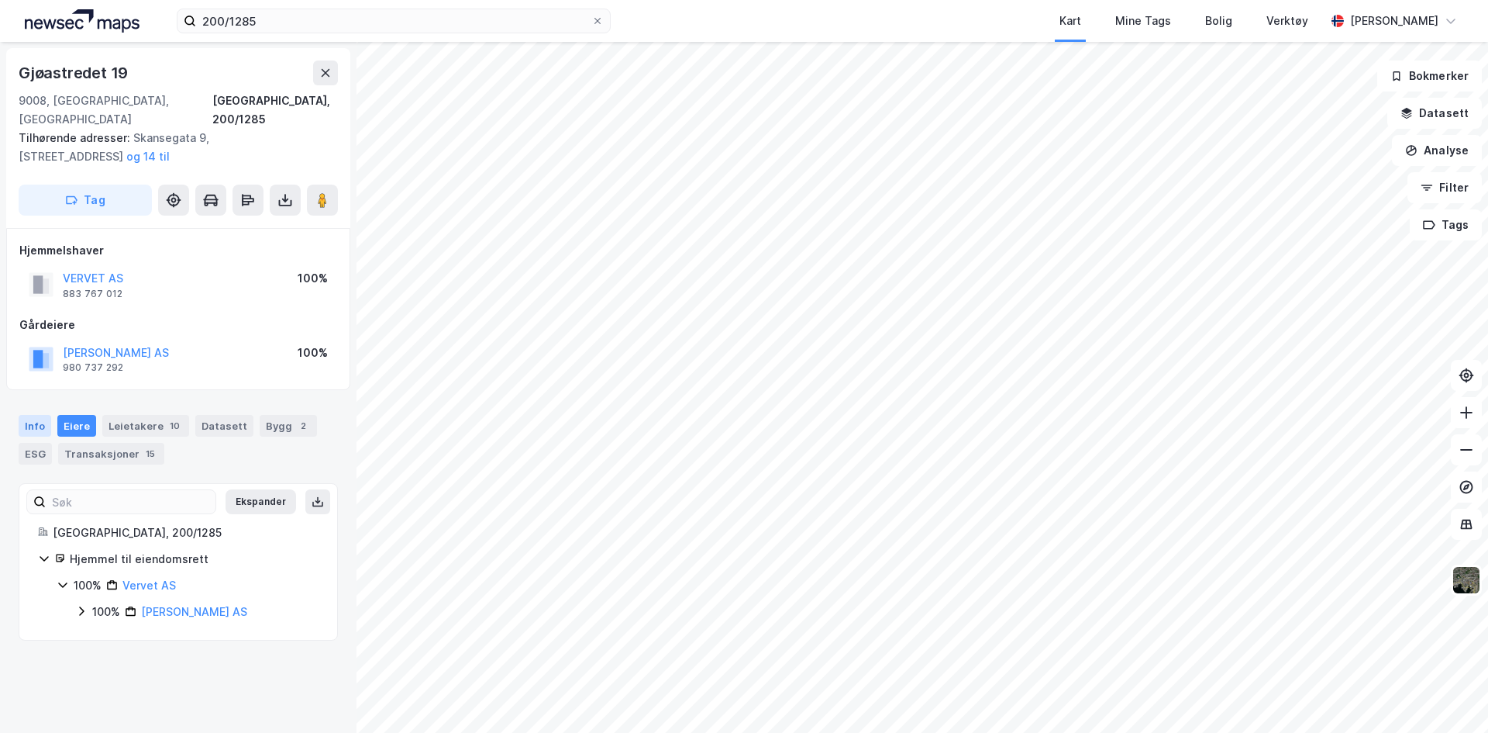
click at [31, 415] on div "Info" at bounding box center [35, 426] width 33 height 22
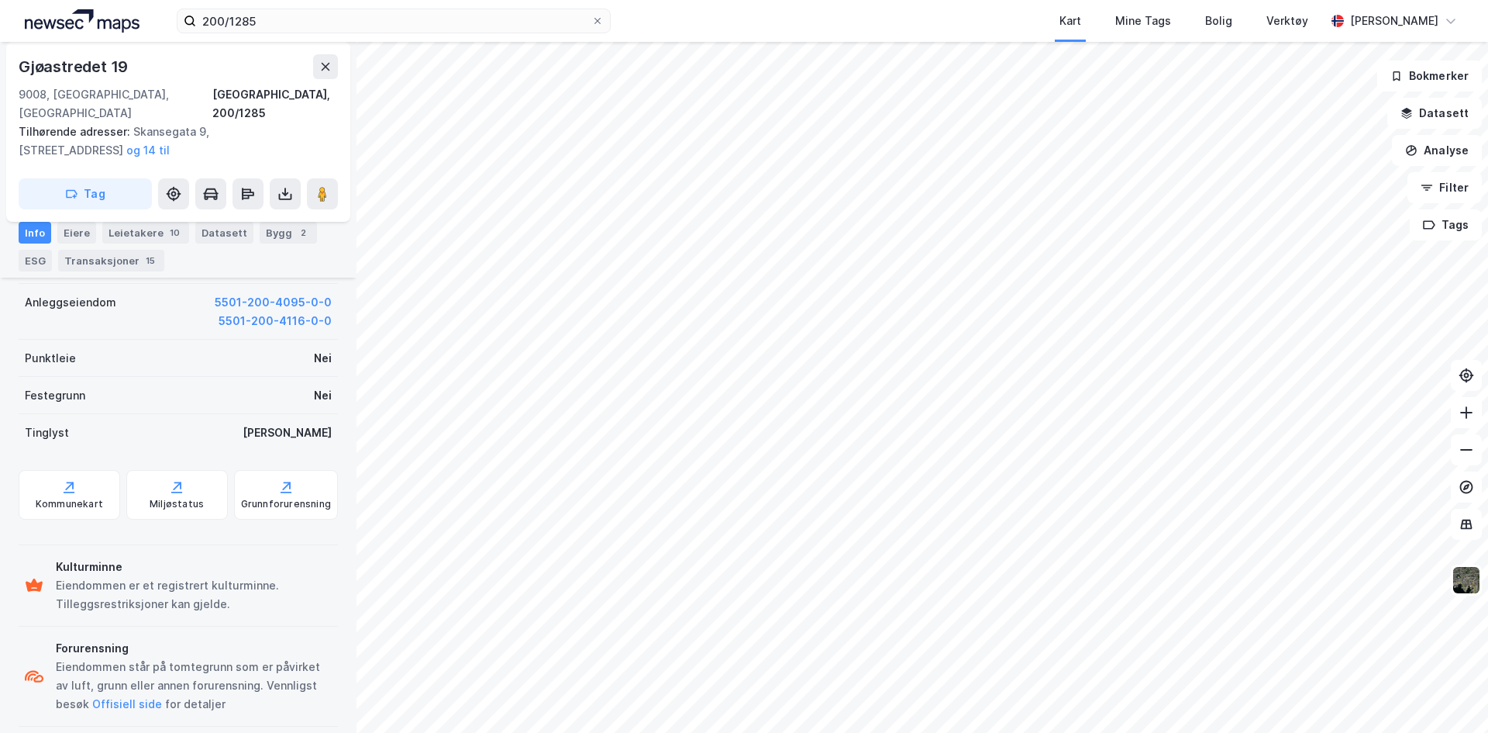
scroll to position [308, 0]
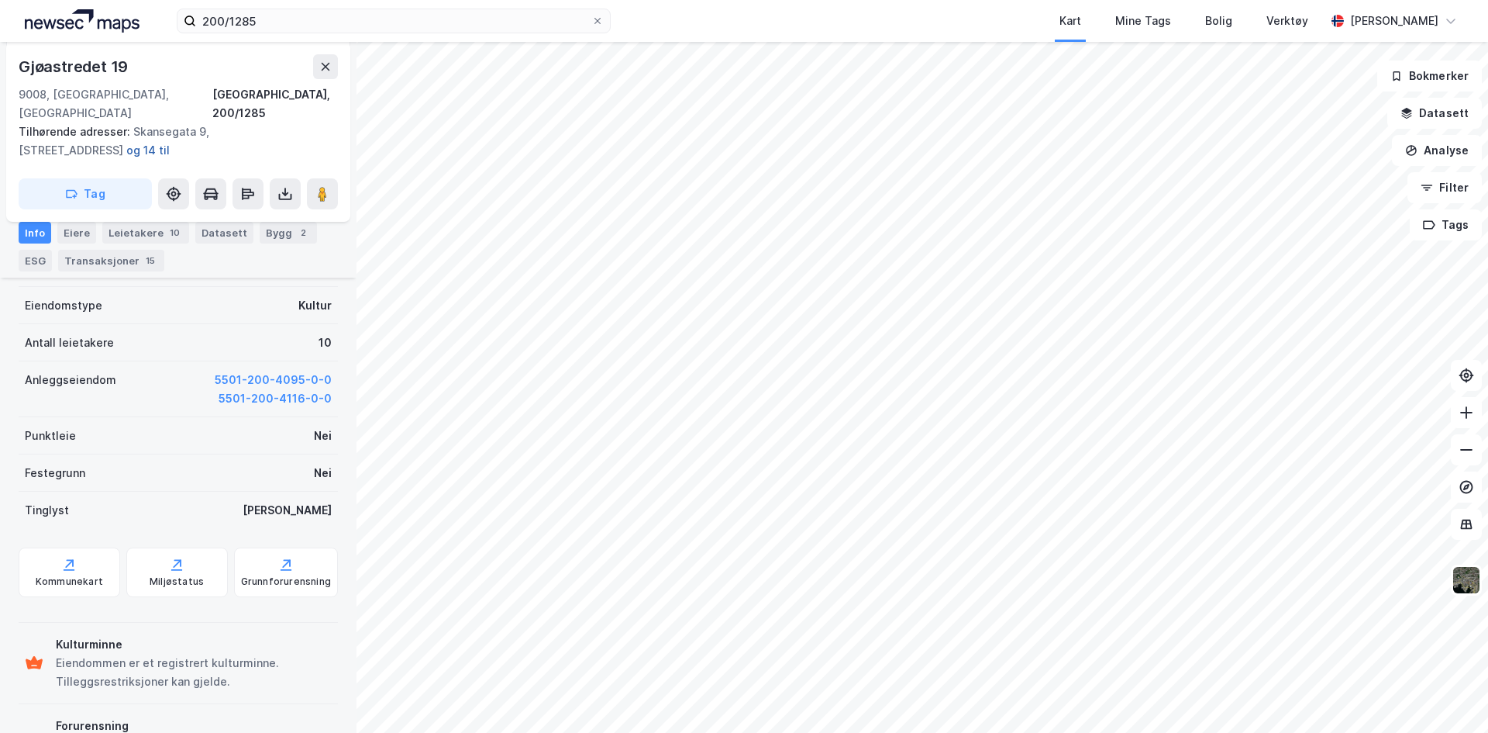
click at [0, 0] on button "og 14 til" at bounding box center [0, 0] width 0 height 0
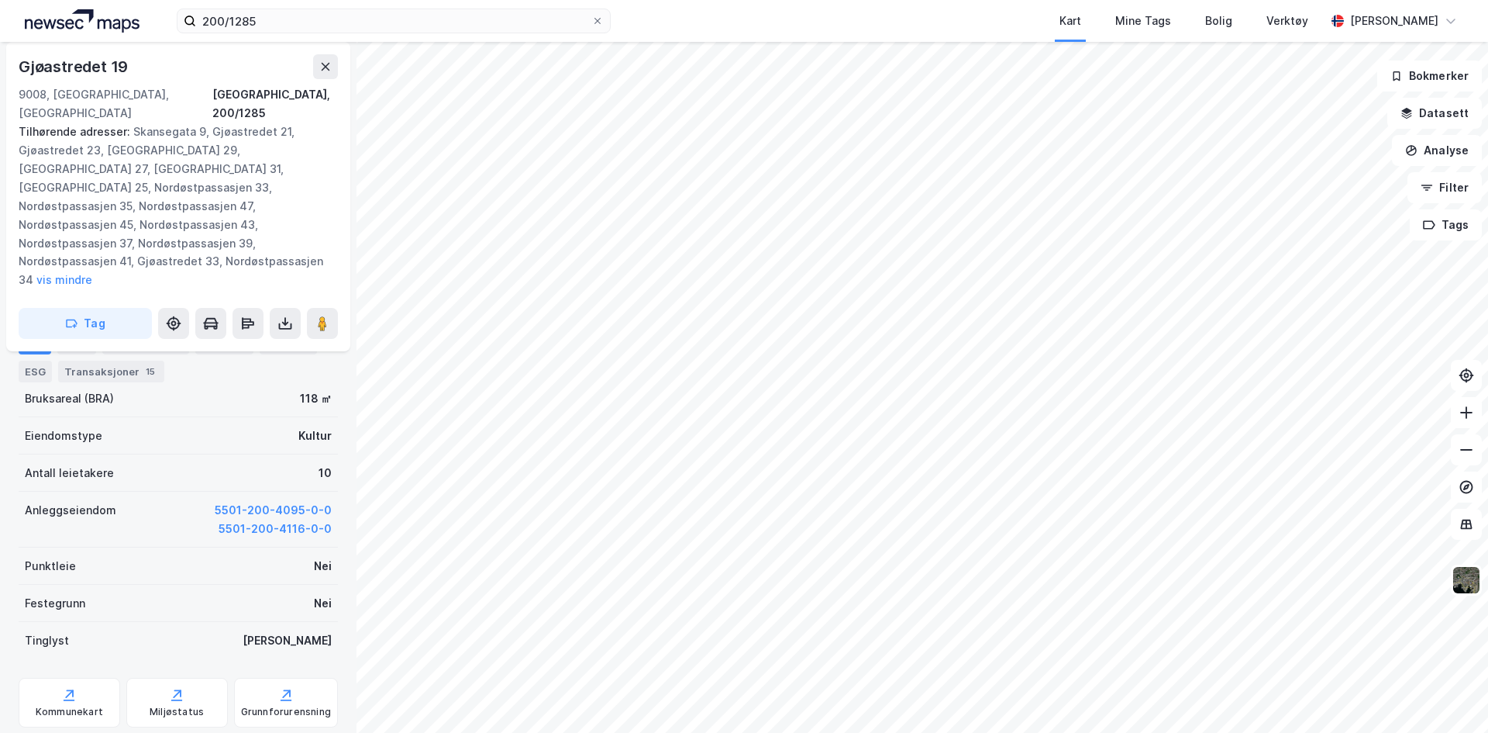
scroll to position [419, 0]
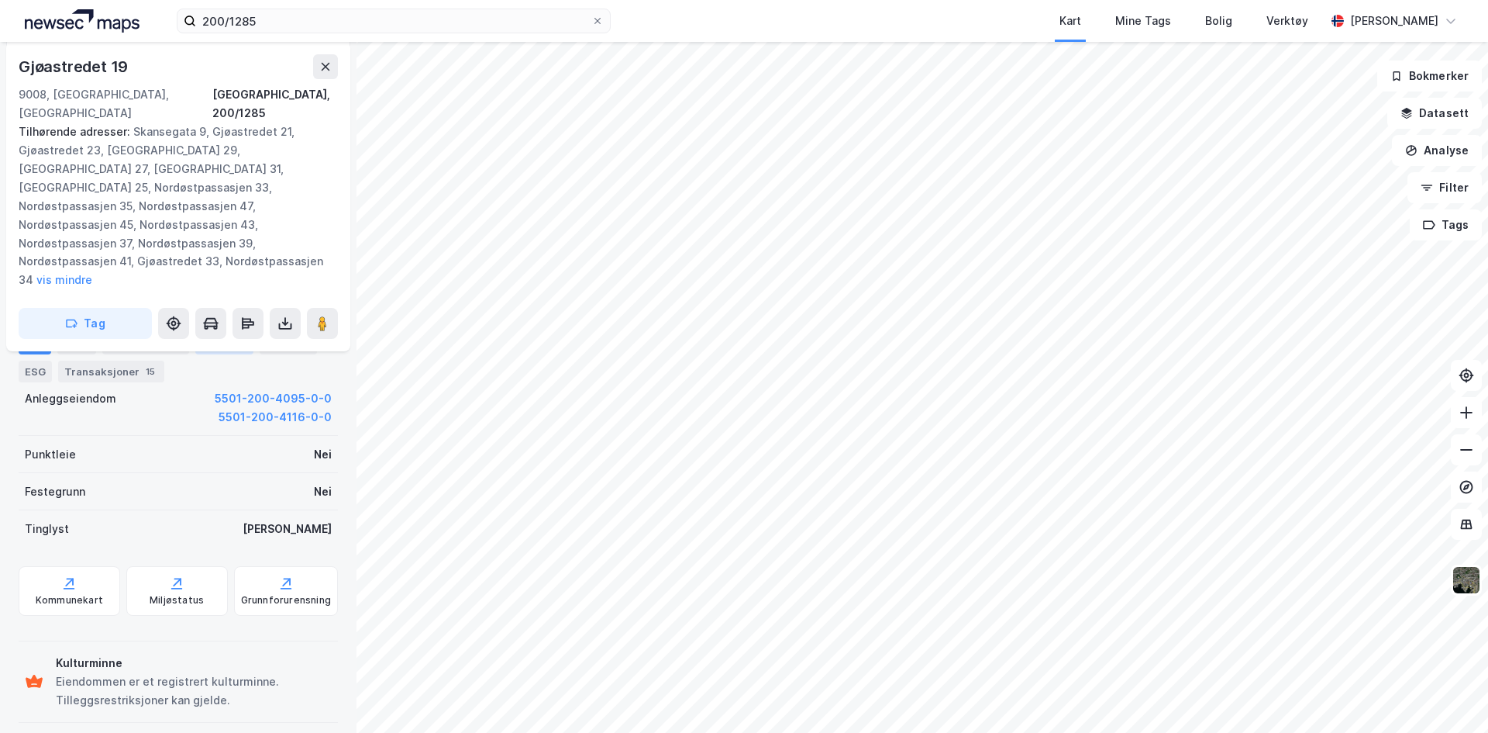
click at [215, 344] on div "Datasett" at bounding box center [224, 344] width 58 height 22
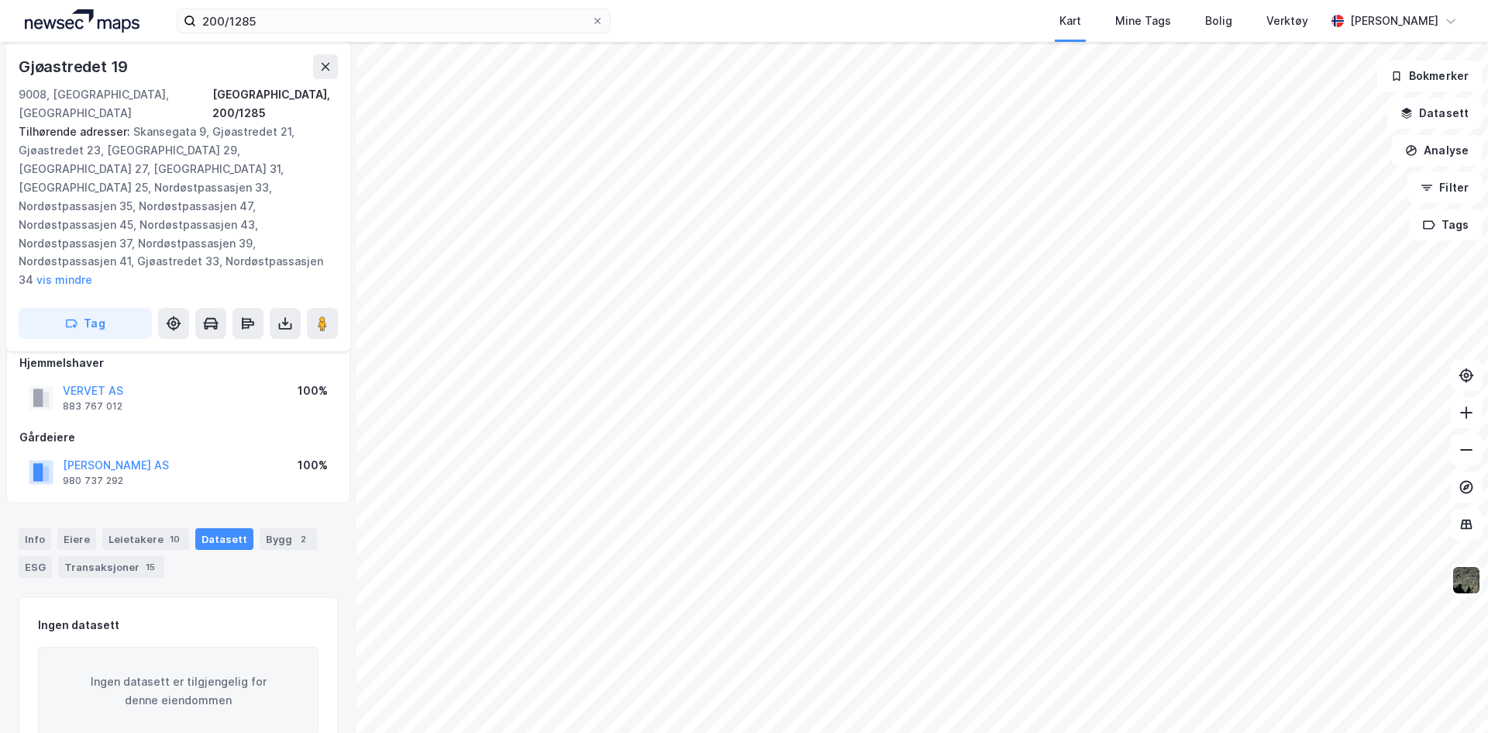
scroll to position [20, 0]
click at [272, 525] on div "Bygg 2" at bounding box center [288, 536] width 57 height 22
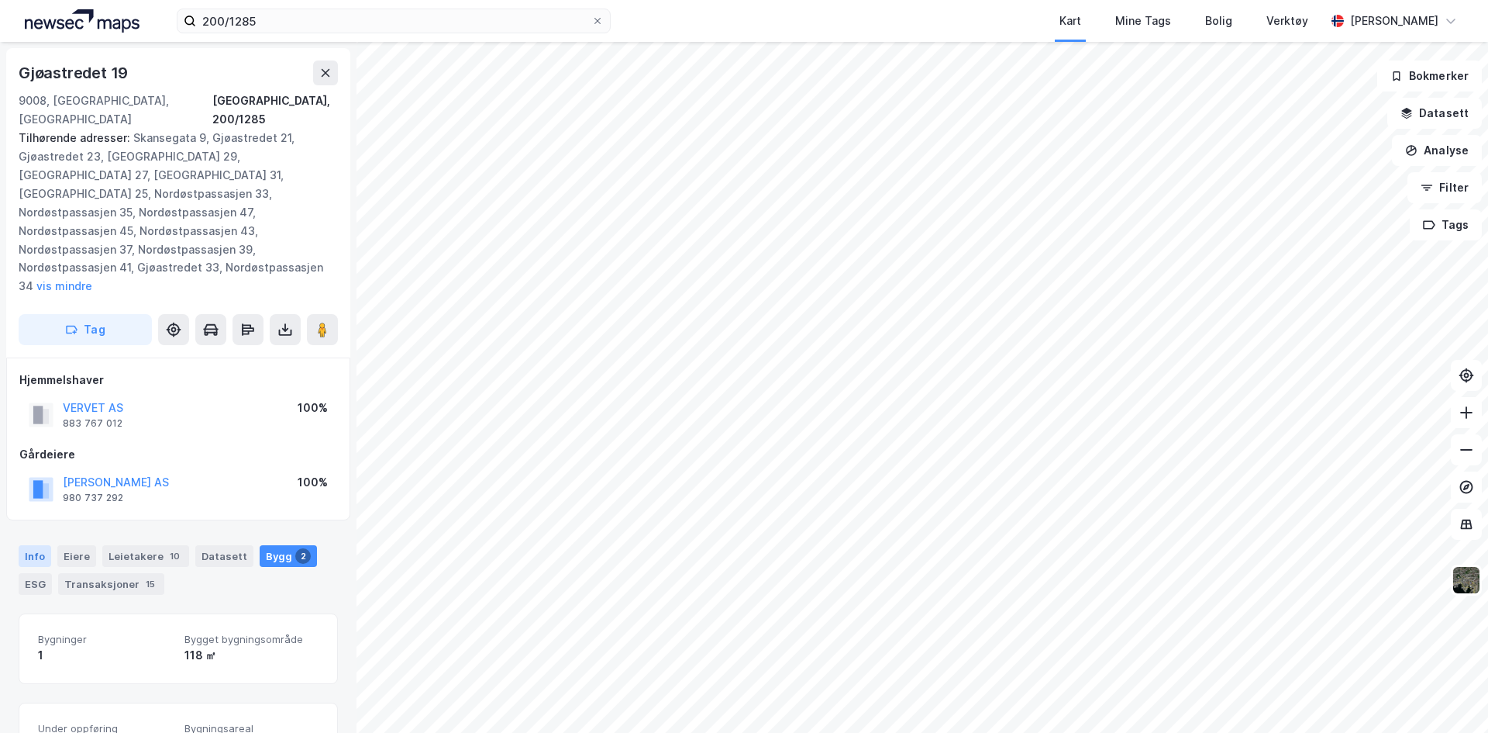
click at [43, 545] on div "Info" at bounding box center [35, 556] width 33 height 22
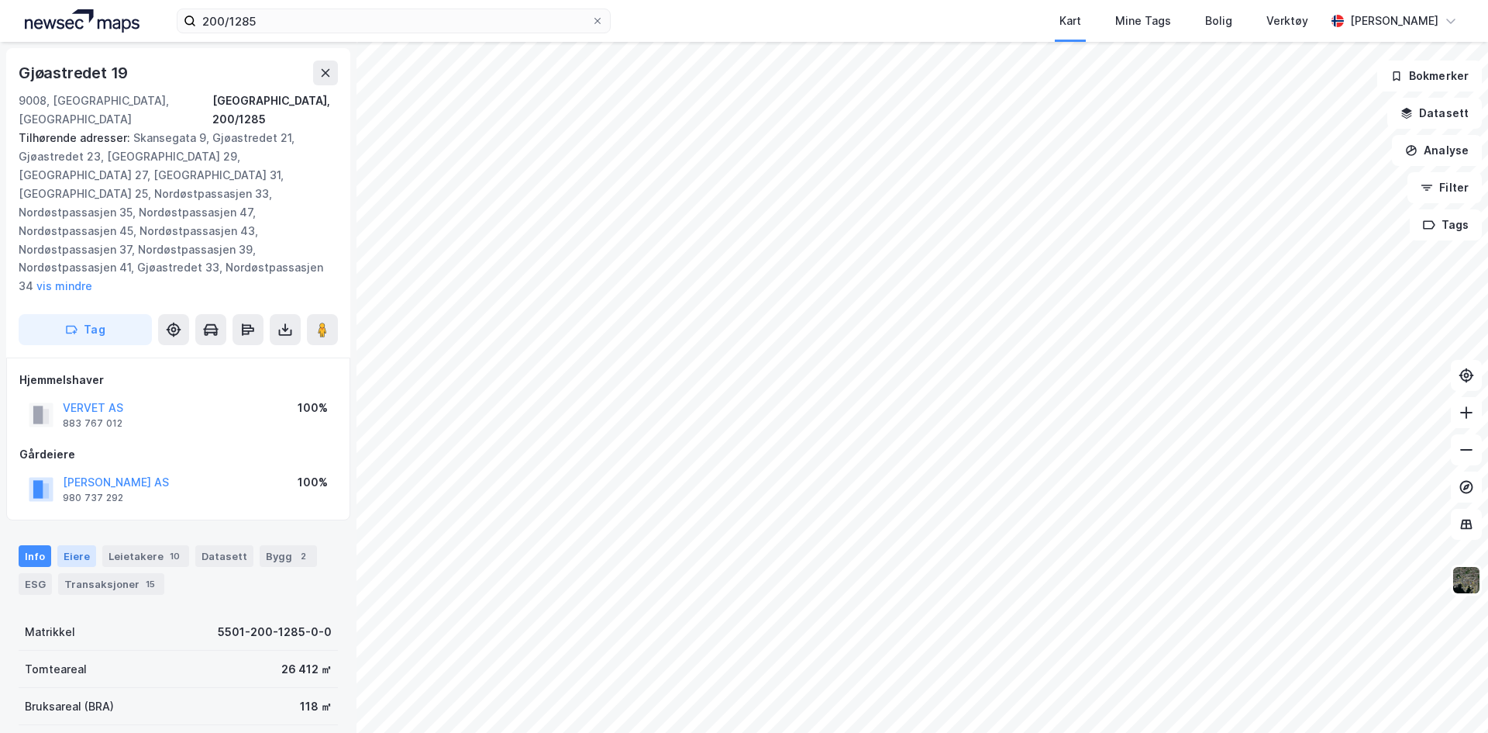
click at [81, 545] on div "Eiere" at bounding box center [76, 556] width 39 height 22
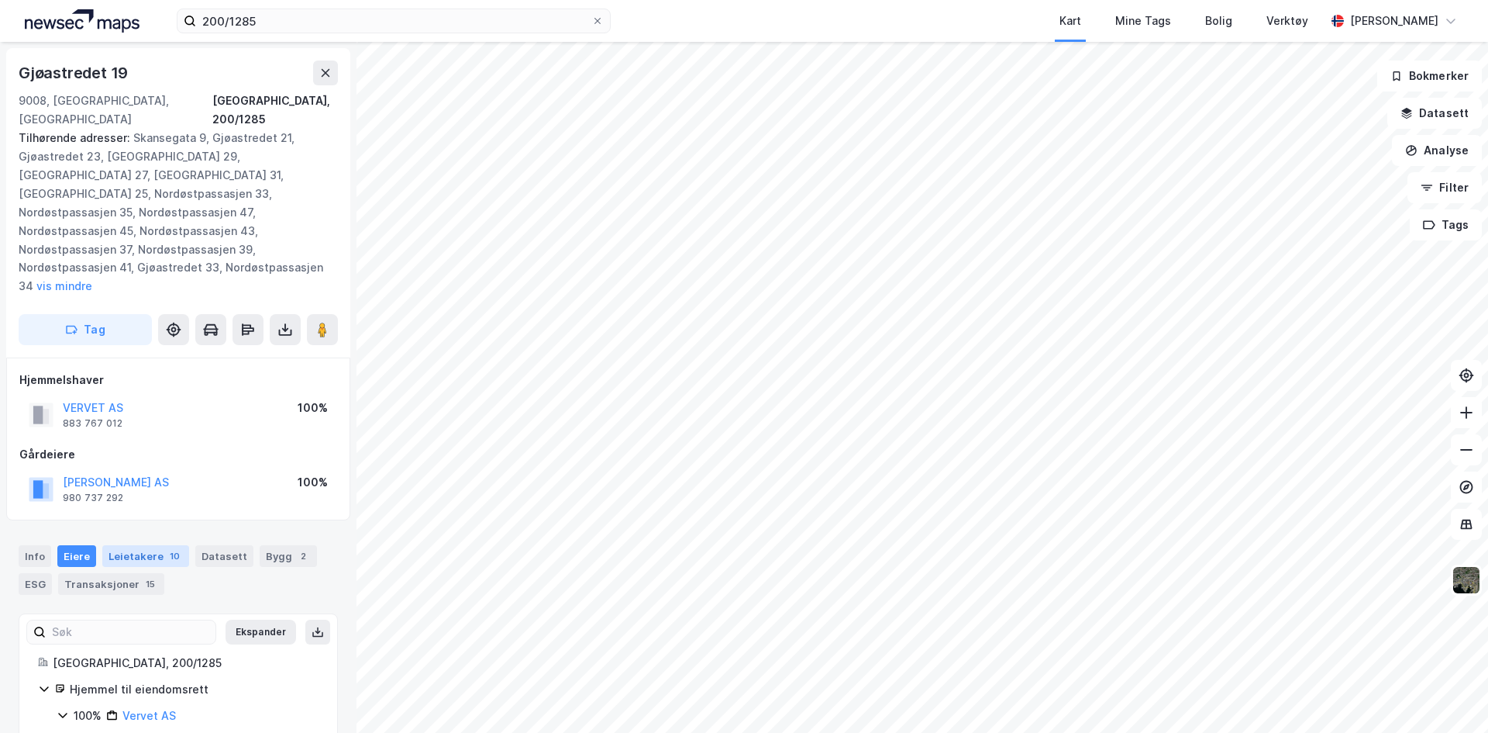
click at [126, 545] on div "Leietakere 10" at bounding box center [145, 556] width 87 height 22
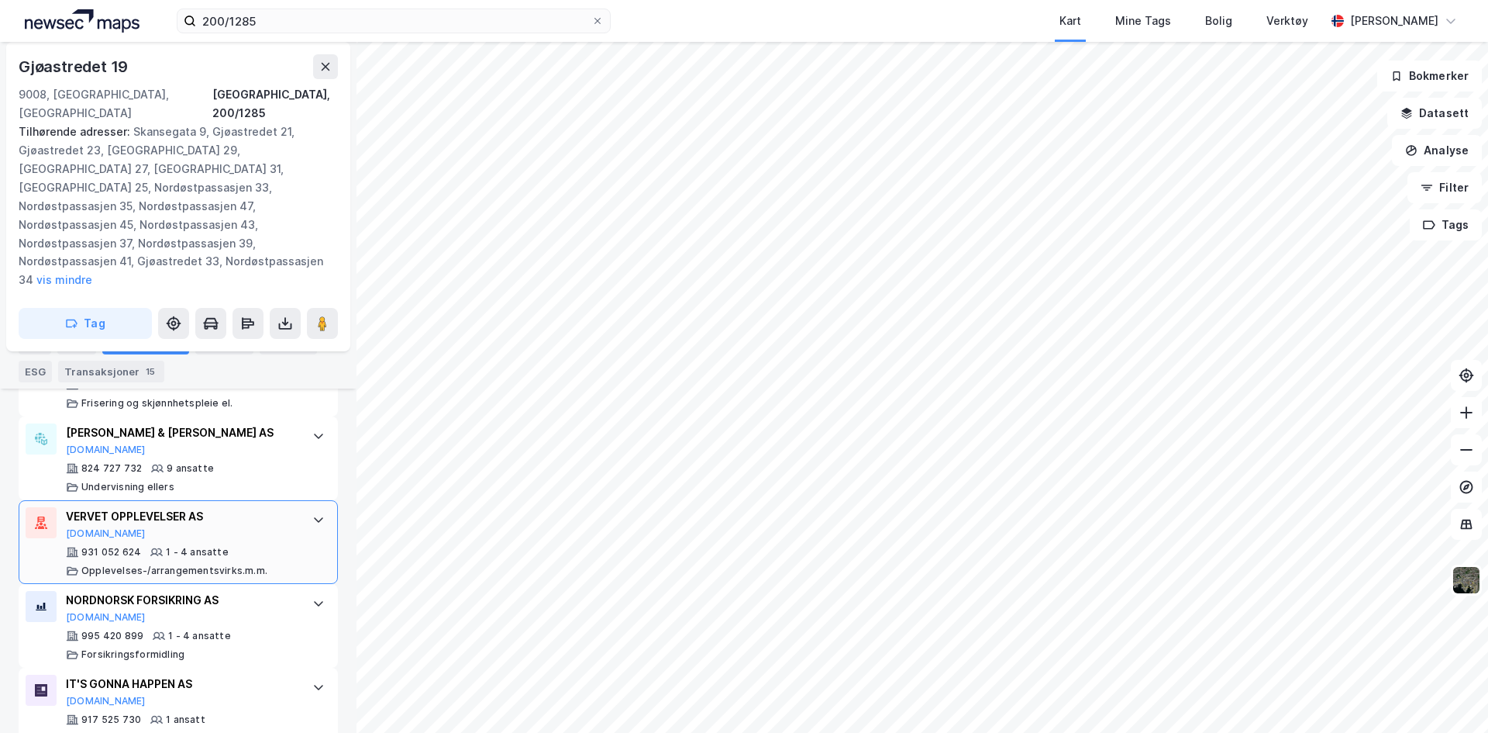
scroll to position [980, 0]
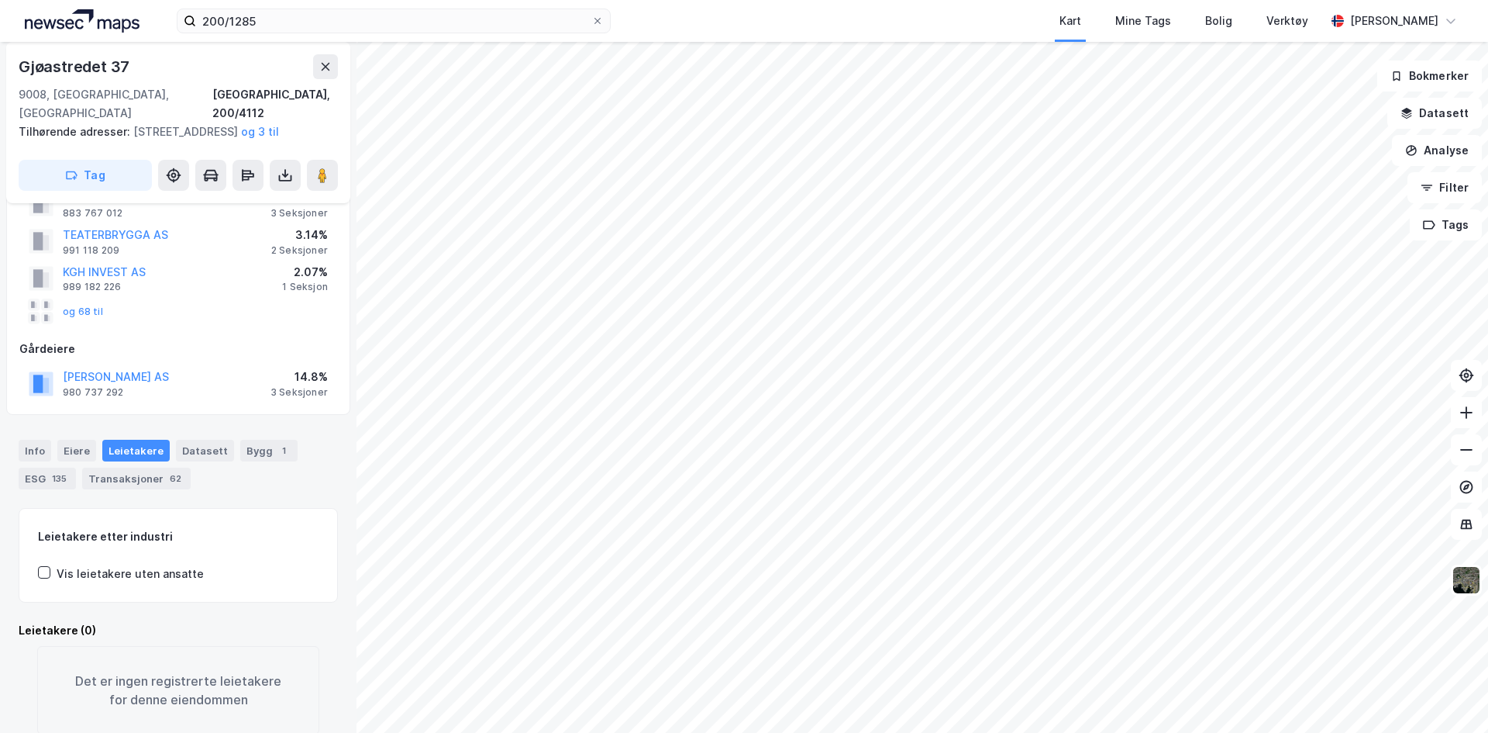
scroll to position [78, 0]
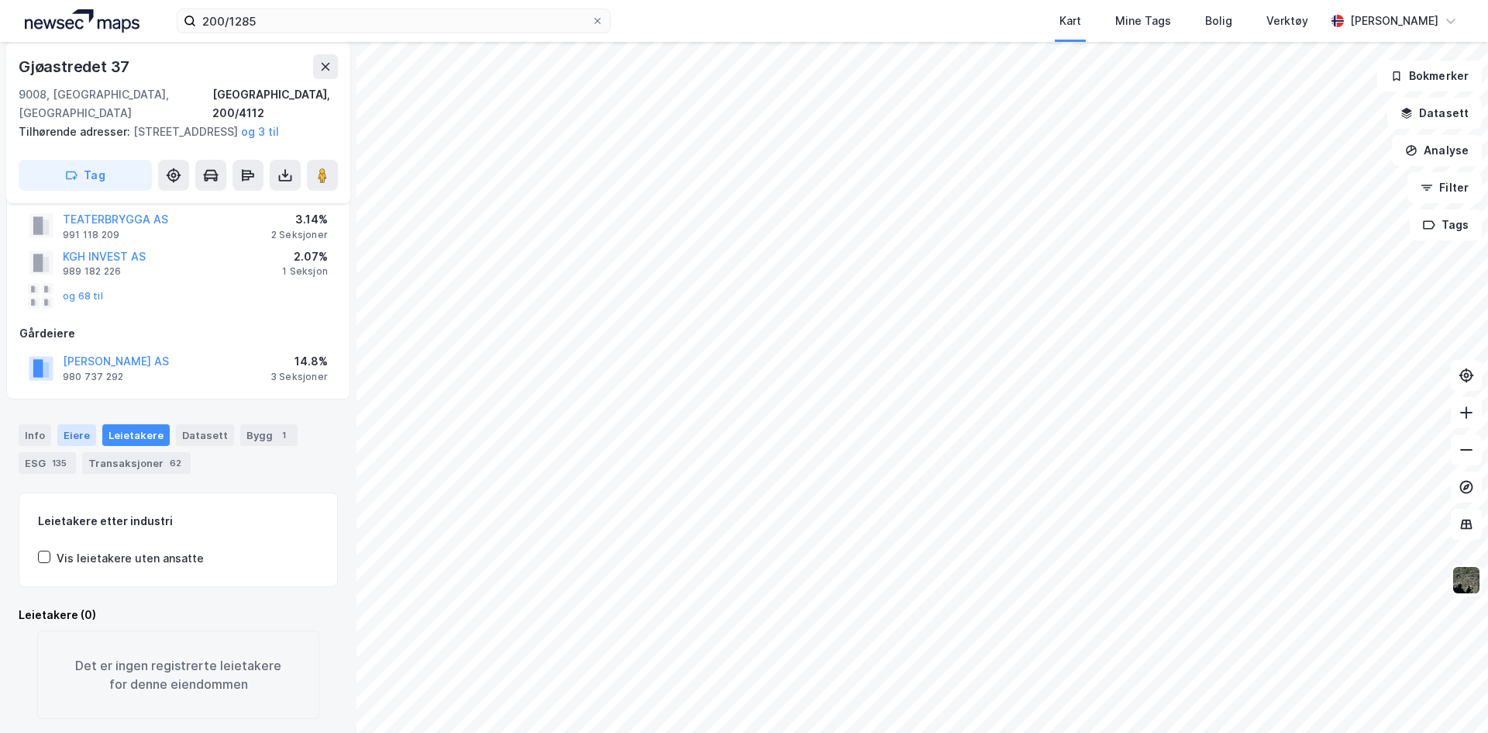
click at [67, 429] on div "Eiere" at bounding box center [76, 435] width 39 height 22
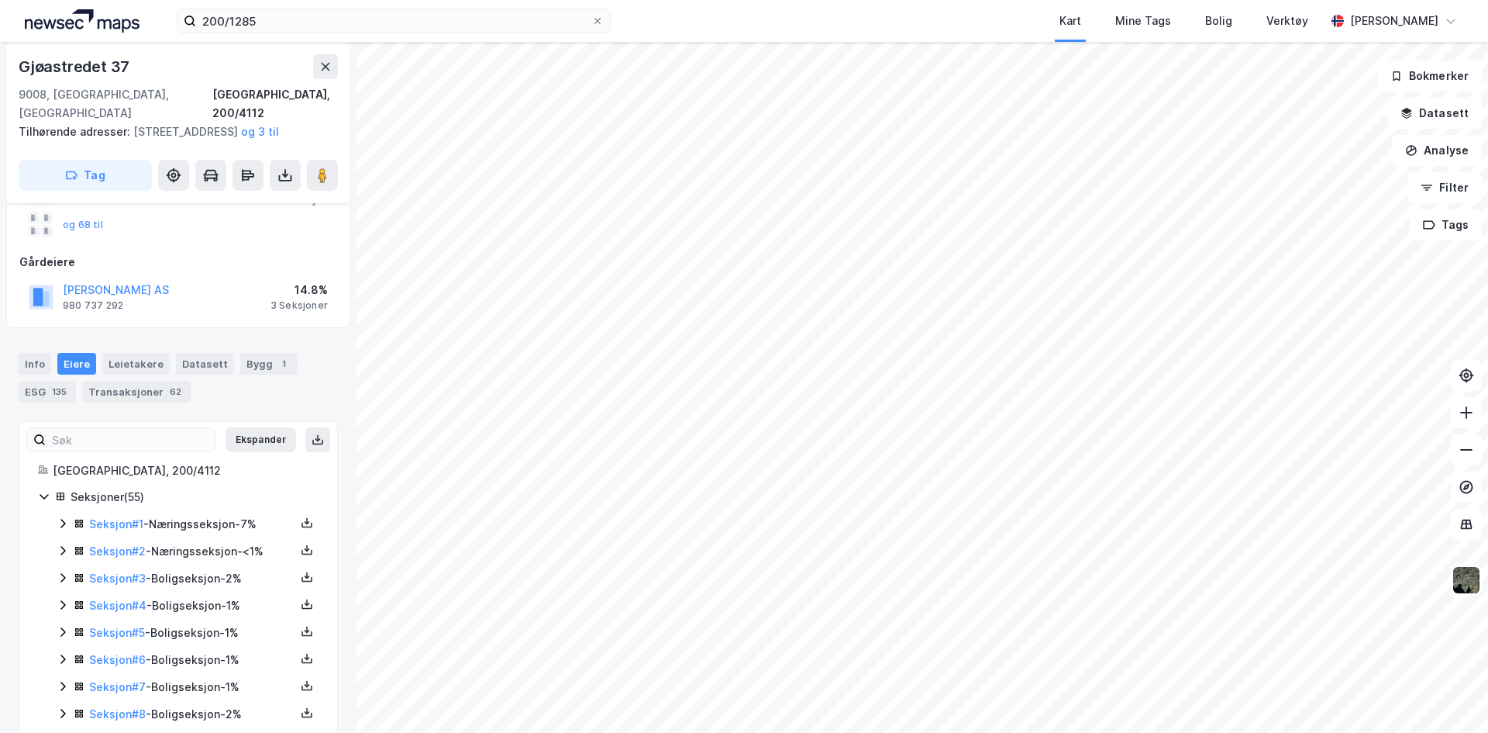
scroll to position [155, 0]
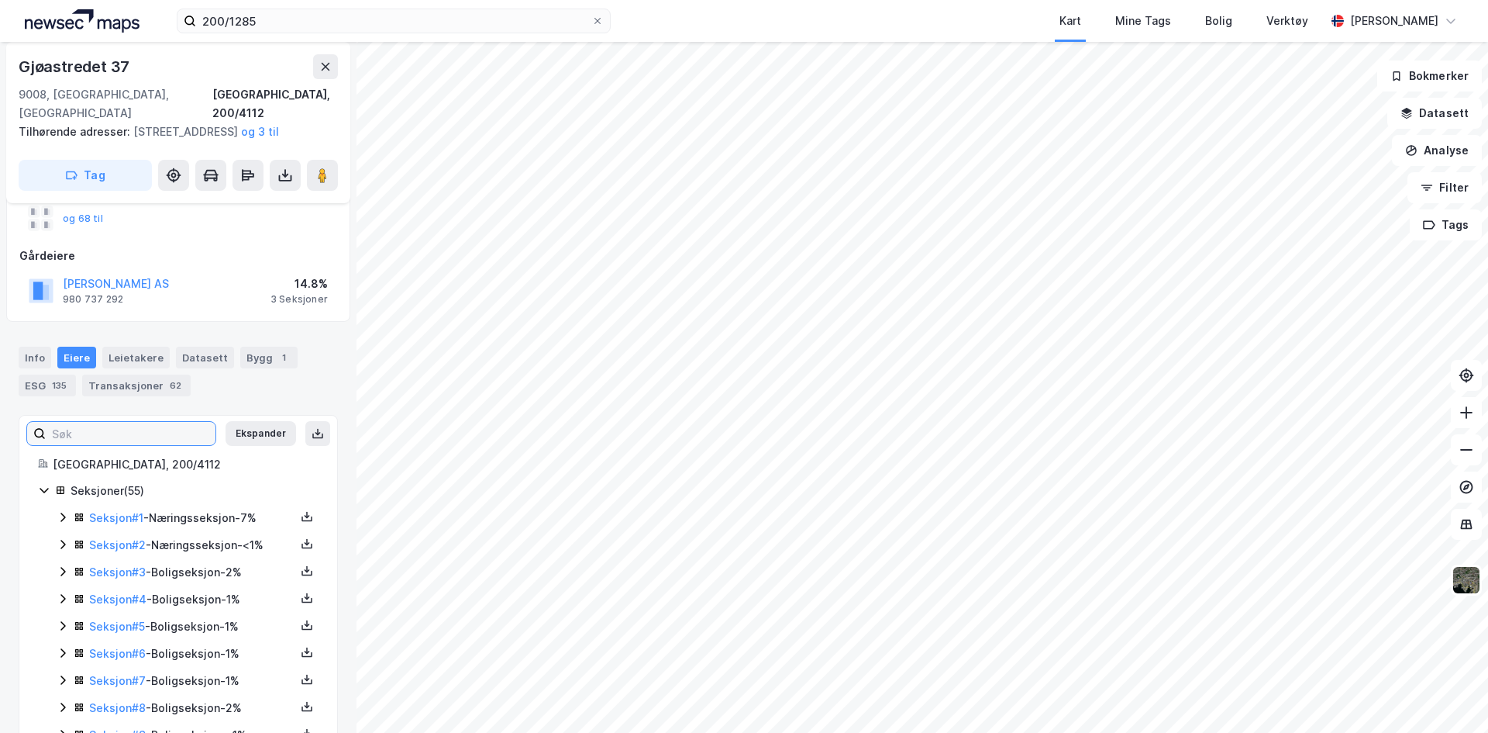
click at [103, 438] on input at bounding box center [131, 433] width 170 height 23
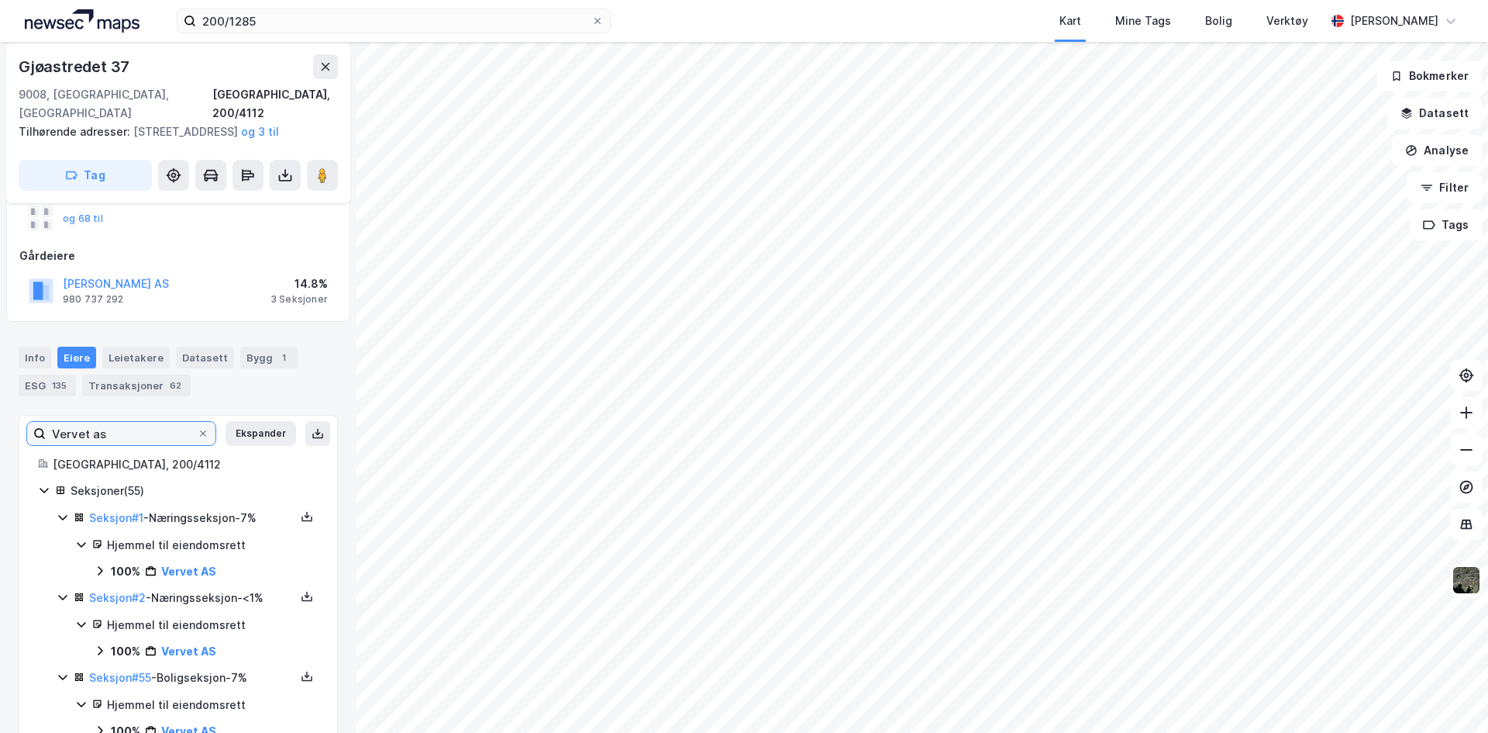
scroll to position [201, 0]
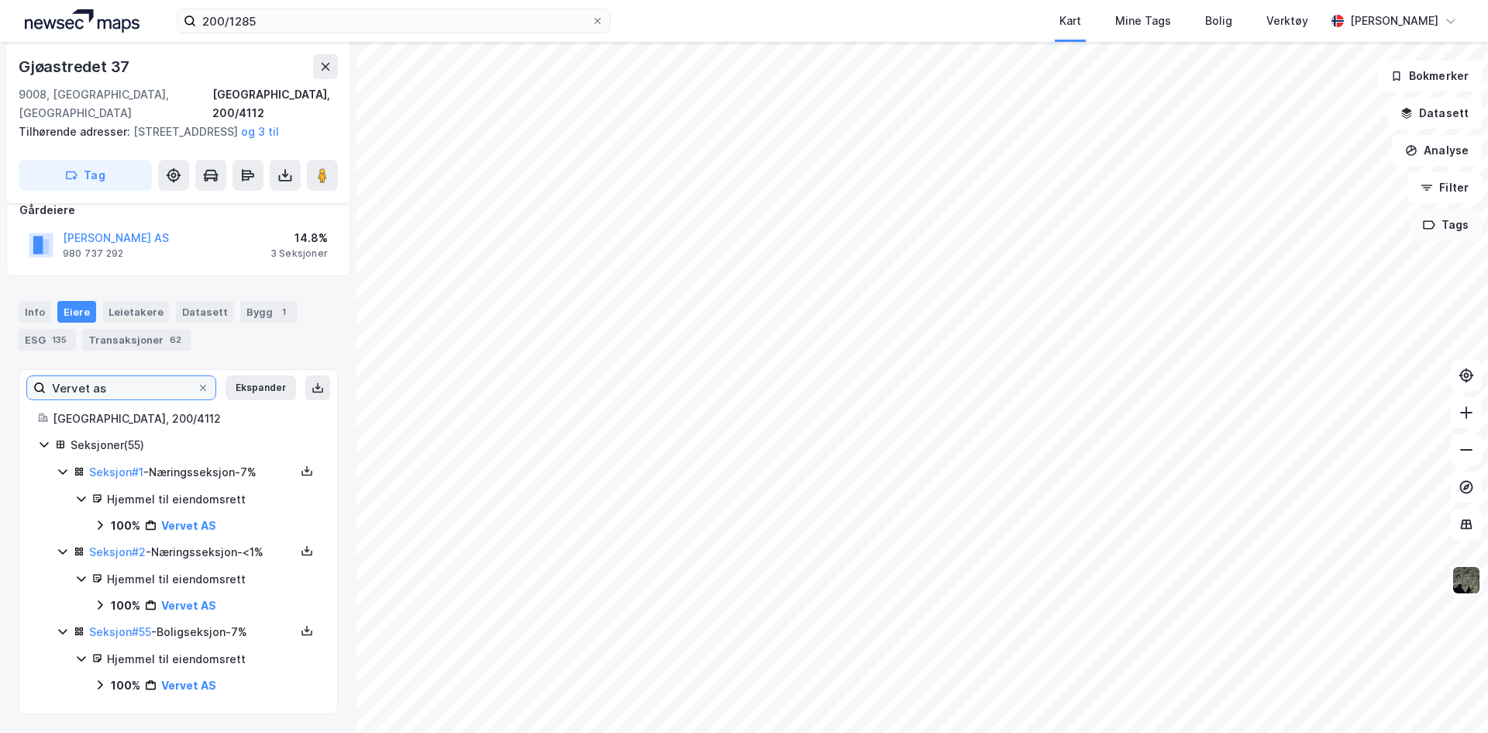
type input "Vervet as"
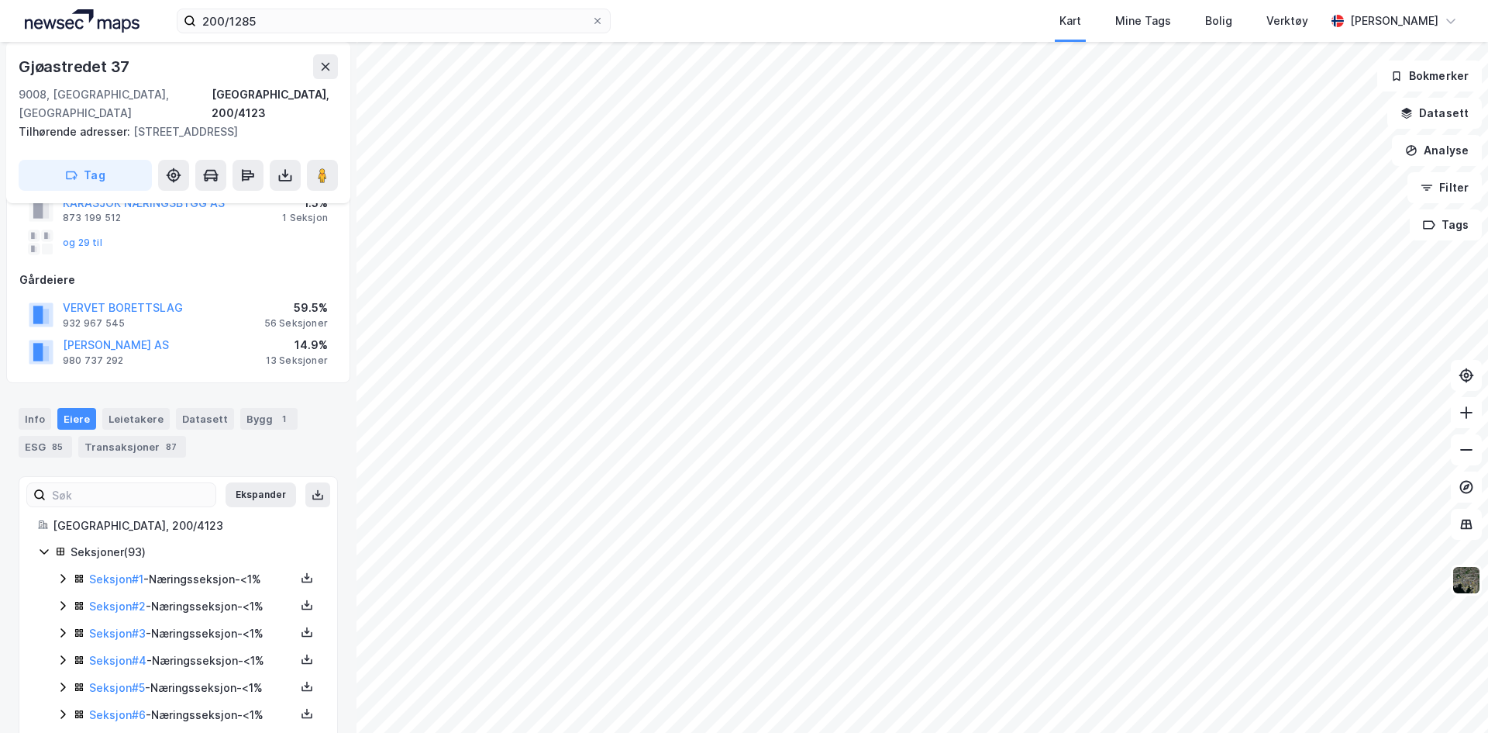
scroll to position [155, 0]
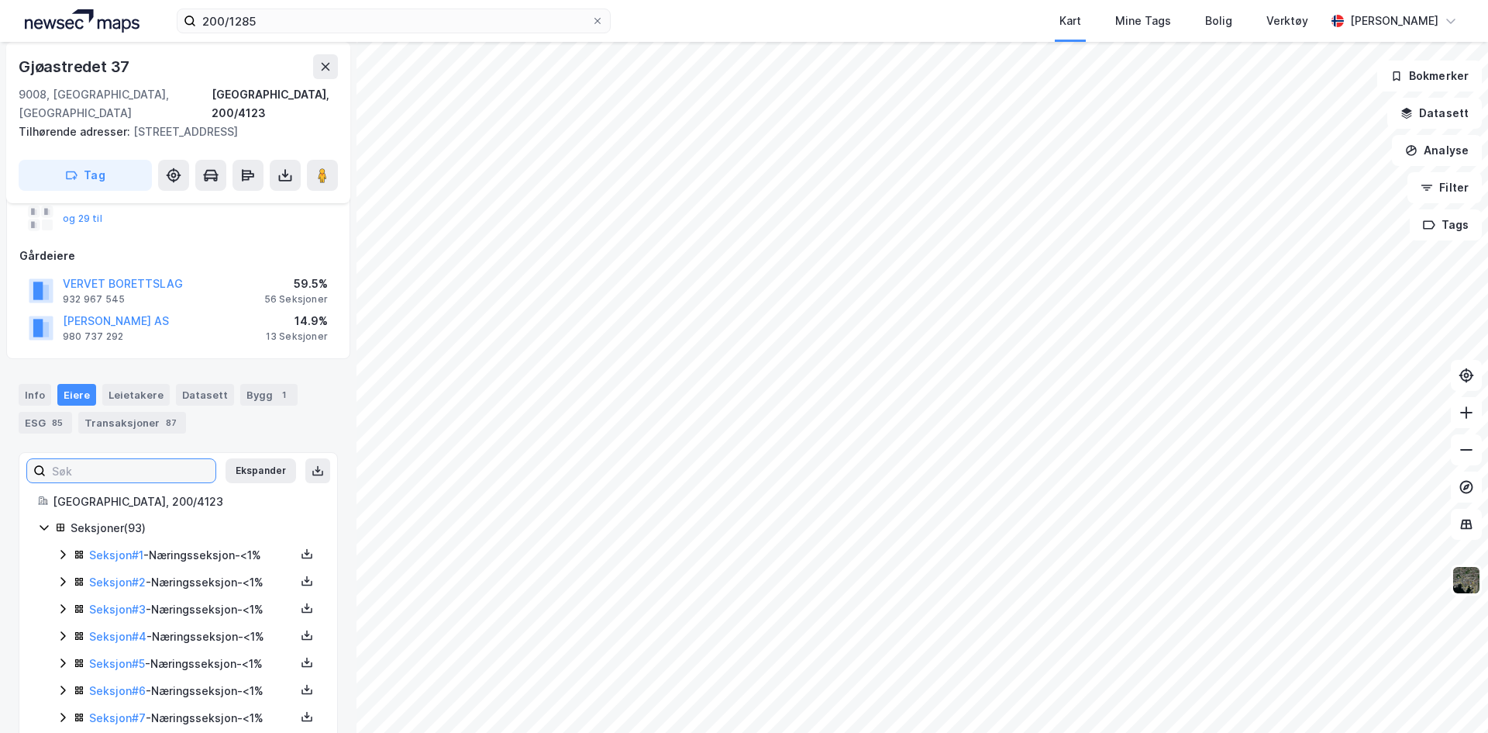
click at [140, 459] on input at bounding box center [131, 470] width 170 height 23
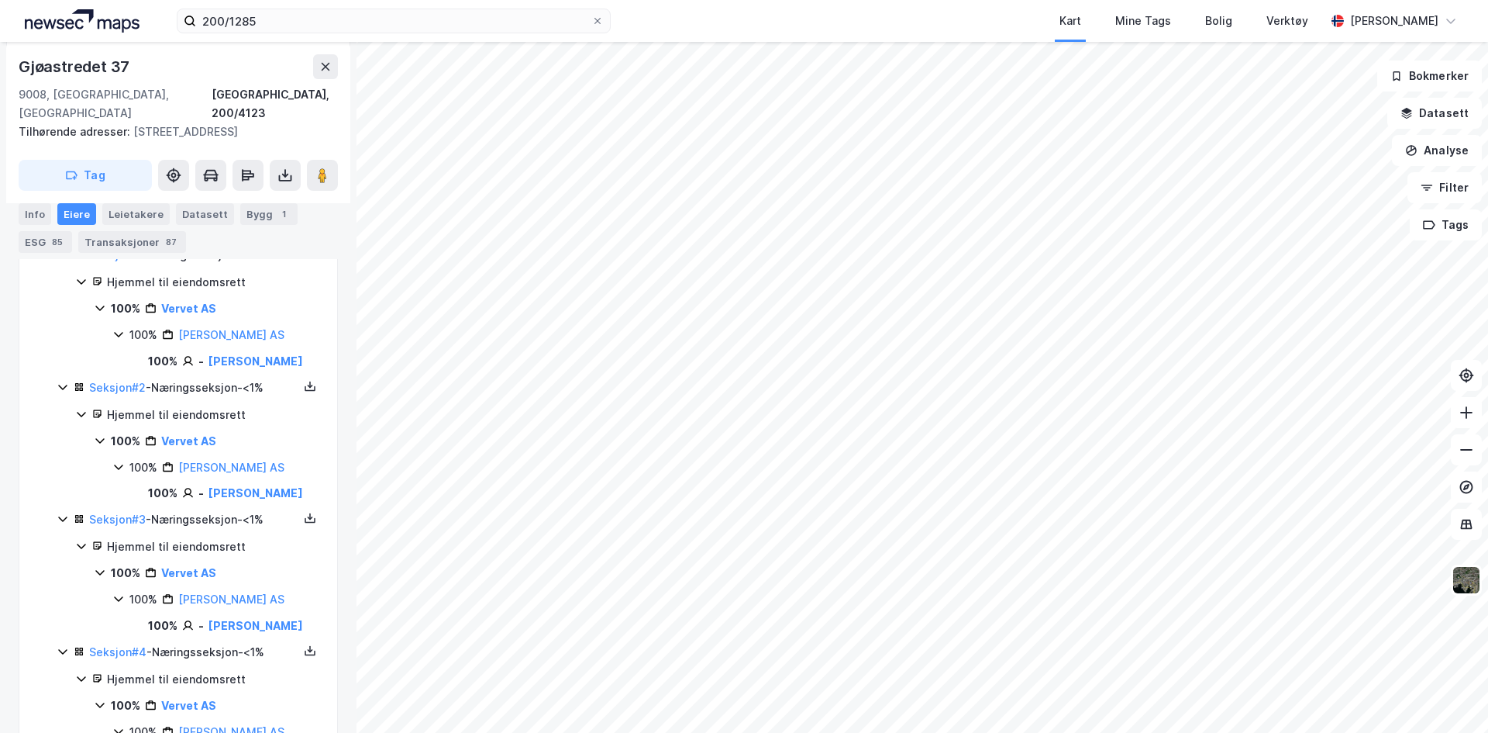
scroll to position [0, 0]
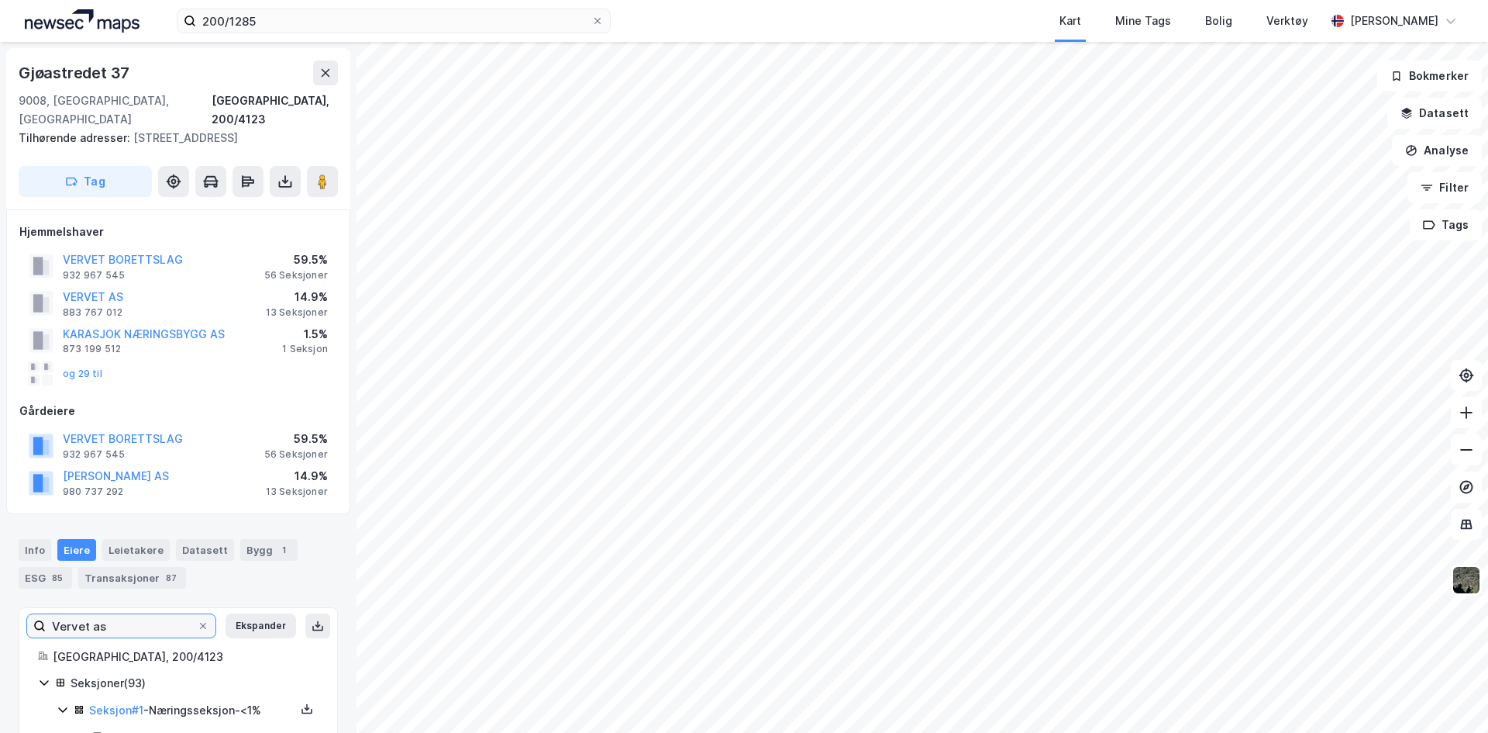
click at [153, 614] on input "Vervet as" at bounding box center [121, 625] width 151 height 23
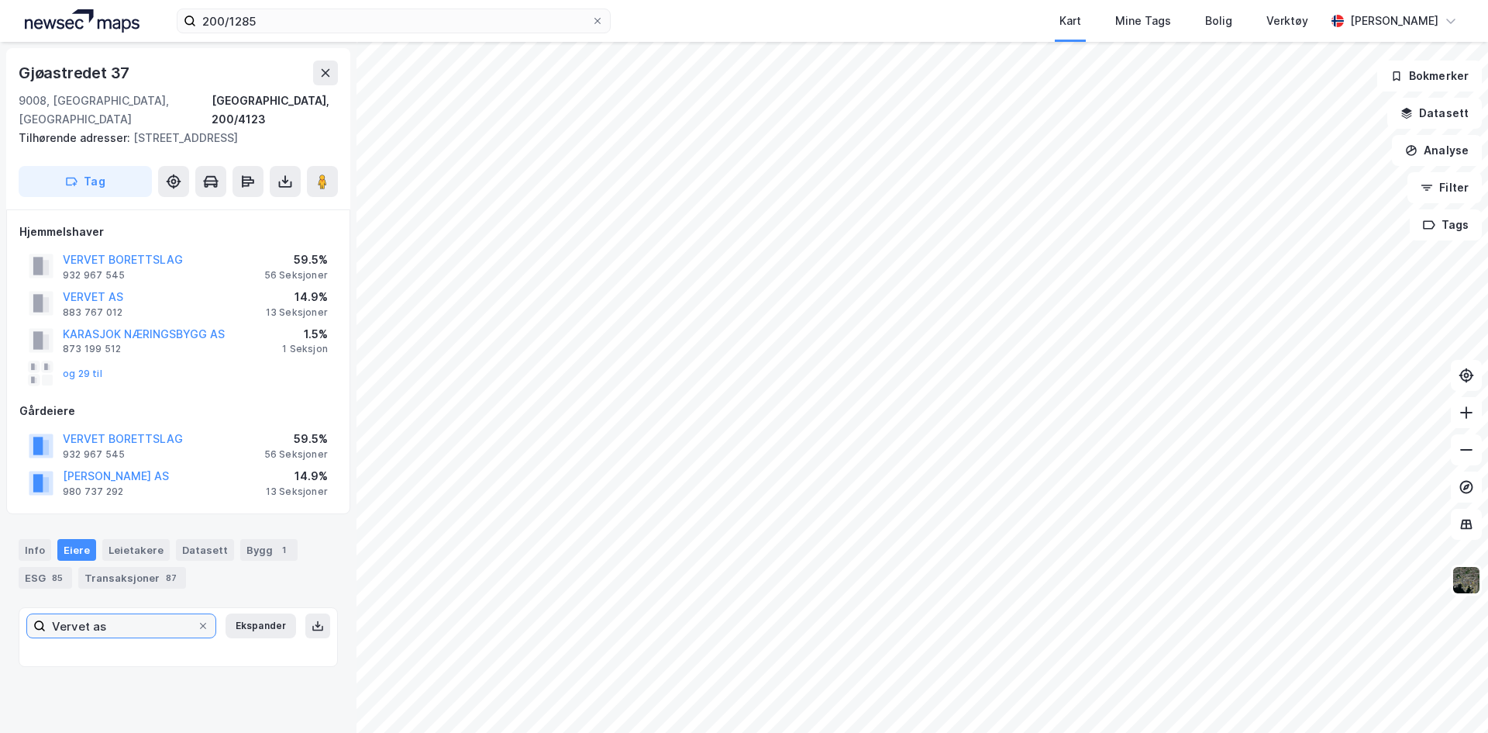
click at [165, 614] on input "Vervet as" at bounding box center [121, 625] width 151 height 23
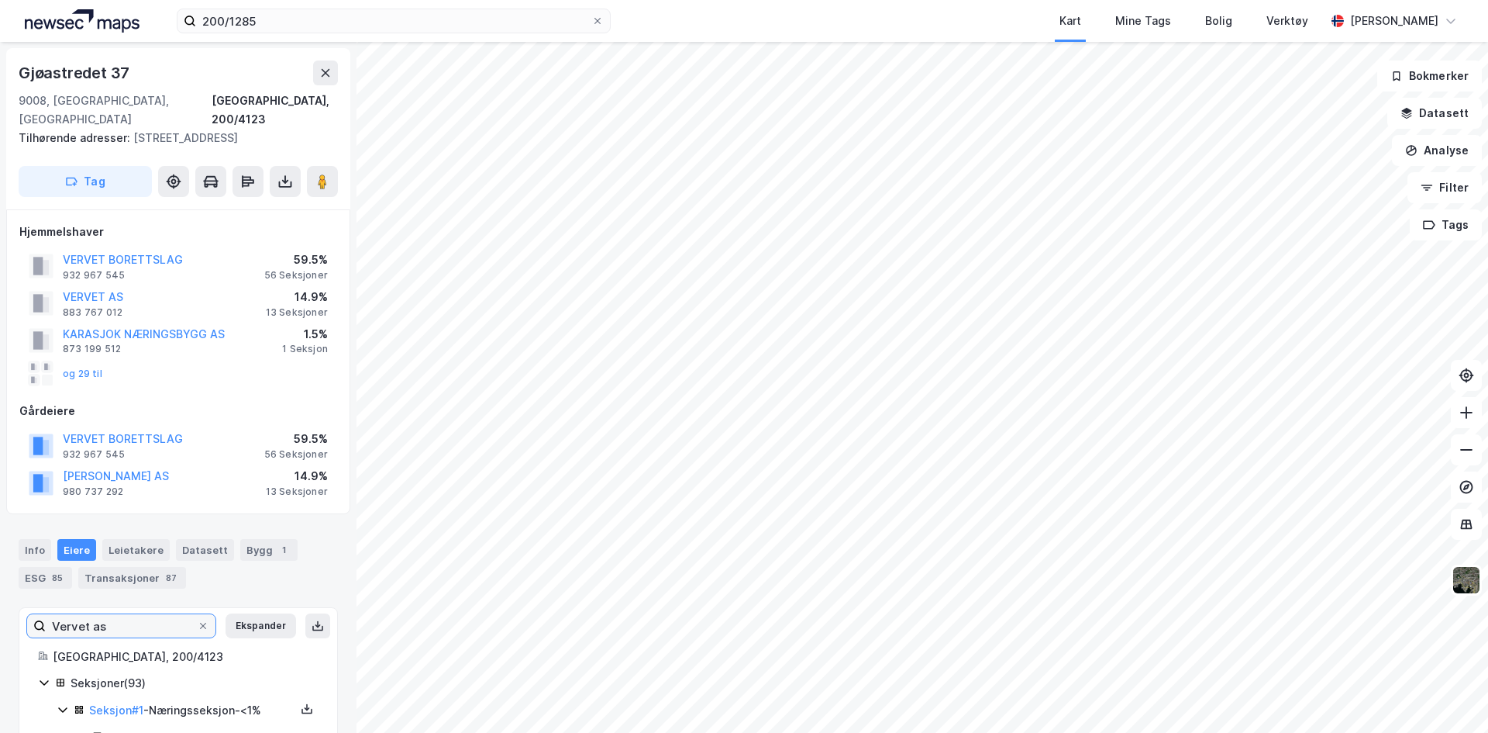
type input "Vervet as"
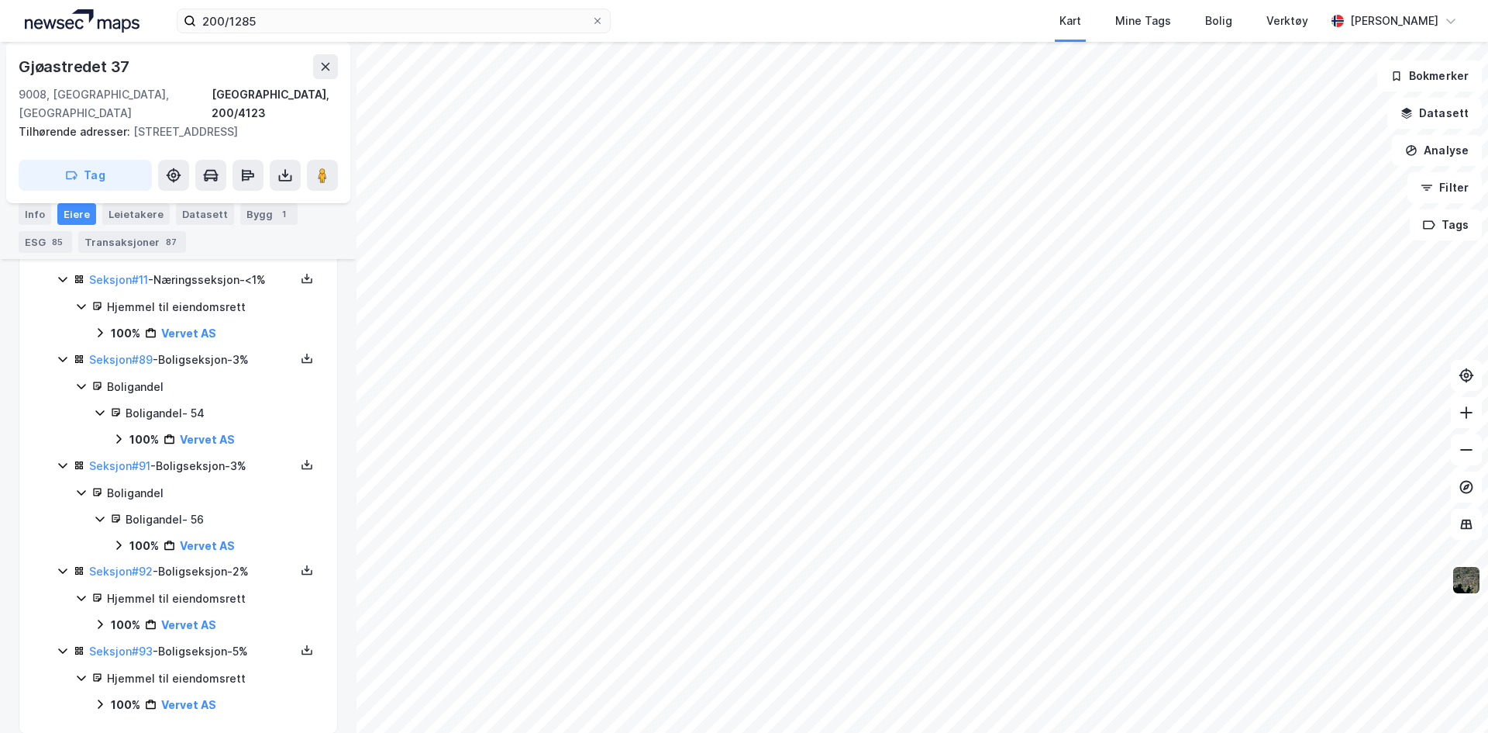
scroll to position [1228, 0]
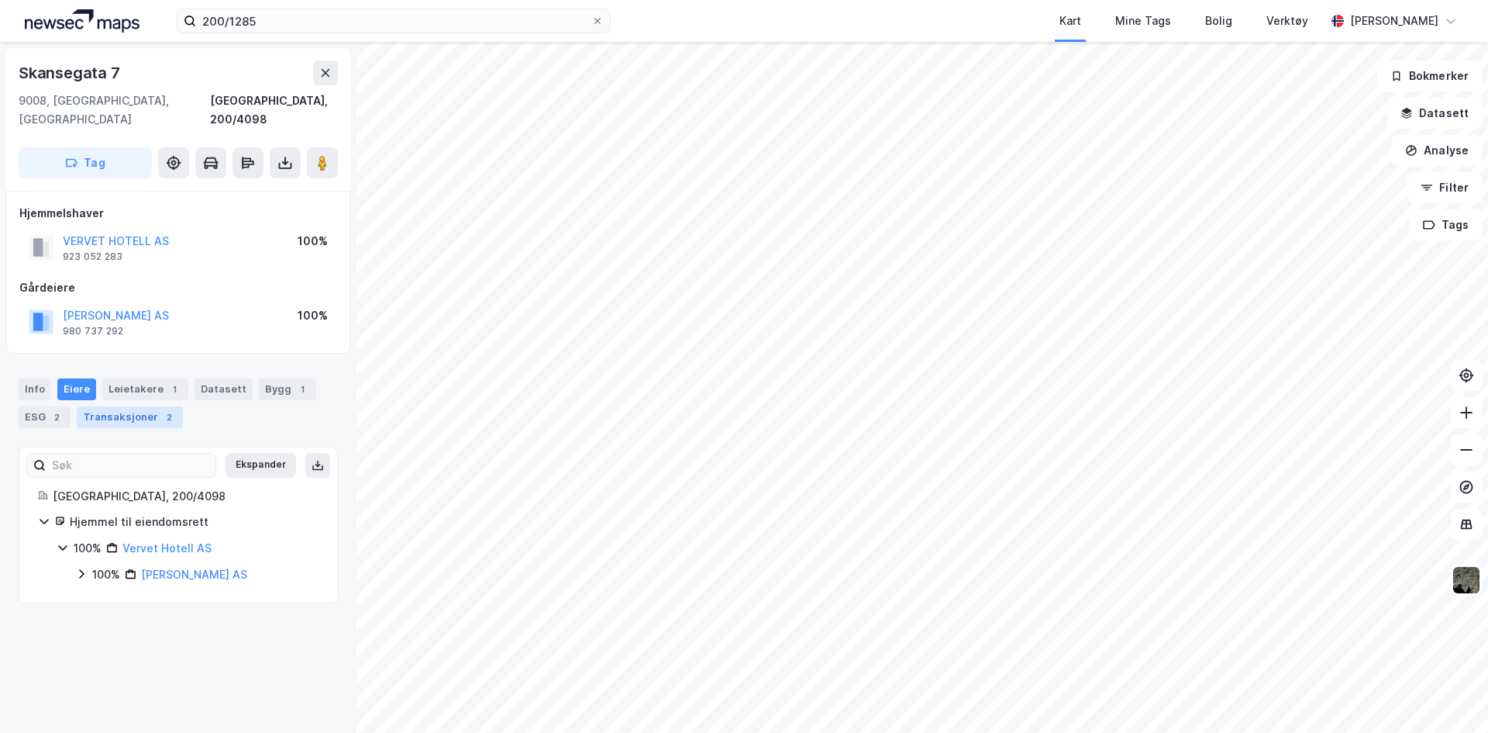
click at [128, 406] on div "Transaksjoner 2" at bounding box center [130, 417] width 106 height 22
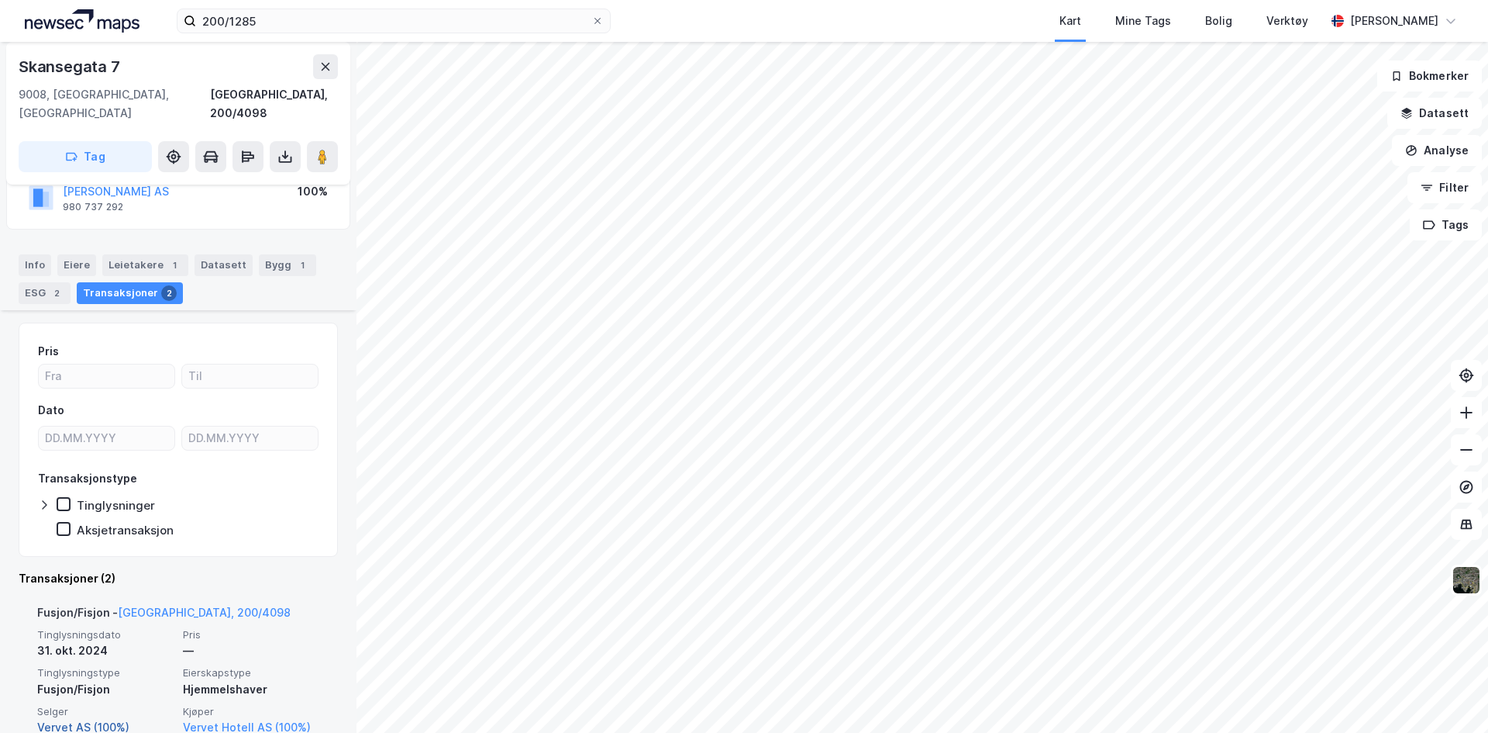
scroll to position [309, 0]
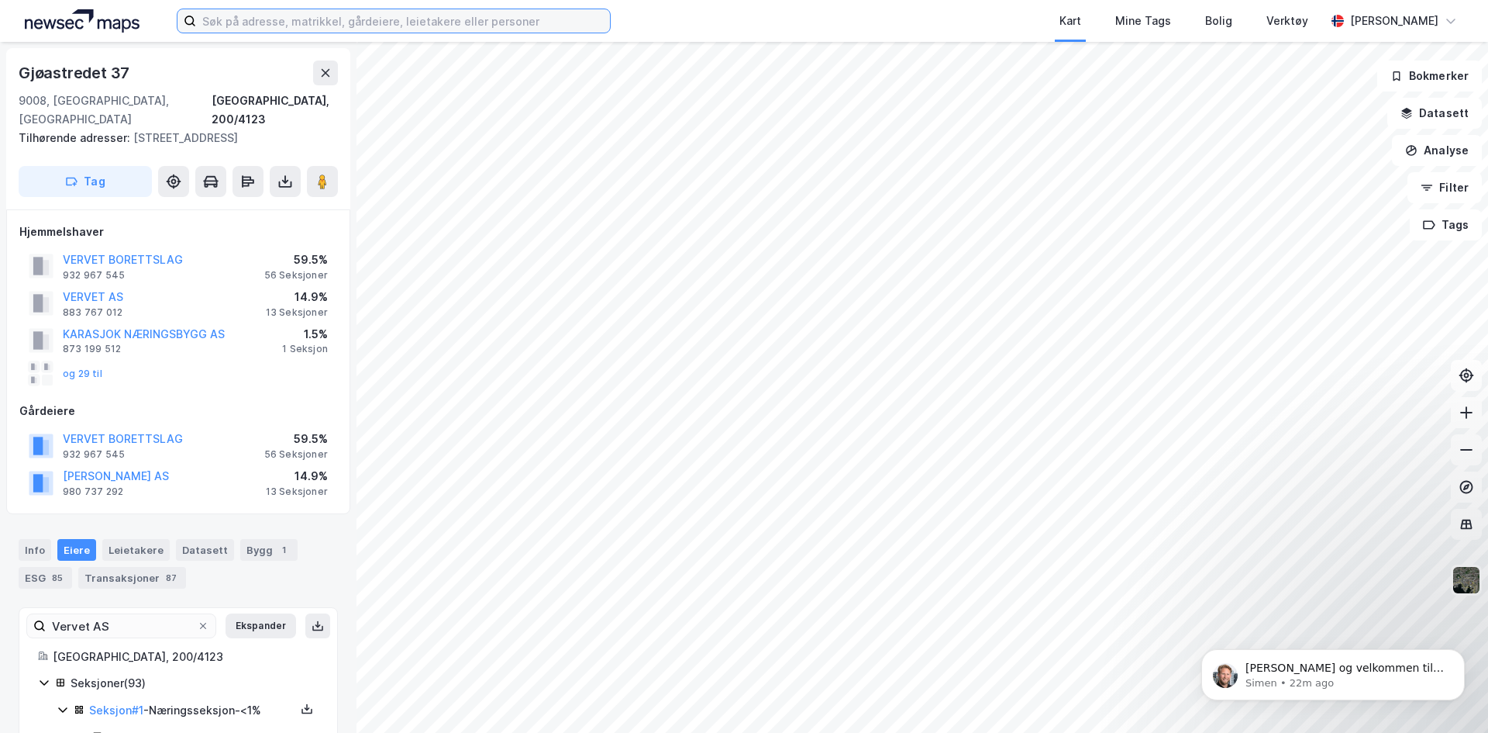
click at [326, 22] on input at bounding box center [403, 20] width 414 height 23
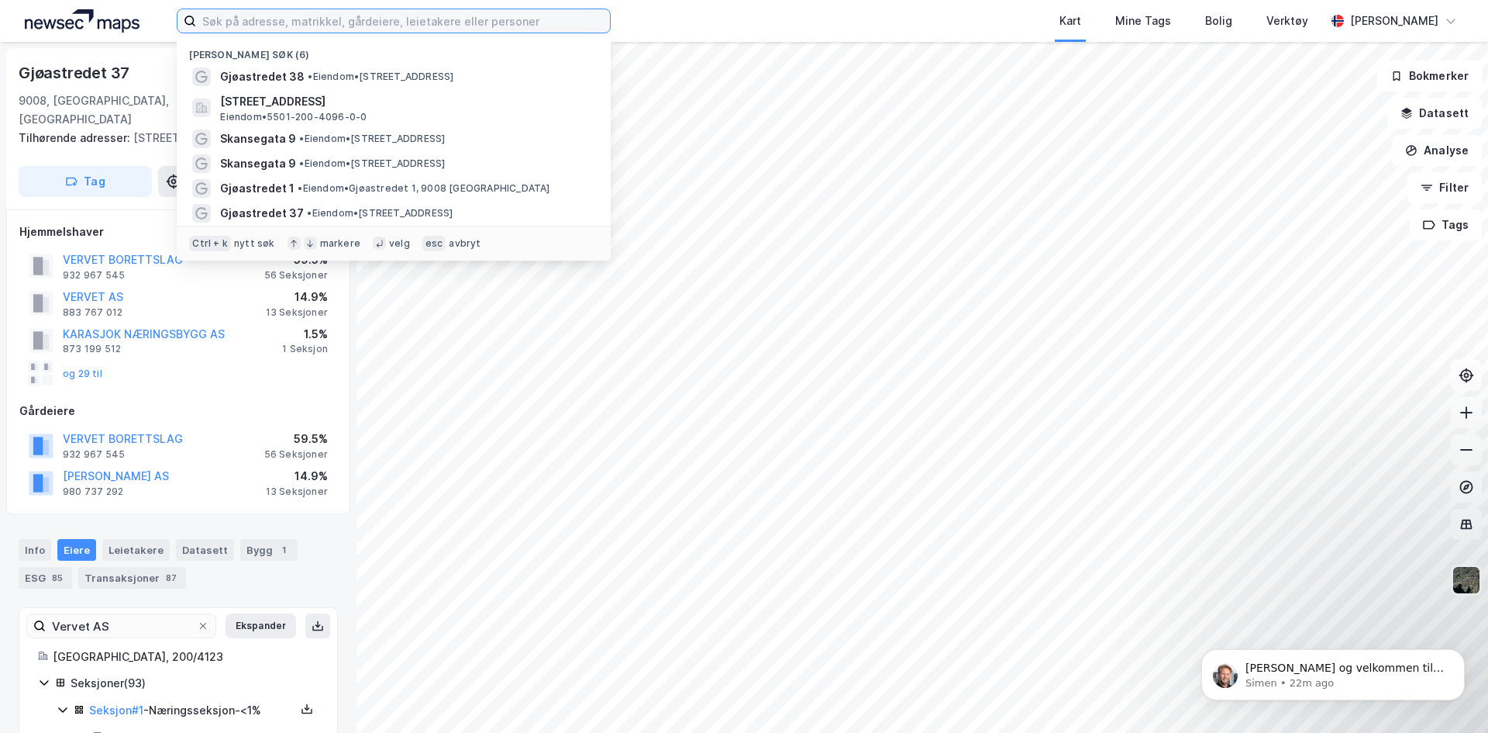
paste input "931 605 828"
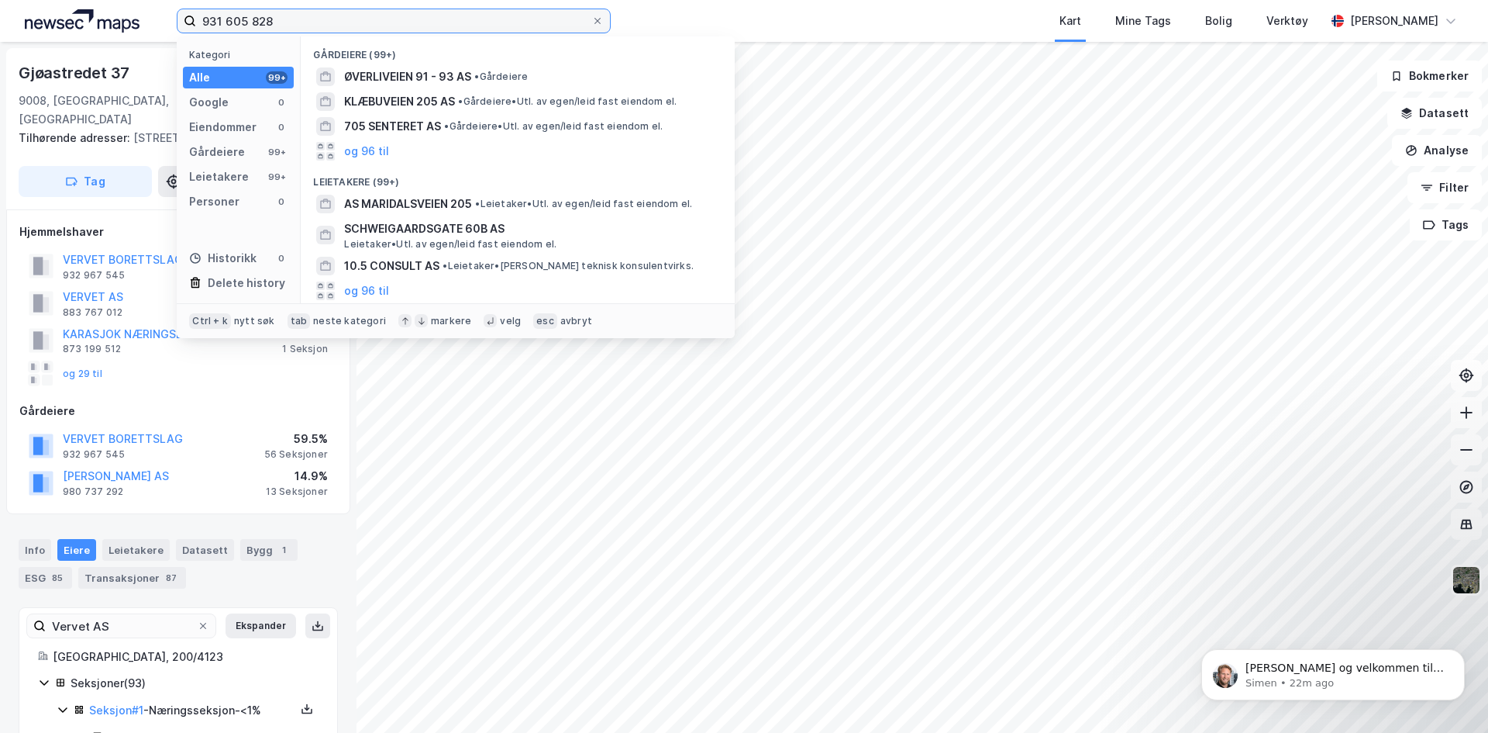
drag, startPoint x: 347, startPoint y: 26, endPoint x: -40, endPoint y: 171, distance: 413.4
click at [0, 171] on html "931 605 828 Kategori Alle 99+ Google 0 Eiendommer 0 Gårdeiere 99+ Leietakere 99…" at bounding box center [744, 366] width 1488 height 733
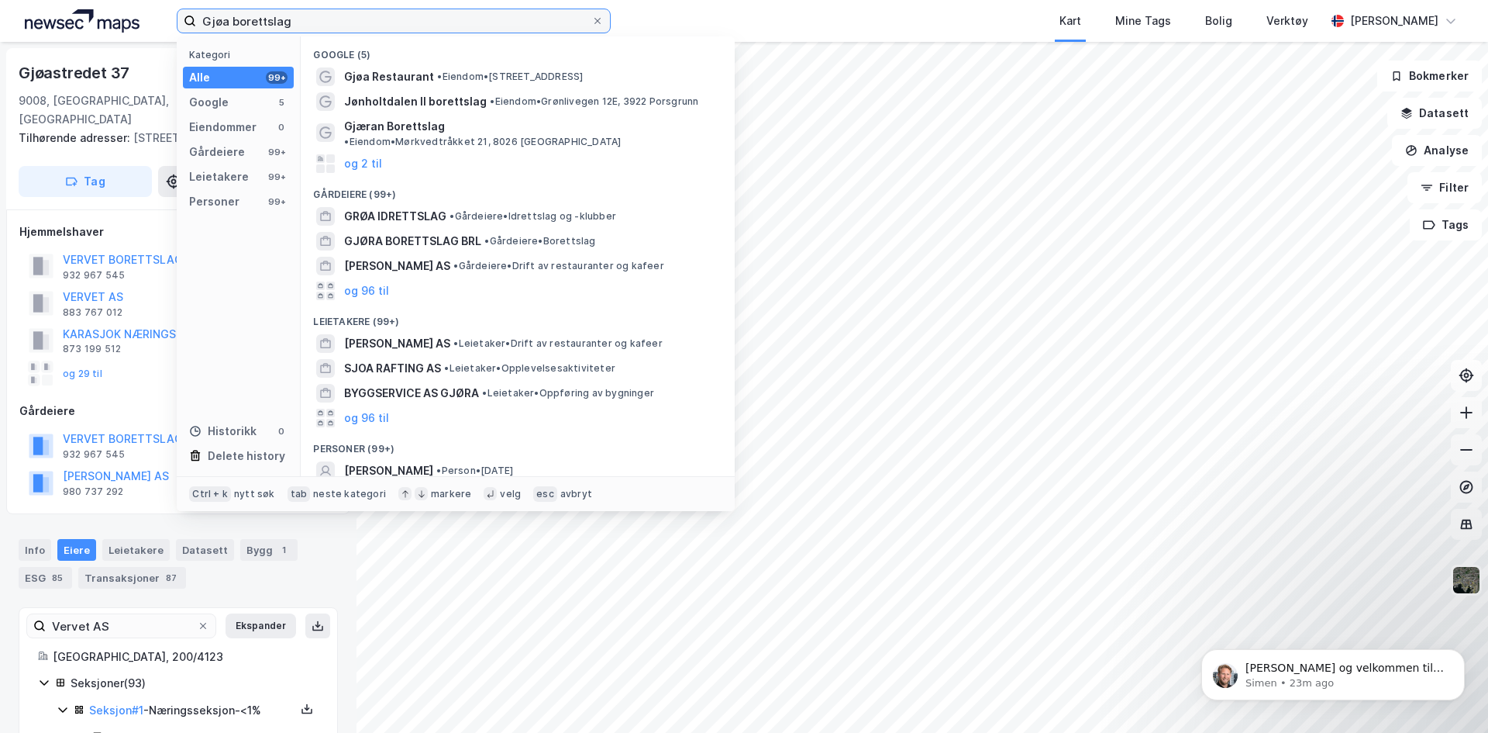
click at [395, 27] on input "Gjøa borettslag" at bounding box center [393, 20] width 395 height 23
type input "Gjøa borettslagsleiligheter"
